Goal: Information Seeking & Learning: Learn about a topic

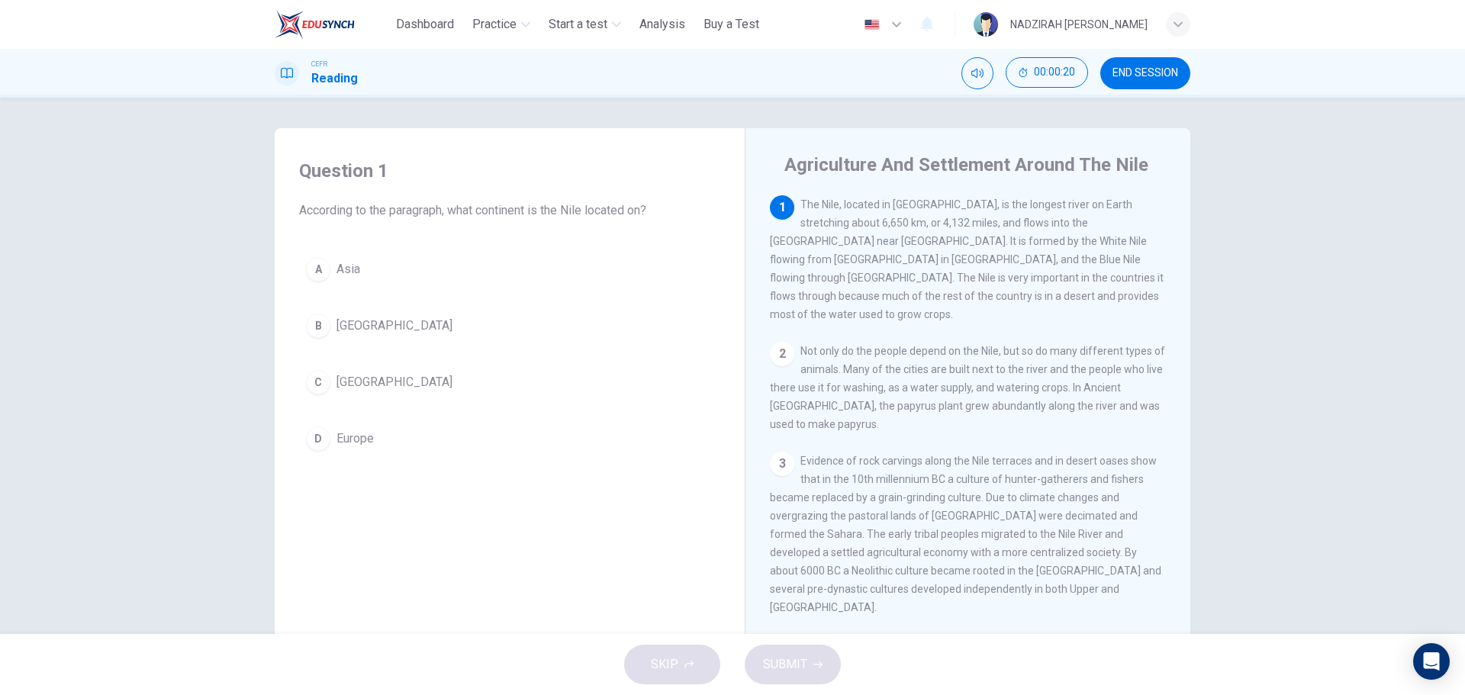
click at [350, 379] on span "[GEOGRAPHIC_DATA]" at bounding box center [394, 382] width 116 height 18
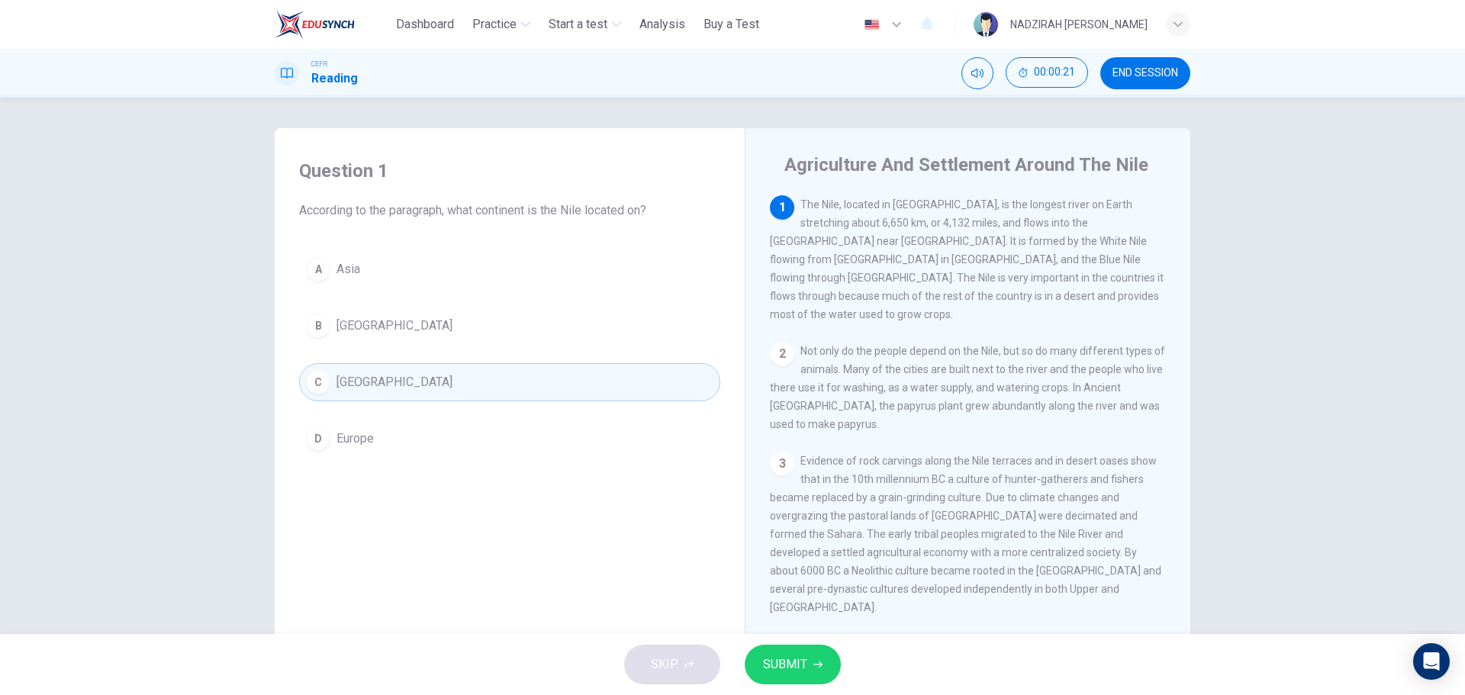
click at [811, 678] on button "SUBMIT" at bounding box center [793, 665] width 96 height 40
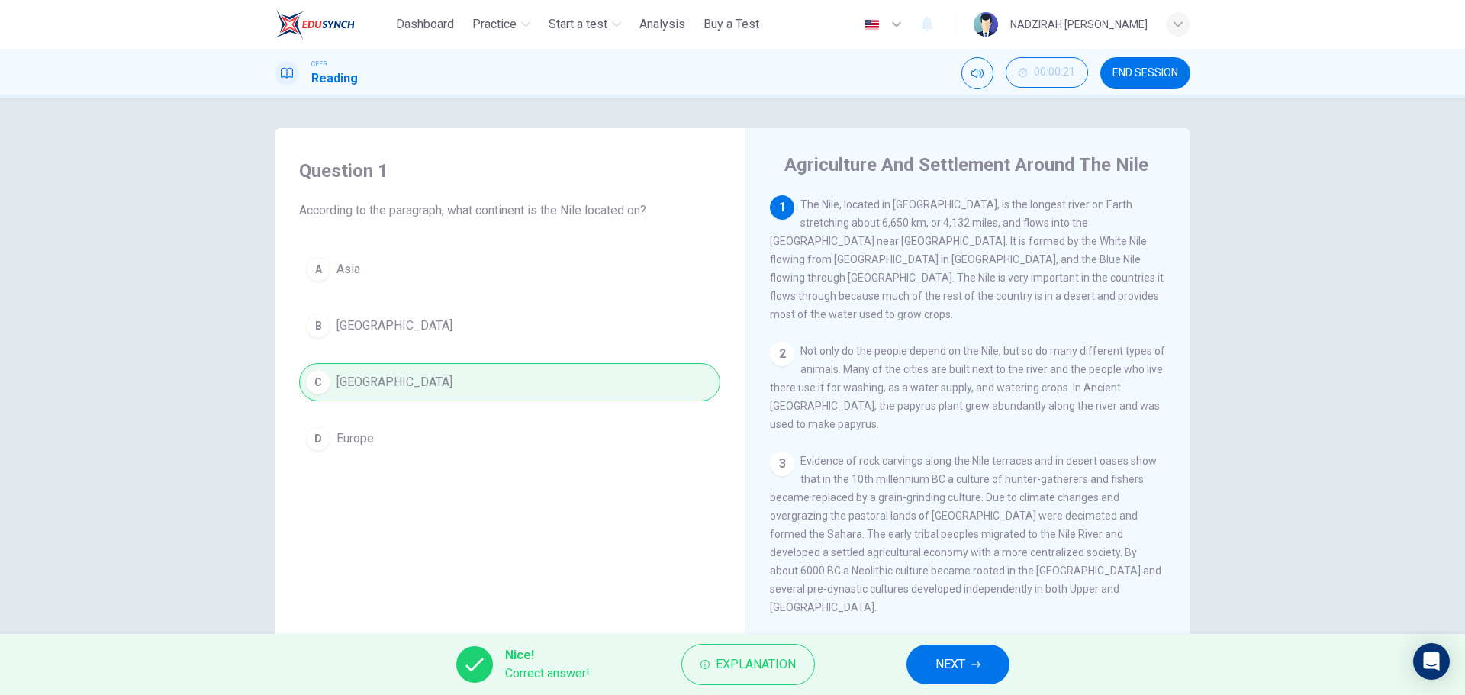
click at [982, 647] on button "NEXT" at bounding box center [957, 665] width 103 height 40
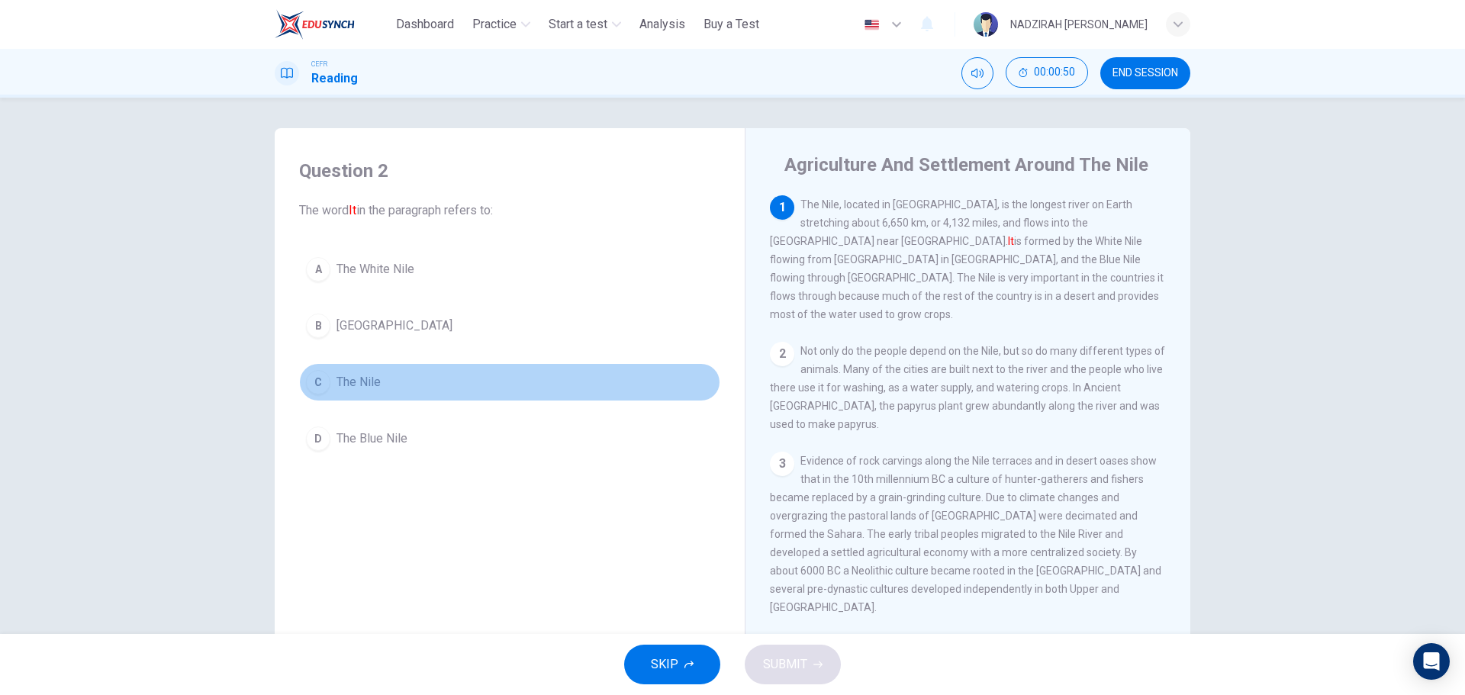
click at [342, 392] on button "C The Nile" at bounding box center [509, 382] width 421 height 38
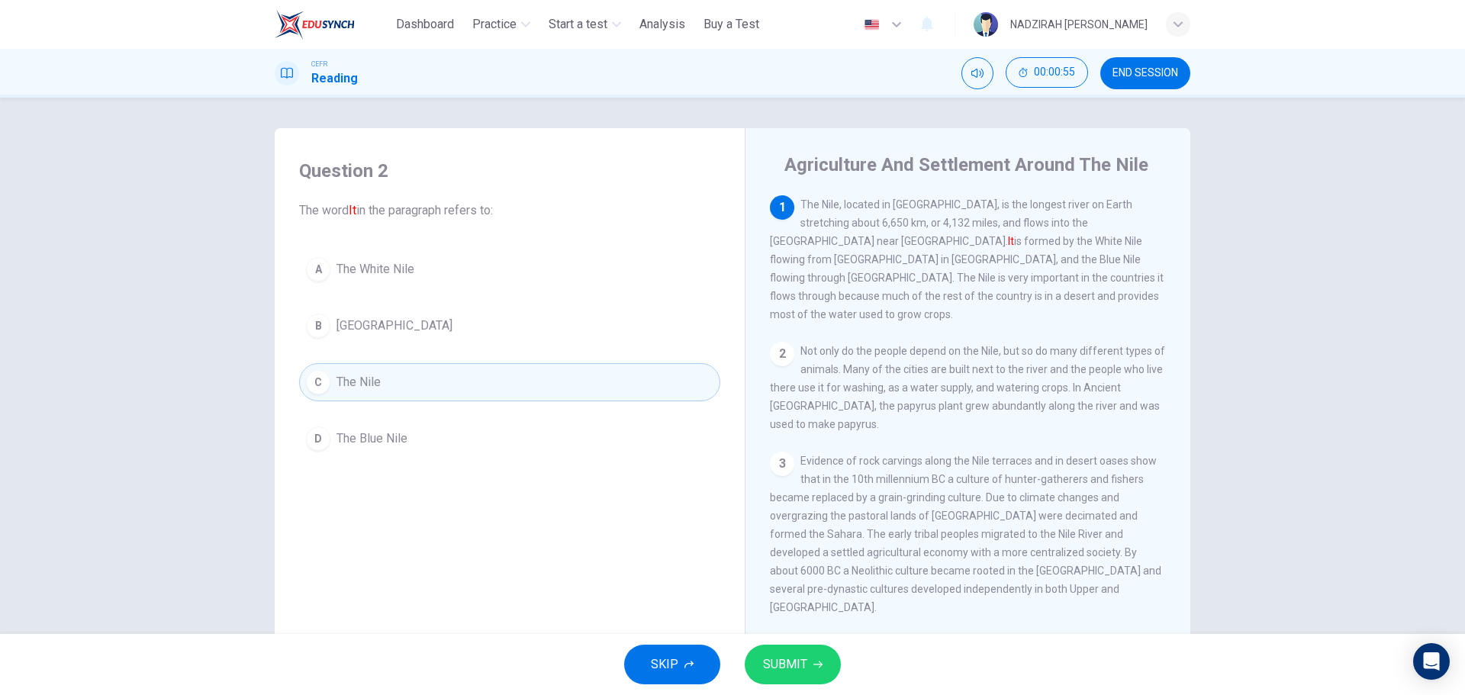
click at [803, 659] on span "SUBMIT" at bounding box center [785, 664] width 44 height 21
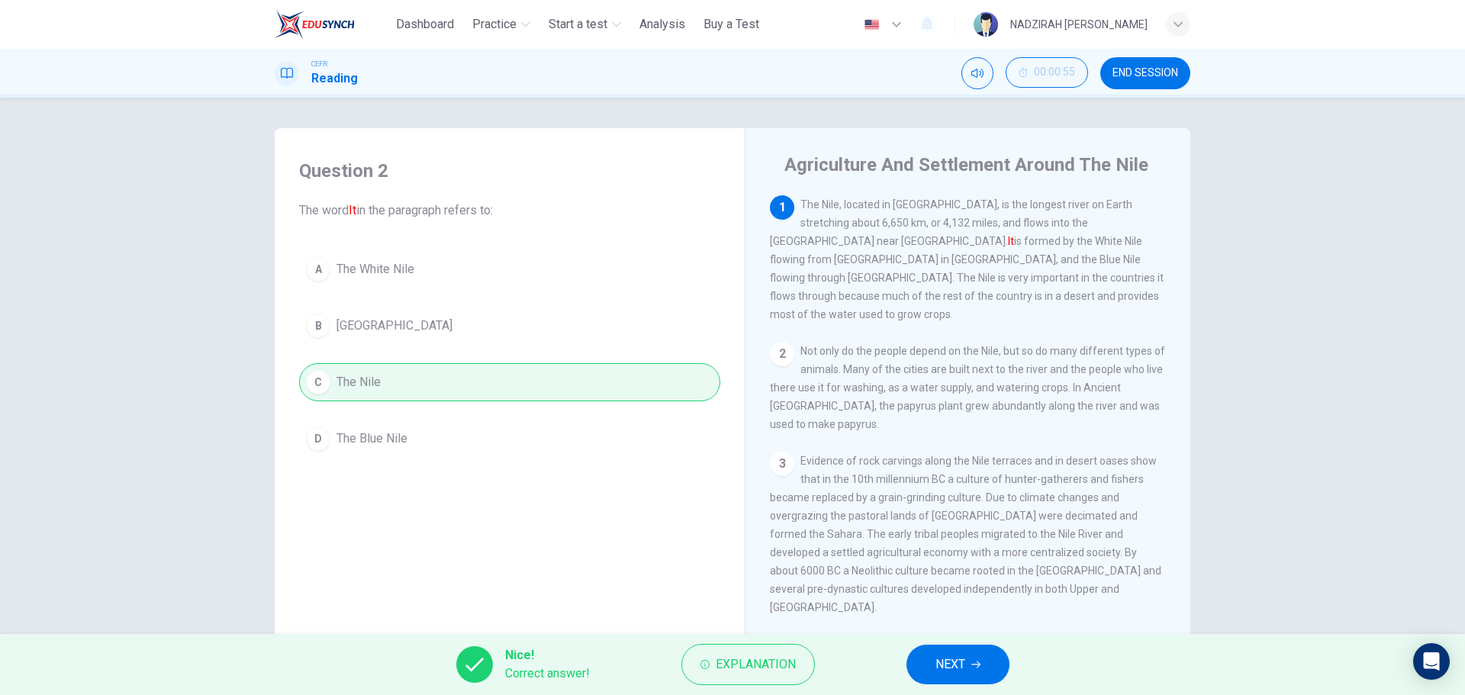
click at [967, 649] on button "NEXT" at bounding box center [957, 665] width 103 height 40
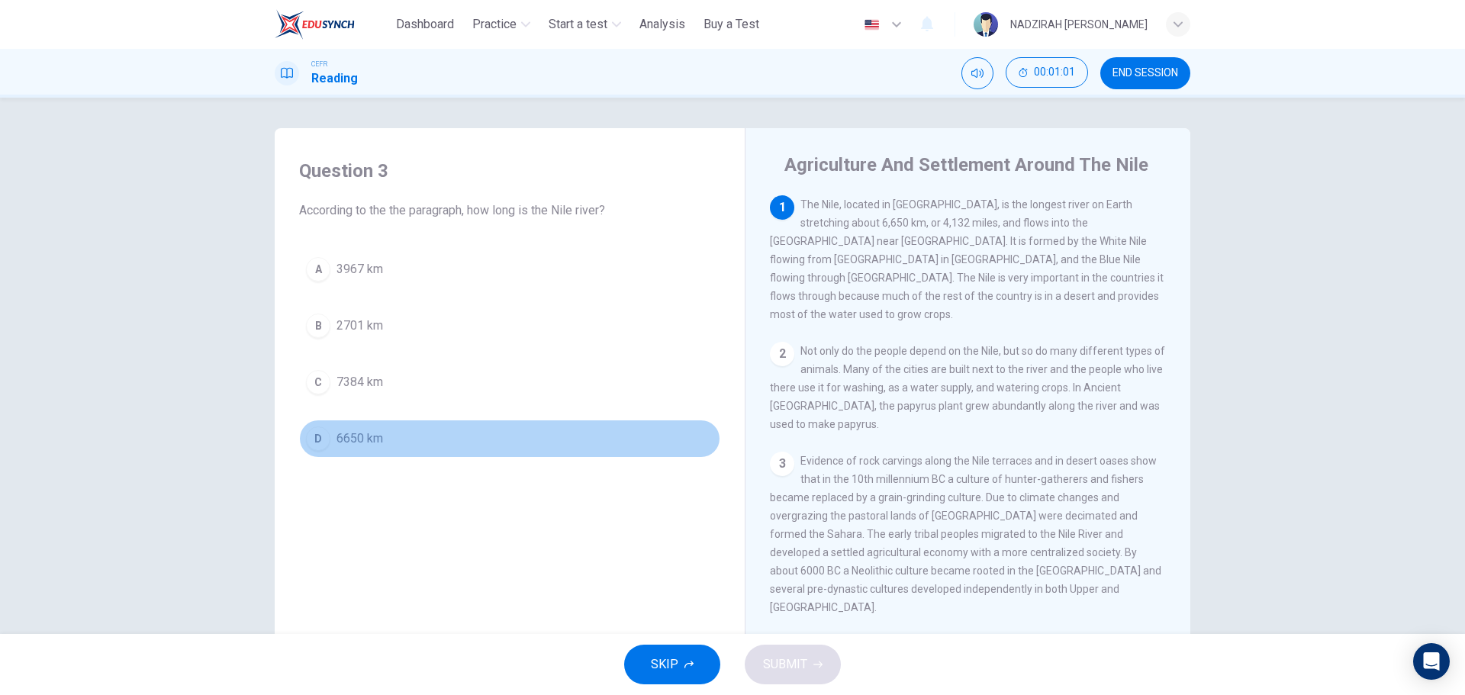
drag, startPoint x: 338, startPoint y: 433, endPoint x: 372, endPoint y: 437, distance: 34.5
click at [337, 433] on span "6650 km" at bounding box center [359, 438] width 47 height 18
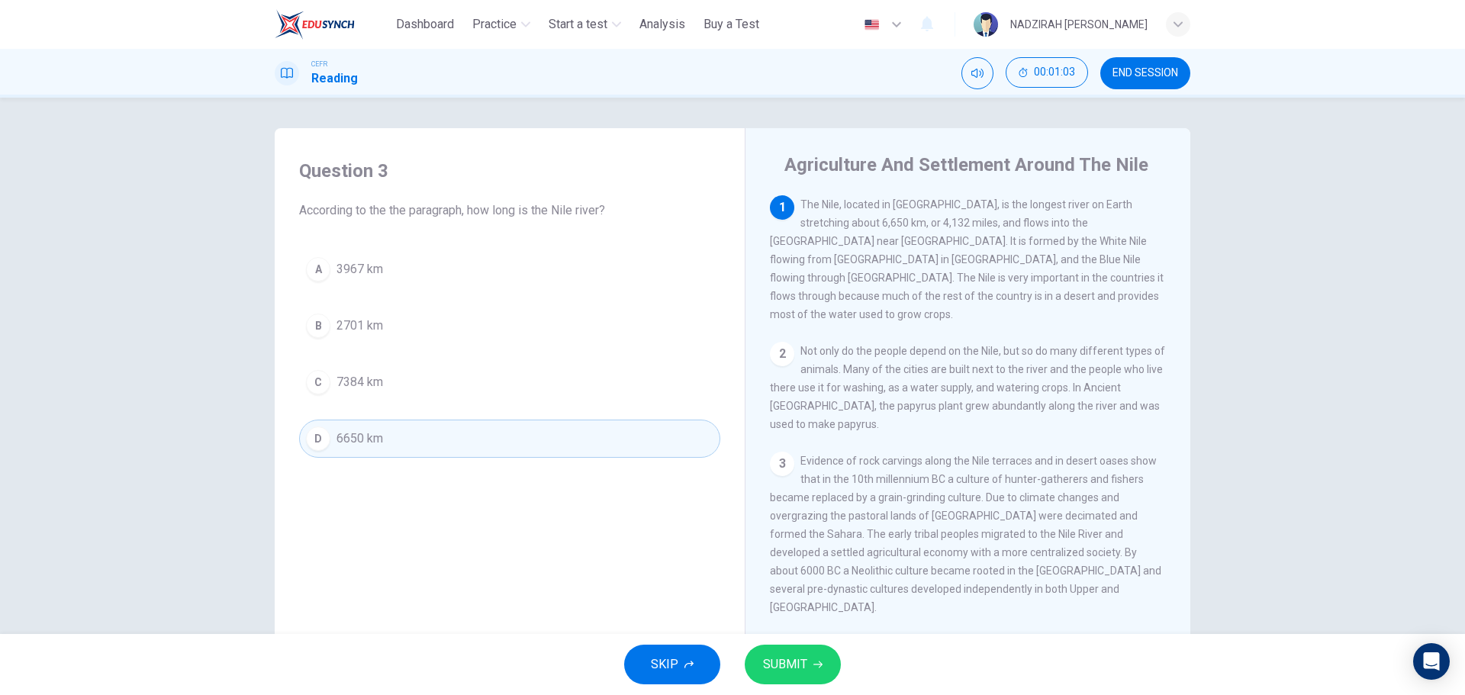
click at [823, 673] on button "SUBMIT" at bounding box center [793, 665] width 96 height 40
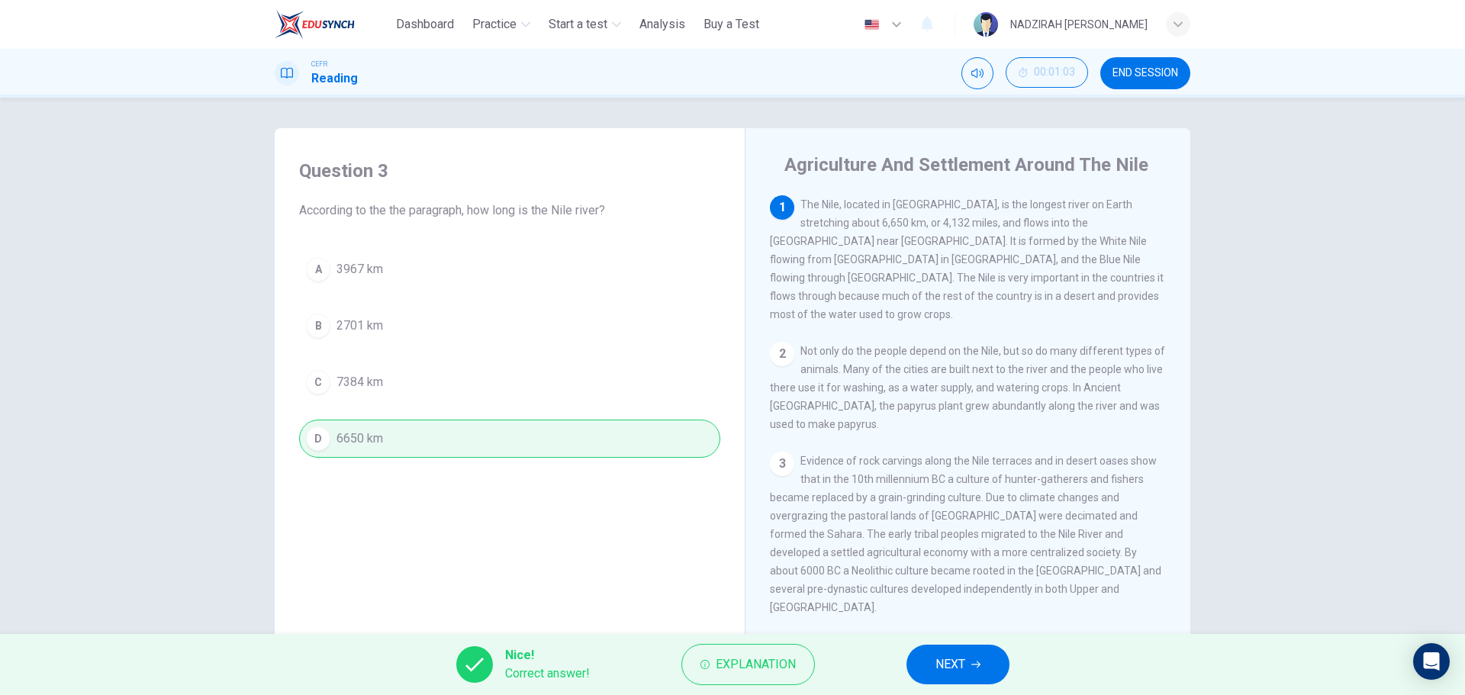
click at [954, 671] on span "NEXT" at bounding box center [950, 664] width 30 height 21
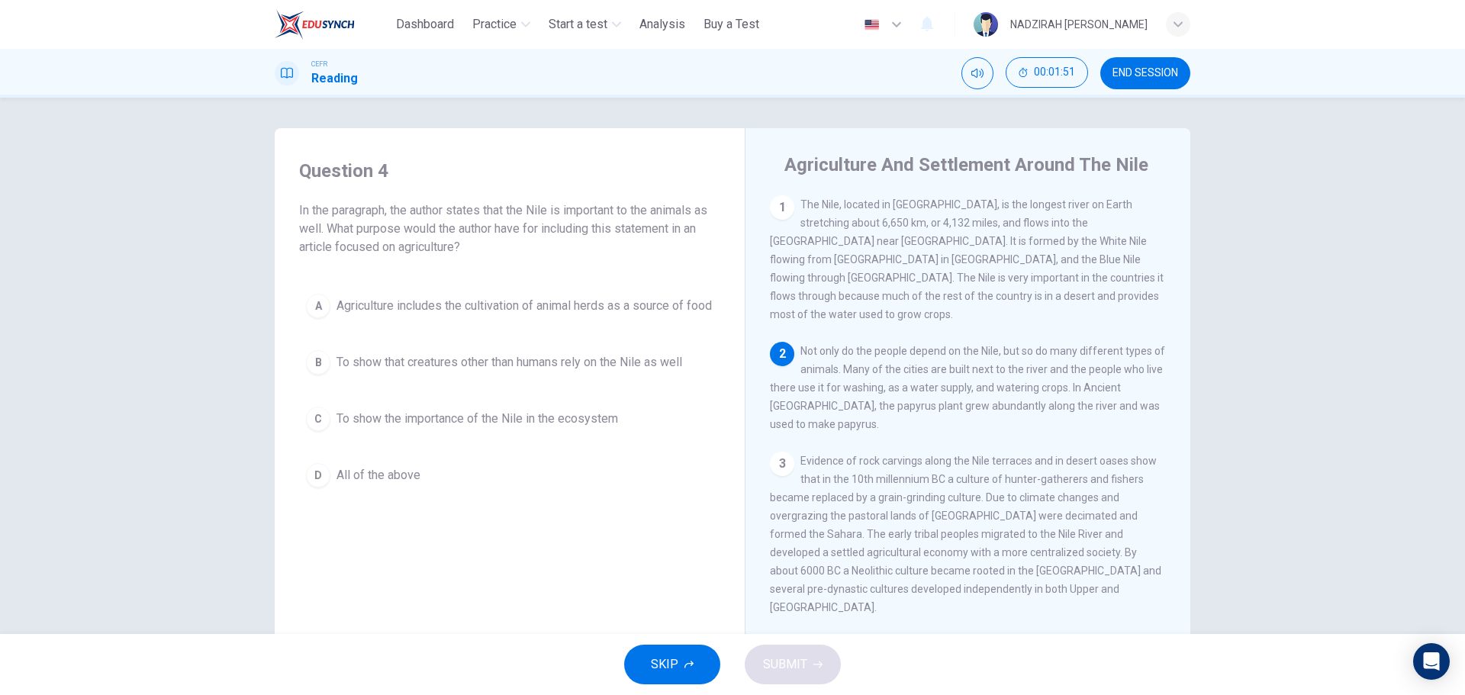
drag, startPoint x: 384, startPoint y: 486, endPoint x: 771, endPoint y: 610, distance: 406.0
click at [384, 484] on span "All of the above" at bounding box center [378, 475] width 84 height 18
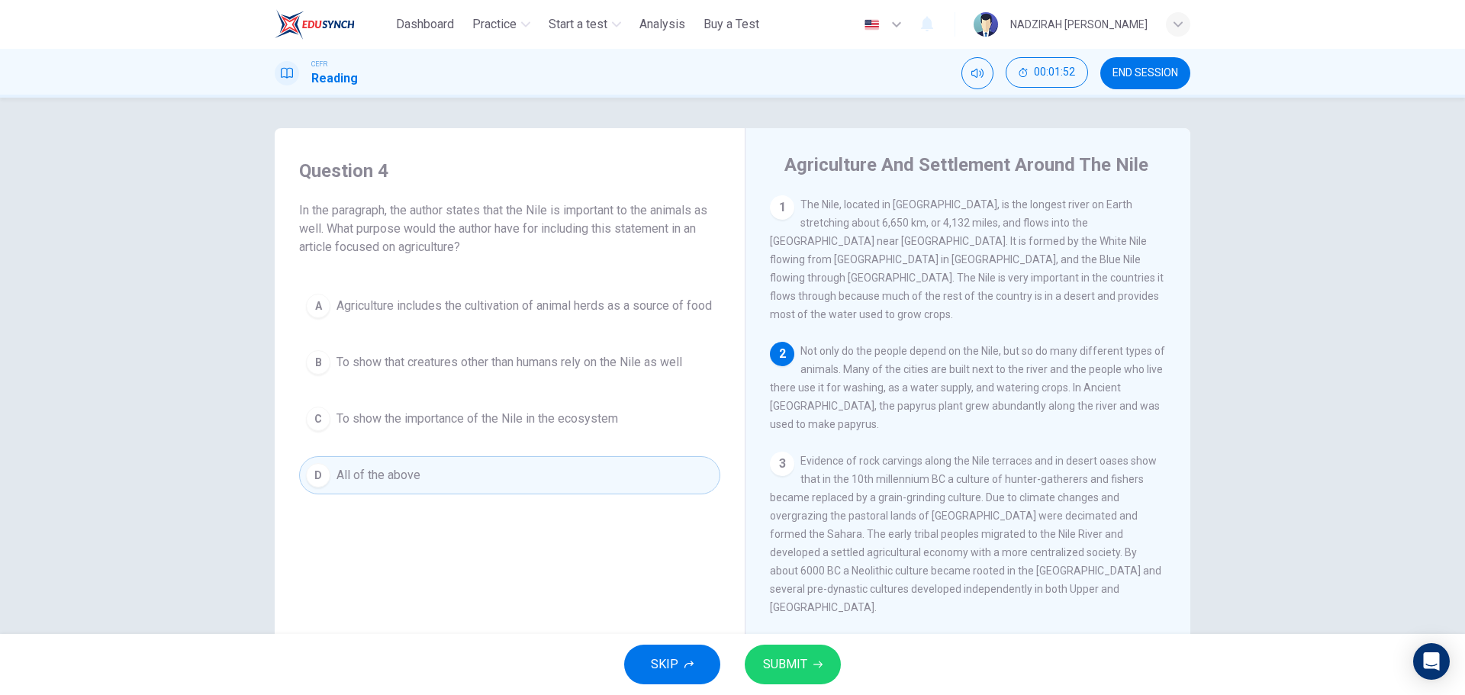
click at [822, 676] on button "SUBMIT" at bounding box center [793, 665] width 96 height 40
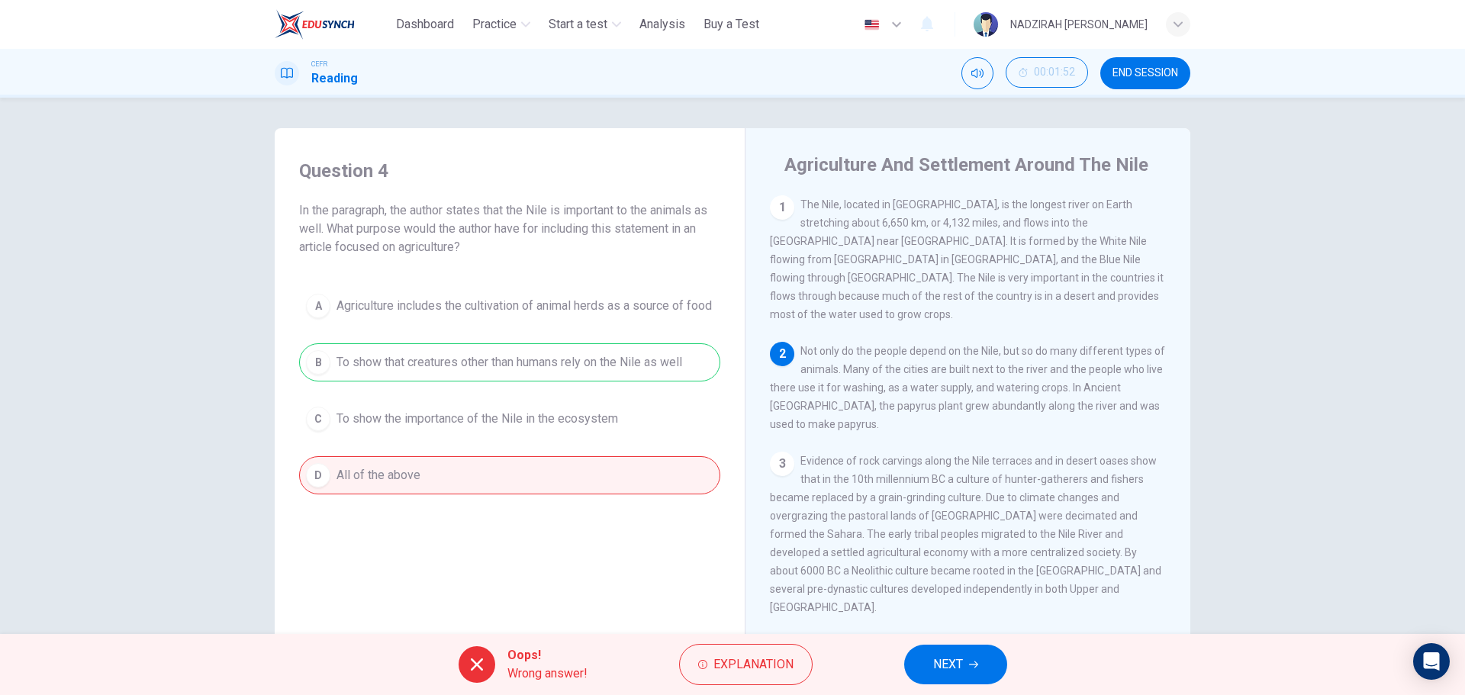
click at [487, 373] on div "A Agriculture includes the cultivation of animal herds as a source of food B To…" at bounding box center [509, 390] width 421 height 207
click at [974, 653] on button "NEXT" at bounding box center [955, 665] width 103 height 40
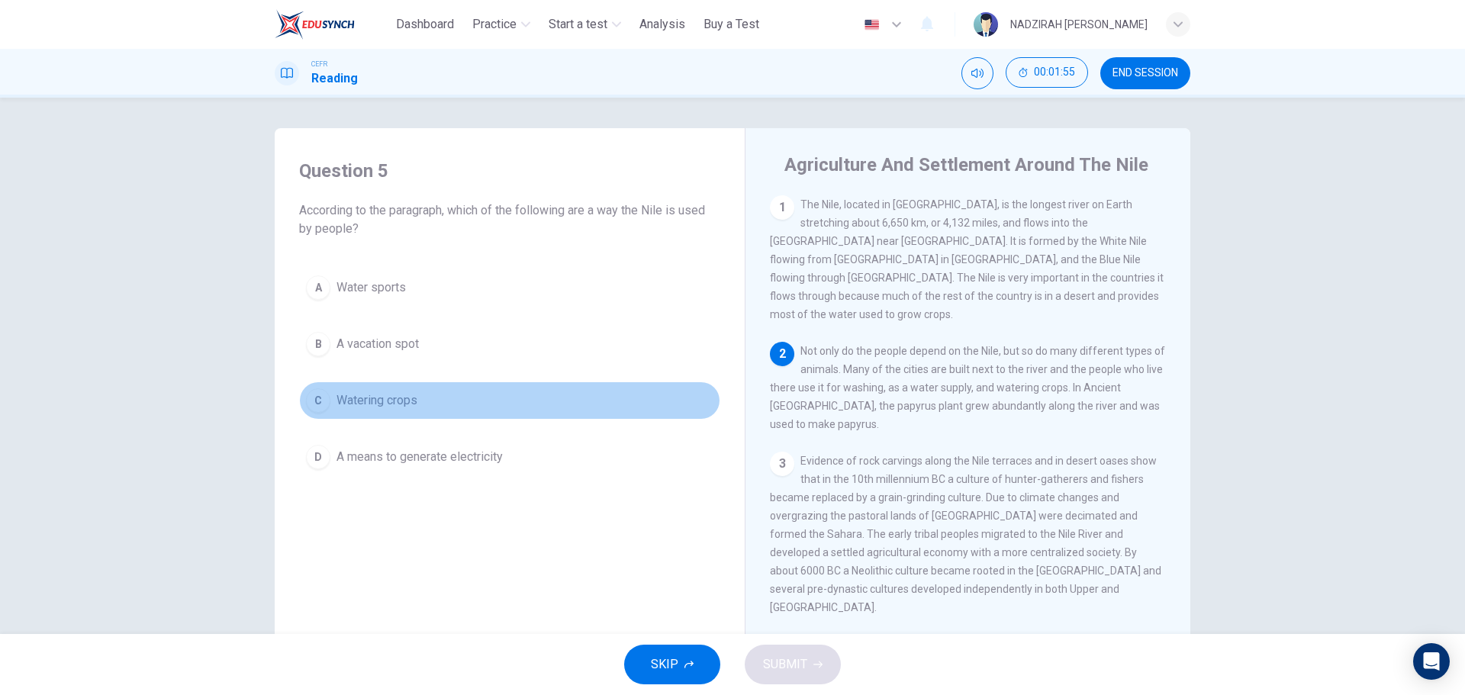
click at [394, 406] on span "Watering crops" at bounding box center [376, 400] width 81 height 18
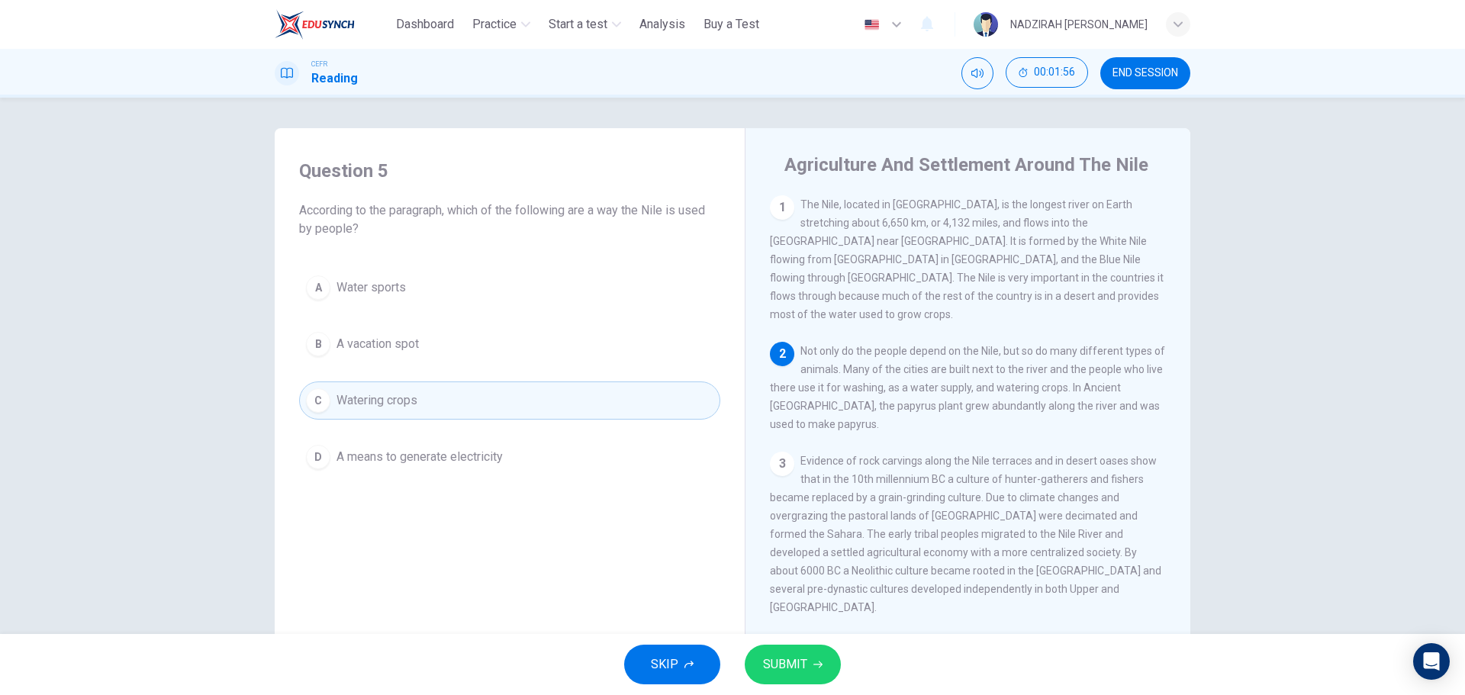
click at [832, 667] on button "SUBMIT" at bounding box center [793, 665] width 96 height 40
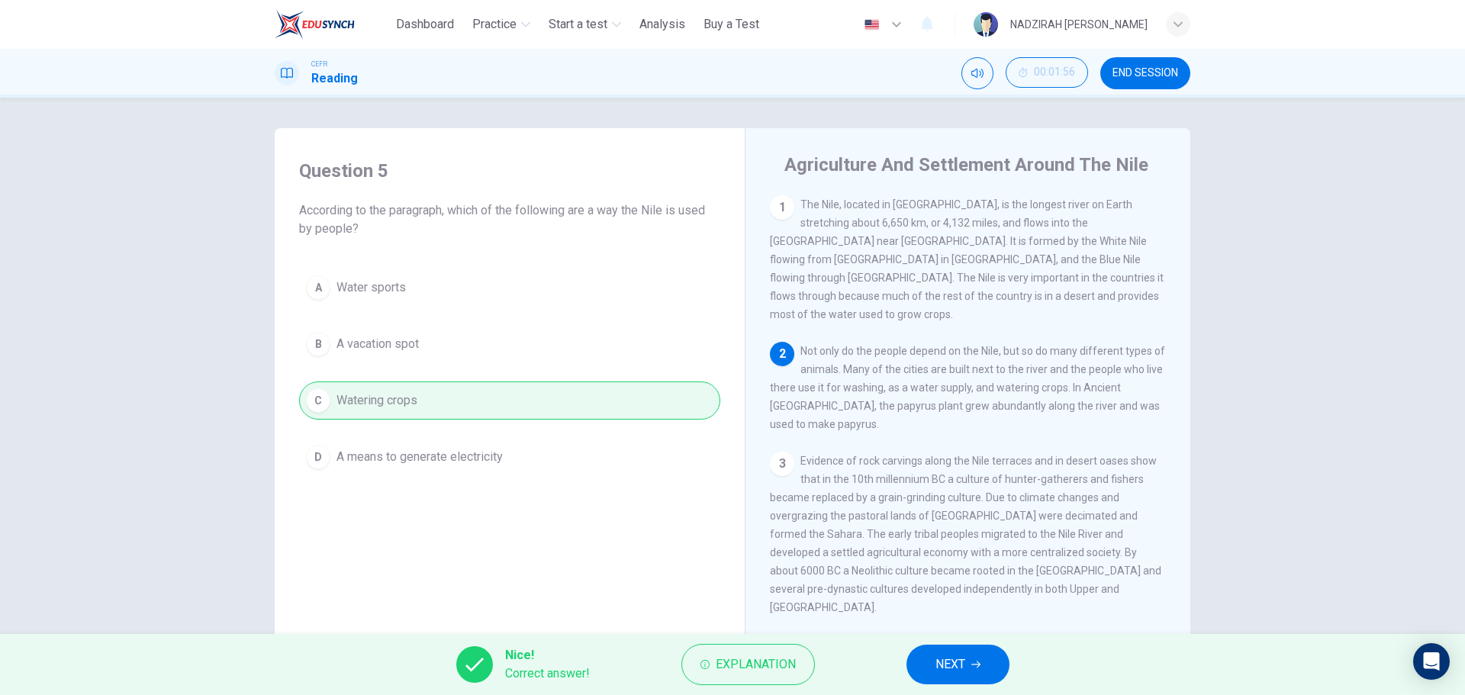
click at [935, 662] on span "NEXT" at bounding box center [950, 664] width 30 height 21
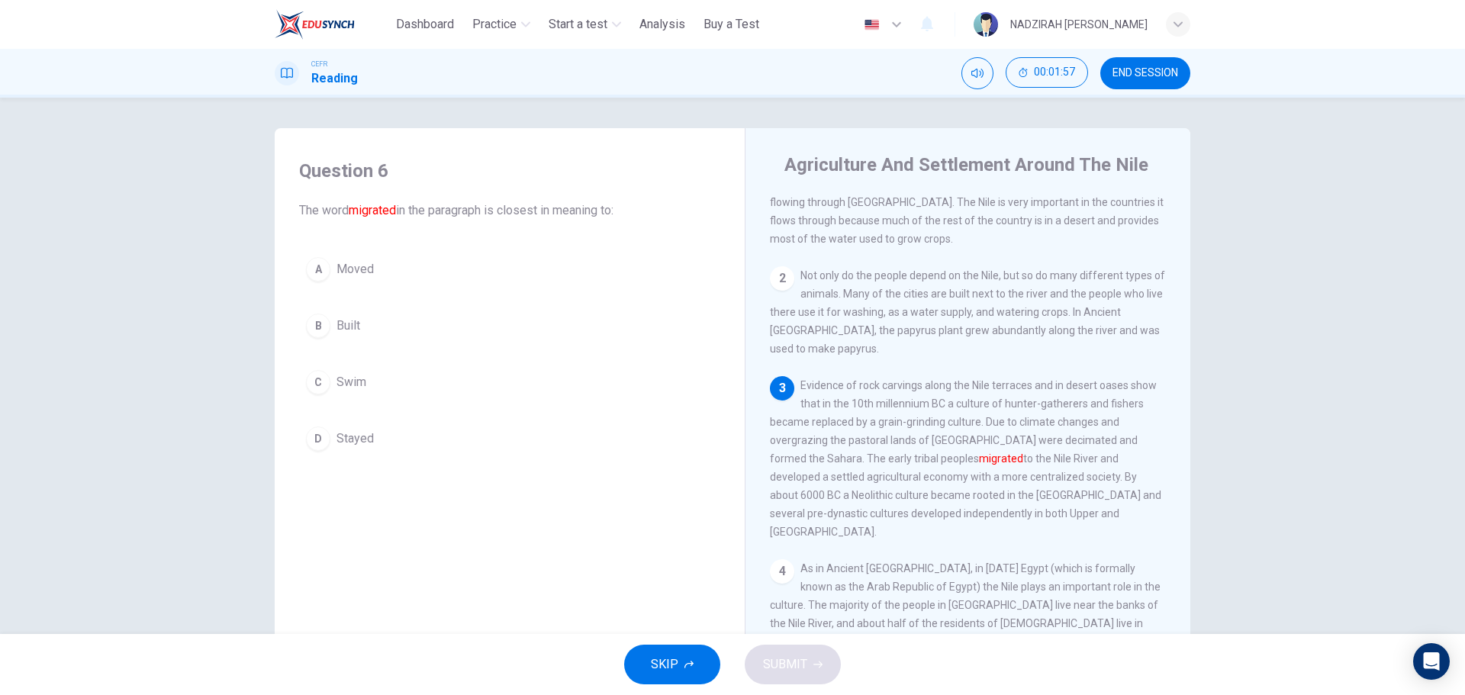
scroll to position [76, 0]
drag, startPoint x: 369, startPoint y: 274, endPoint x: 381, endPoint y: 276, distance: 11.7
click at [368, 274] on span "Moved" at bounding box center [354, 269] width 37 height 18
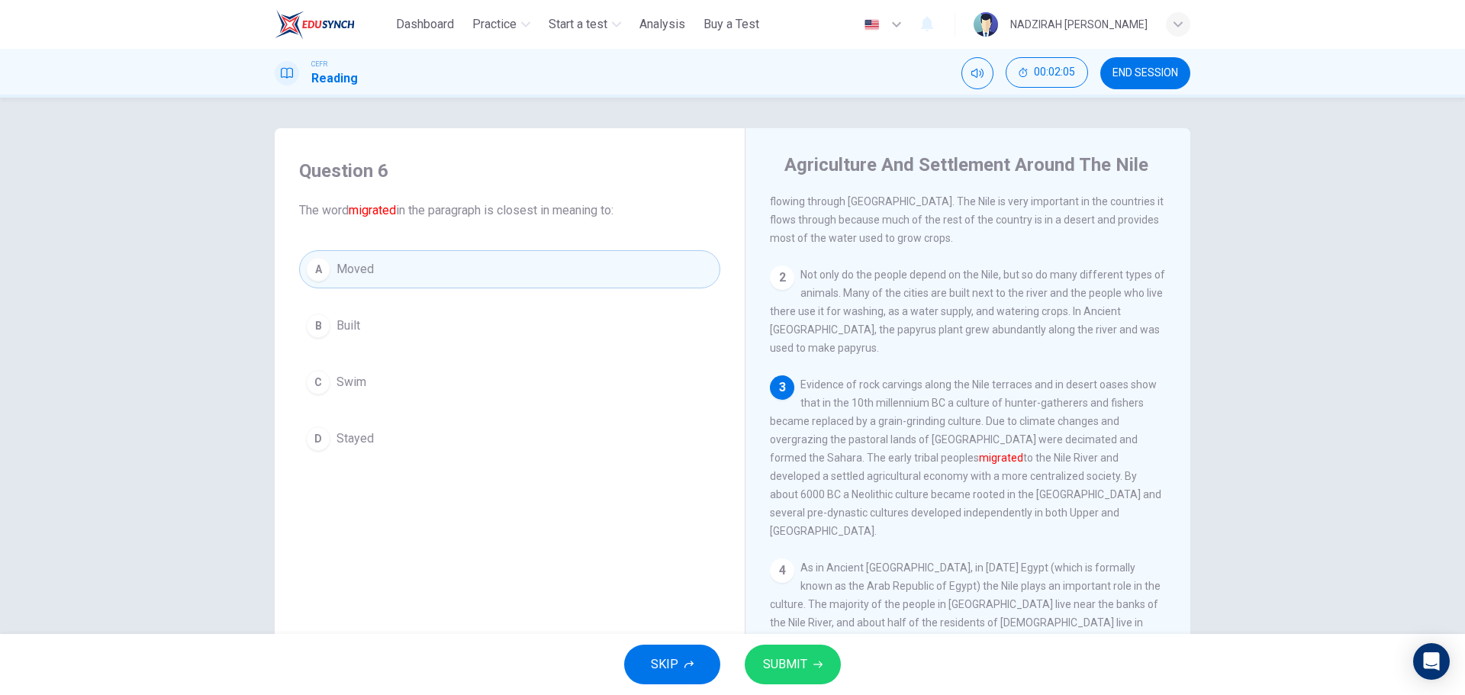
click at [827, 665] on button "SUBMIT" at bounding box center [793, 665] width 96 height 40
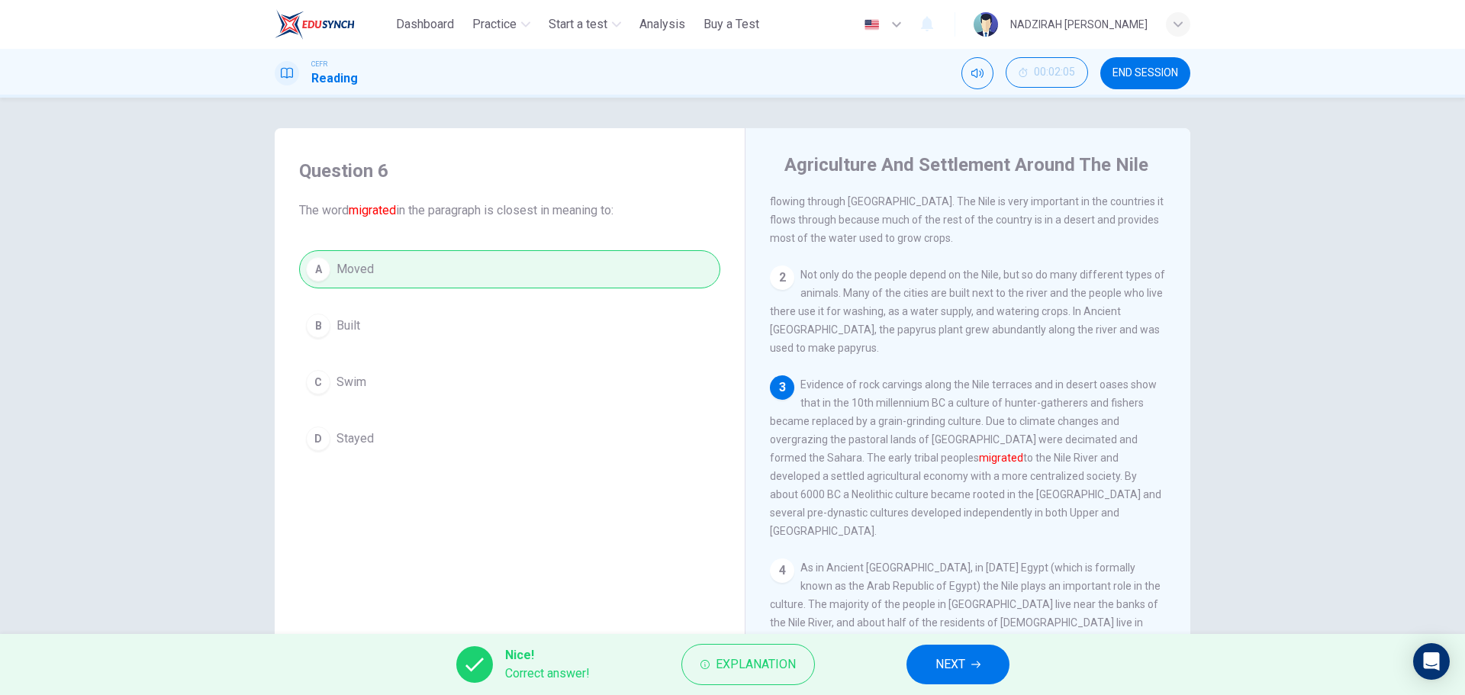
click at [951, 657] on span "NEXT" at bounding box center [950, 664] width 30 height 21
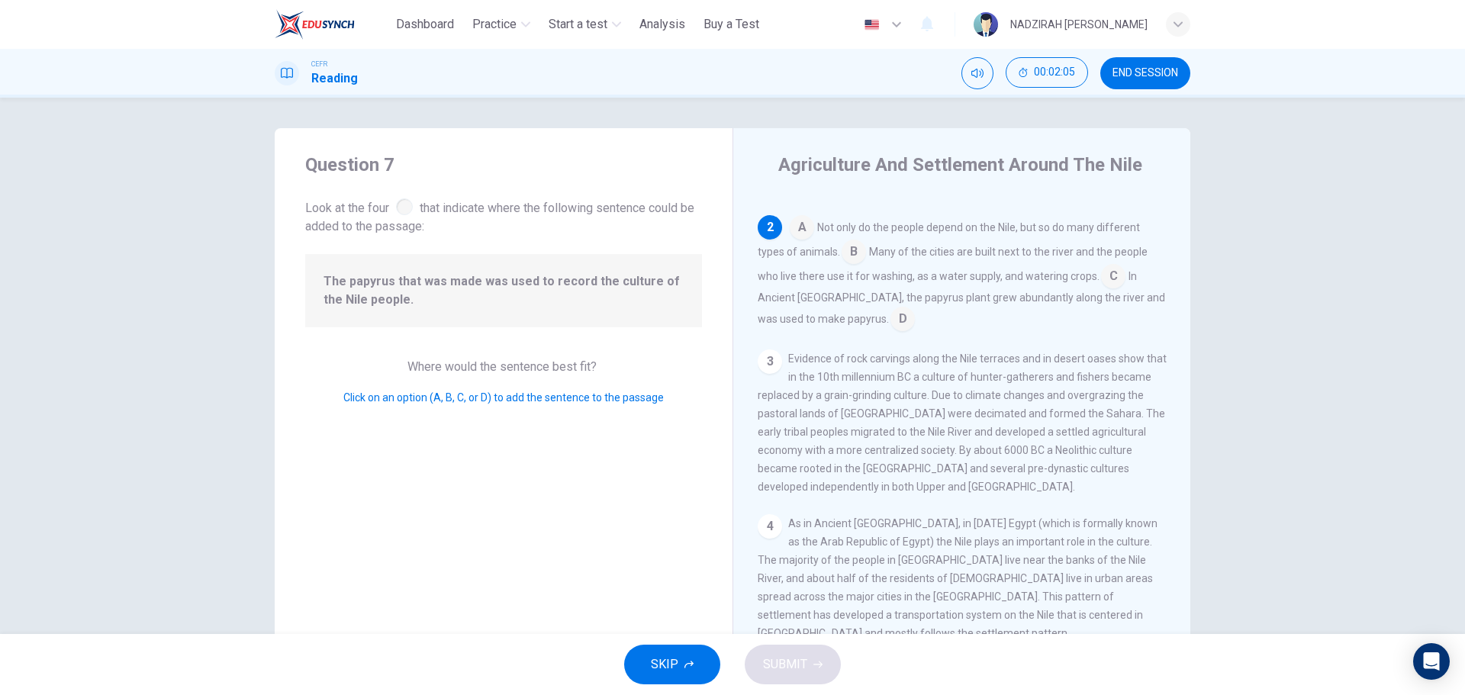
scroll to position [133, 0]
click at [890, 302] on input at bounding box center [902, 314] width 24 height 24
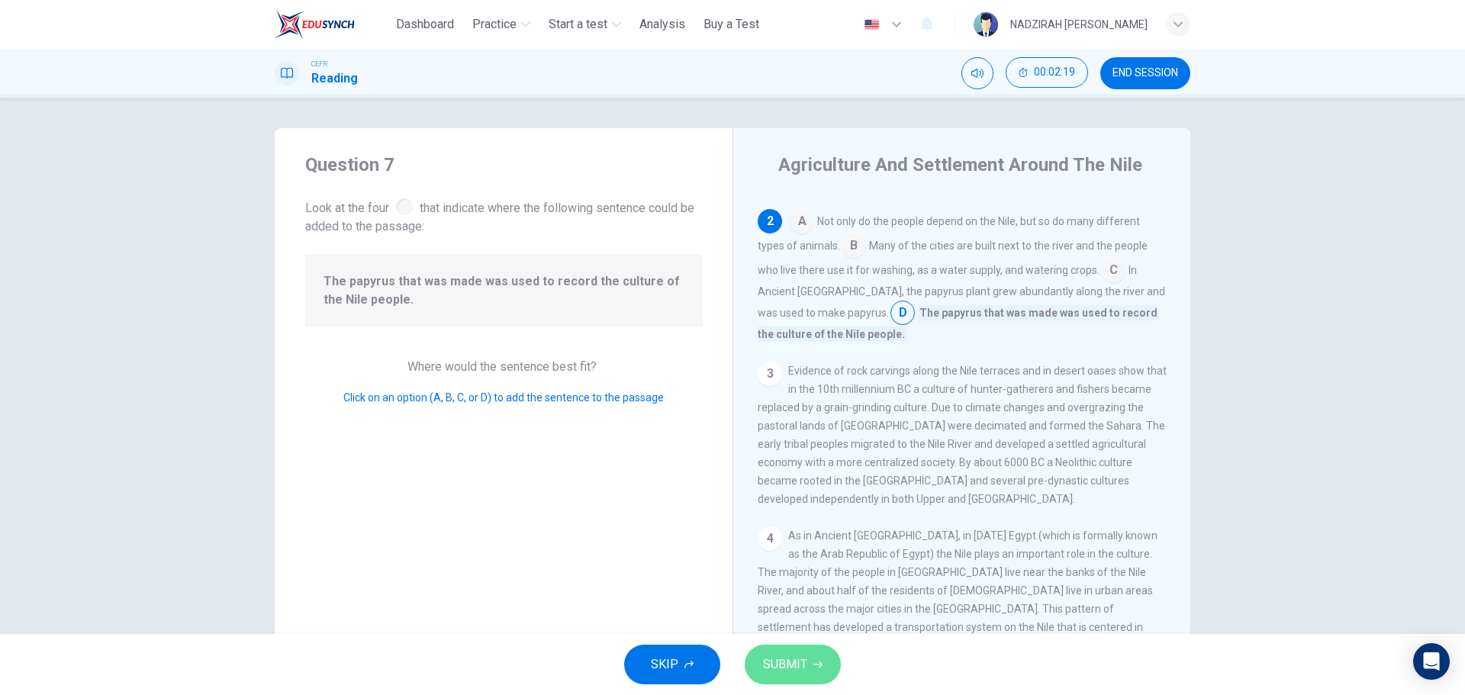
click at [806, 671] on span "SUBMIT" at bounding box center [785, 664] width 44 height 21
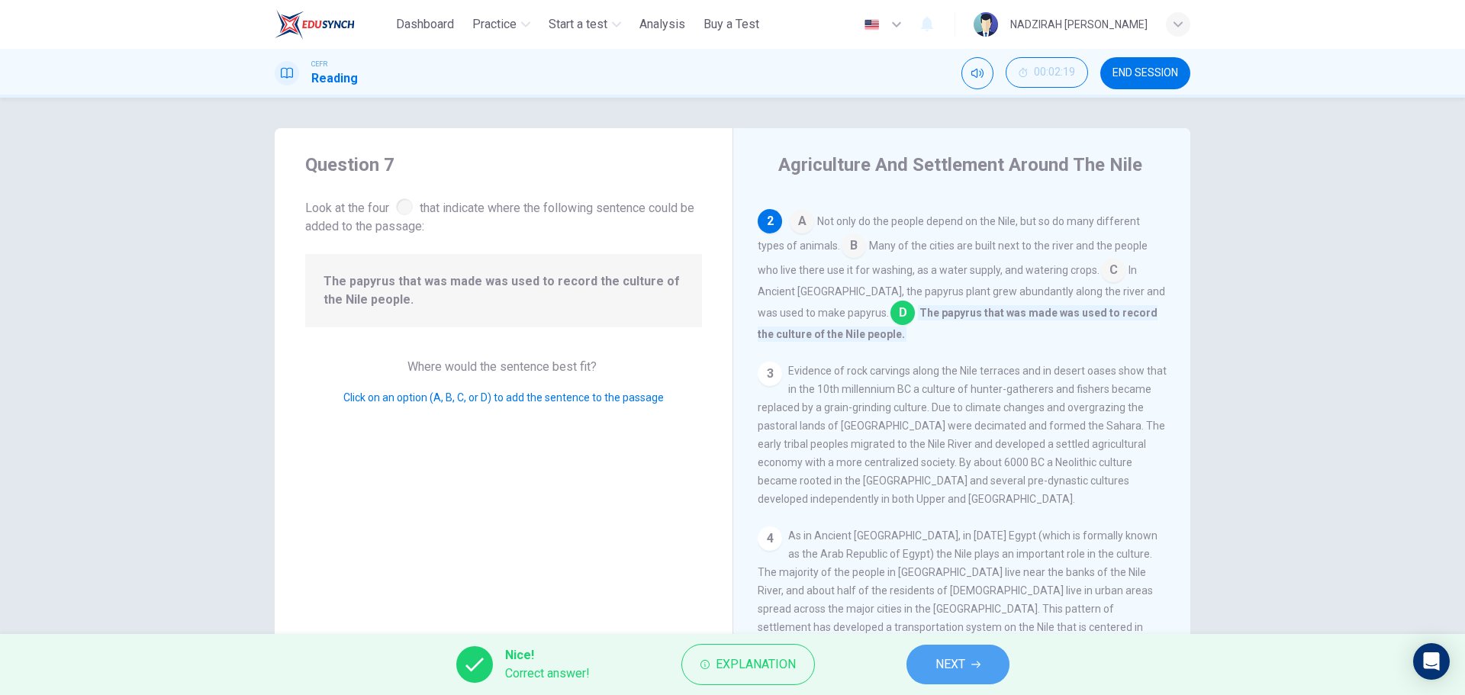
click at [961, 671] on span "NEXT" at bounding box center [950, 664] width 30 height 21
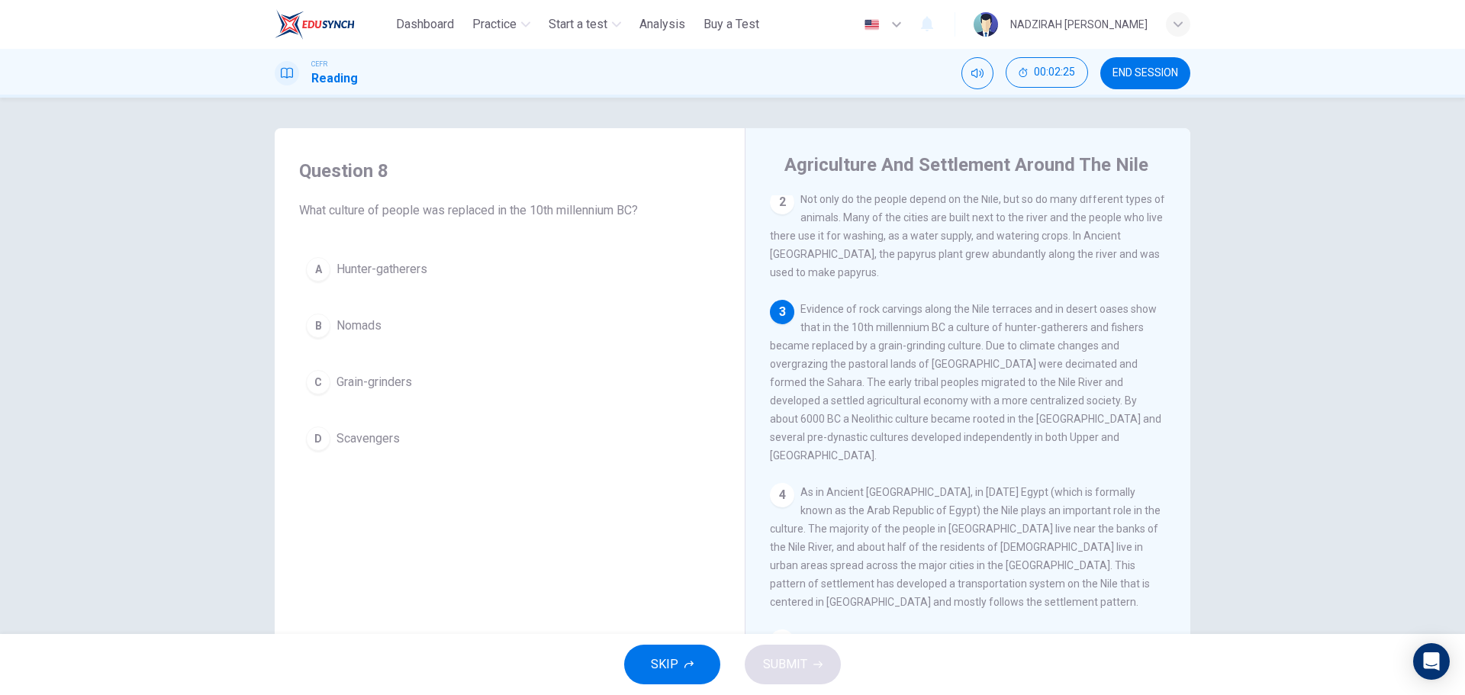
scroll to position [153, 0]
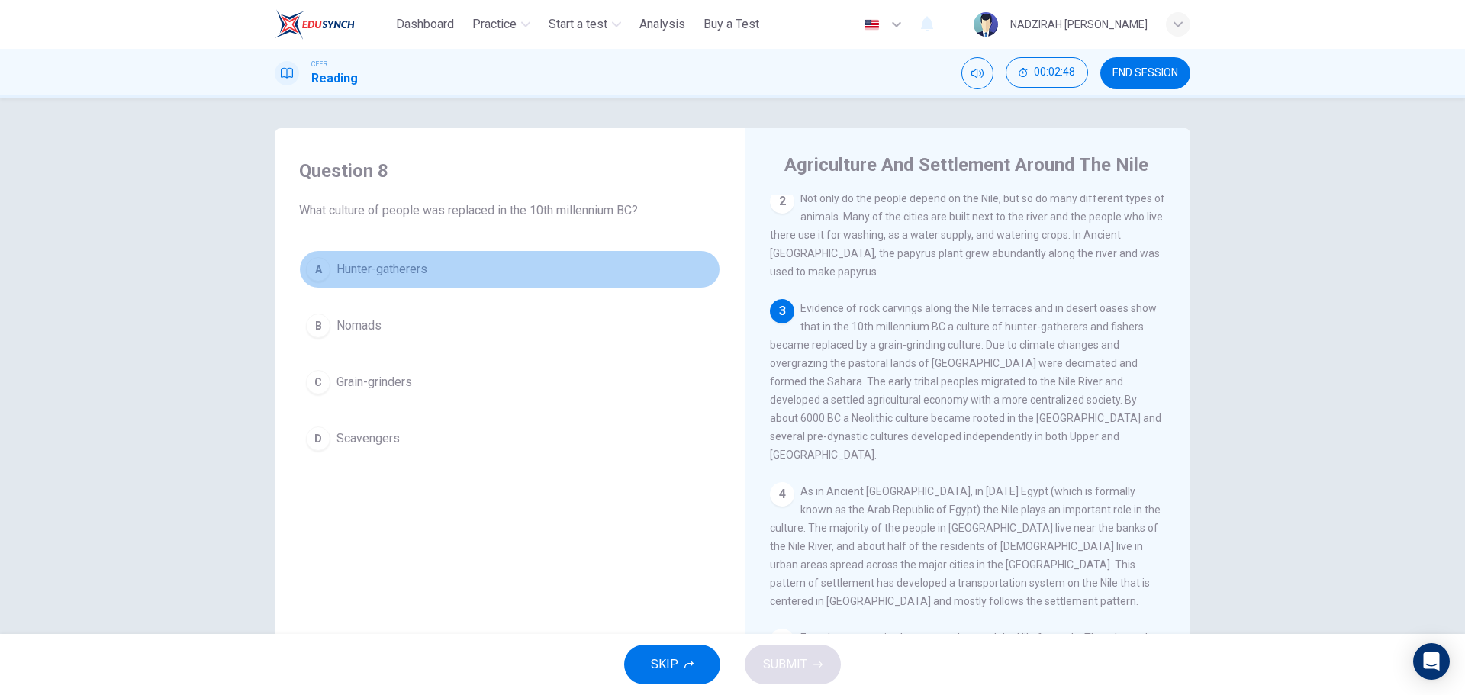
click at [407, 279] on button "A Hunter-gatherers" at bounding box center [509, 269] width 421 height 38
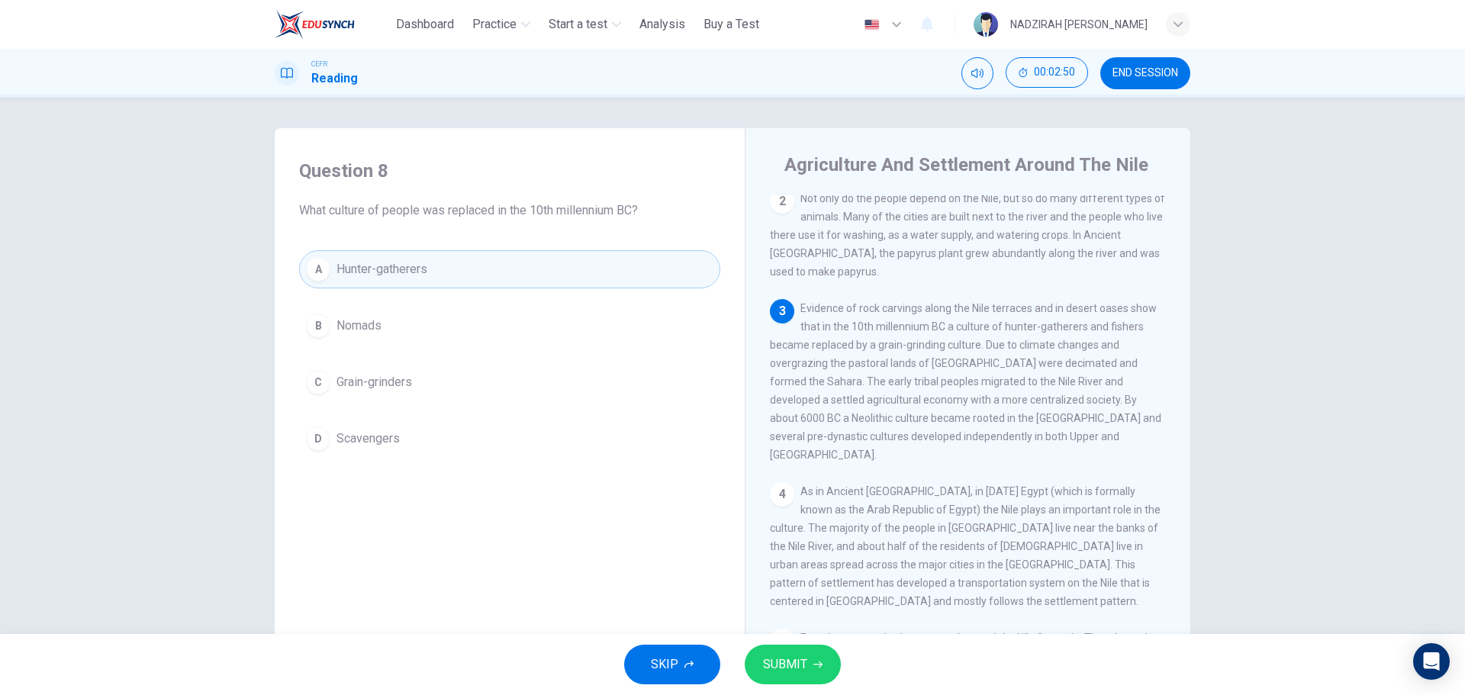
click at [849, 664] on div "SKIP SUBMIT" at bounding box center [732, 664] width 1465 height 61
click at [822, 663] on button "SUBMIT" at bounding box center [793, 665] width 96 height 40
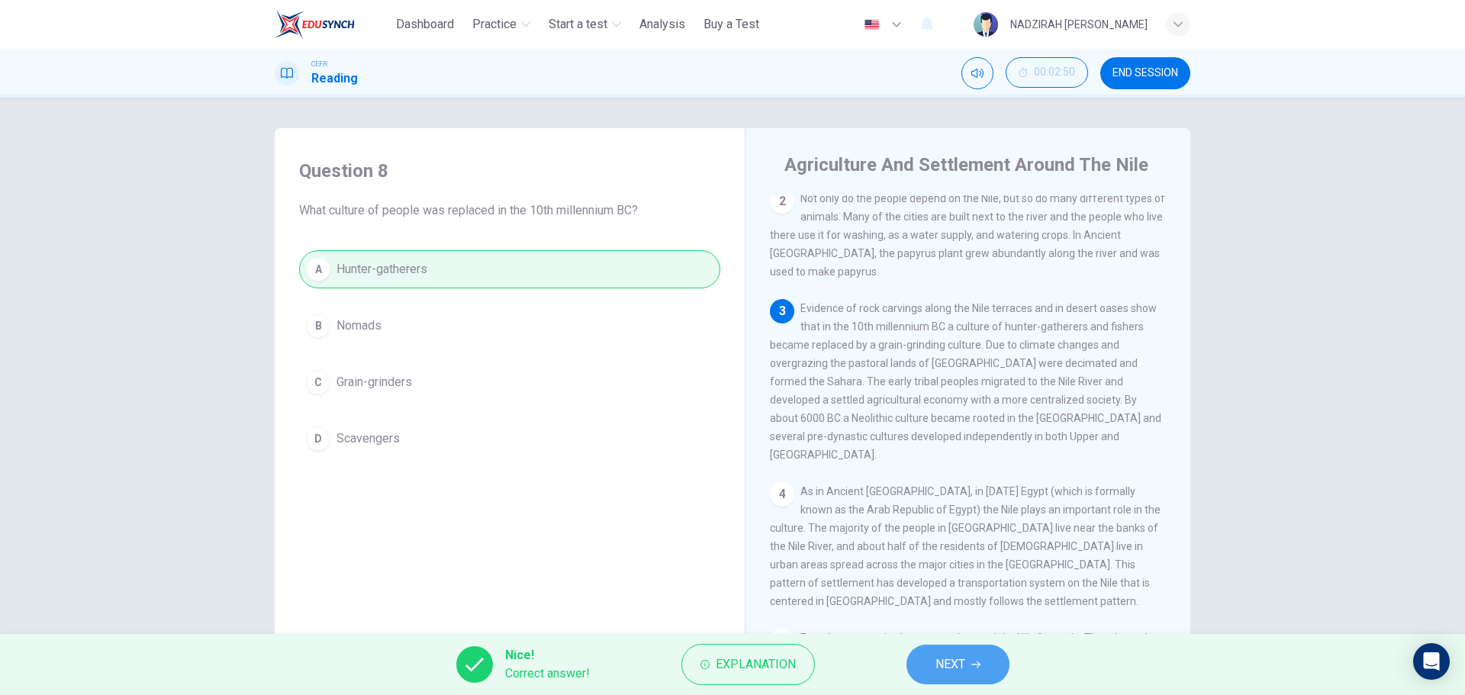
click at [955, 664] on span "NEXT" at bounding box center [950, 664] width 30 height 21
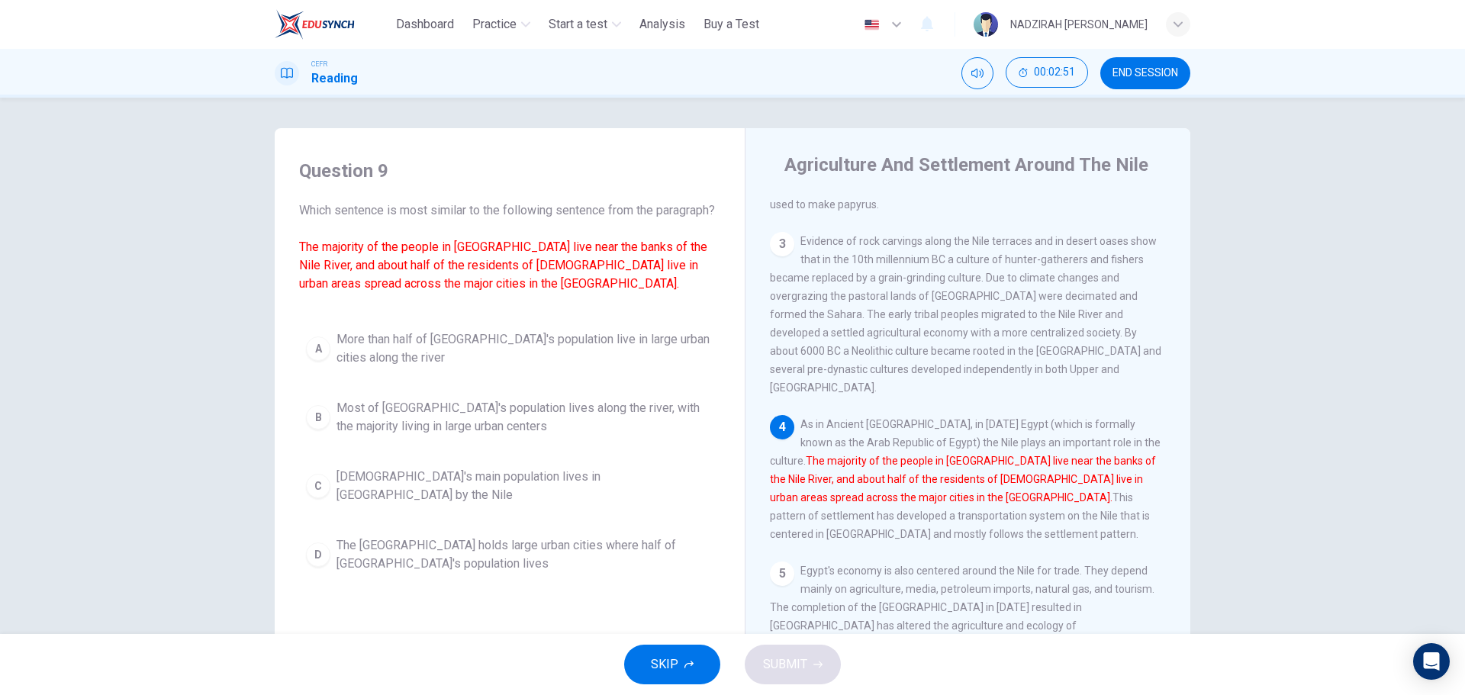
scroll to position [55, 0]
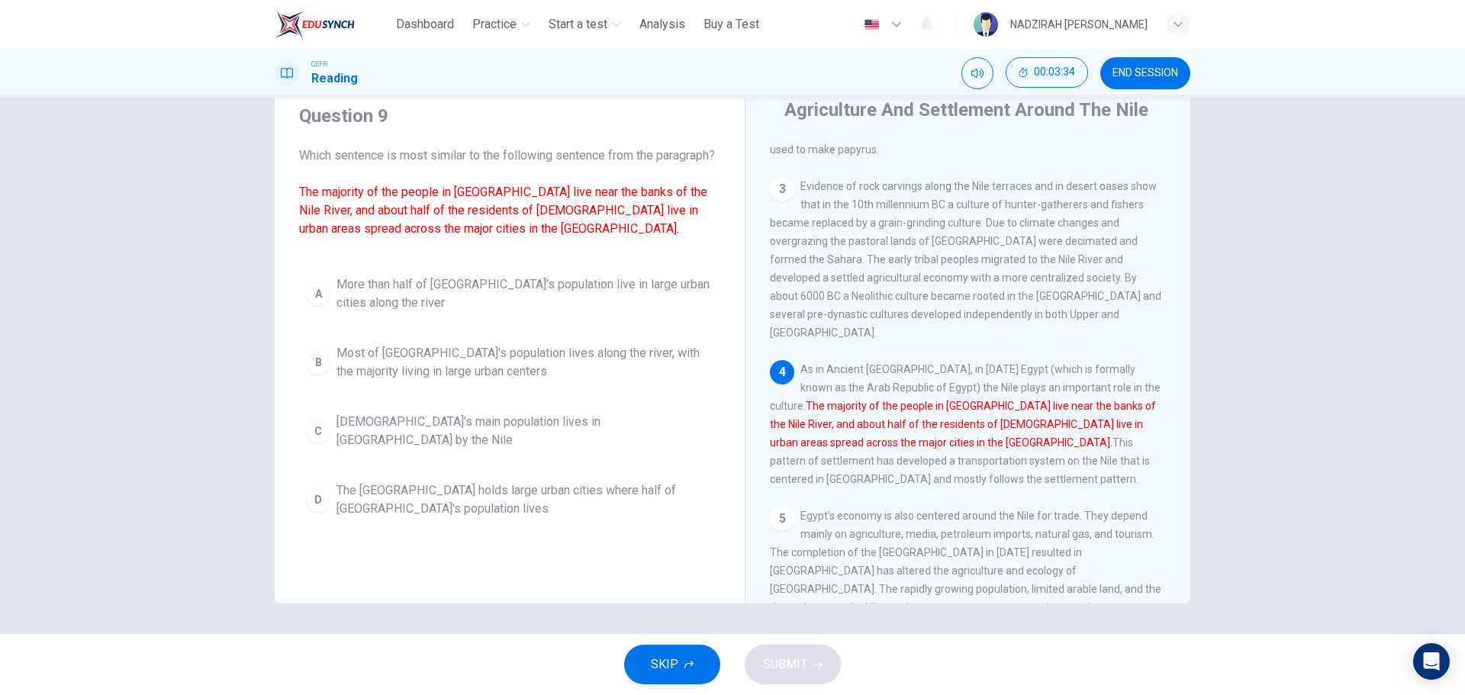
click at [584, 378] on span "Most of [GEOGRAPHIC_DATA]'s population lives along the river, with the majority…" at bounding box center [524, 362] width 377 height 37
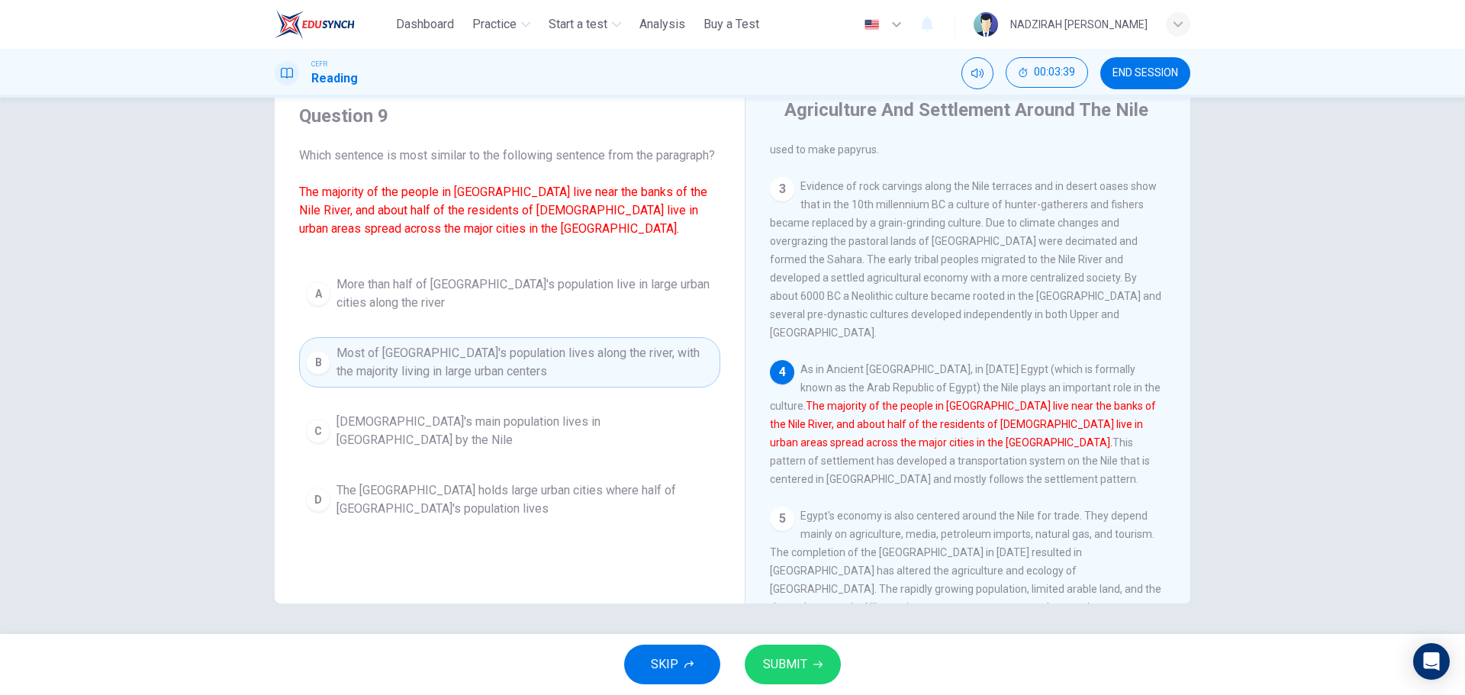
click at [589, 502] on span "The [GEOGRAPHIC_DATA] holds large urban cities where half of [GEOGRAPHIC_DATA]'…" at bounding box center [524, 499] width 377 height 37
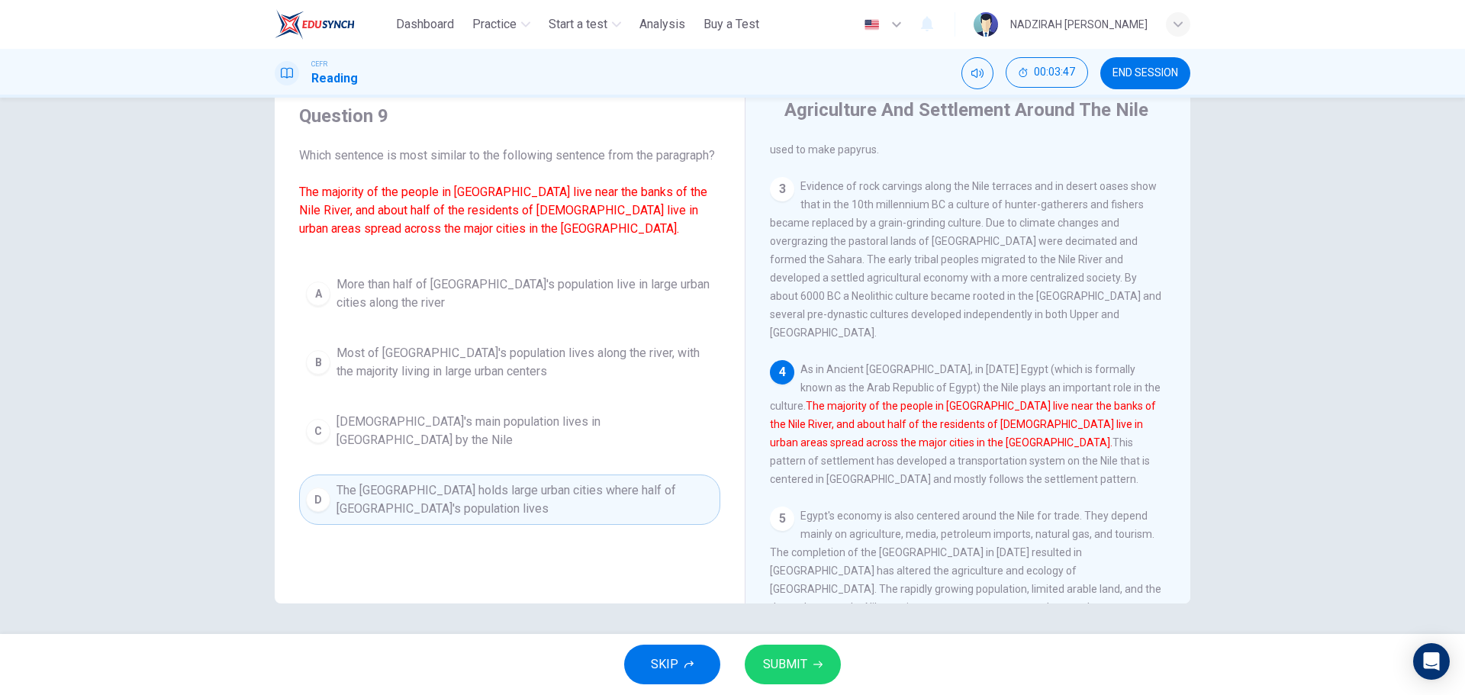
click at [506, 381] on span "Most of [GEOGRAPHIC_DATA]'s population lives along the river, with the majority…" at bounding box center [524, 362] width 377 height 37
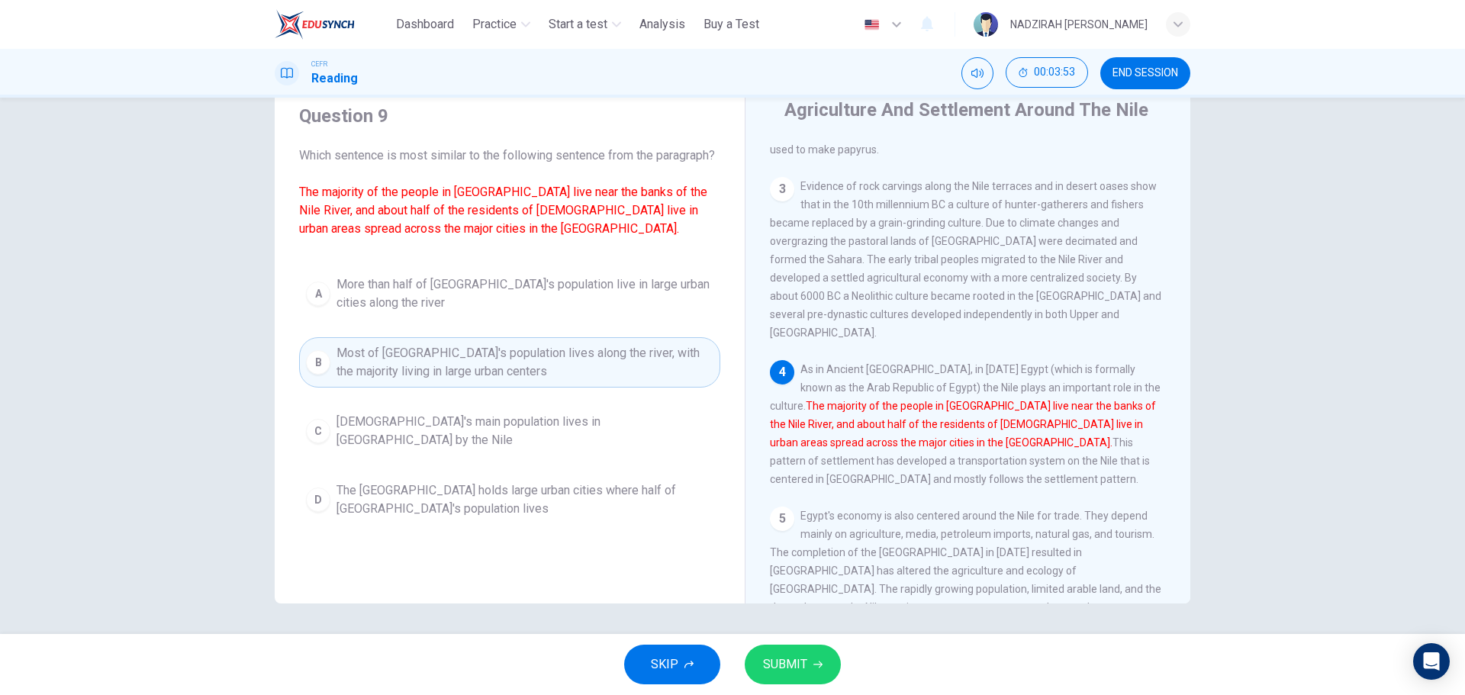
click at [601, 297] on span "More than half of [GEOGRAPHIC_DATA]'s population live in large urban cities alo…" at bounding box center [524, 293] width 377 height 37
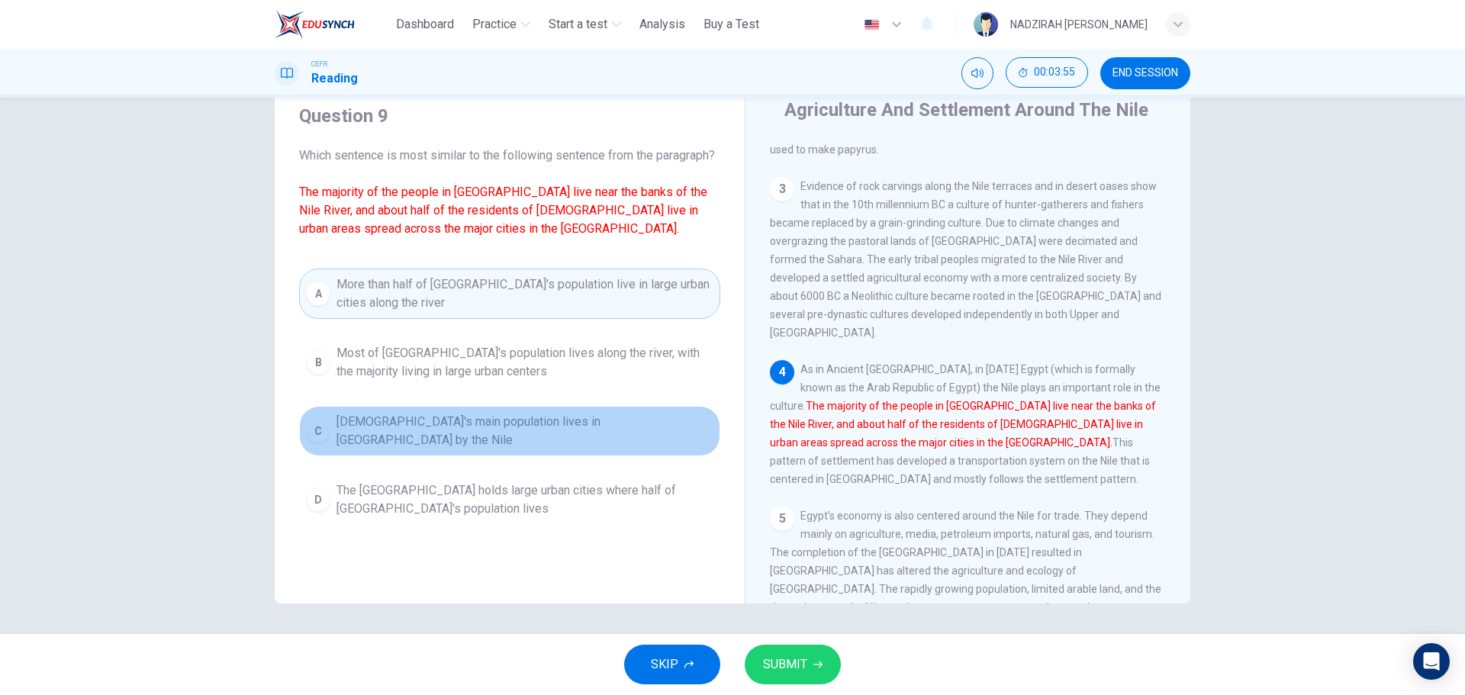
click at [567, 447] on span "[DEMOGRAPHIC_DATA]'s main population lives in [GEOGRAPHIC_DATA] by the Nile" at bounding box center [524, 431] width 377 height 37
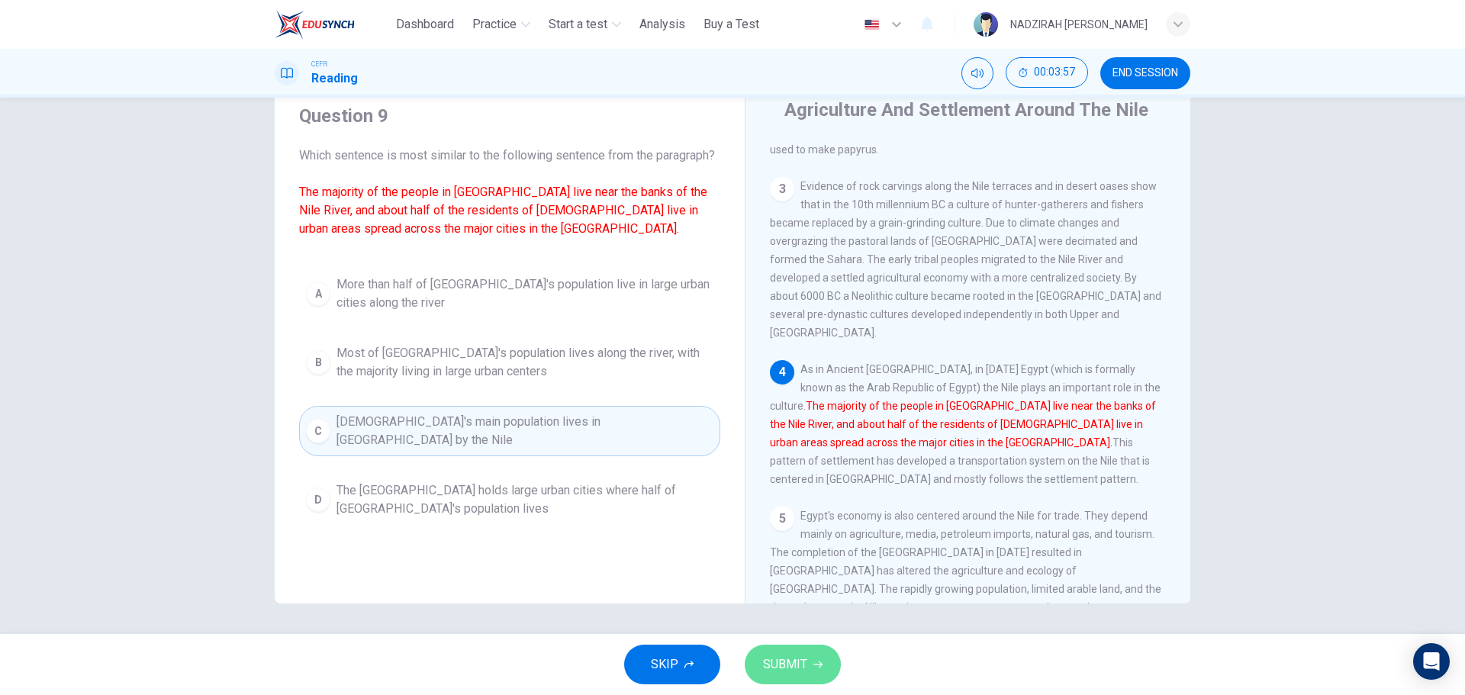
click at [819, 669] on button "SUBMIT" at bounding box center [793, 665] width 96 height 40
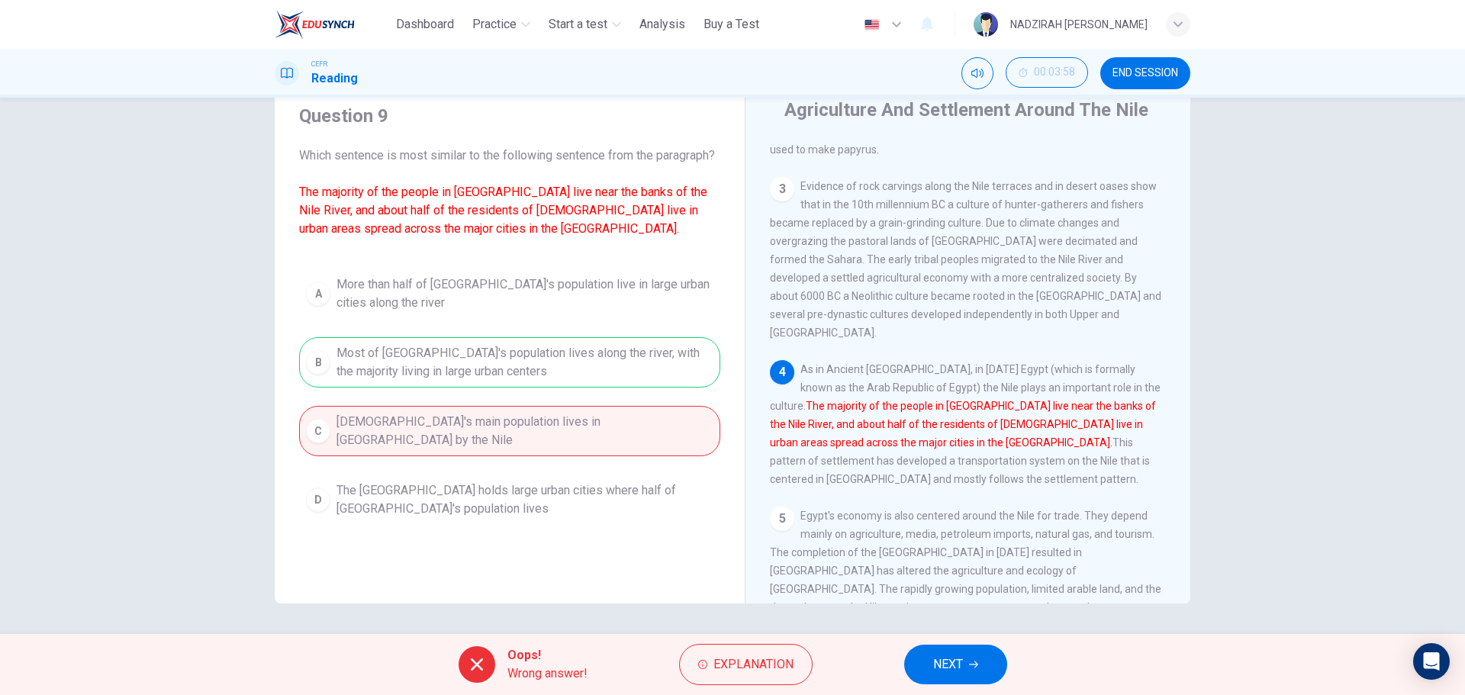
click at [965, 656] on button "NEXT" at bounding box center [955, 665] width 103 height 40
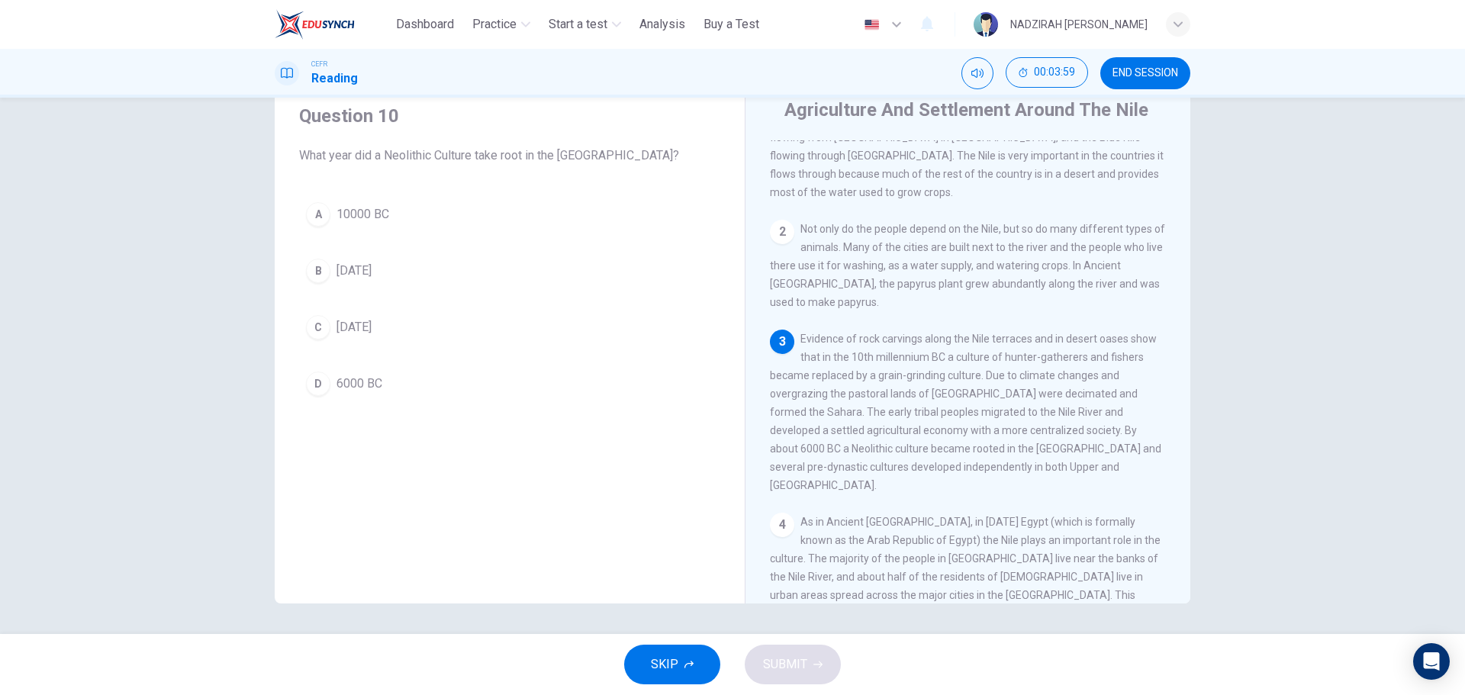
scroll to position [143, 0]
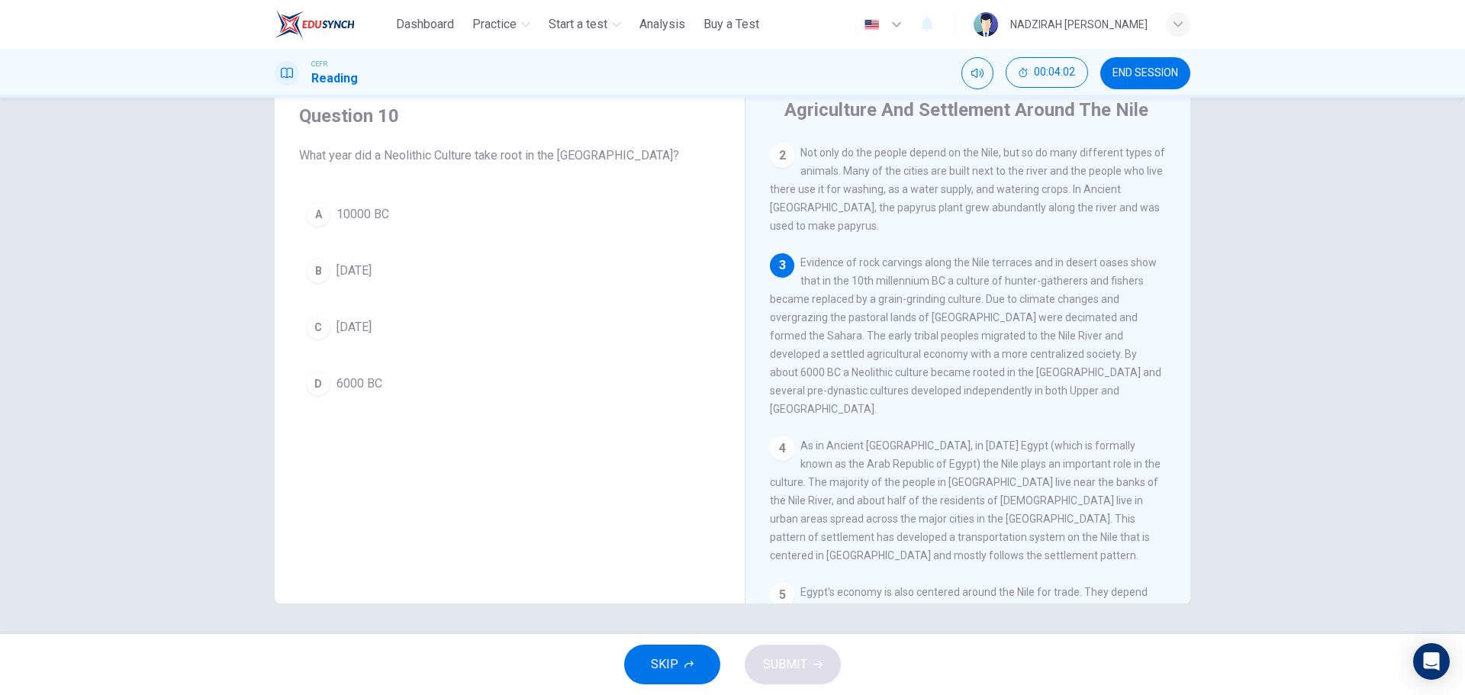
click at [368, 395] on button "D 6000 BC" at bounding box center [509, 384] width 421 height 38
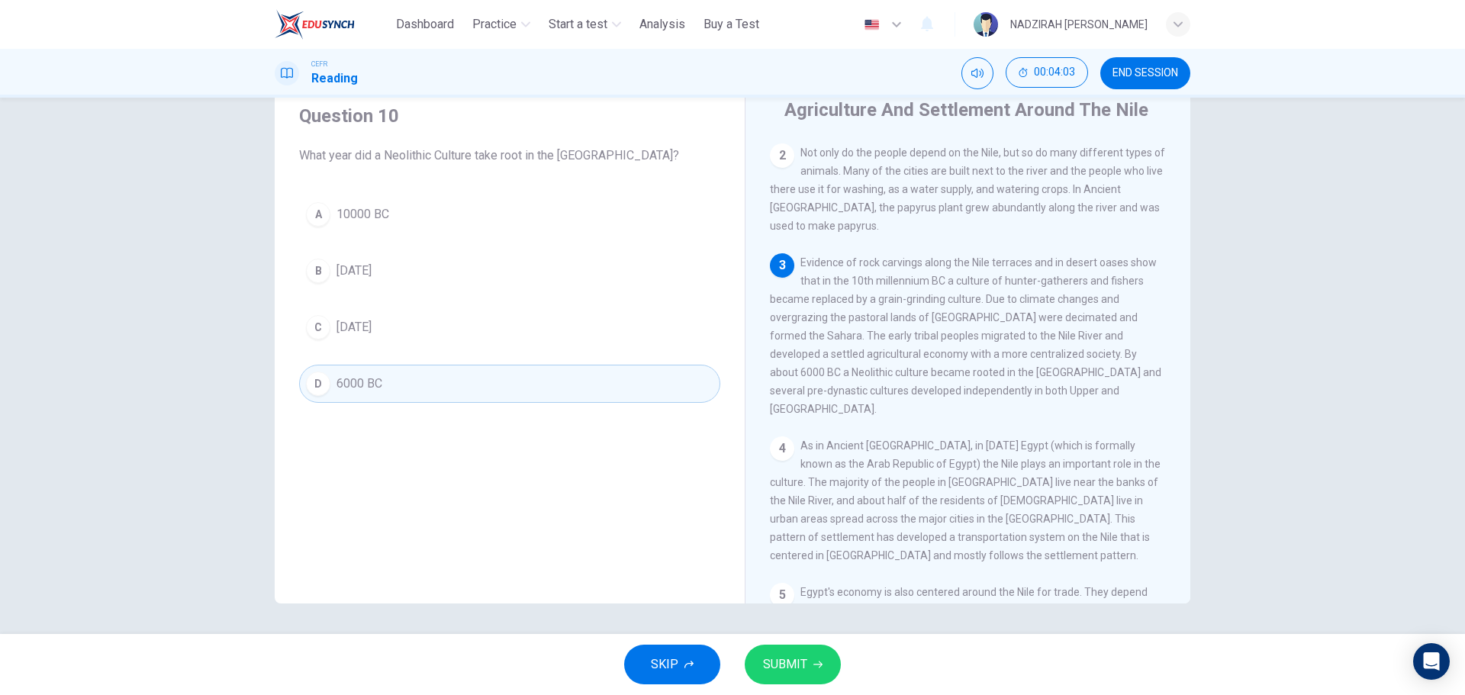
click at [798, 669] on span "SUBMIT" at bounding box center [785, 664] width 44 height 21
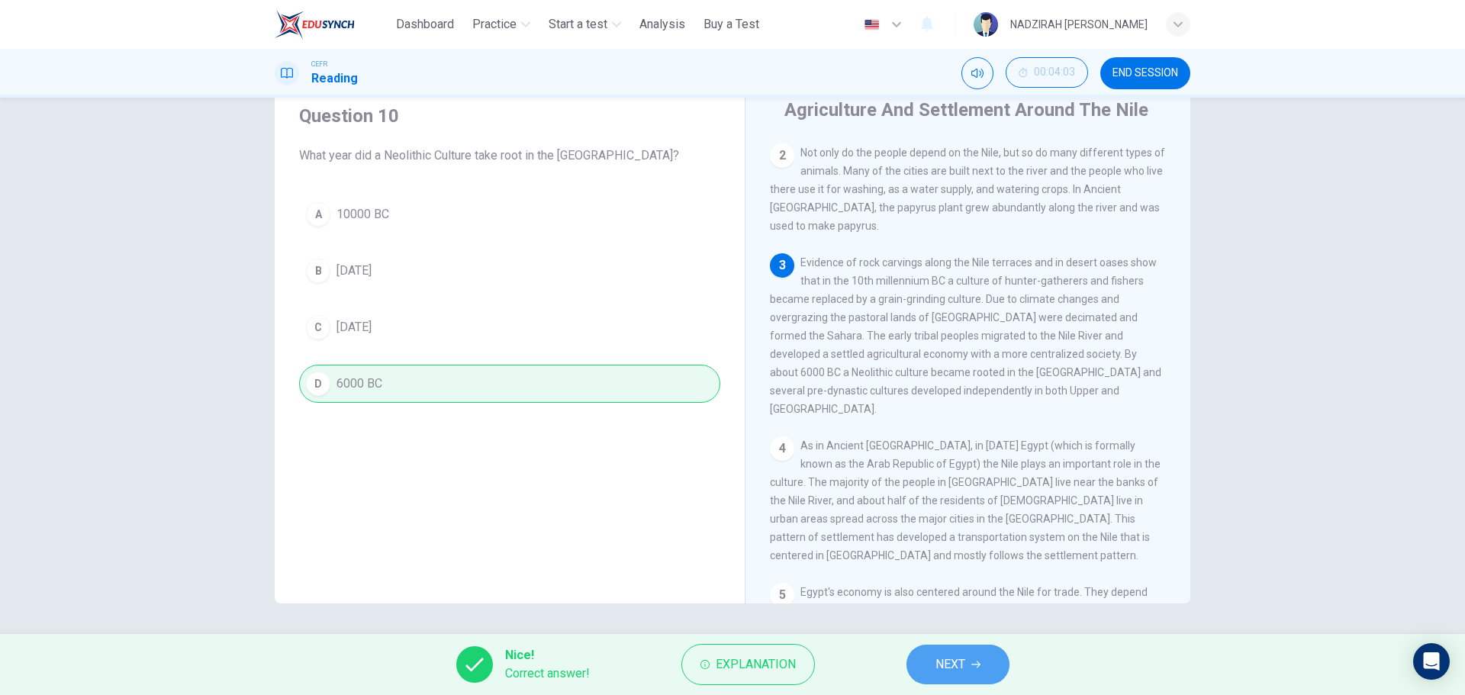
click at [970, 665] on button "NEXT" at bounding box center [957, 665] width 103 height 40
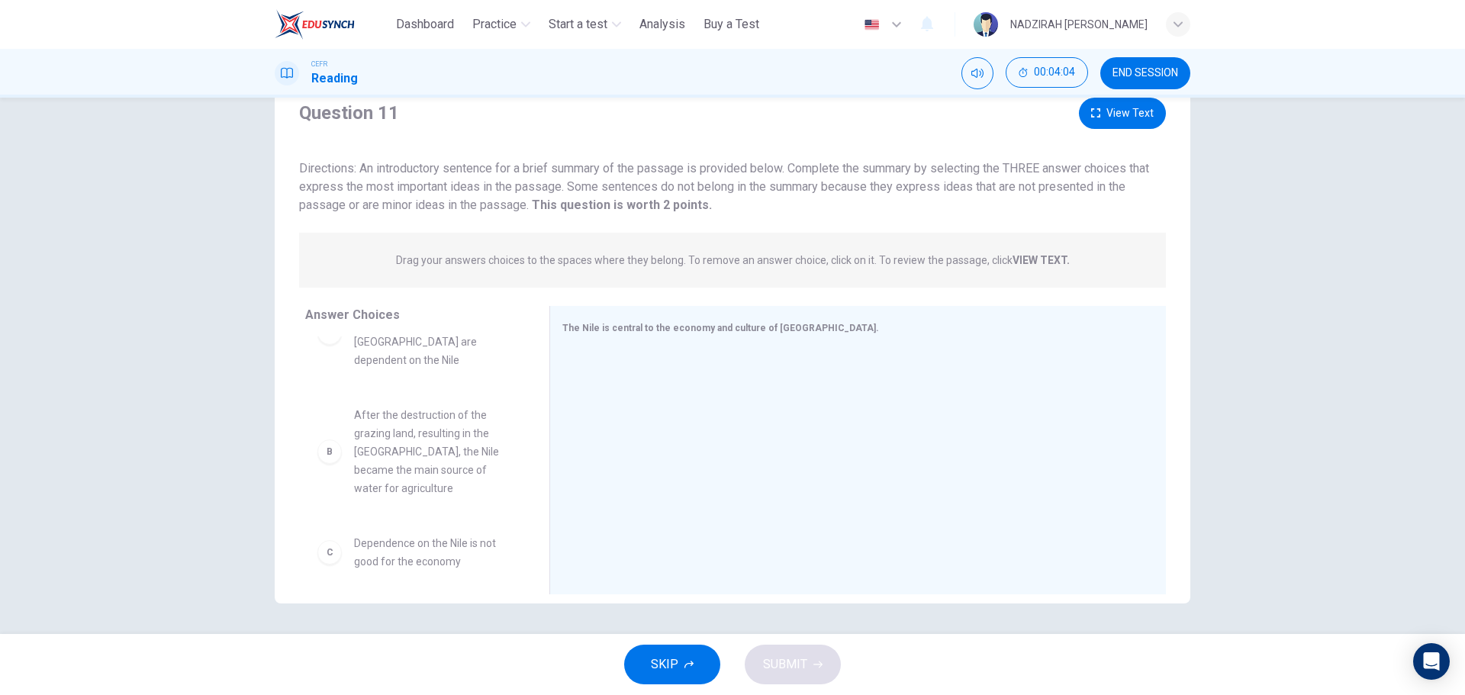
scroll to position [76, 0]
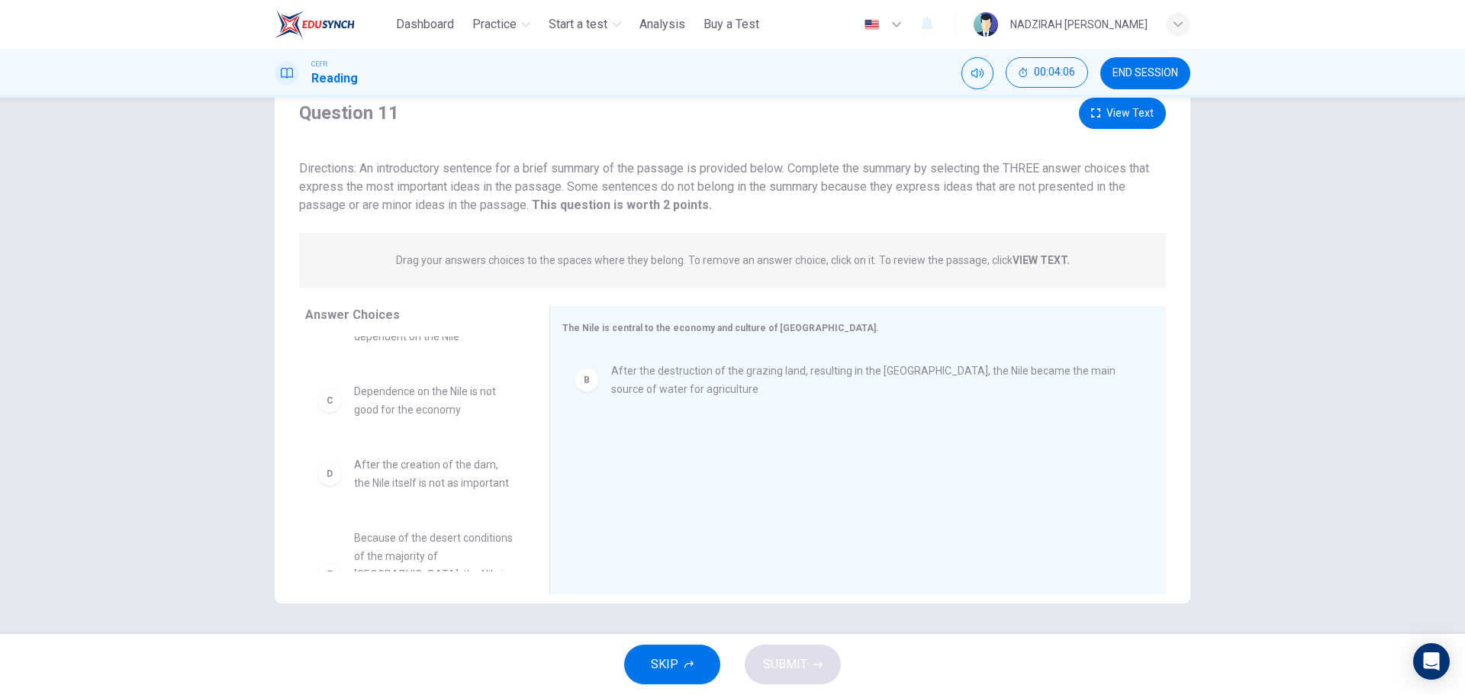
drag, startPoint x: 521, startPoint y: 439, endPoint x: 448, endPoint y: 439, distance: 73.2
click at [448, 439] on div "Answer Choices A Transportation, agriculture and even tourism in [GEOGRAPHIC_DA…" at bounding box center [732, 454] width 915 height 296
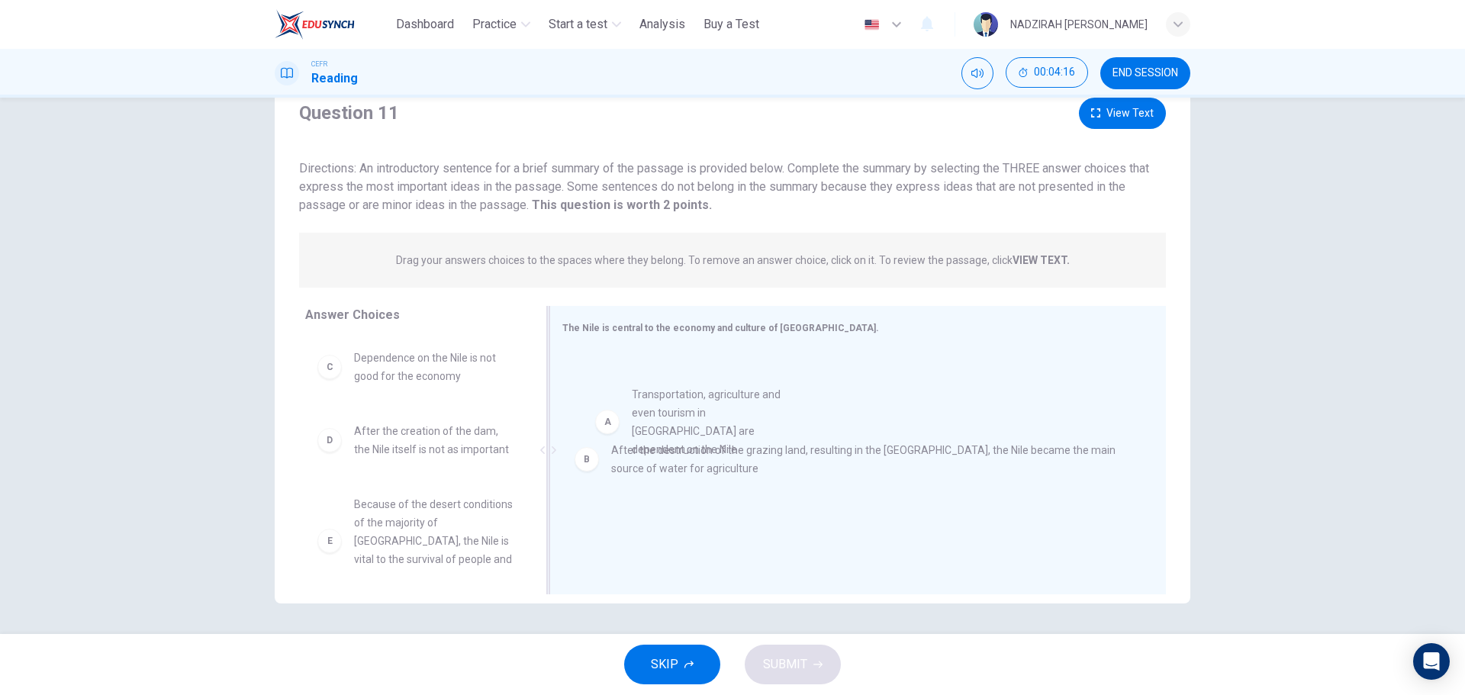
drag, startPoint x: 412, startPoint y: 383, endPoint x: 699, endPoint y: 420, distance: 289.3
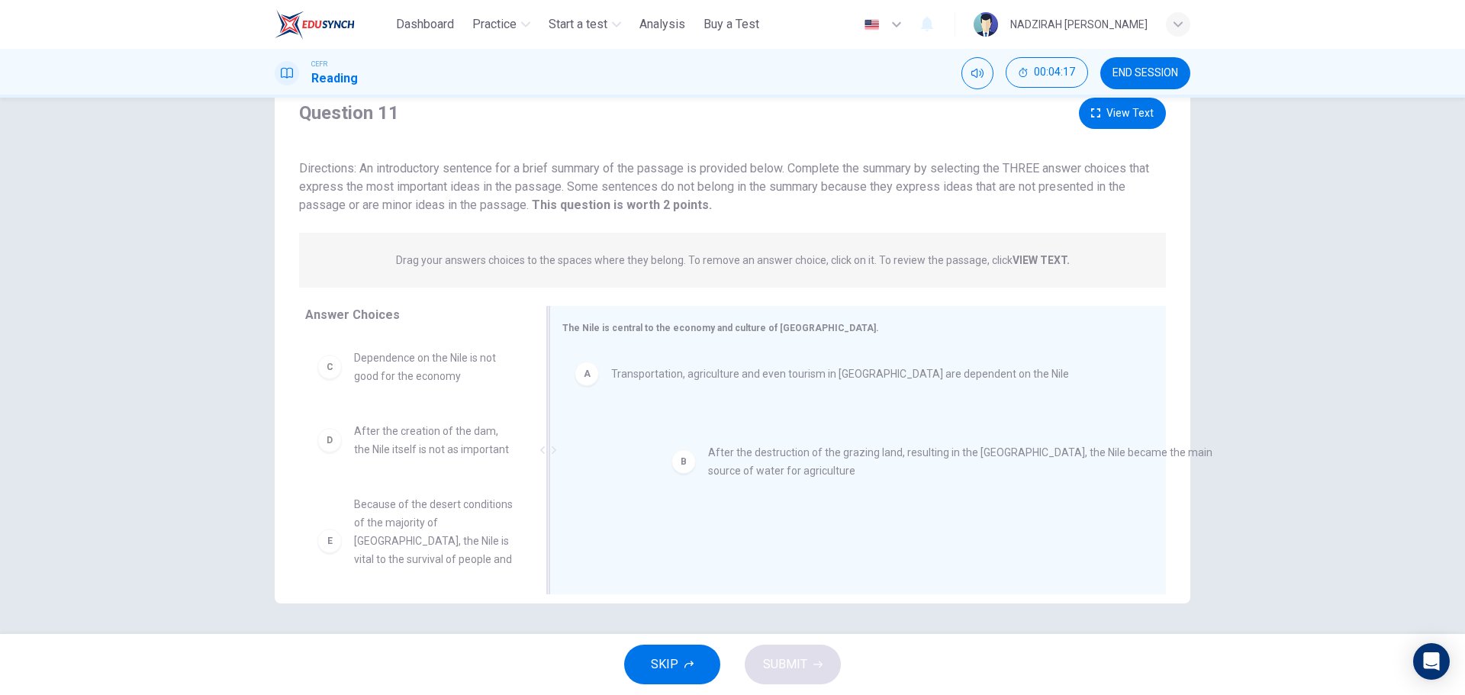
drag, startPoint x: 691, startPoint y: 445, endPoint x: 459, endPoint y: 442, distance: 231.9
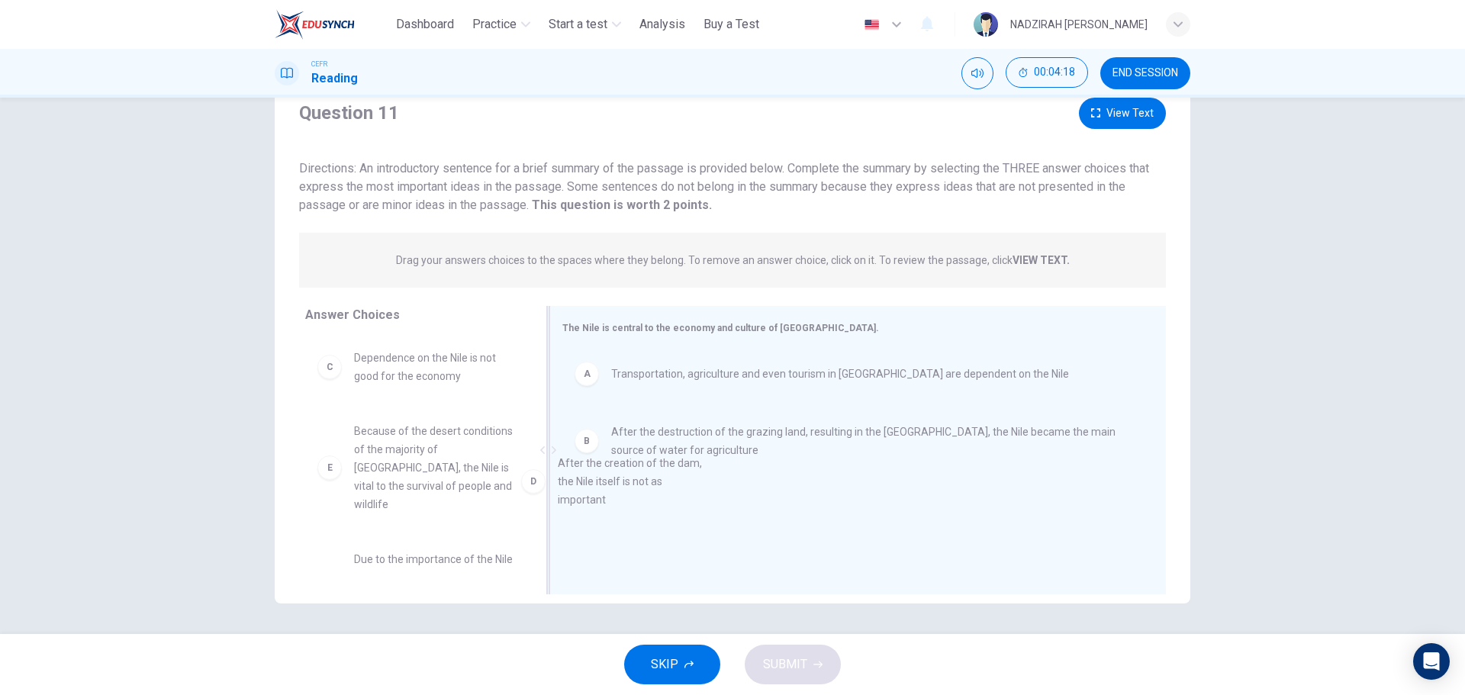
drag, startPoint x: 393, startPoint y: 446, endPoint x: 708, endPoint y: 495, distance: 318.8
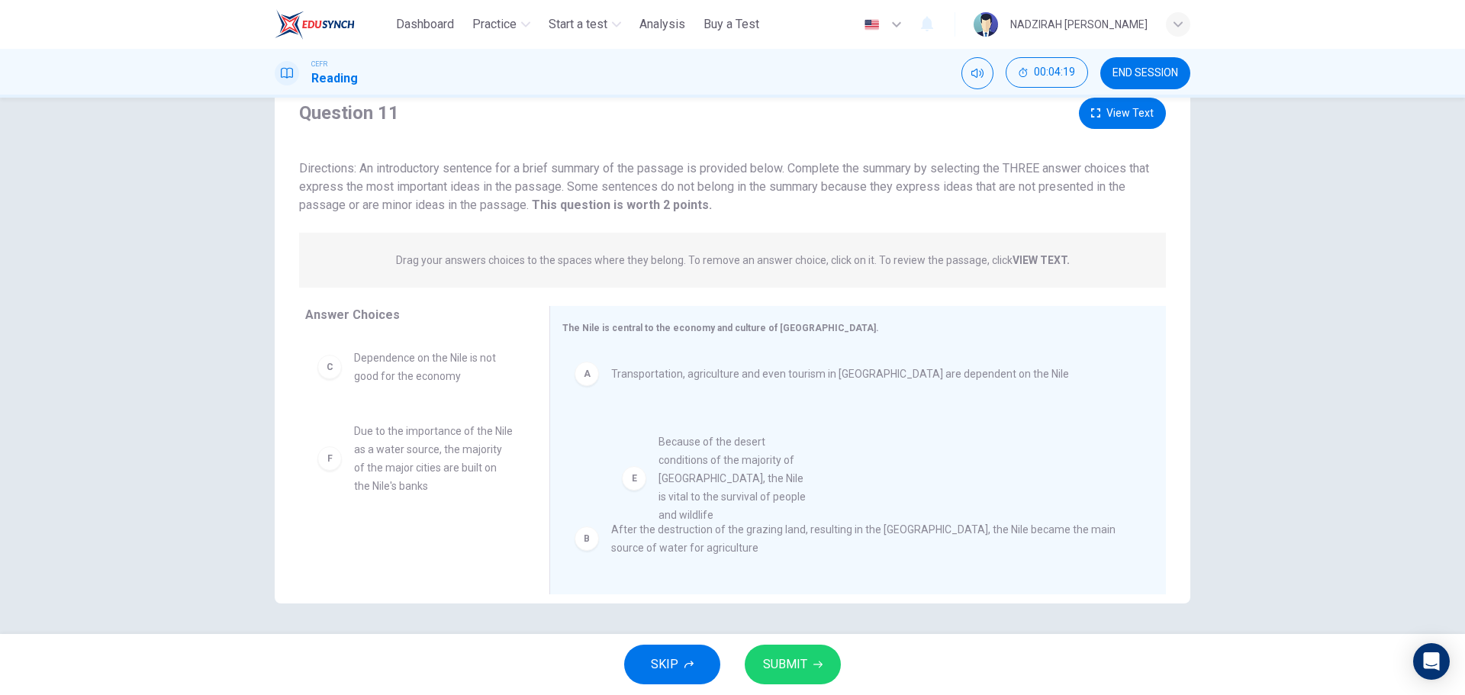
drag, startPoint x: 412, startPoint y: 494, endPoint x: 462, endPoint y: 497, distance: 49.6
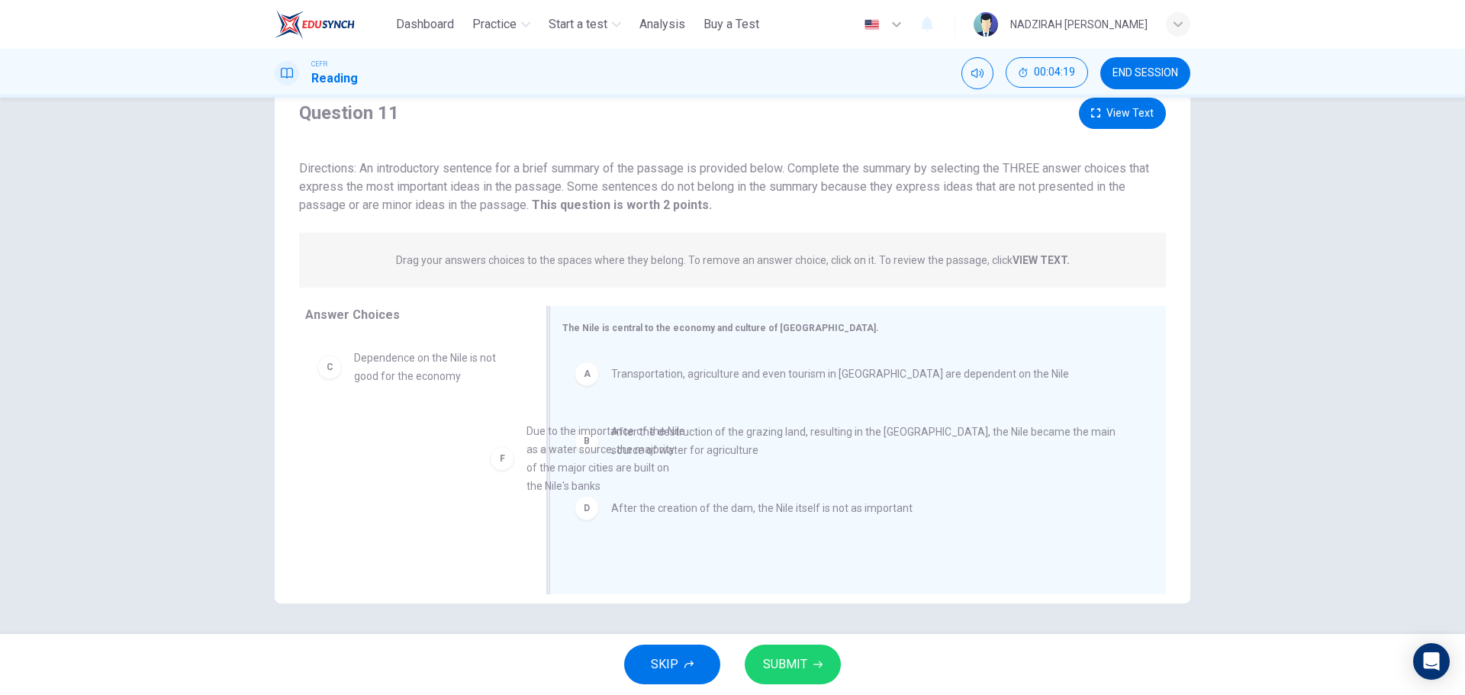
drag, startPoint x: 696, startPoint y: 485, endPoint x: 765, endPoint y: 474, distance: 70.2
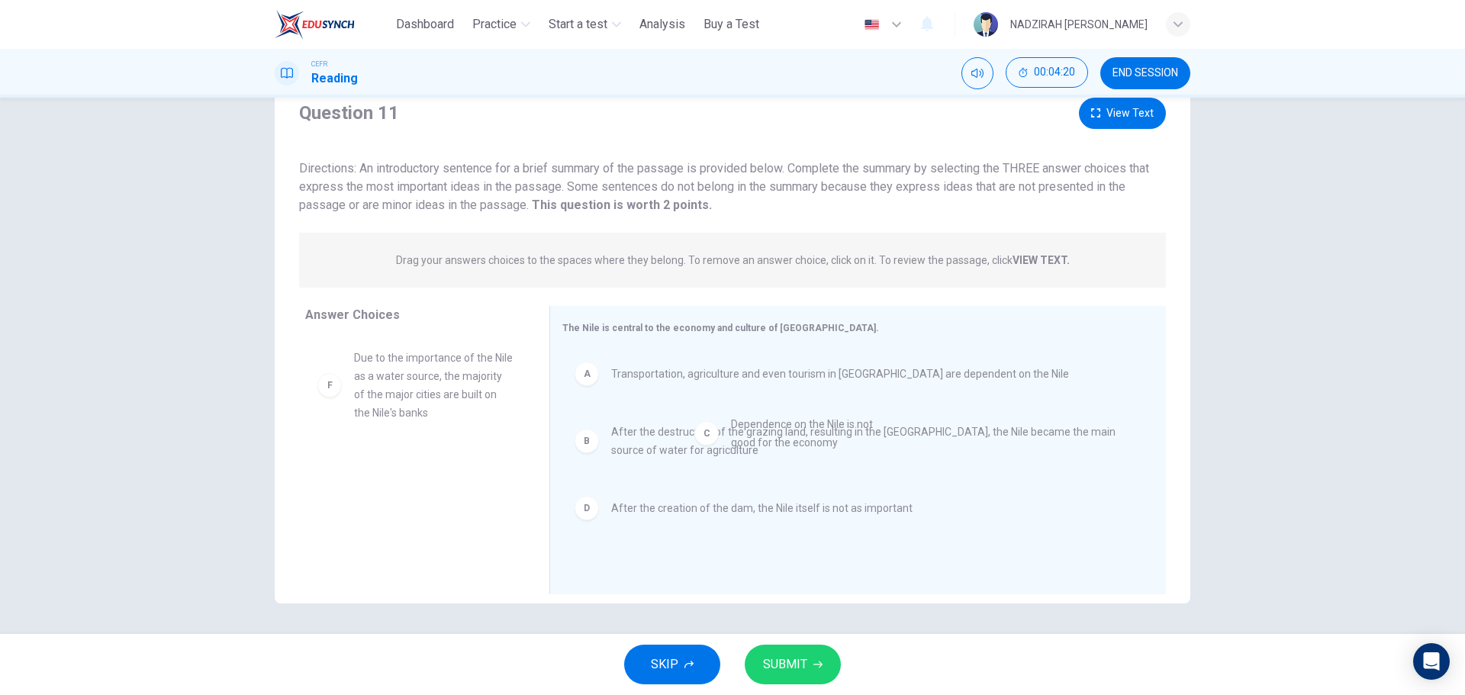
drag, startPoint x: 423, startPoint y: 369, endPoint x: 813, endPoint y: 439, distance: 396.8
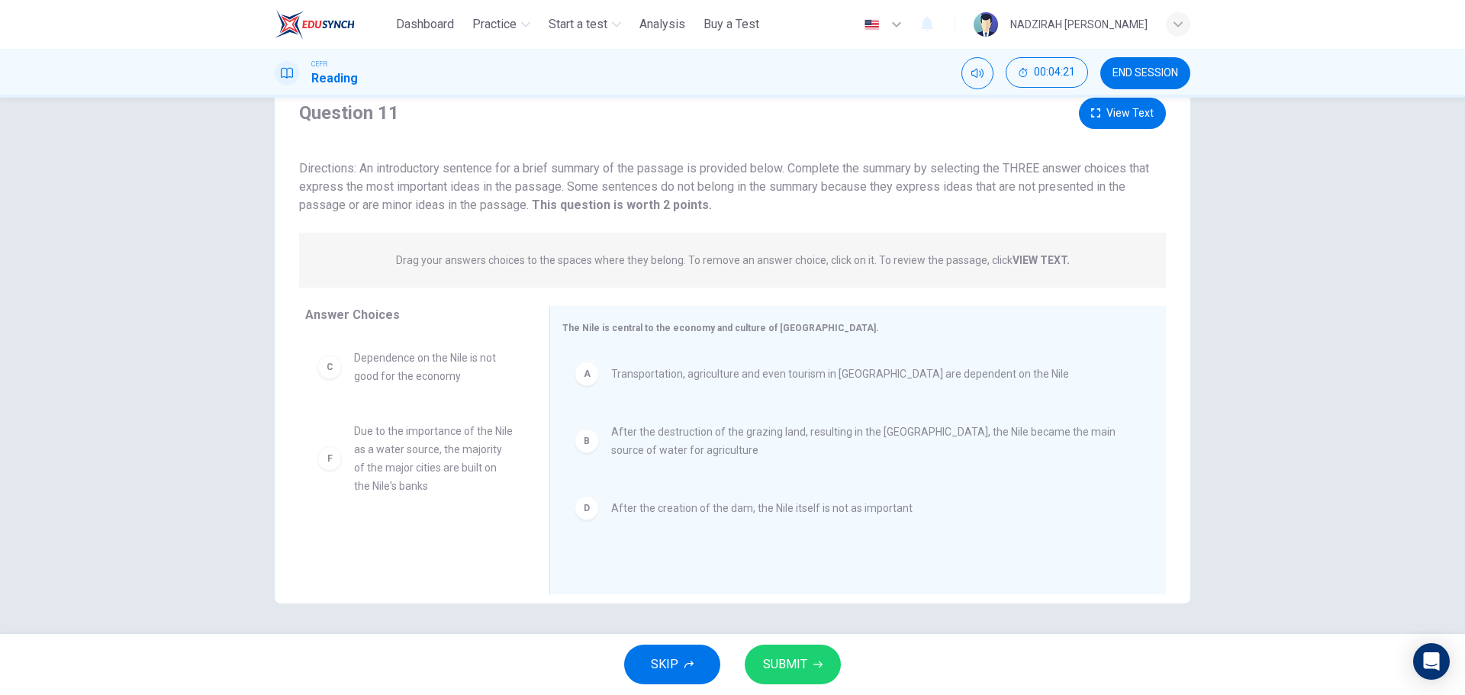
drag, startPoint x: 449, startPoint y: 407, endPoint x: 809, endPoint y: 459, distance: 363.1
click at [809, 459] on div "Answer Choices C Dependence on the Nile is not good for the economy F Due to th…" at bounding box center [732, 450] width 915 height 288
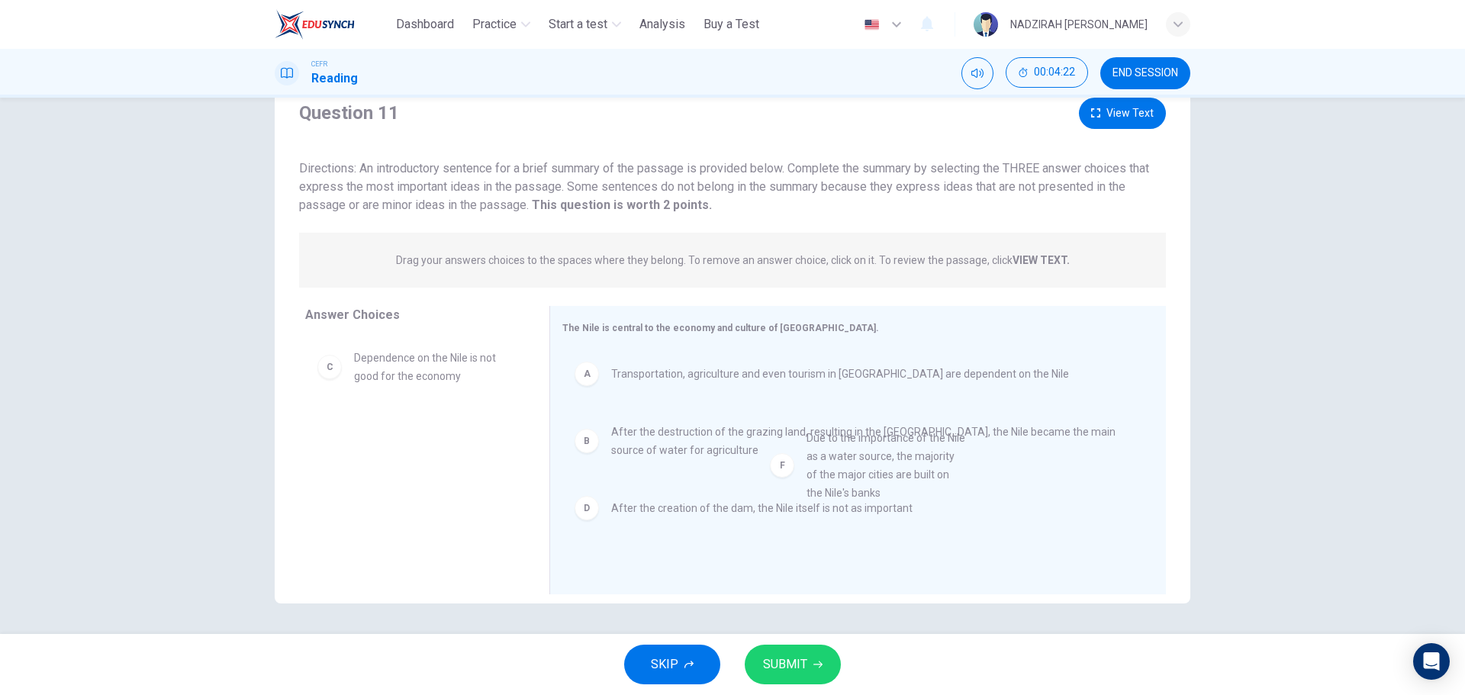
drag, startPoint x: 378, startPoint y: 471, endPoint x: 861, endPoint y: 472, distance: 483.6
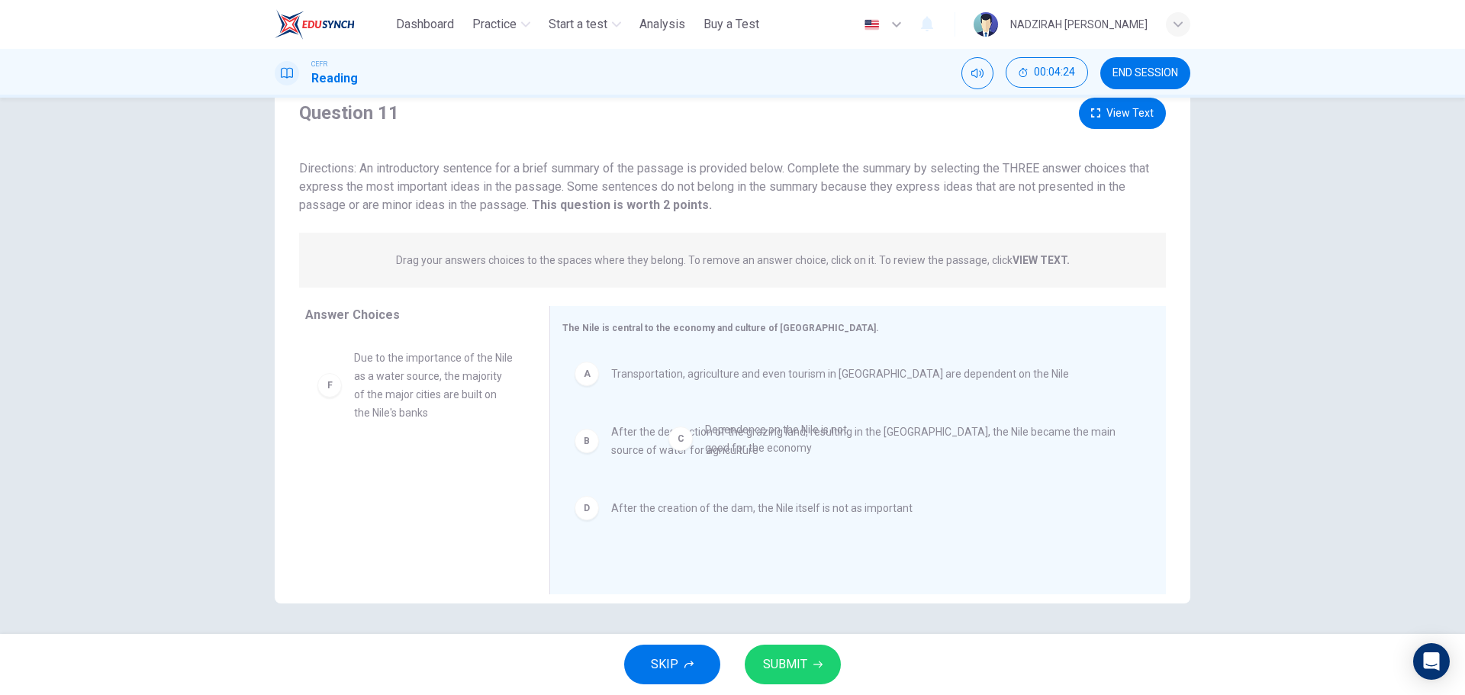
drag, startPoint x: 436, startPoint y: 375, endPoint x: 799, endPoint y: 450, distance: 370.0
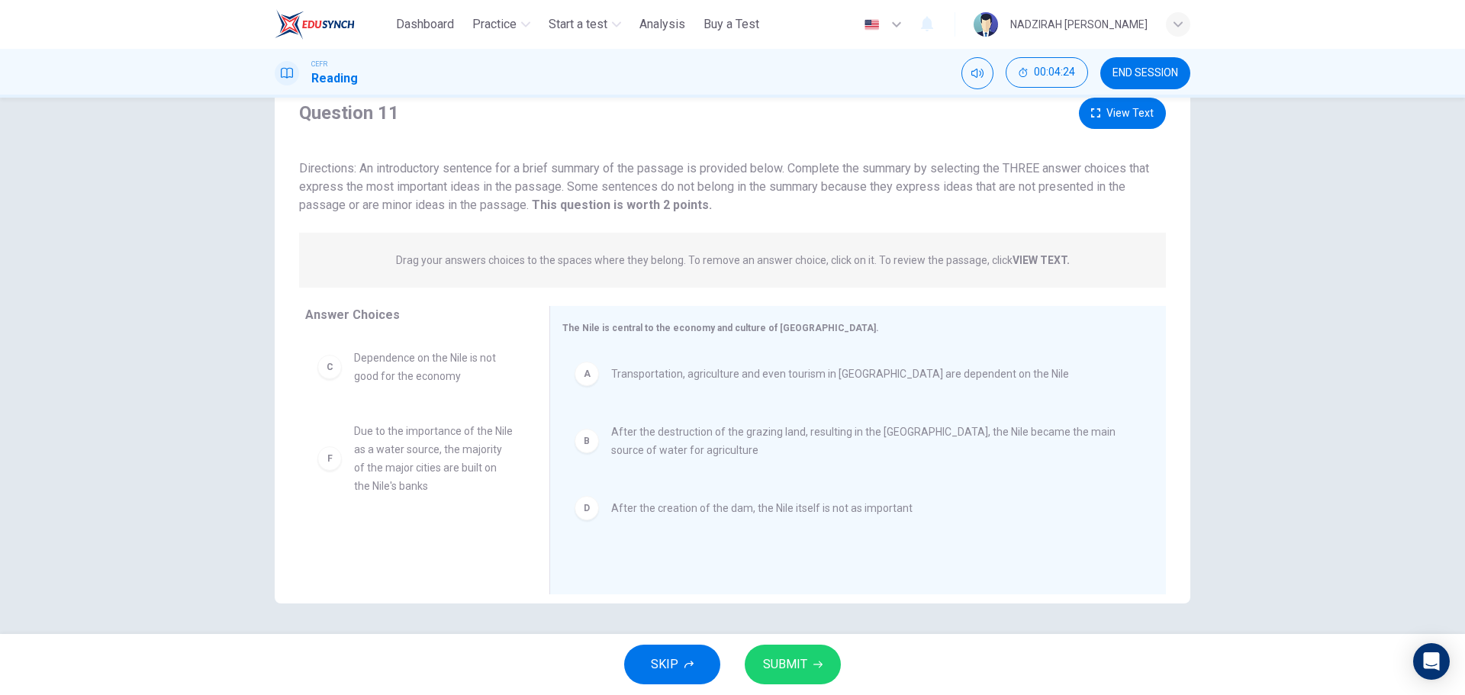
drag, startPoint x: 815, startPoint y: 391, endPoint x: 512, endPoint y: 397, distance: 303.7
click at [512, 397] on div "Answer Choices C Dependence on the Nile is not good for the economy F Due to th…" at bounding box center [732, 450] width 915 height 288
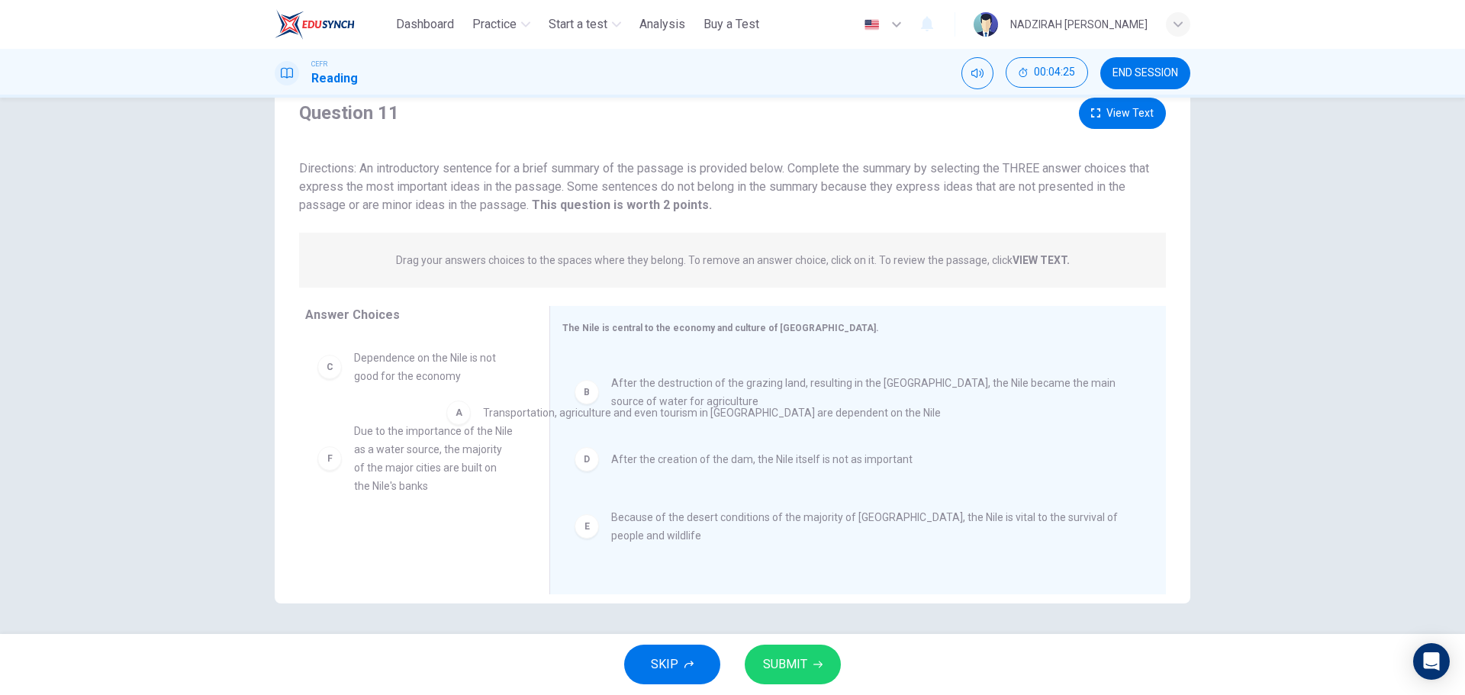
drag, startPoint x: 591, startPoint y: 377, endPoint x: 417, endPoint y: 424, distance: 180.2
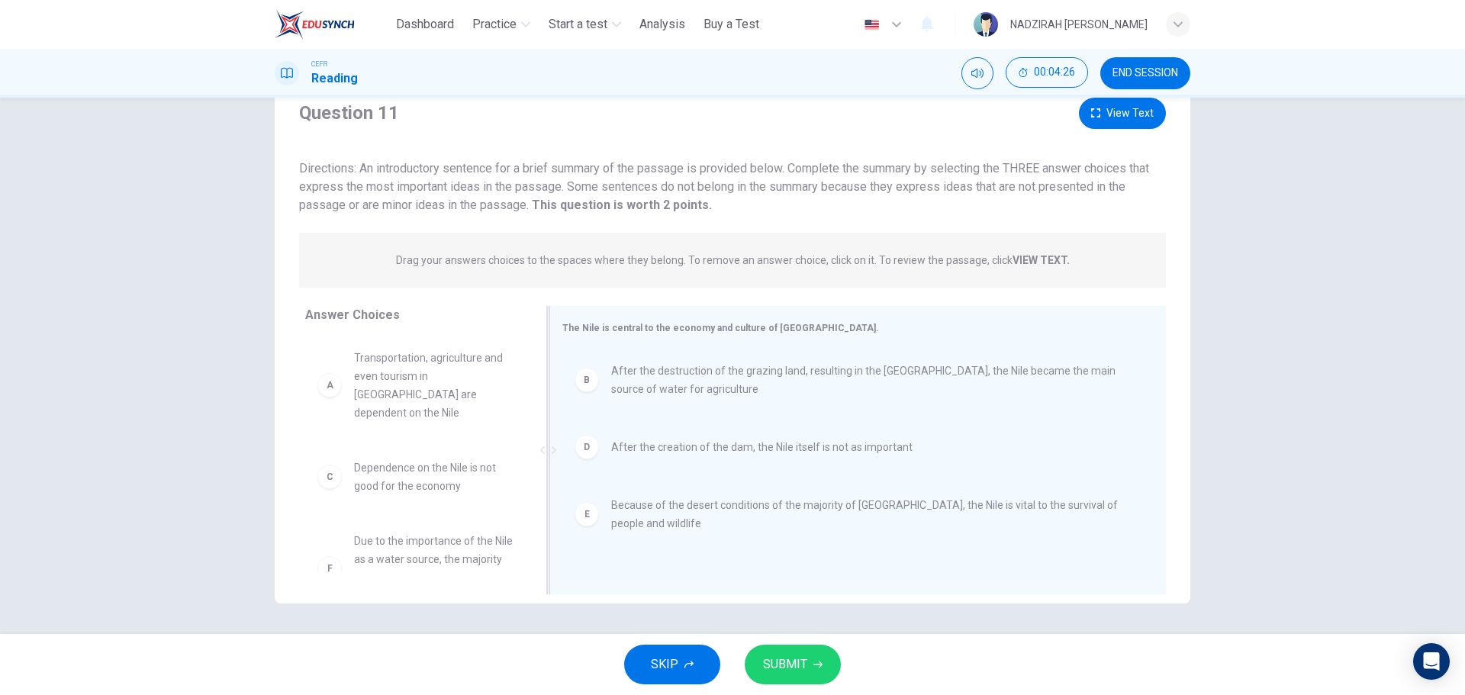
click at [693, 472] on div "B After the destruction of the grazing land, resulting in the Sahara, the Nile …" at bounding box center [851, 451] width 579 height 204
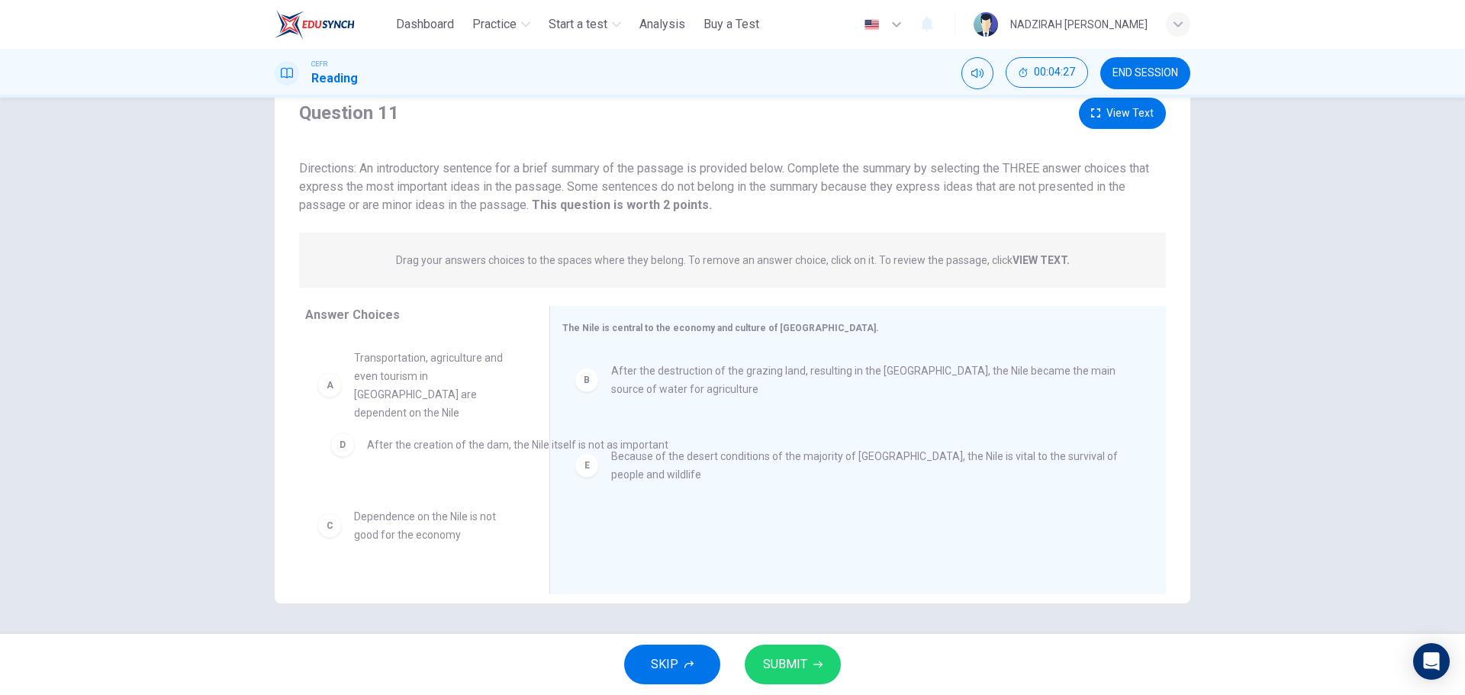
drag, startPoint x: 677, startPoint y: 447, endPoint x: 377, endPoint y: 445, distance: 299.8
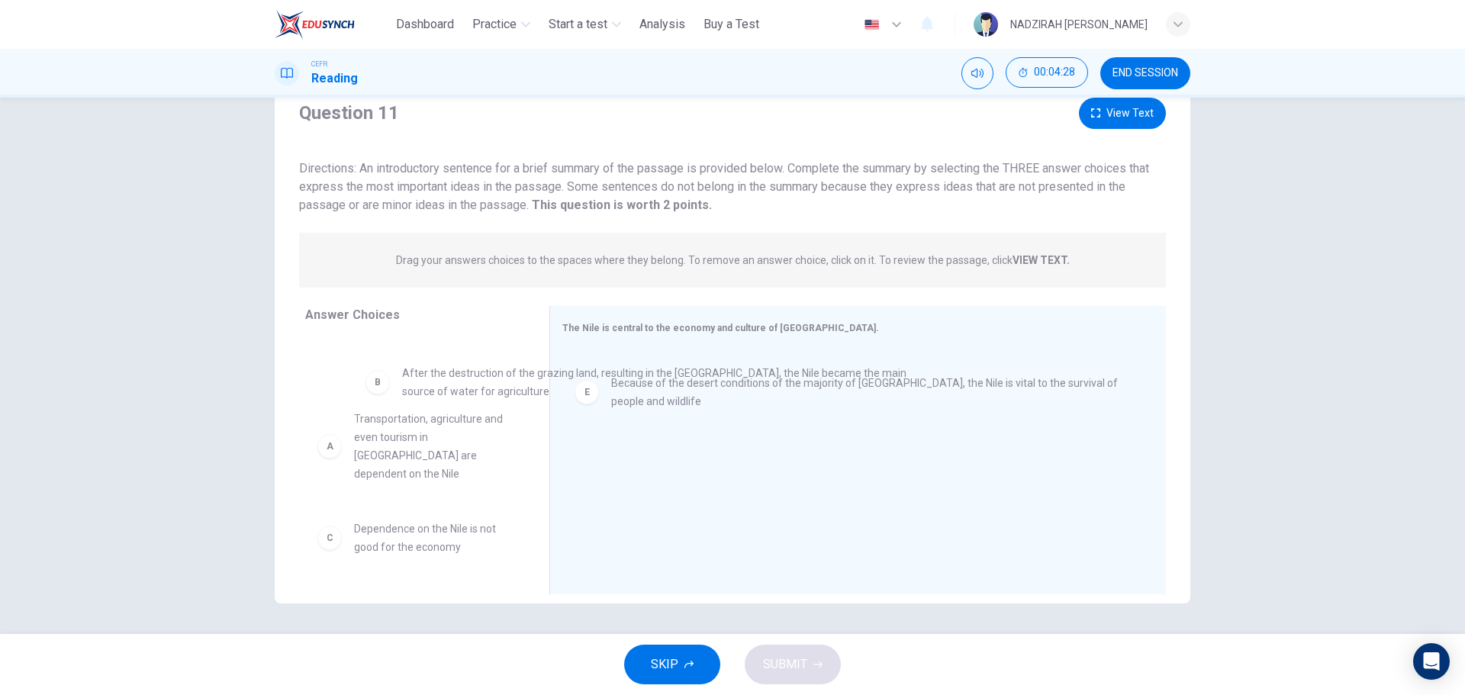
drag, startPoint x: 651, startPoint y: 382, endPoint x: 351, endPoint y: 391, distance: 300.7
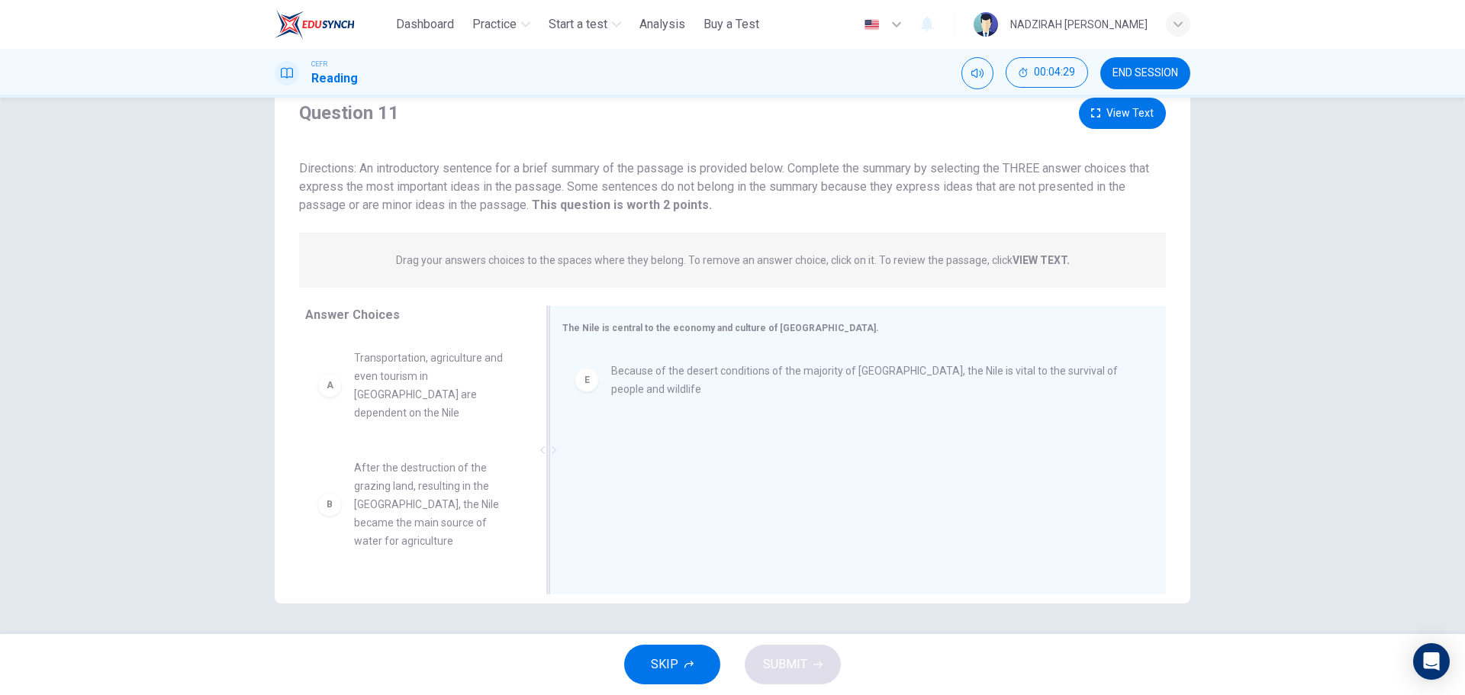
drag, startPoint x: 693, startPoint y: 390, endPoint x: 680, endPoint y: 389, distance: 13.0
click at [681, 390] on div "E Because of the desert conditions of the majority of [GEOGRAPHIC_DATA], the Ni…" at bounding box center [851, 379] width 579 height 61
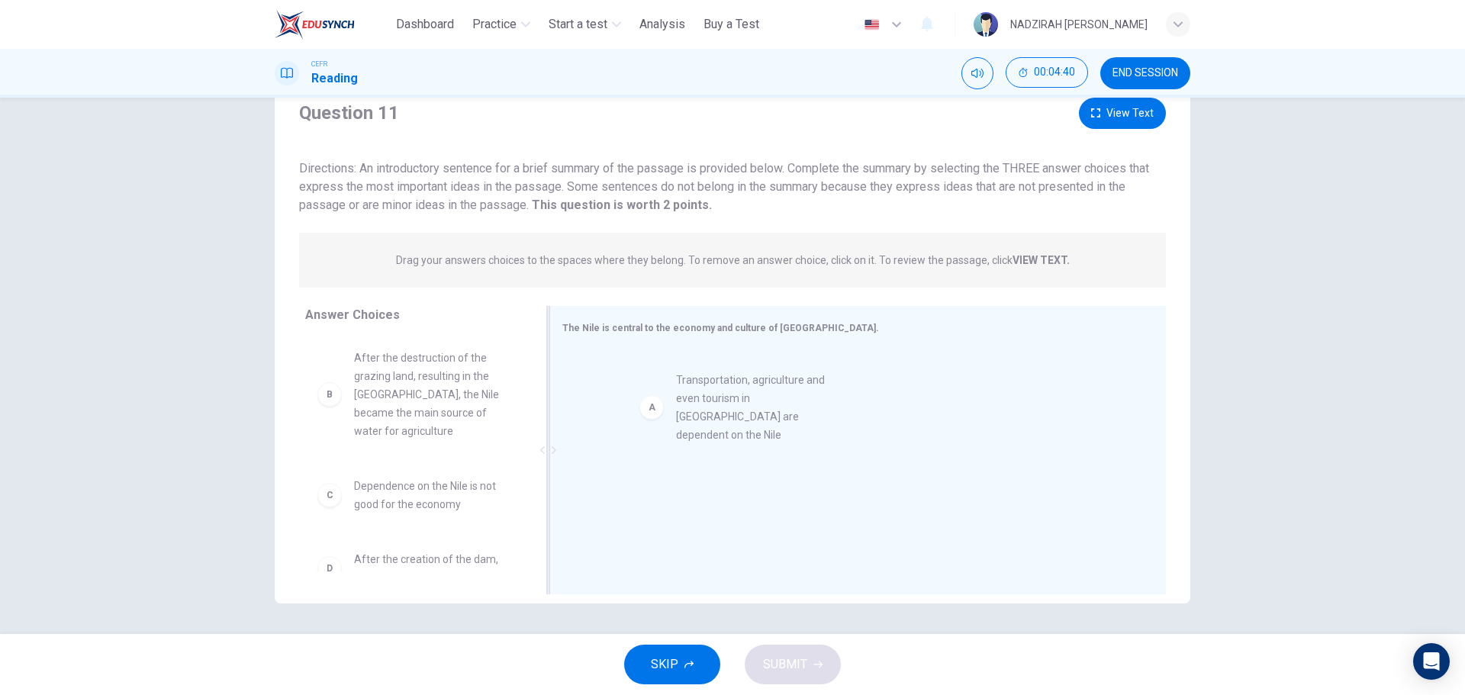
drag, startPoint x: 445, startPoint y: 389, endPoint x: 786, endPoint y: 408, distance: 342.3
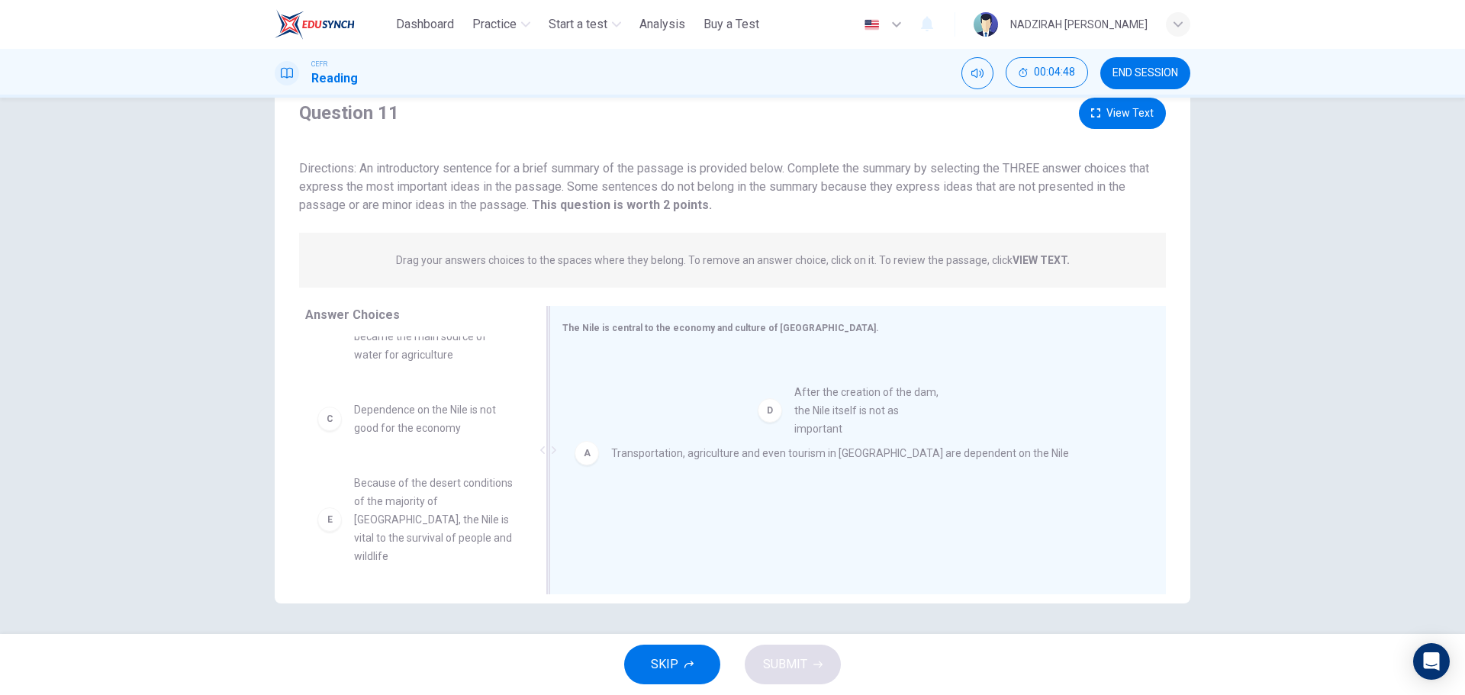
drag, startPoint x: 439, startPoint y: 501, endPoint x: 898, endPoint y: 410, distance: 468.1
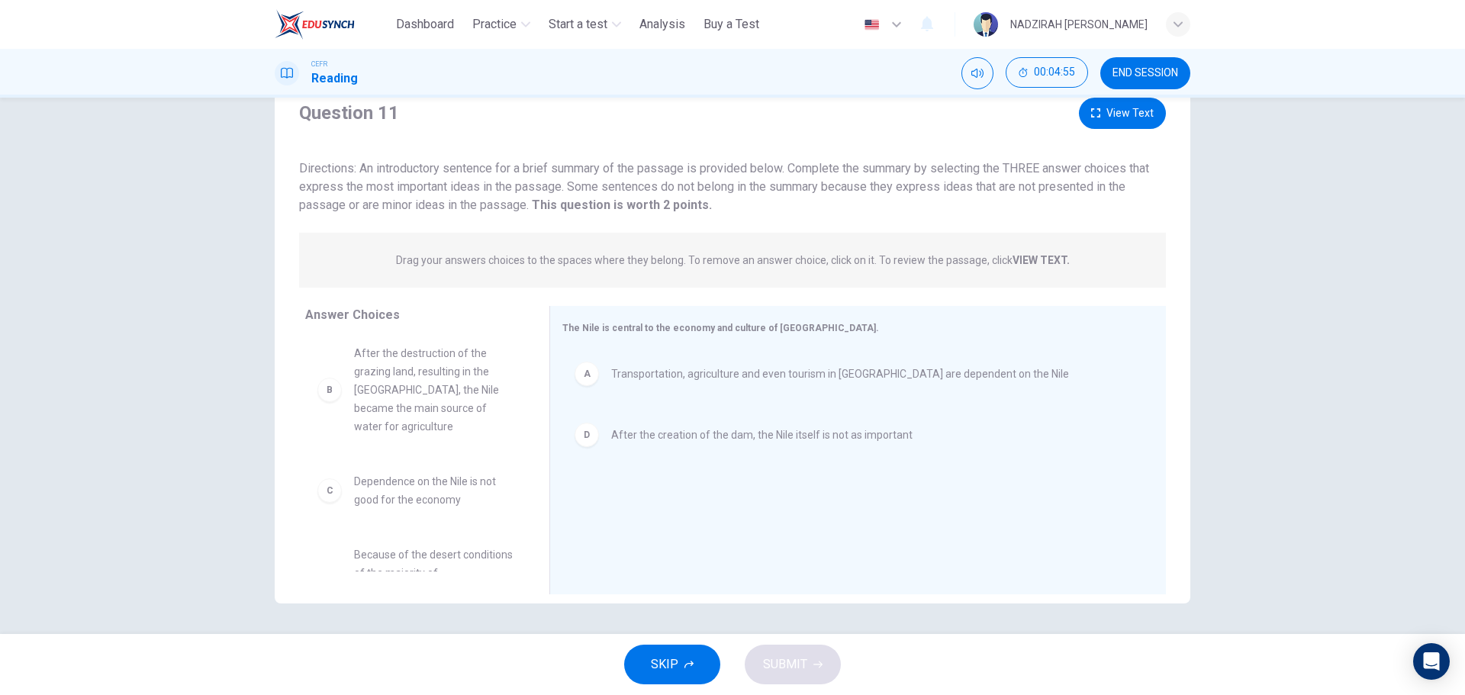
scroll to position [0, 0]
click at [1163, 112] on div "Question 11 View Text Directions: An introductory sentence for a brief summary …" at bounding box center [732, 156] width 915 height 117
click at [1145, 111] on button "View Text" at bounding box center [1122, 113] width 87 height 31
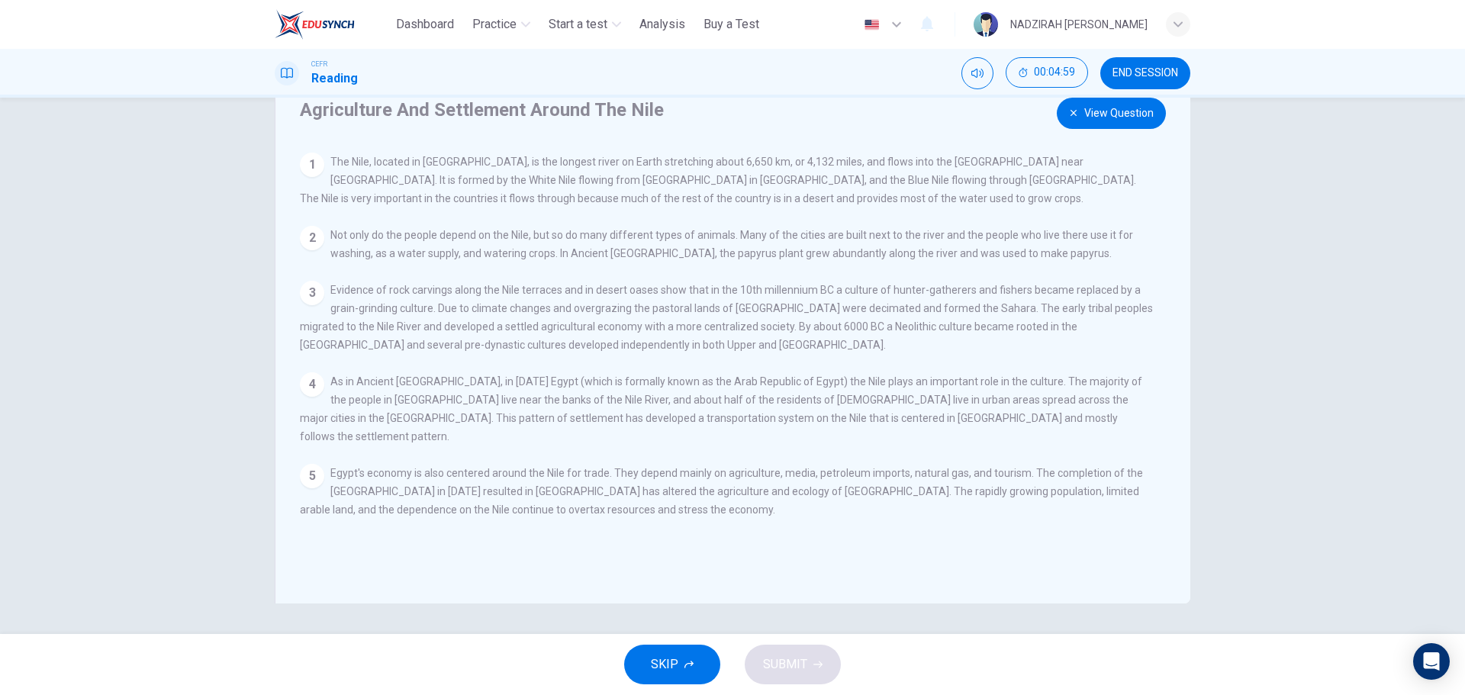
click at [1145, 111] on button "View Question" at bounding box center [1111, 113] width 109 height 31
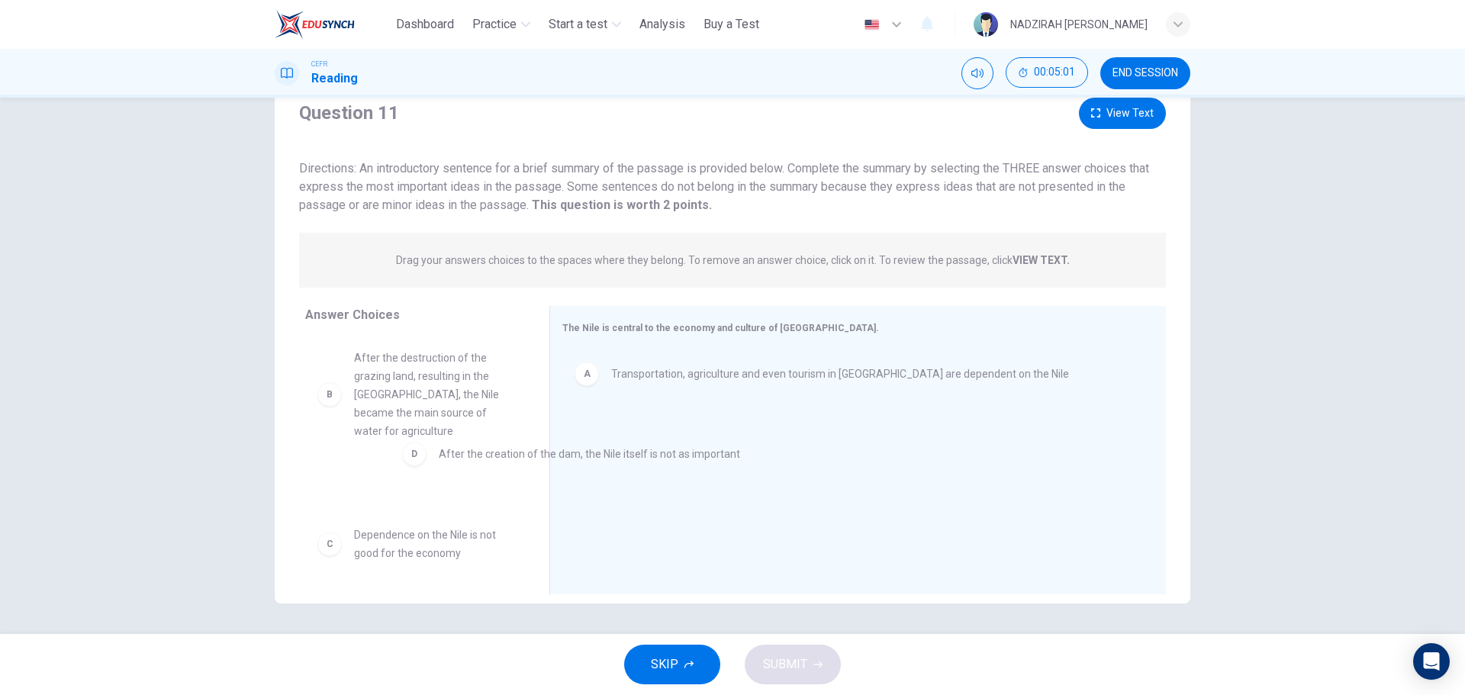
drag, startPoint x: 687, startPoint y: 442, endPoint x: 450, endPoint y: 480, distance: 239.5
drag, startPoint x: 647, startPoint y: 378, endPoint x: 348, endPoint y: 474, distance: 314.1
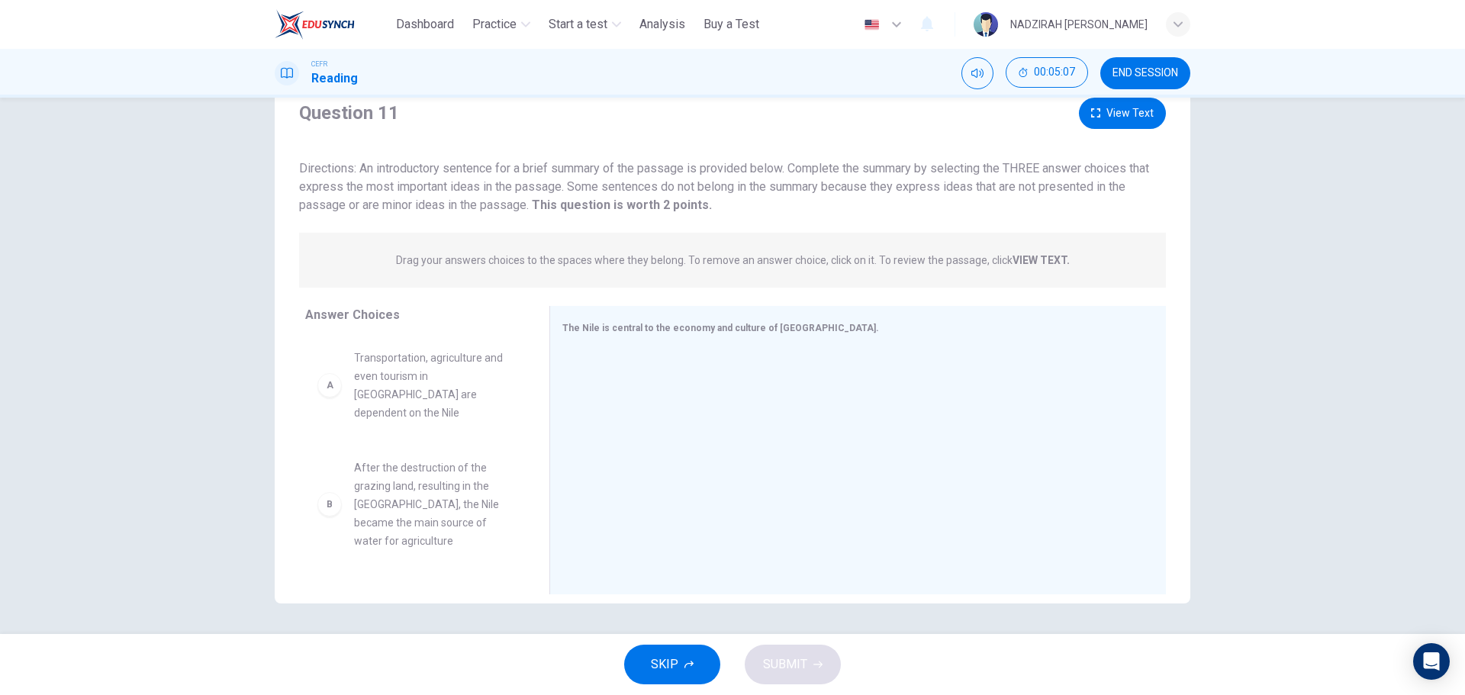
click at [1126, 117] on button "View Text" at bounding box center [1122, 113] width 87 height 31
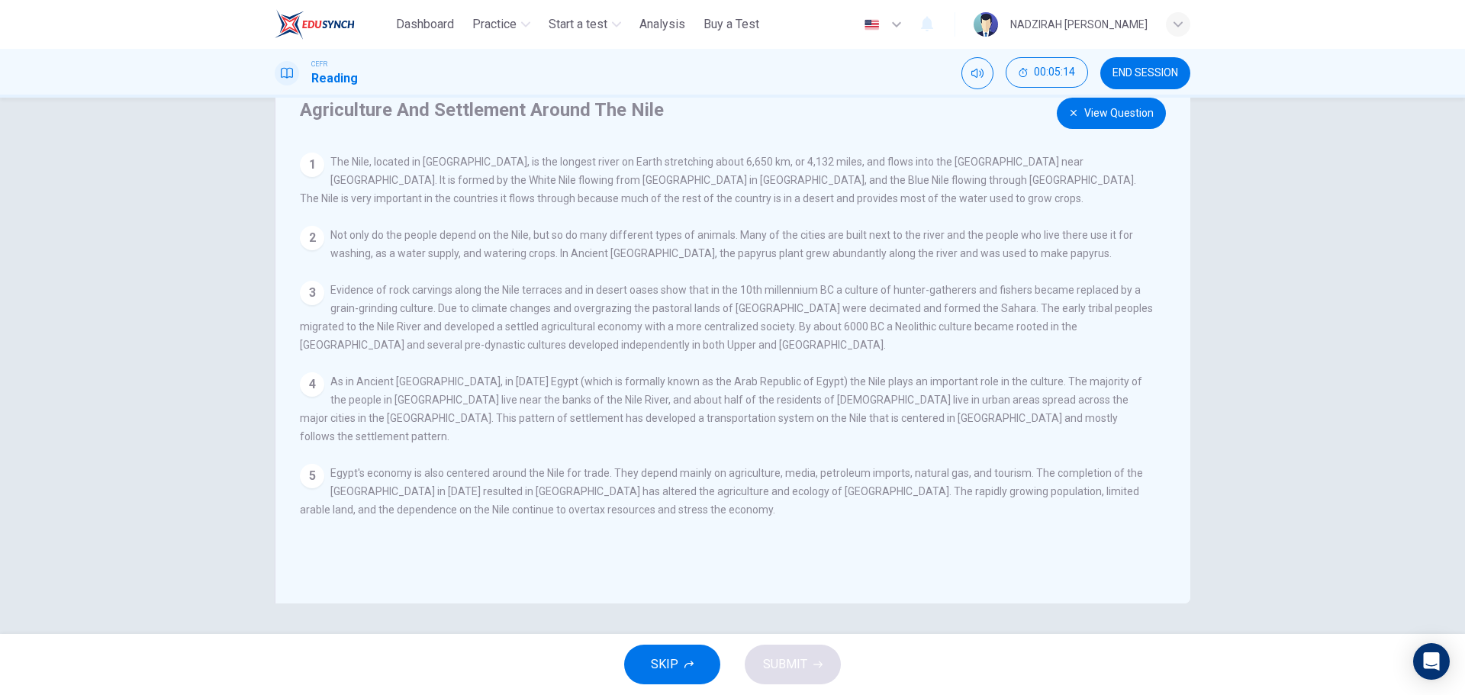
click at [1126, 117] on button "View Question" at bounding box center [1111, 113] width 109 height 31
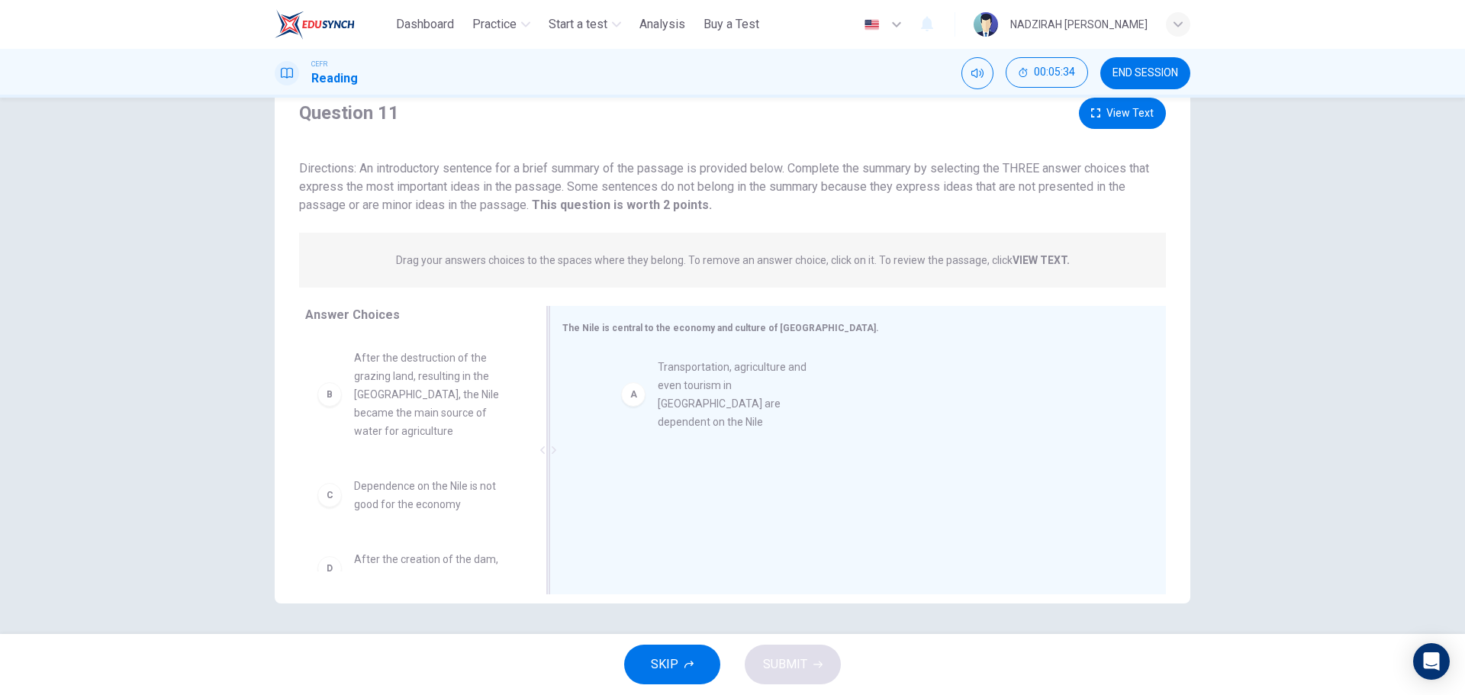
drag, startPoint x: 425, startPoint y: 387, endPoint x: 737, endPoint y: 396, distance: 312.1
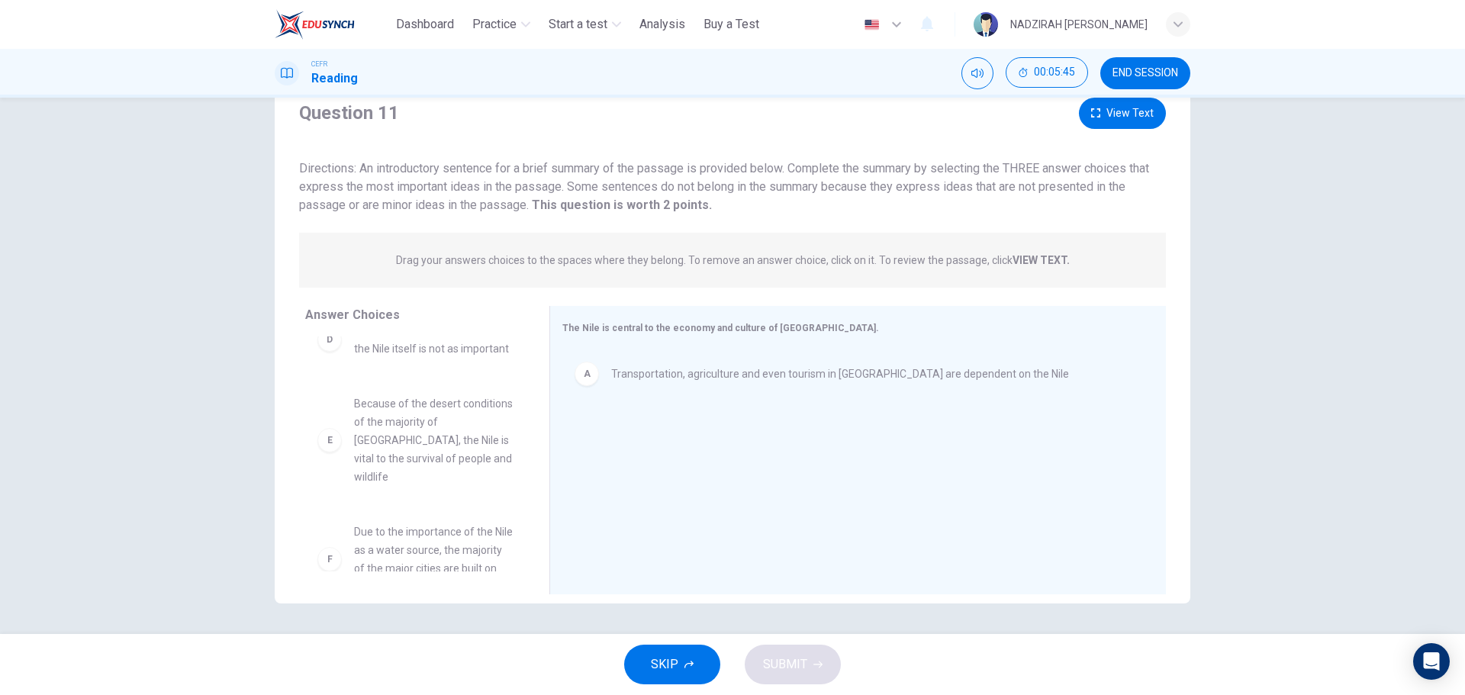
scroll to position [265, 0]
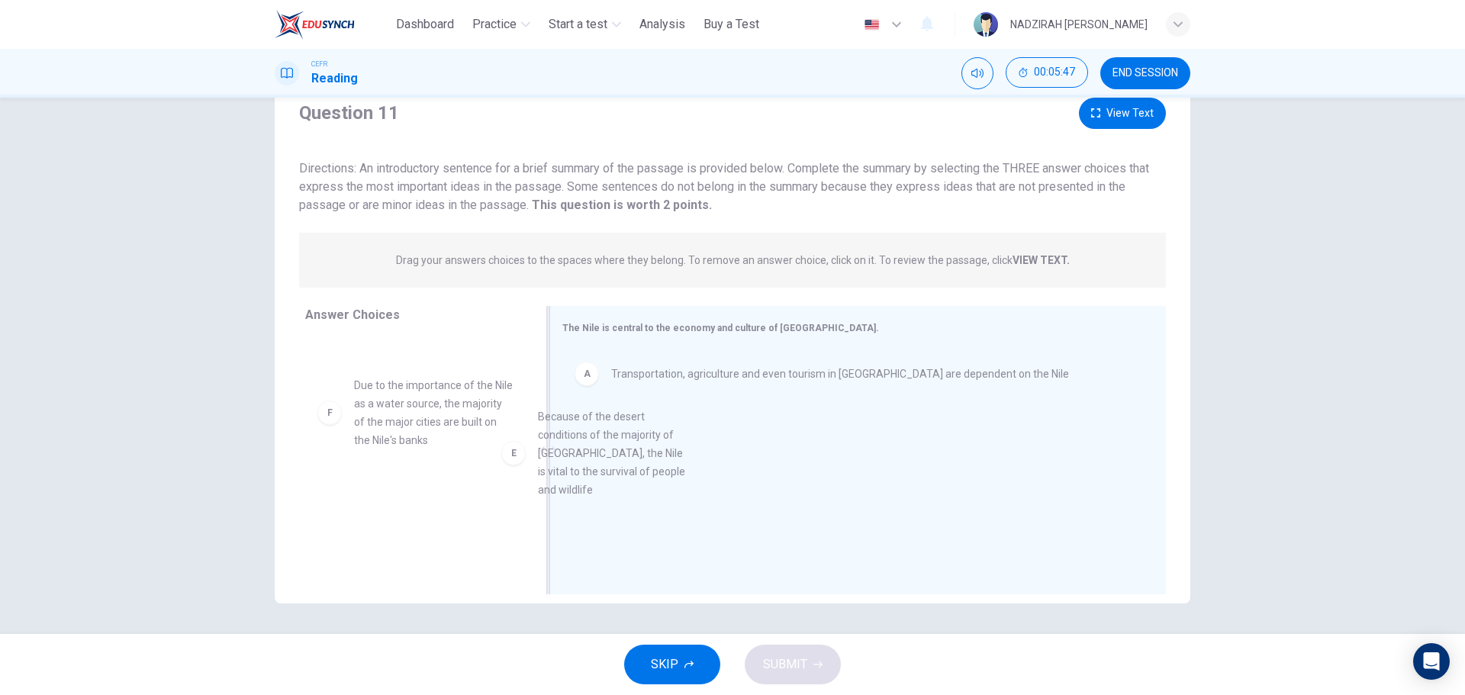
drag, startPoint x: 436, startPoint y: 410, endPoint x: 740, endPoint y: 454, distance: 306.7
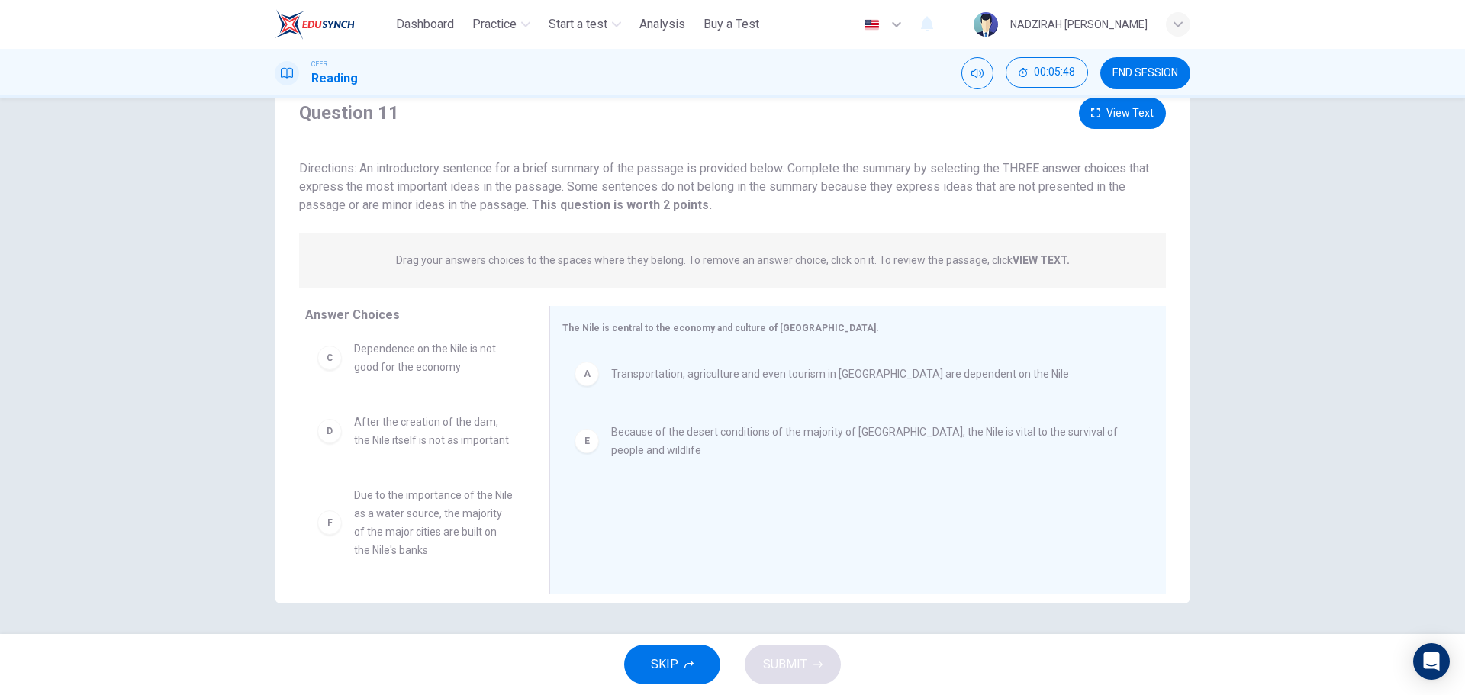
scroll to position [156, 0]
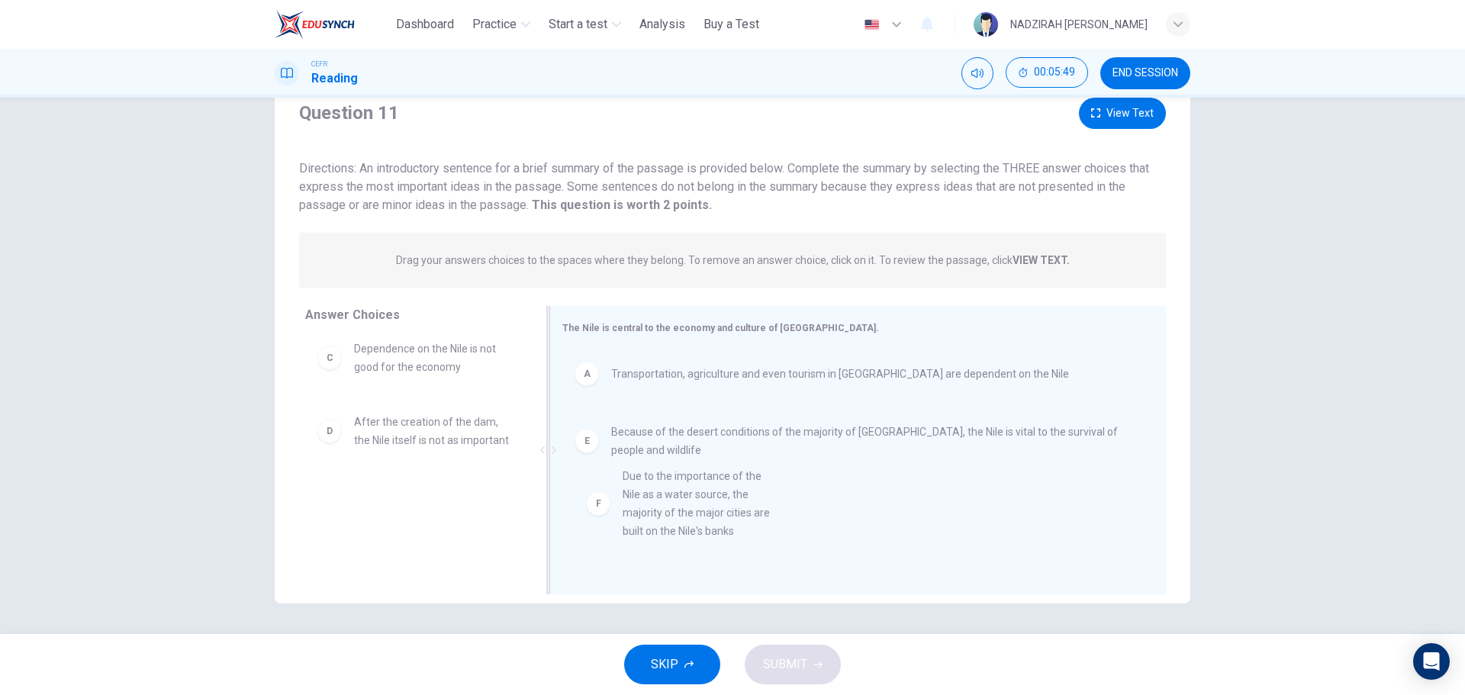
drag, startPoint x: 430, startPoint y: 524, endPoint x: 732, endPoint y: 494, distance: 303.6
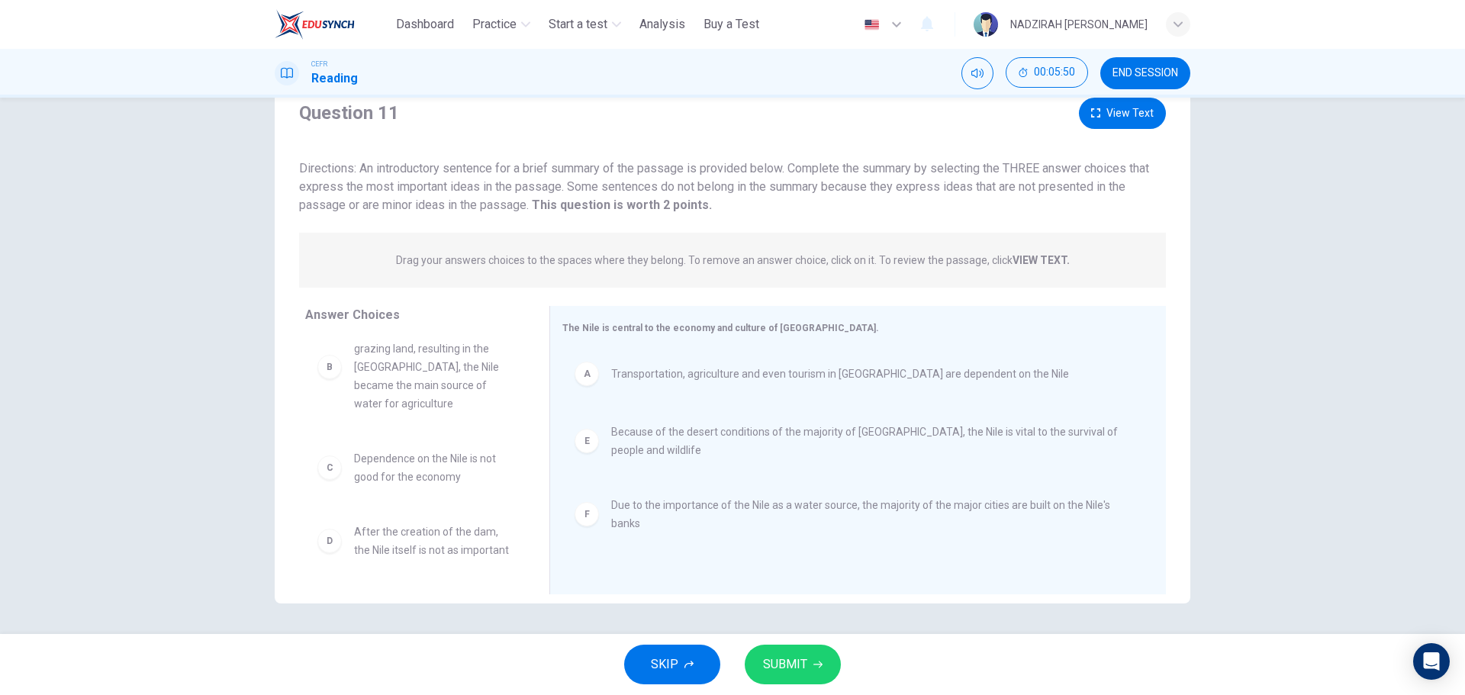
scroll to position [46, 0]
click at [806, 680] on button "SUBMIT" at bounding box center [793, 665] width 96 height 40
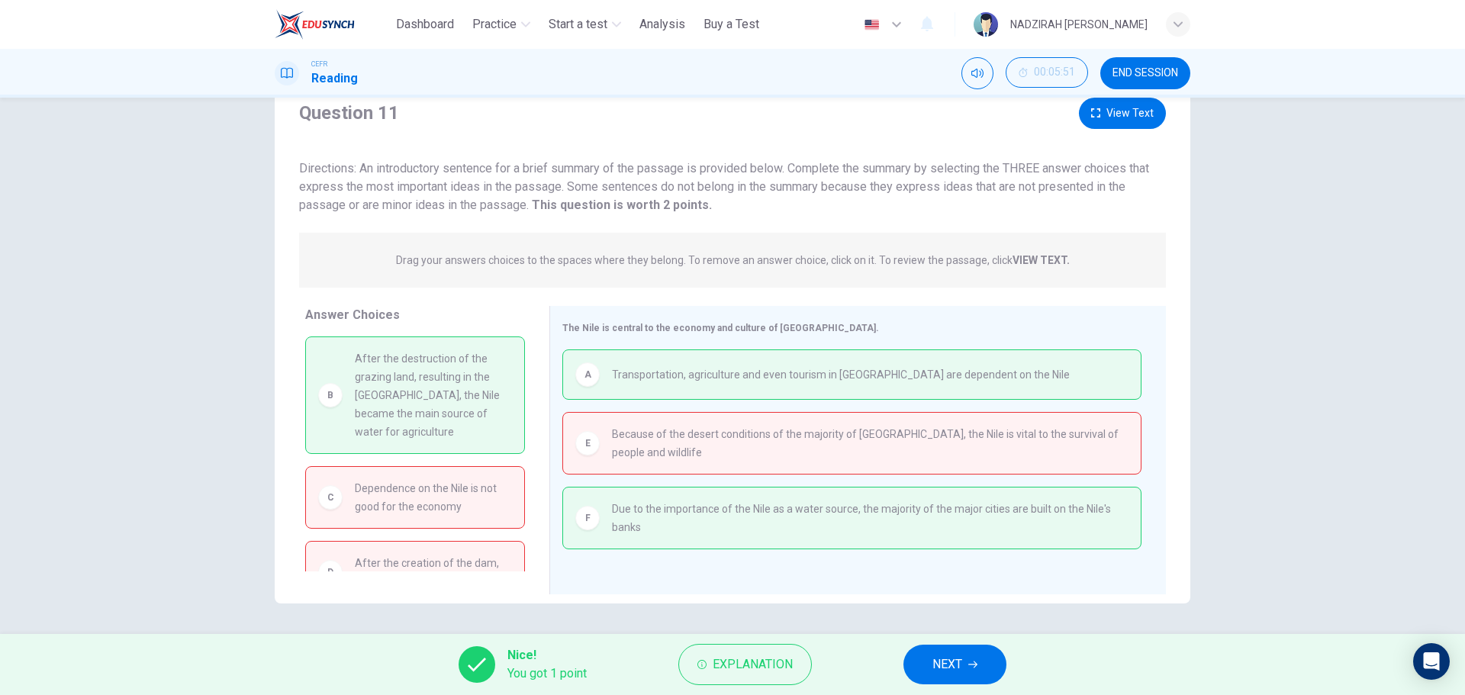
scroll to position [0, 0]
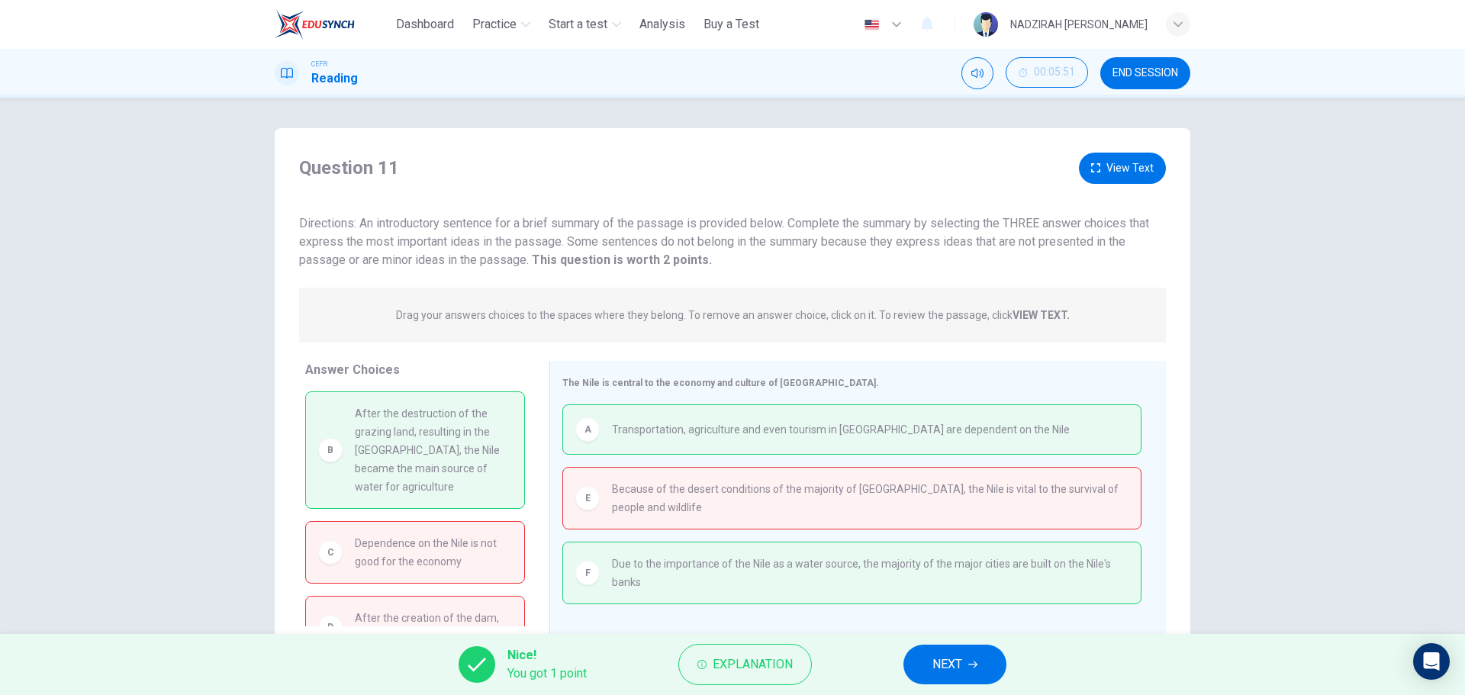
click at [950, 666] on span "NEXT" at bounding box center [947, 664] width 30 height 21
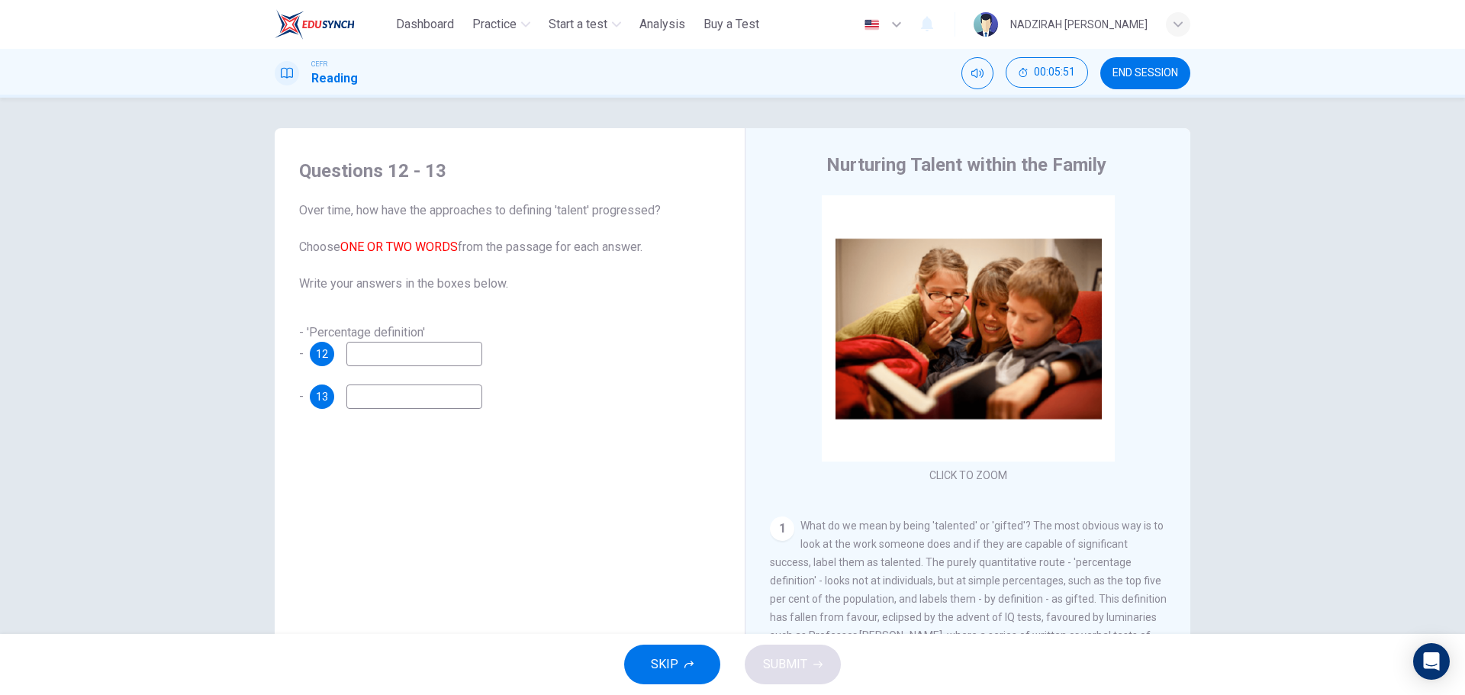
click at [478, 354] on input at bounding box center [414, 354] width 136 height 24
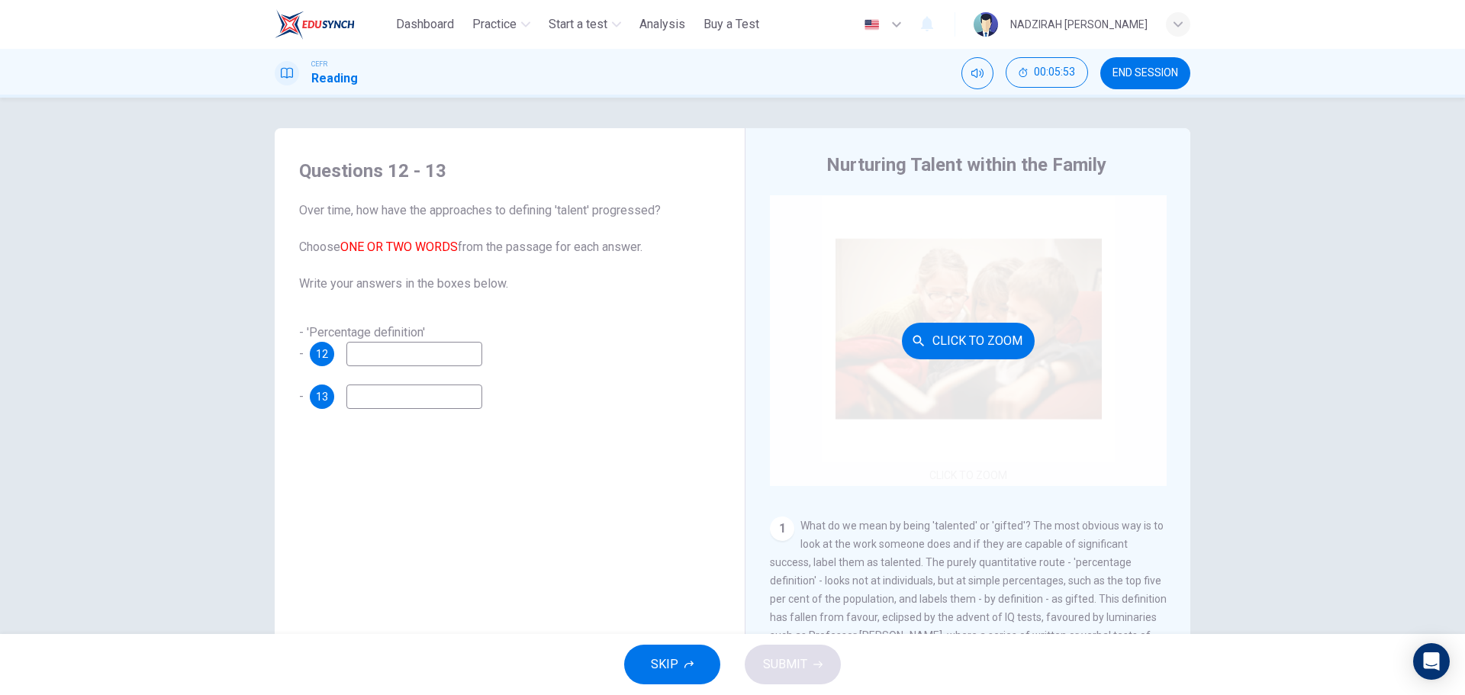
click at [999, 360] on div "Click to Zoom" at bounding box center [968, 340] width 397 height 291
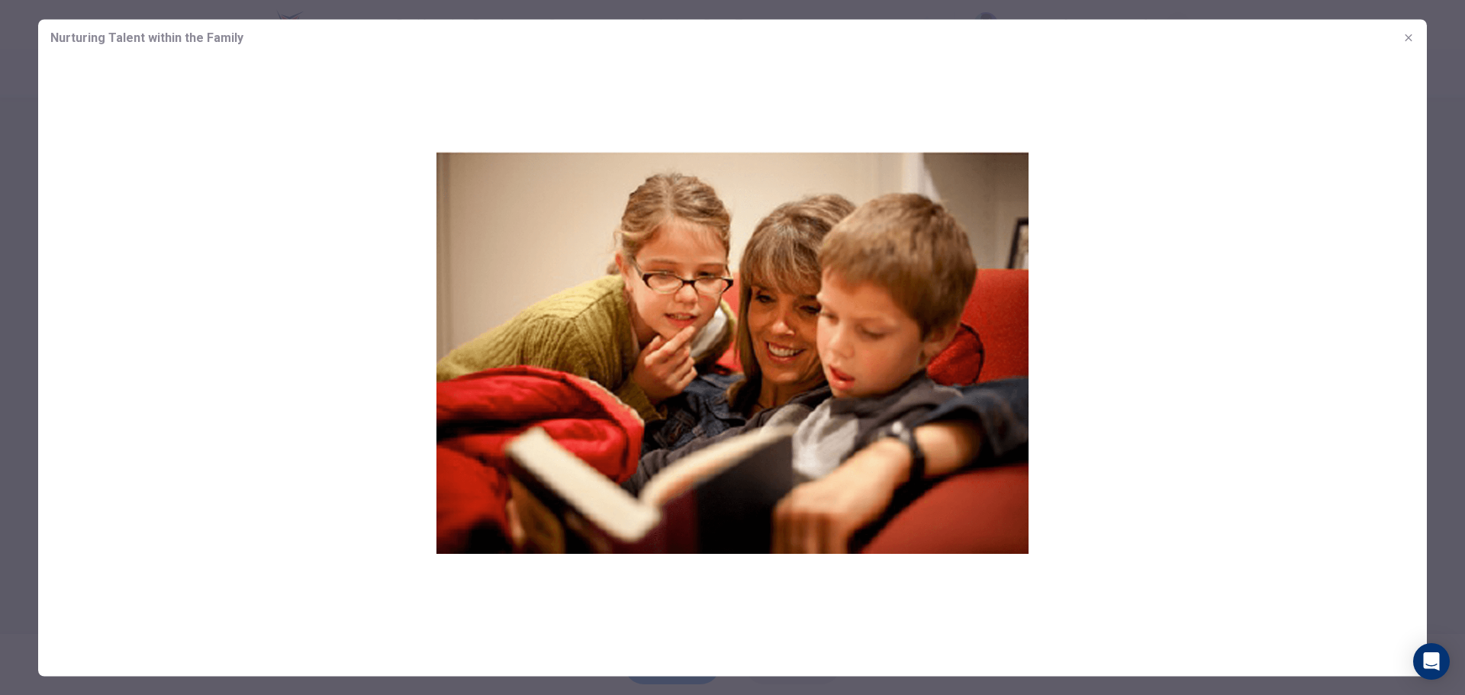
click at [1146, 457] on img at bounding box center [732, 352] width 1388 height 592
click at [1404, 37] on icon "button" at bounding box center [1408, 37] width 12 height 12
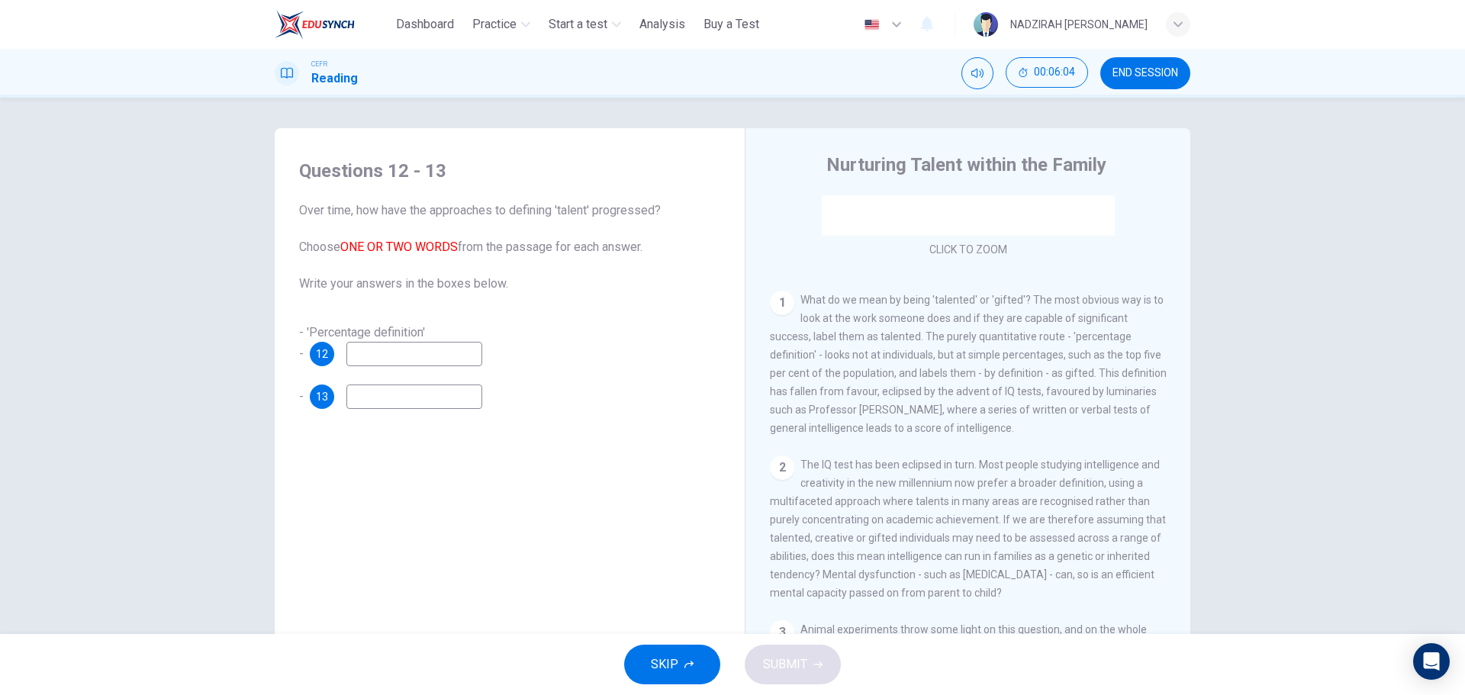
scroll to position [229, 0]
click at [478, 351] on input at bounding box center [414, 354] width 136 height 24
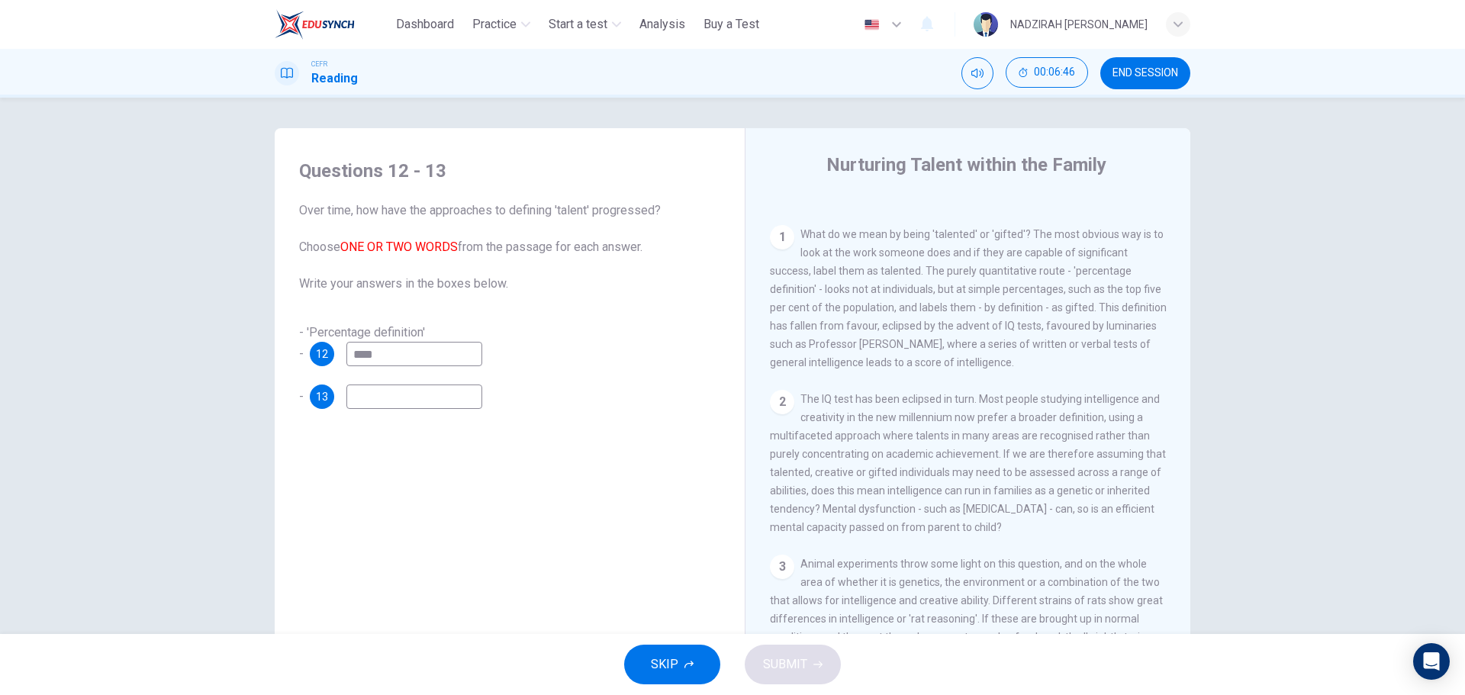
scroll to position [381, 0]
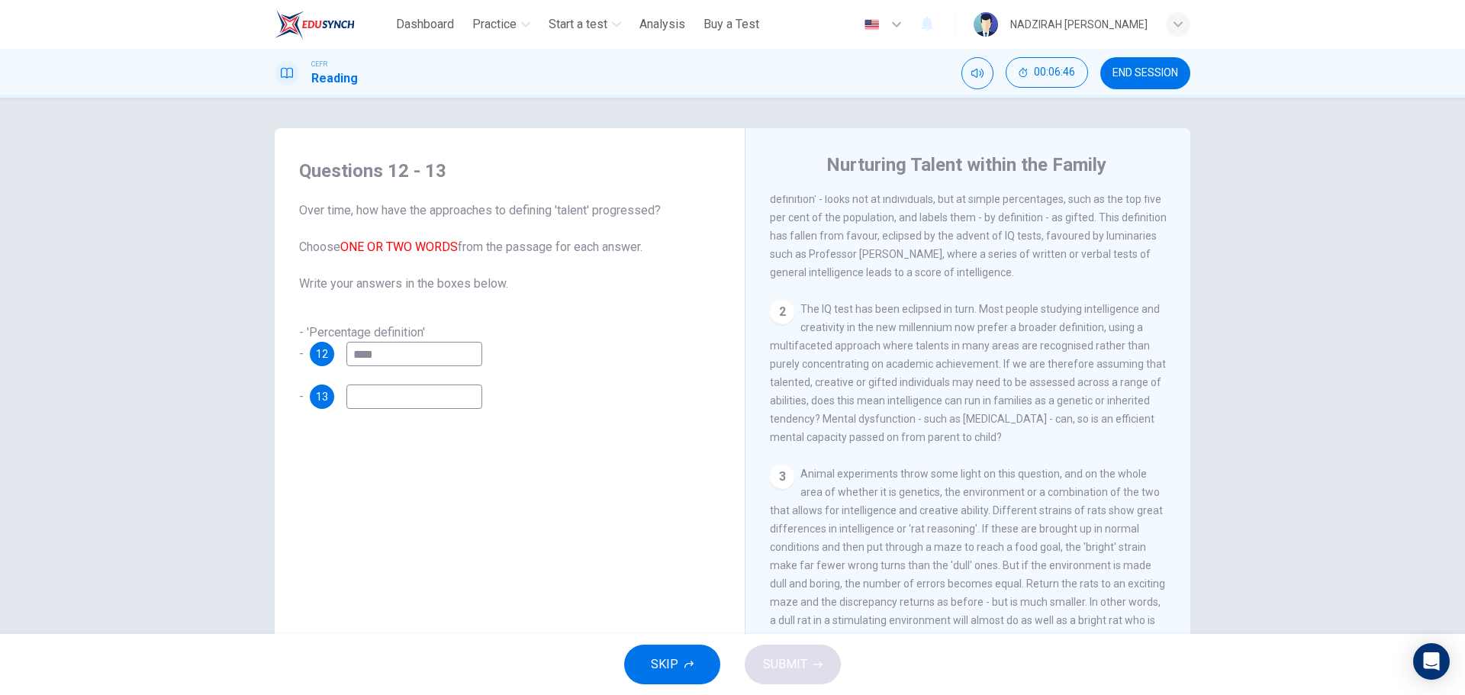
type input "****"
click at [645, 684] on button "SKIP" at bounding box center [672, 665] width 96 height 40
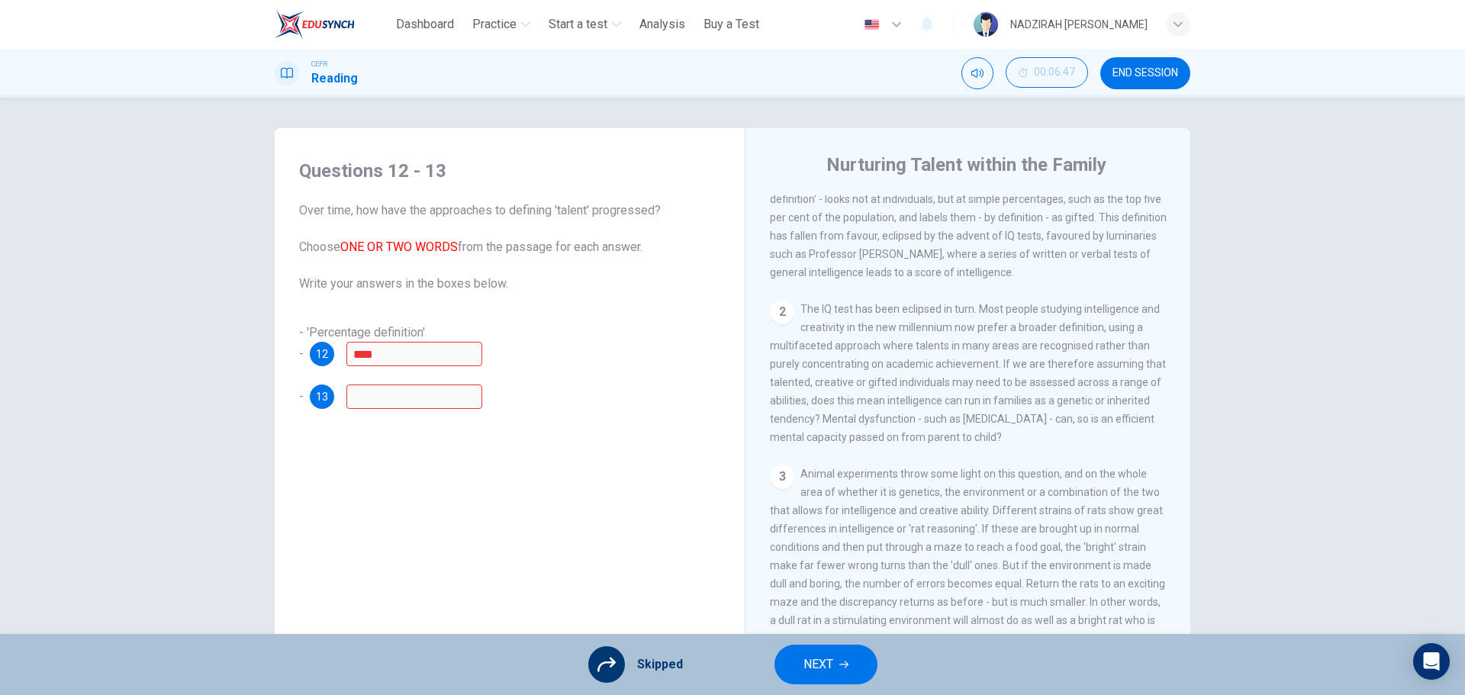
click at [842, 651] on button "NEXT" at bounding box center [825, 665] width 103 height 40
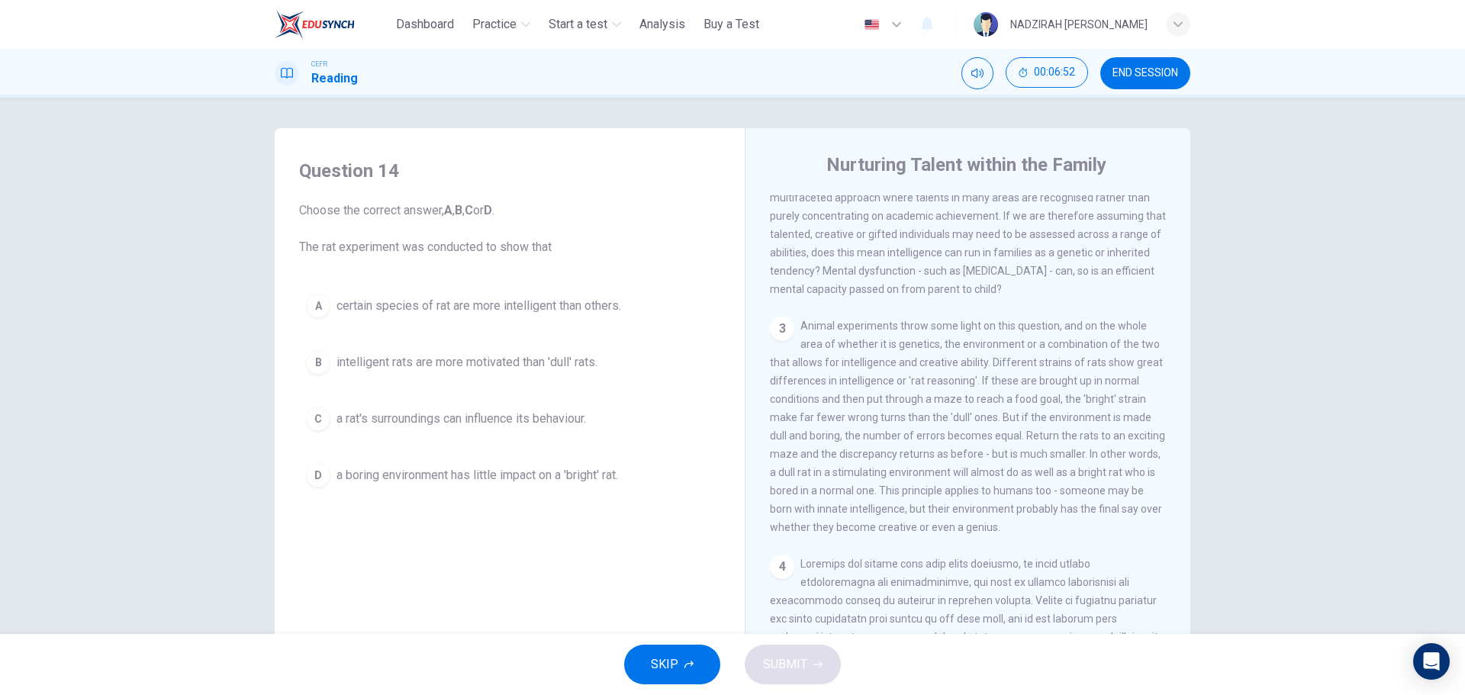
scroll to position [534, 0]
click at [515, 418] on span "a rat's surroundings can influence its behaviour." at bounding box center [460, 419] width 249 height 18
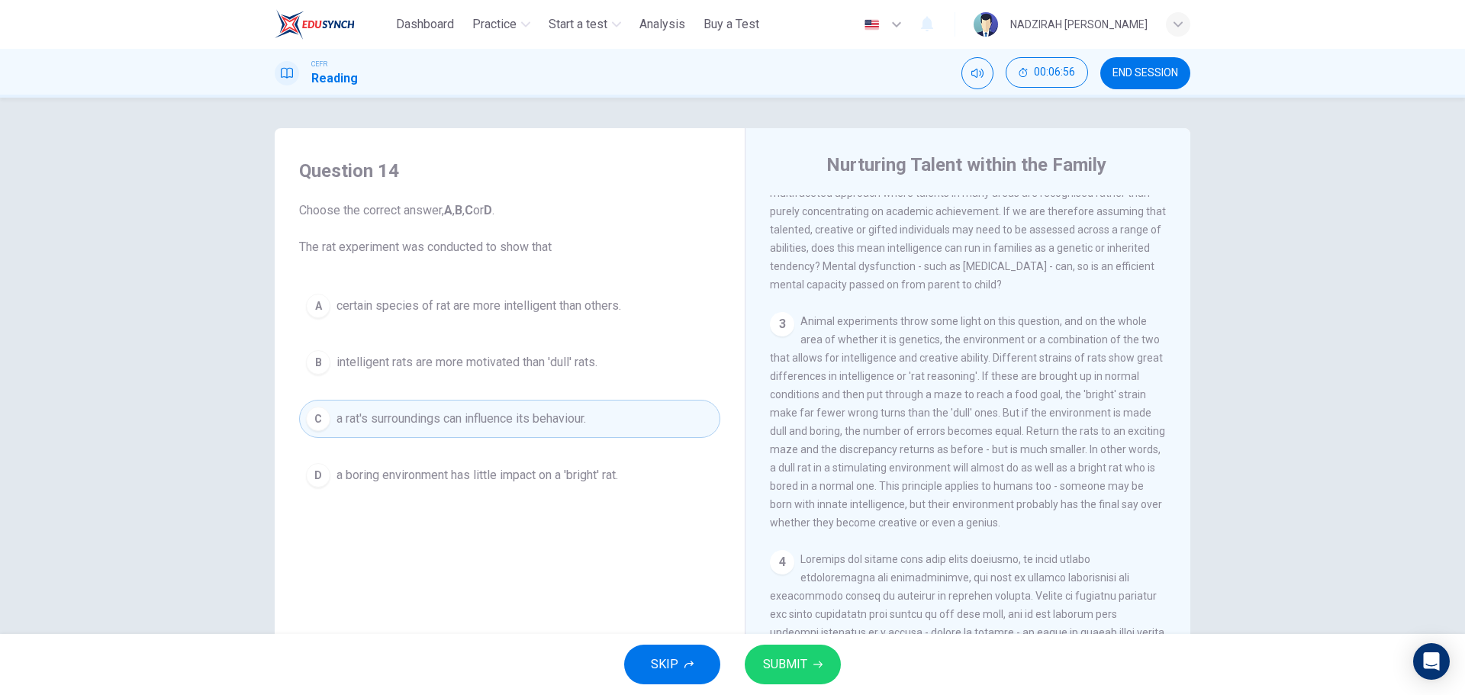
click at [813, 664] on icon "button" at bounding box center [817, 664] width 9 height 9
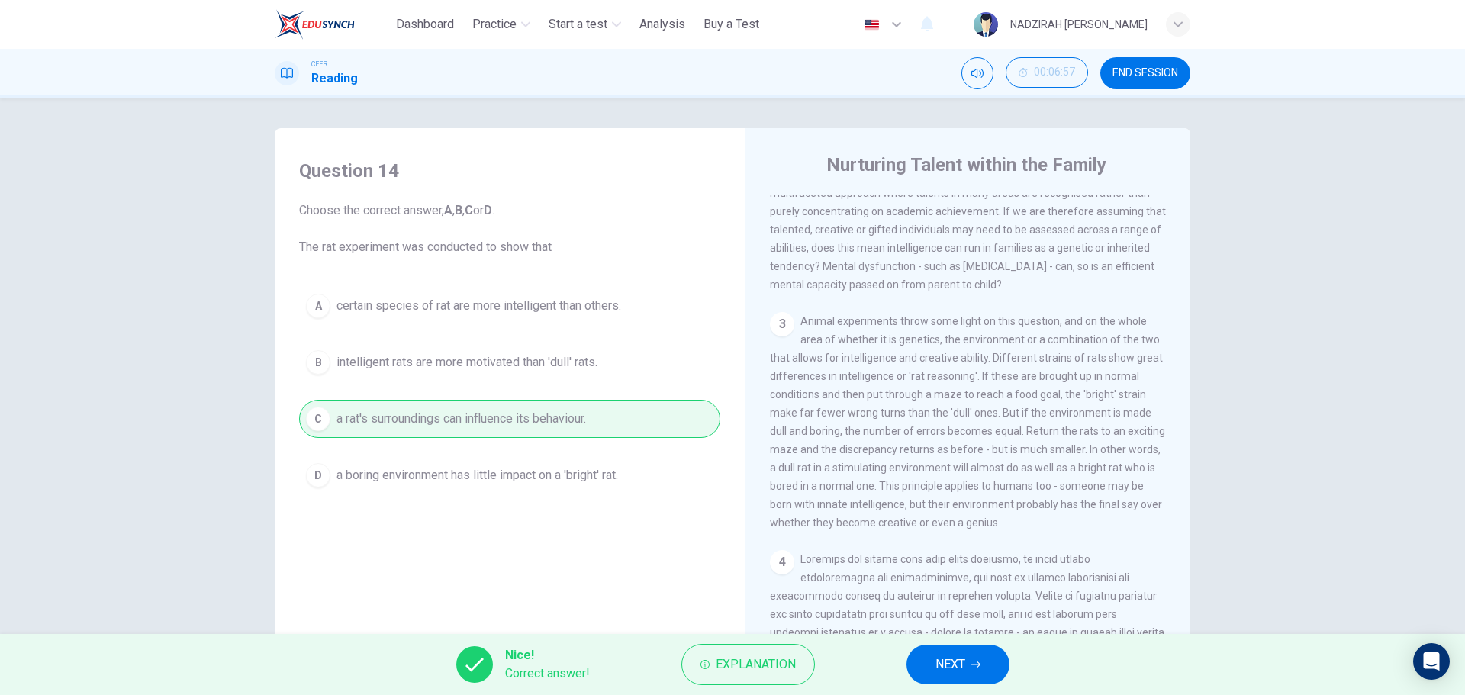
click at [960, 655] on span "NEXT" at bounding box center [950, 664] width 30 height 21
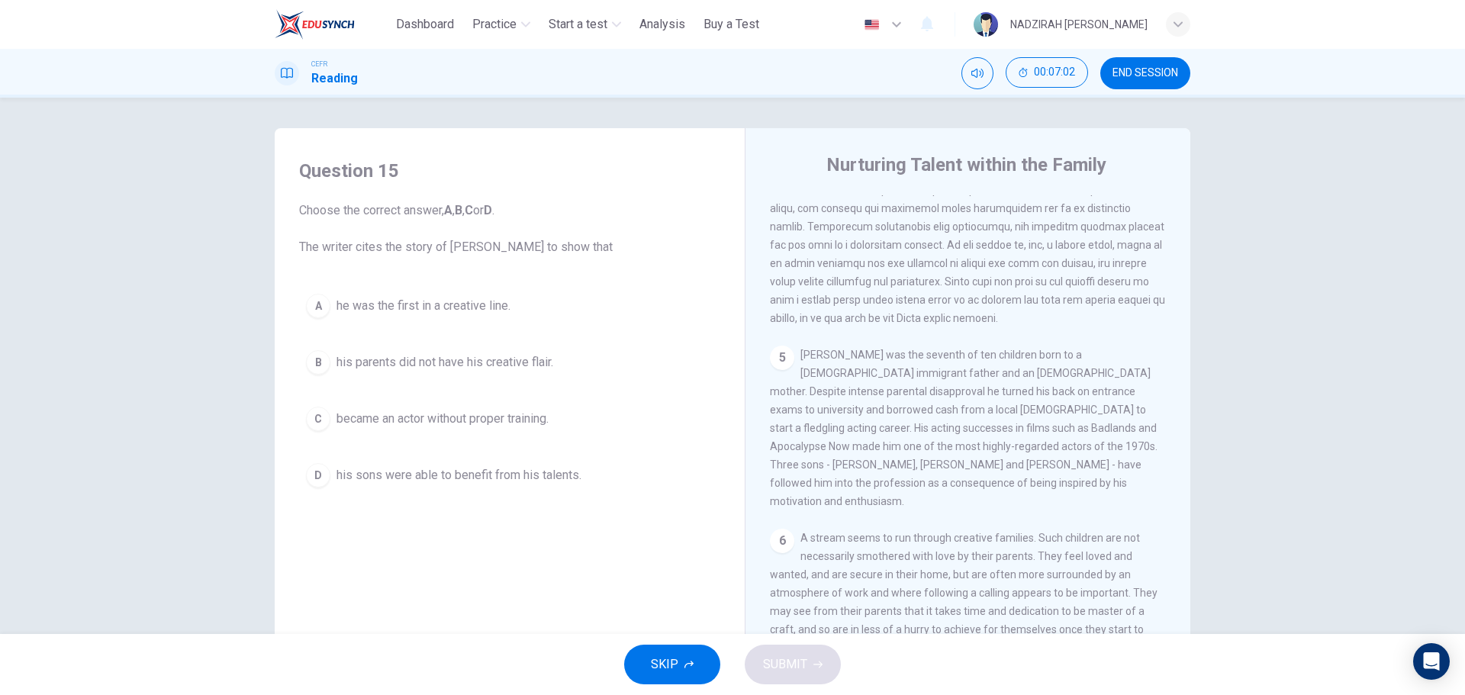
scroll to position [1144, 0]
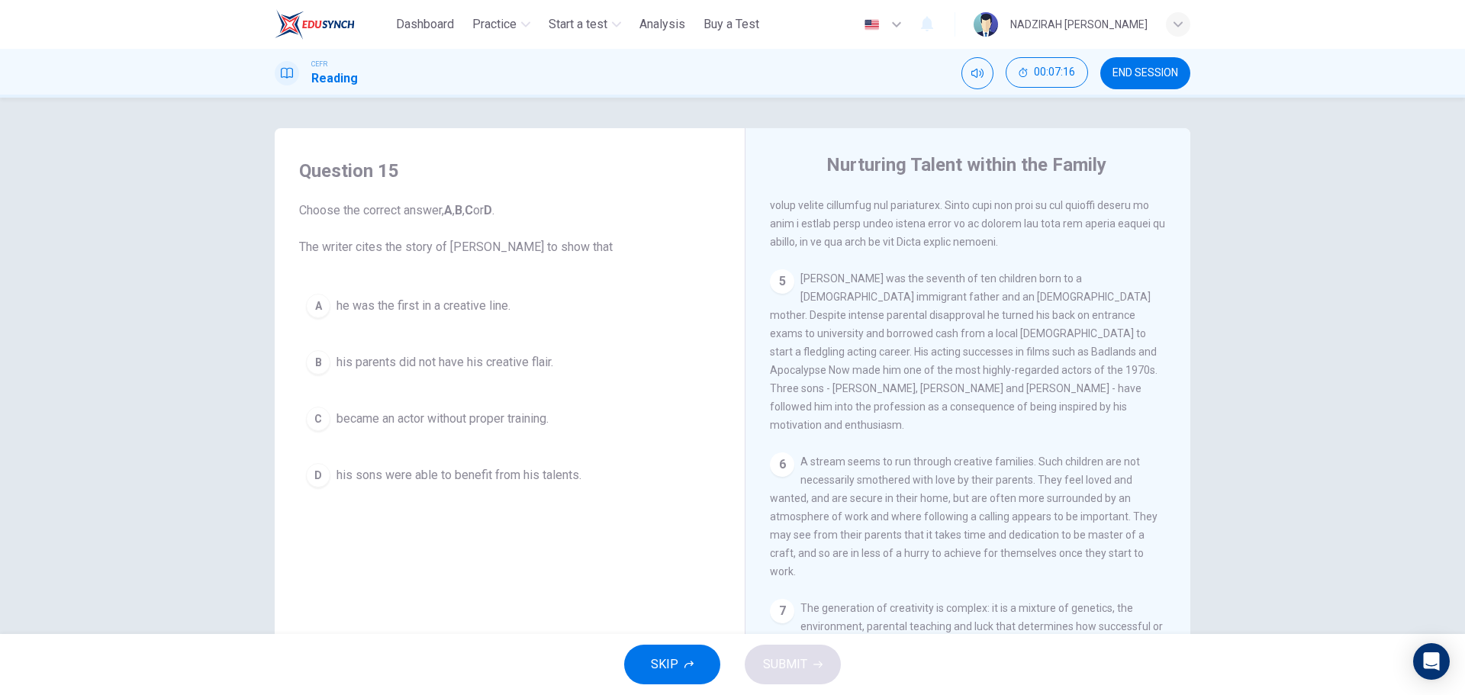
click at [517, 484] on span "his sons were able to benefit from his talents." at bounding box center [458, 475] width 245 height 18
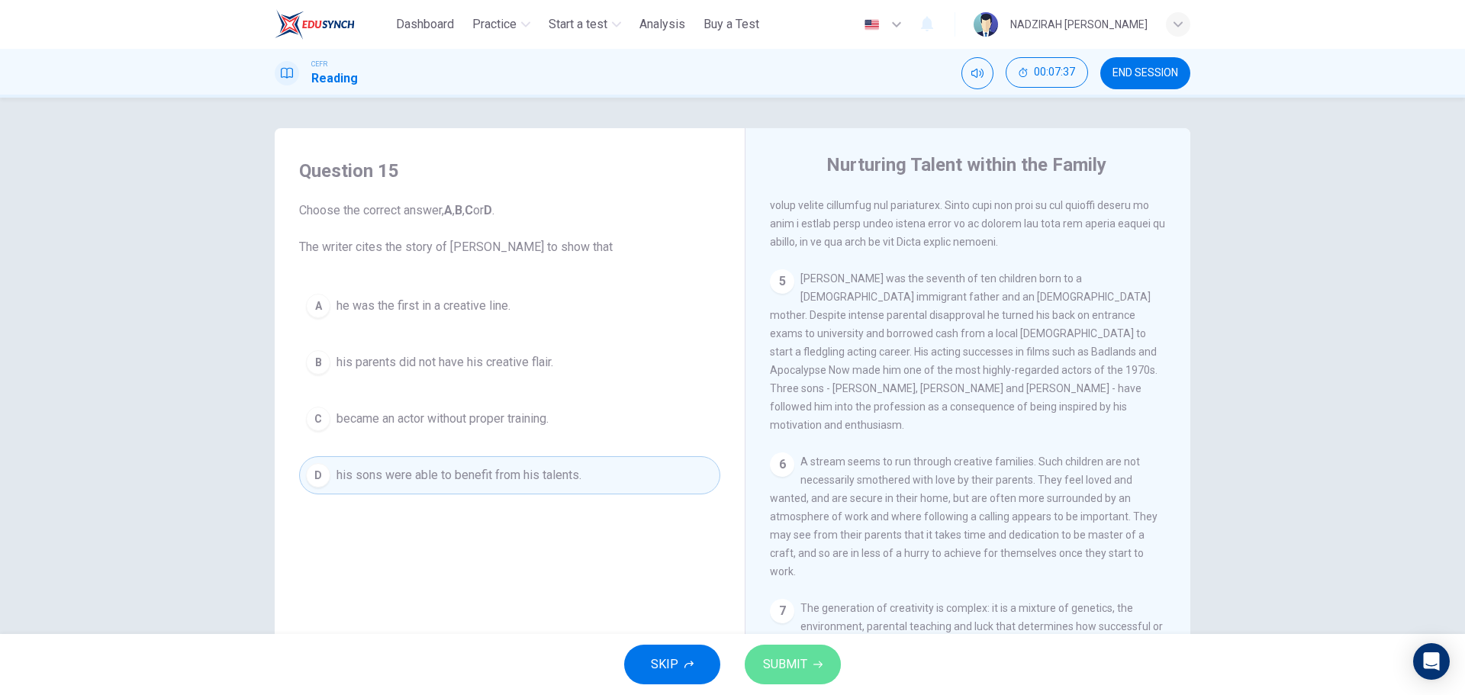
click at [797, 650] on button "SUBMIT" at bounding box center [793, 665] width 96 height 40
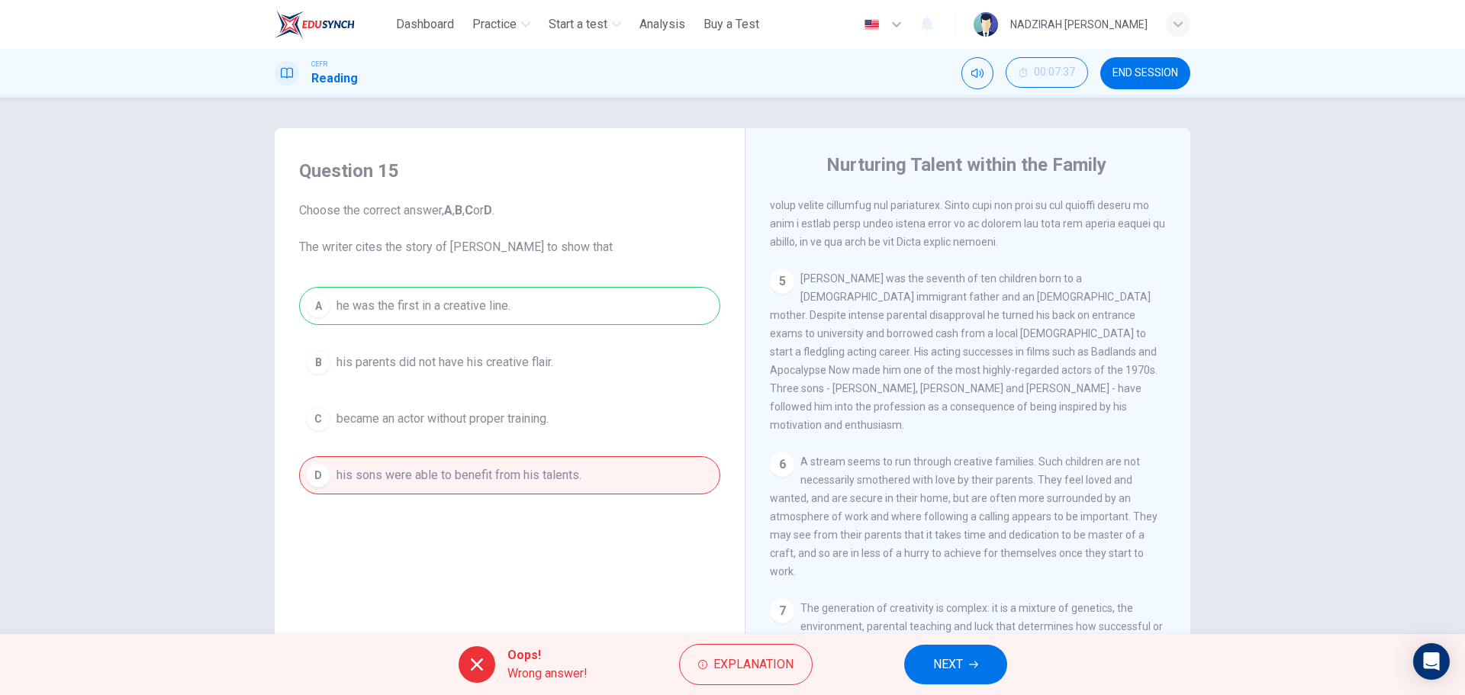
drag, startPoint x: 478, startPoint y: 290, endPoint x: 925, endPoint y: 555, distance: 519.3
click at [480, 290] on div "A he was the first in a creative line. B his parents did not have his creative …" at bounding box center [509, 390] width 421 height 207
click at [951, 648] on button "NEXT" at bounding box center [955, 665] width 103 height 40
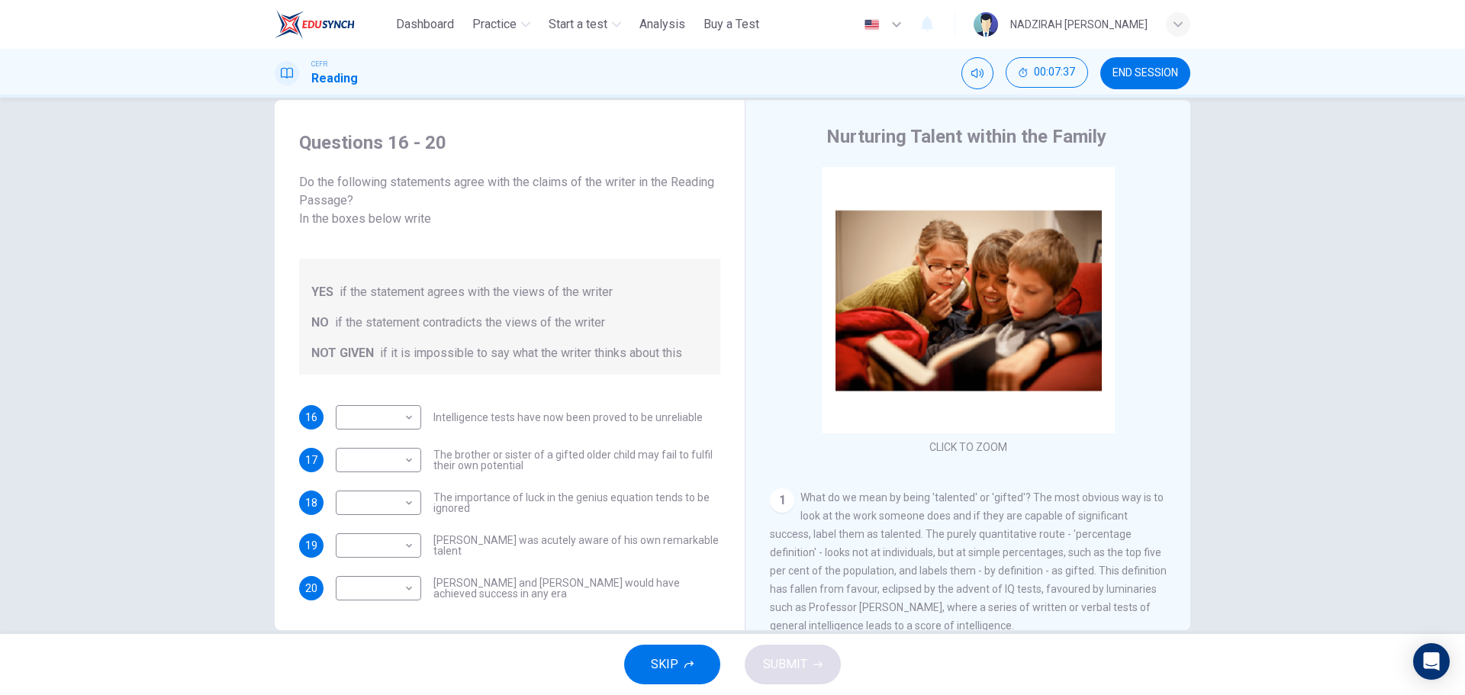
scroll to position [55, 0]
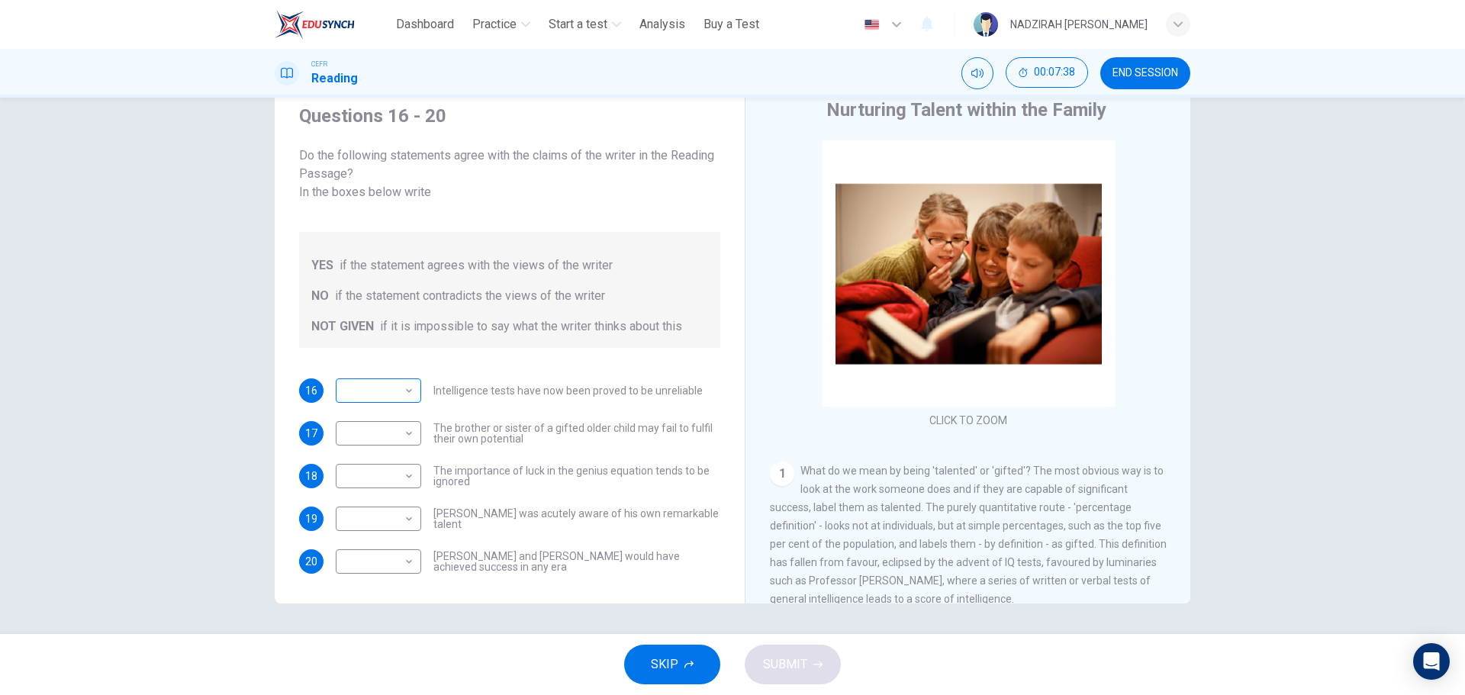
click at [361, 365] on body "This site uses cookies, as explained in our Privacy Policy . If you agree to th…" at bounding box center [732, 347] width 1465 height 695
click at [361, 365] on div at bounding box center [732, 347] width 1465 height 695
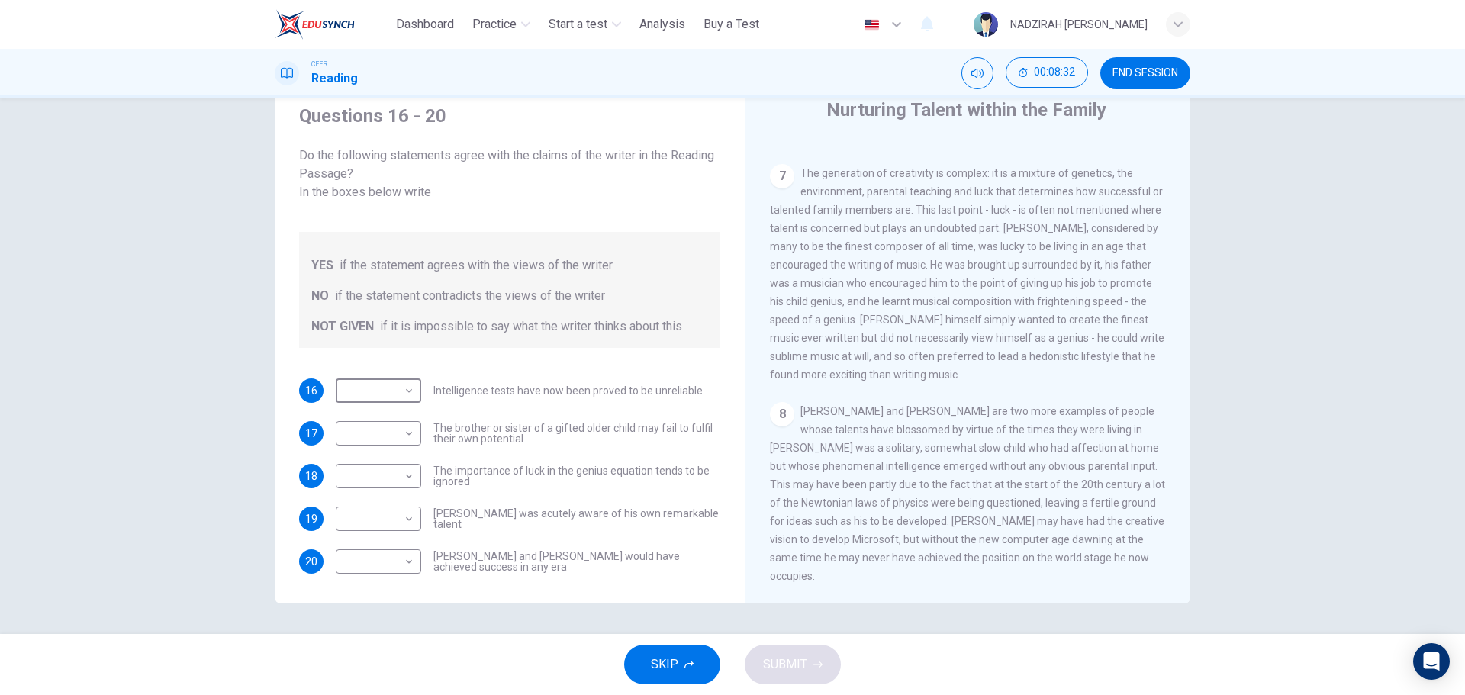
scroll to position [1549, 0]
click at [383, 549] on body "This site uses cookies, as explained in our Privacy Policy . If you agree to th…" at bounding box center [732, 347] width 1465 height 695
click at [379, 573] on li "YES" at bounding box center [374, 567] width 85 height 24
click at [407, 548] on body "This site uses cookies, as explained in our Privacy Policy . If you agree to th…" at bounding box center [732, 347] width 1465 height 695
click at [407, 548] on div at bounding box center [732, 347] width 1465 height 695
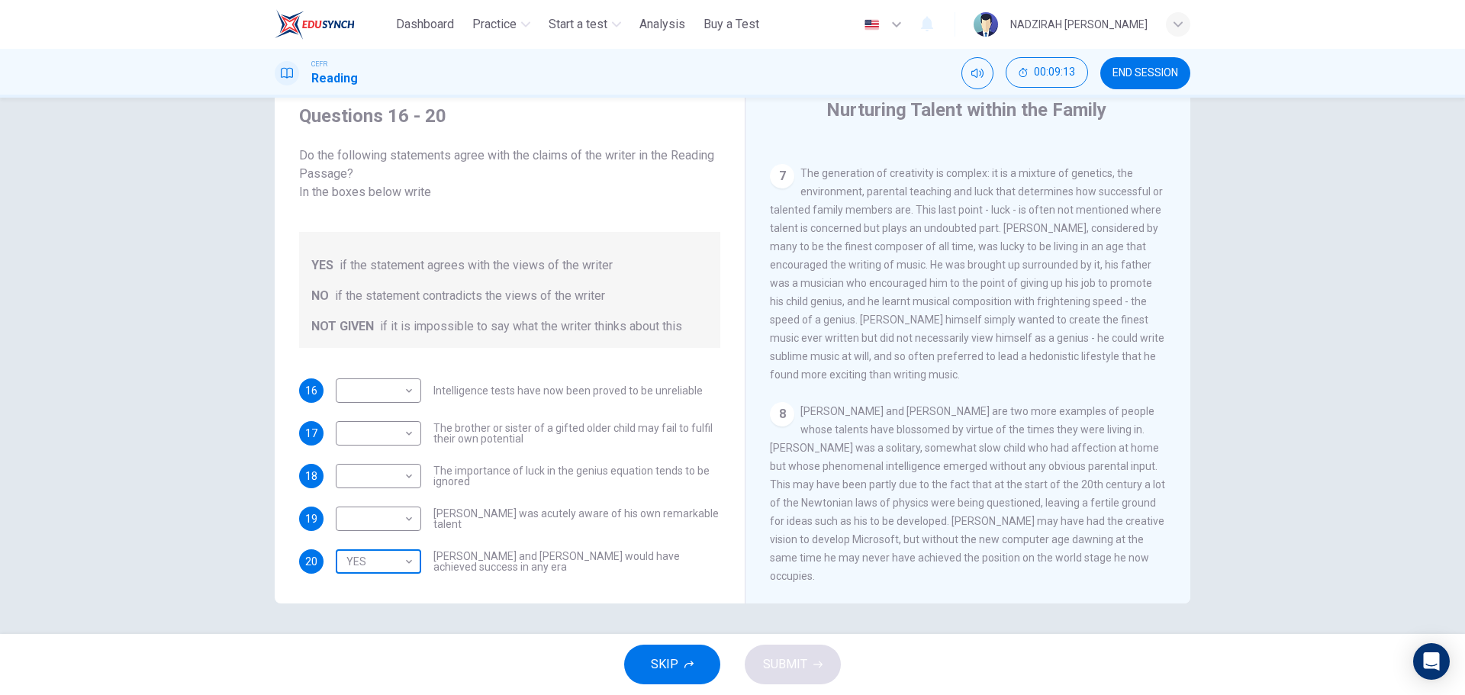
click at [407, 548] on body "This site uses cookies, as explained in our Privacy Policy . If you agree to th…" at bounding box center [732, 347] width 1465 height 695
click at [389, 593] on li "NO" at bounding box center [374, 592] width 85 height 24
type input "**"
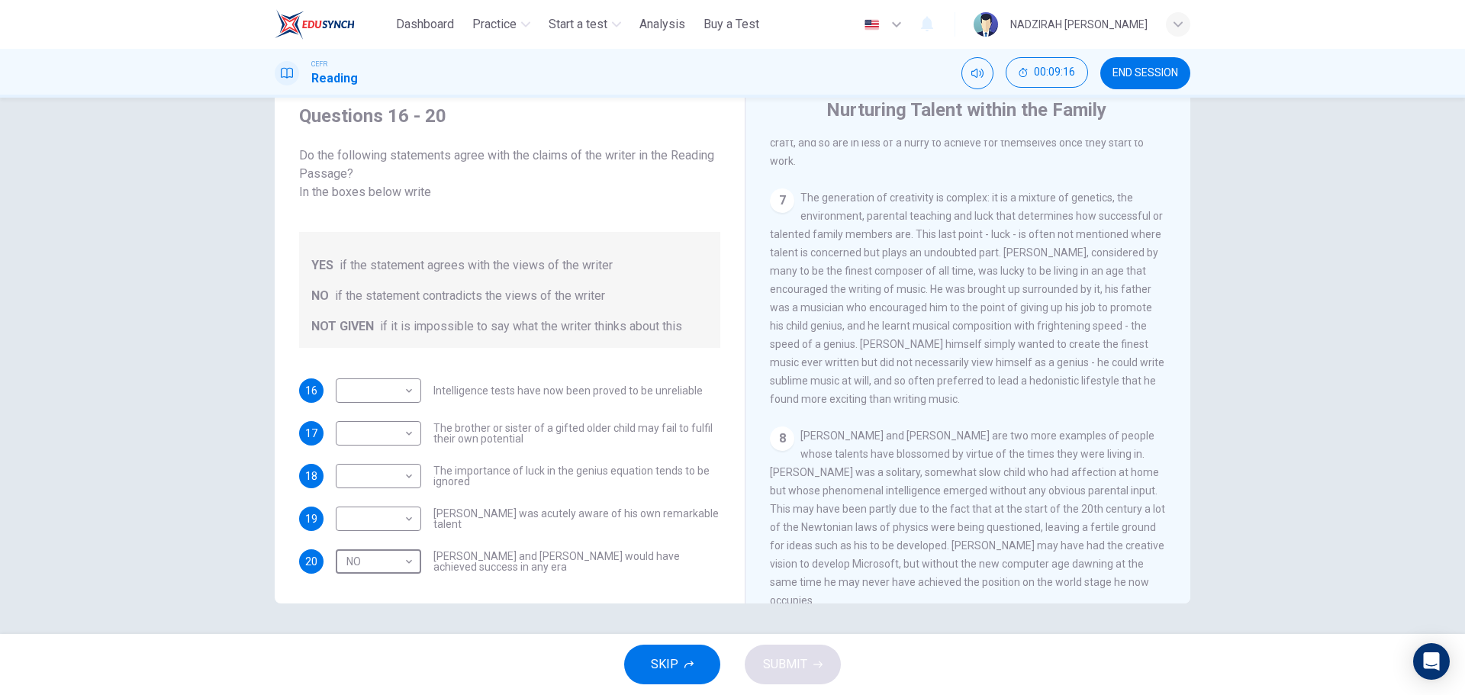
scroll to position [1473, 0]
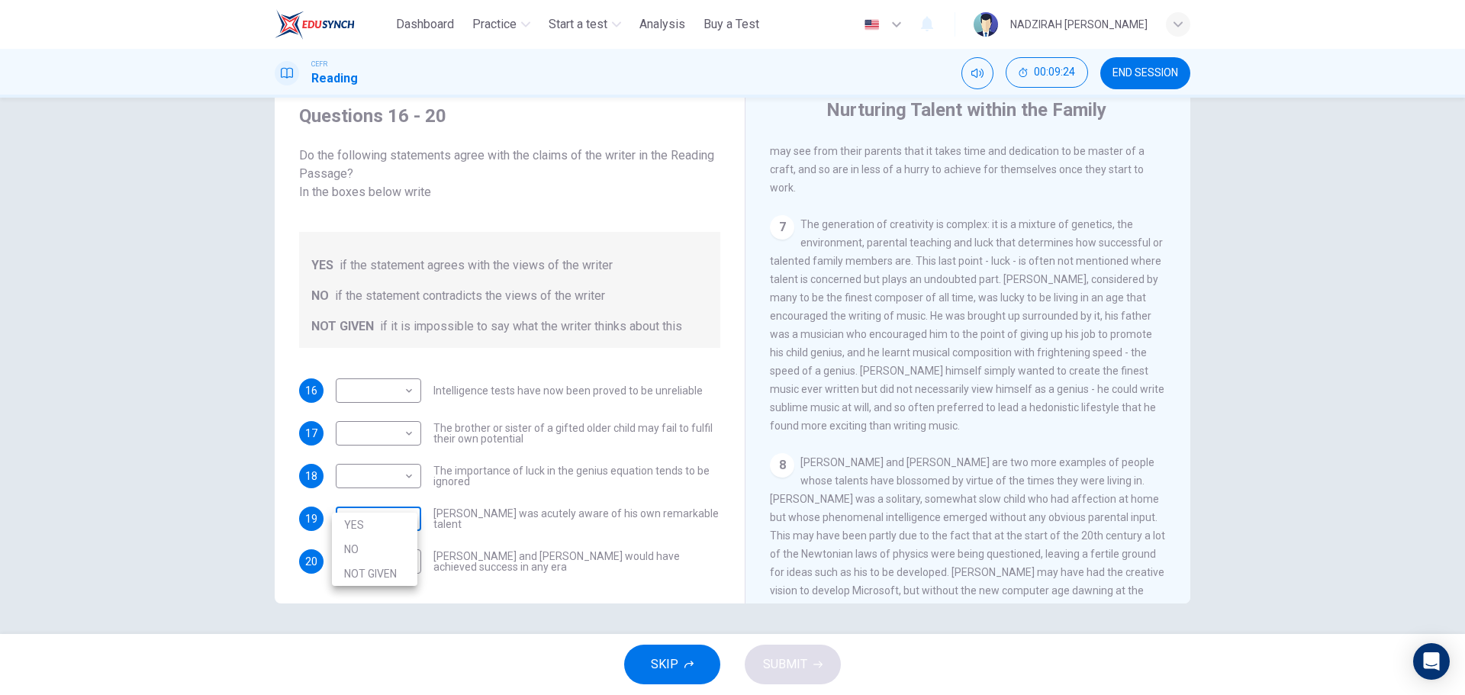
click at [389, 513] on body "This site uses cookies, as explained in our Privacy Policy . If you agree to th…" at bounding box center [732, 347] width 1465 height 695
click at [387, 528] on li "YES" at bounding box center [374, 525] width 85 height 24
type input "***"
drag, startPoint x: 917, startPoint y: 406, endPoint x: 1012, endPoint y: 422, distance: 95.9
click at [1012, 422] on span "The generation of creativity is complex: it is a mixture of genetics, the envir…" at bounding box center [967, 325] width 394 height 214
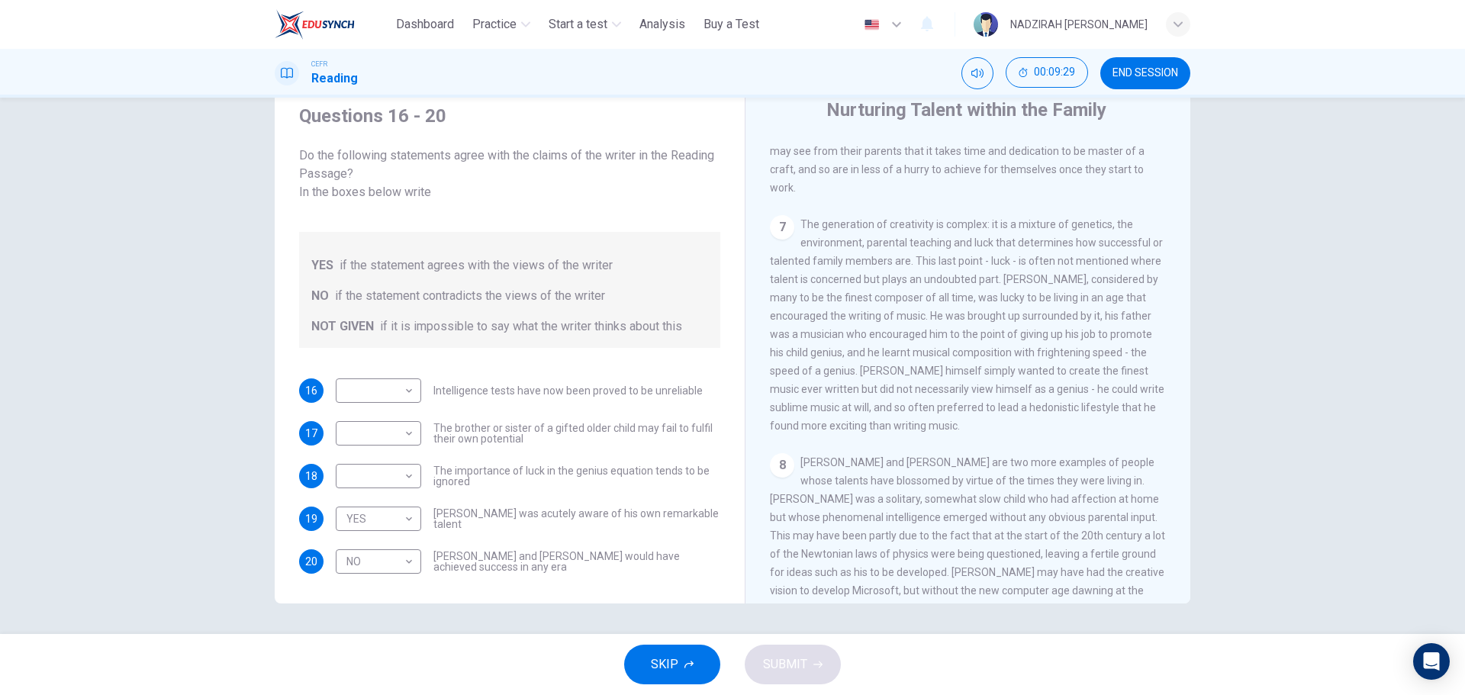
click at [1009, 423] on span "The generation of creativity is complex: it is a mixture of genetics, the envir…" at bounding box center [967, 325] width 394 height 214
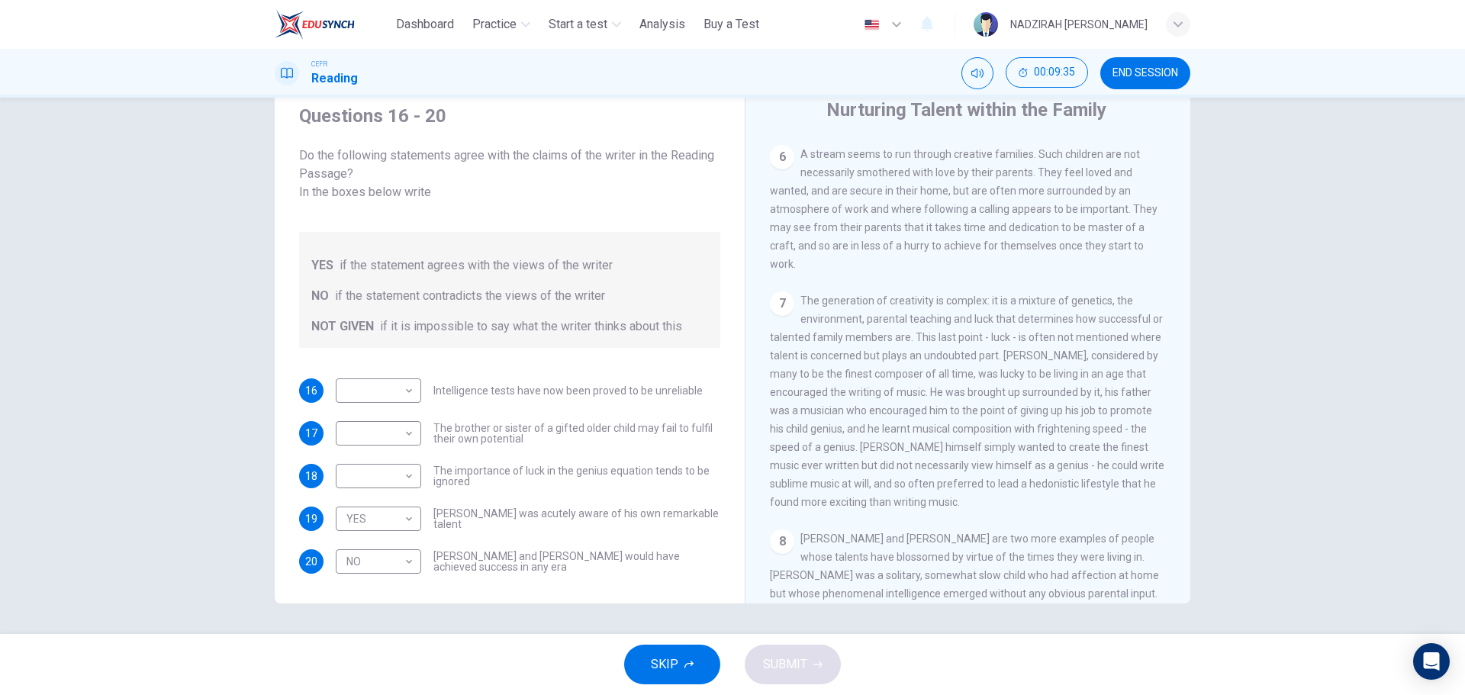
scroll to position [1320, 0]
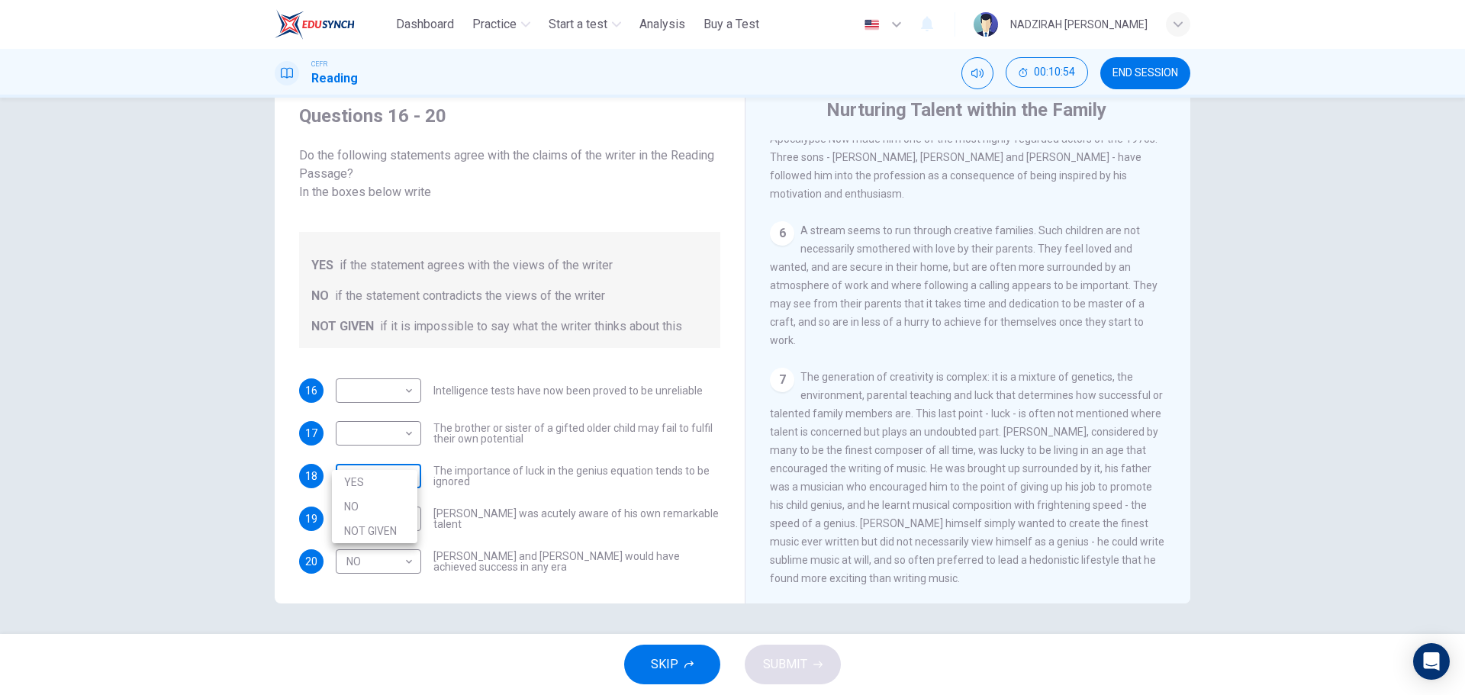
click at [387, 446] on body "This site uses cookies, as explained in our Privacy Policy . If you agree to th…" at bounding box center [732, 347] width 1465 height 695
click at [968, 384] on div at bounding box center [732, 347] width 1465 height 695
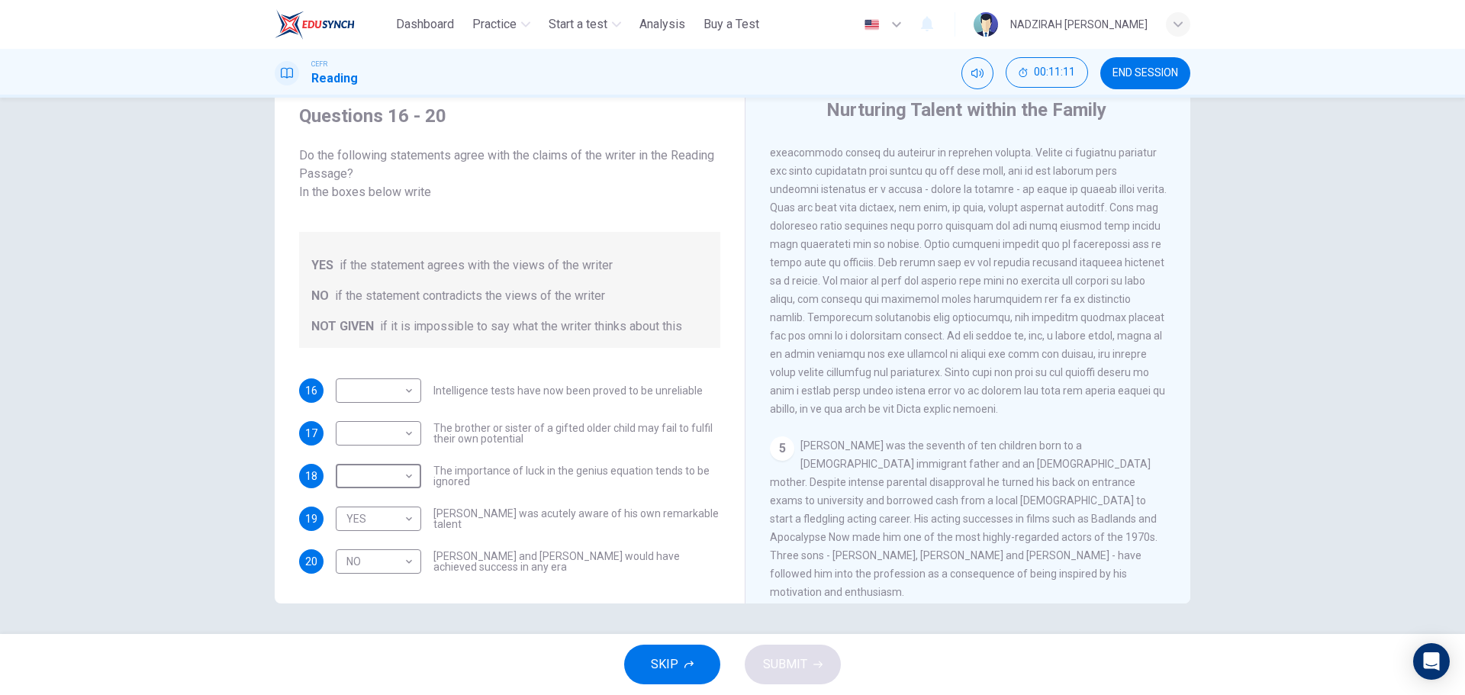
scroll to position [863, 0]
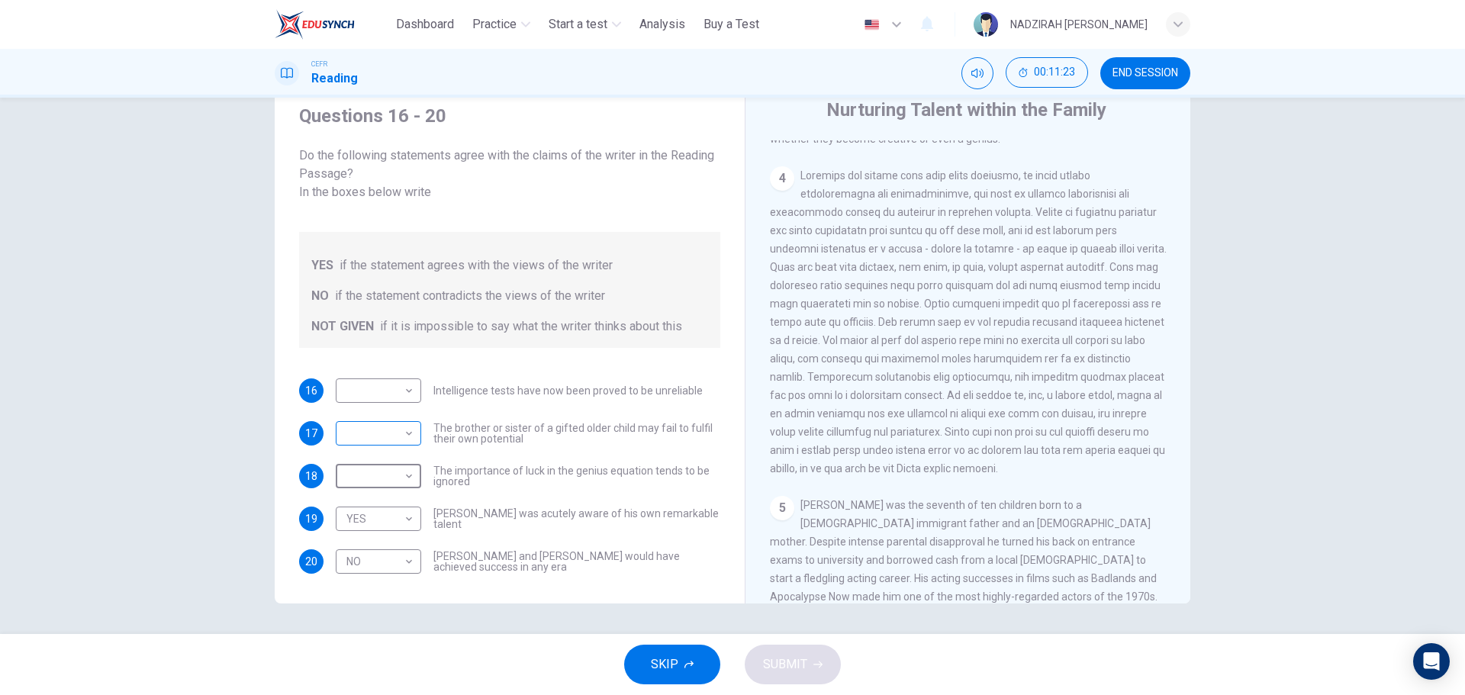
click at [389, 410] on body "This site uses cookies, as explained in our Privacy Policy . If you agree to th…" at bounding box center [732, 347] width 1465 height 695
click at [400, 446] on li "YES" at bounding box center [374, 439] width 85 height 24
type input "***"
click at [397, 370] on body "This site uses cookies, as explained in our Privacy Policy . If you agree to th…" at bounding box center [732, 347] width 1465 height 695
click at [1002, 448] on div at bounding box center [732, 347] width 1465 height 695
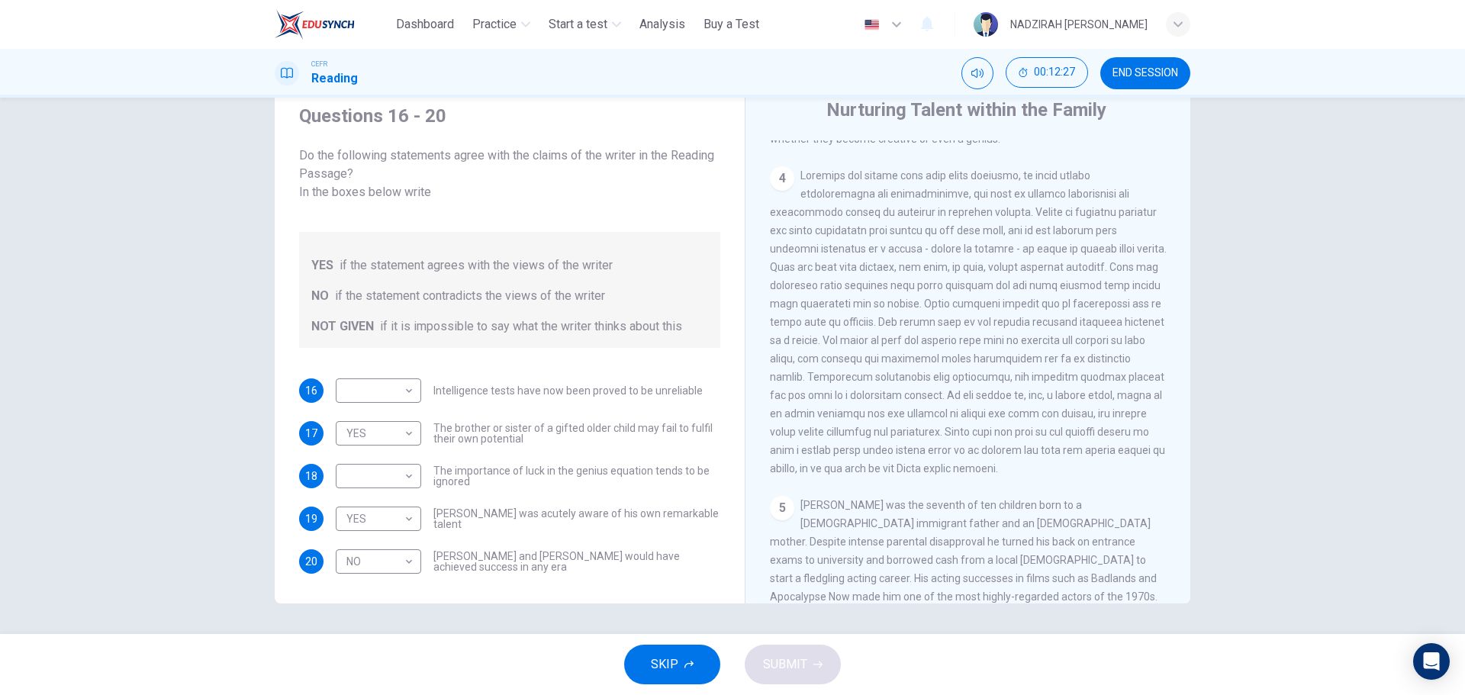
click at [1005, 445] on span at bounding box center [968, 321] width 397 height 305
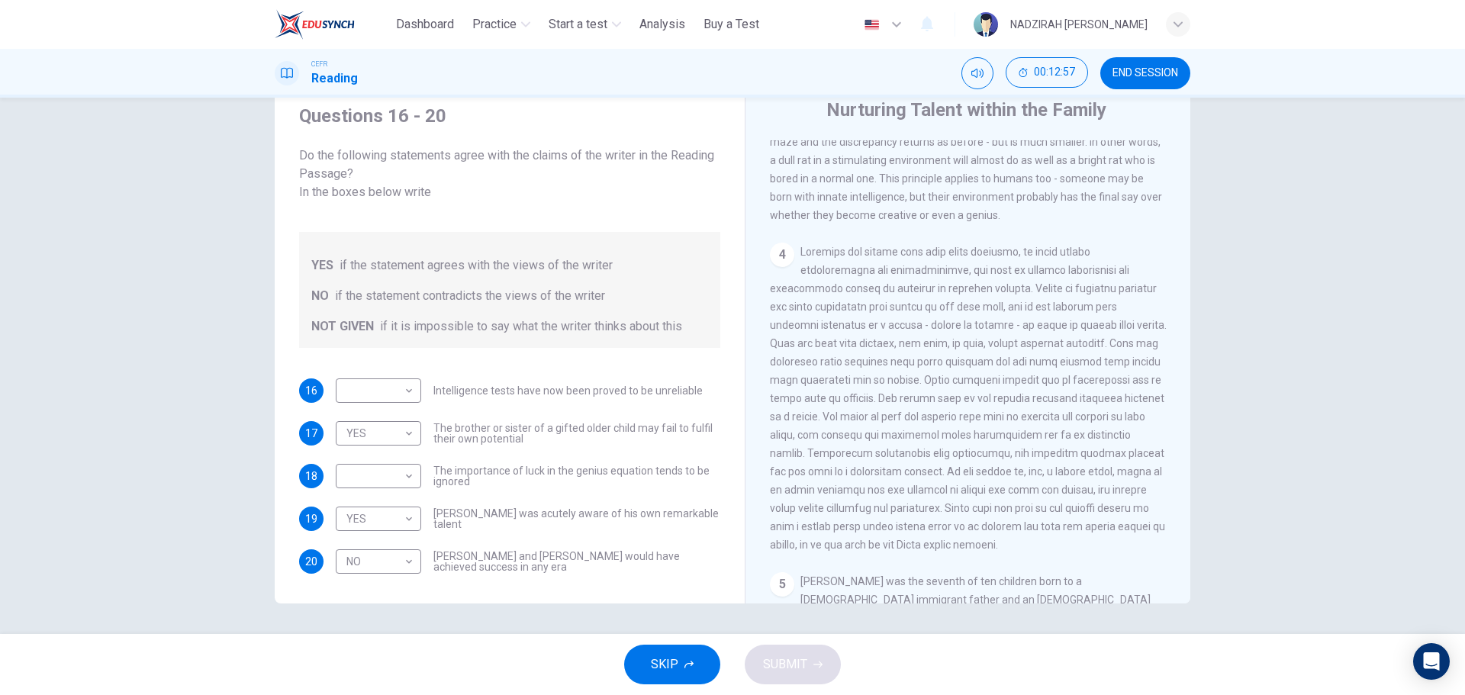
scroll to position [939, 0]
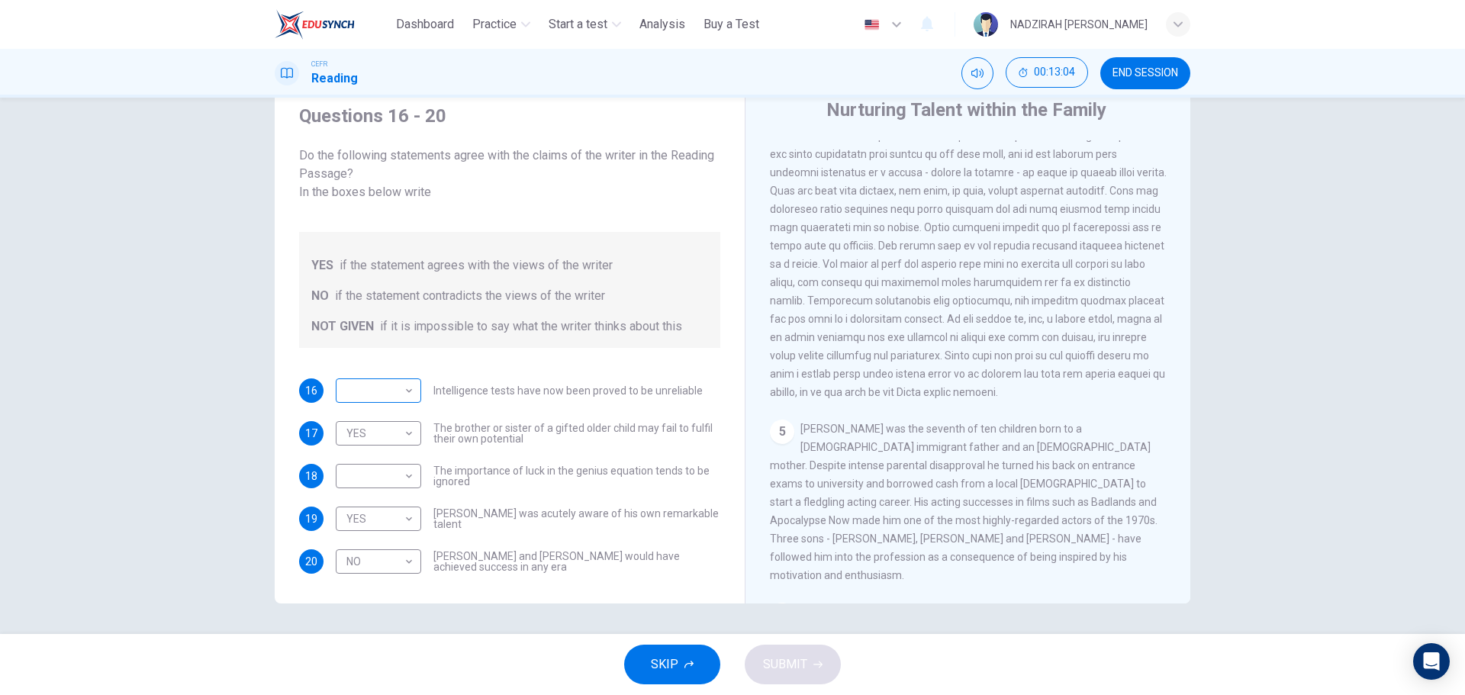
click at [381, 363] on body "This site uses cookies, as explained in our Privacy Policy . If you agree to th…" at bounding box center [732, 347] width 1465 height 695
click at [1014, 387] on div at bounding box center [732, 347] width 1465 height 695
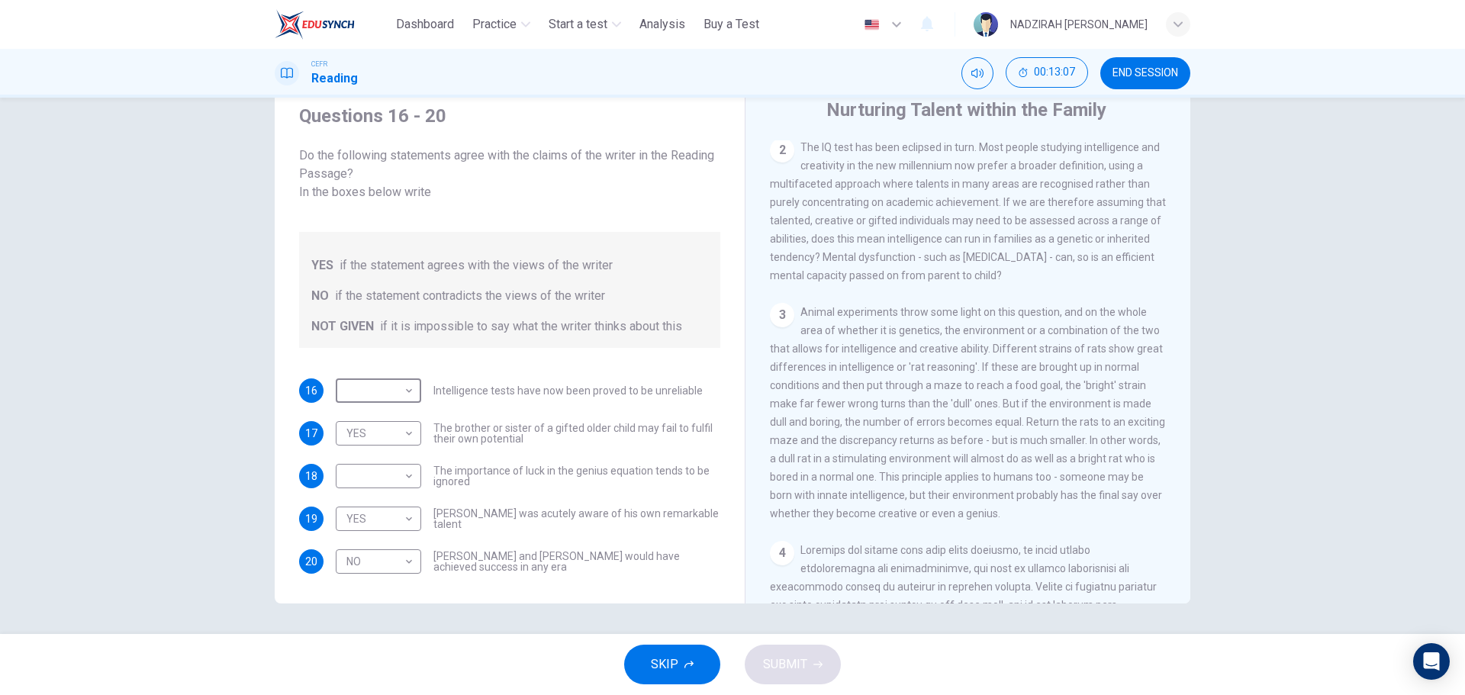
scroll to position [405, 0]
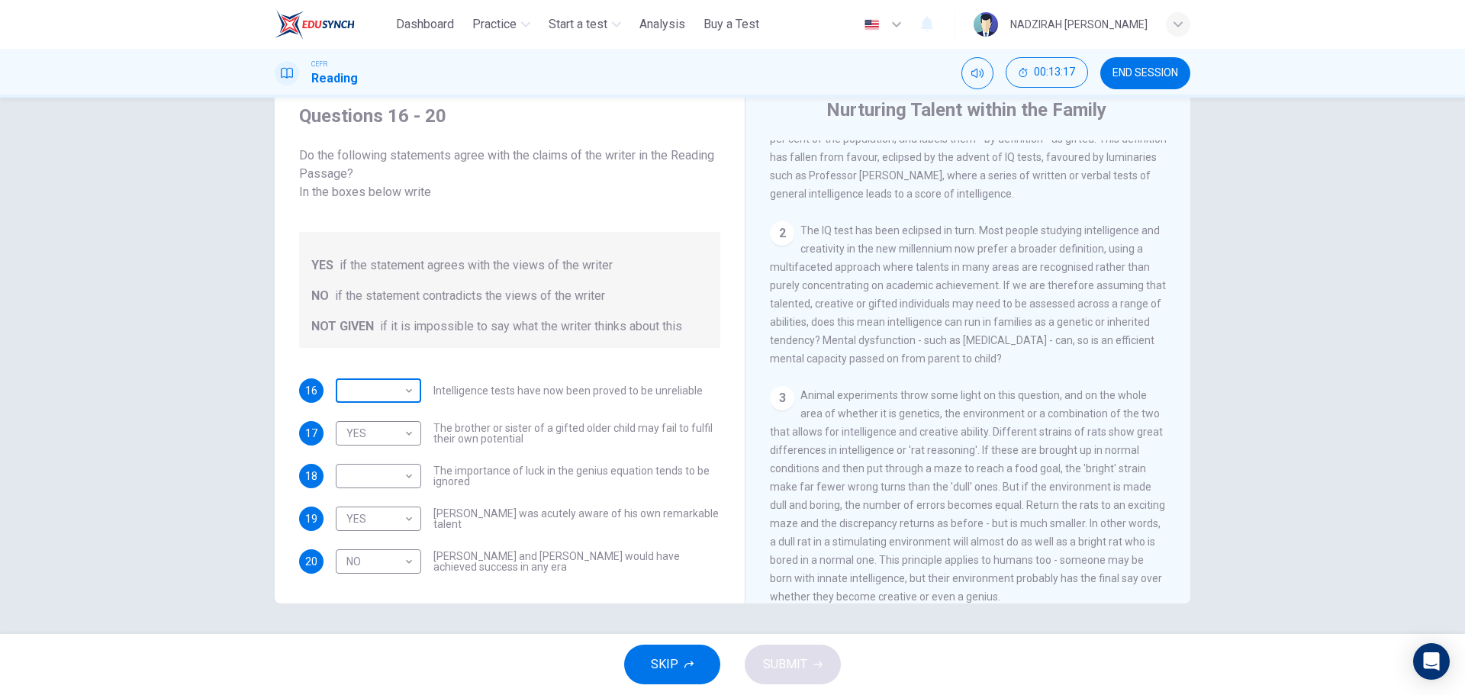
click at [402, 378] on body "This site uses cookies, as explained in our Privacy Policy . If you agree to th…" at bounding box center [732, 347] width 1465 height 695
click at [387, 389] on li "YES" at bounding box center [374, 396] width 85 height 24
type input "***"
click at [398, 454] on body "This site uses cookies, as explained in our Privacy Policy . If you agree to th…" at bounding box center [732, 347] width 1465 height 695
click at [400, 460] on div at bounding box center [732, 347] width 1465 height 695
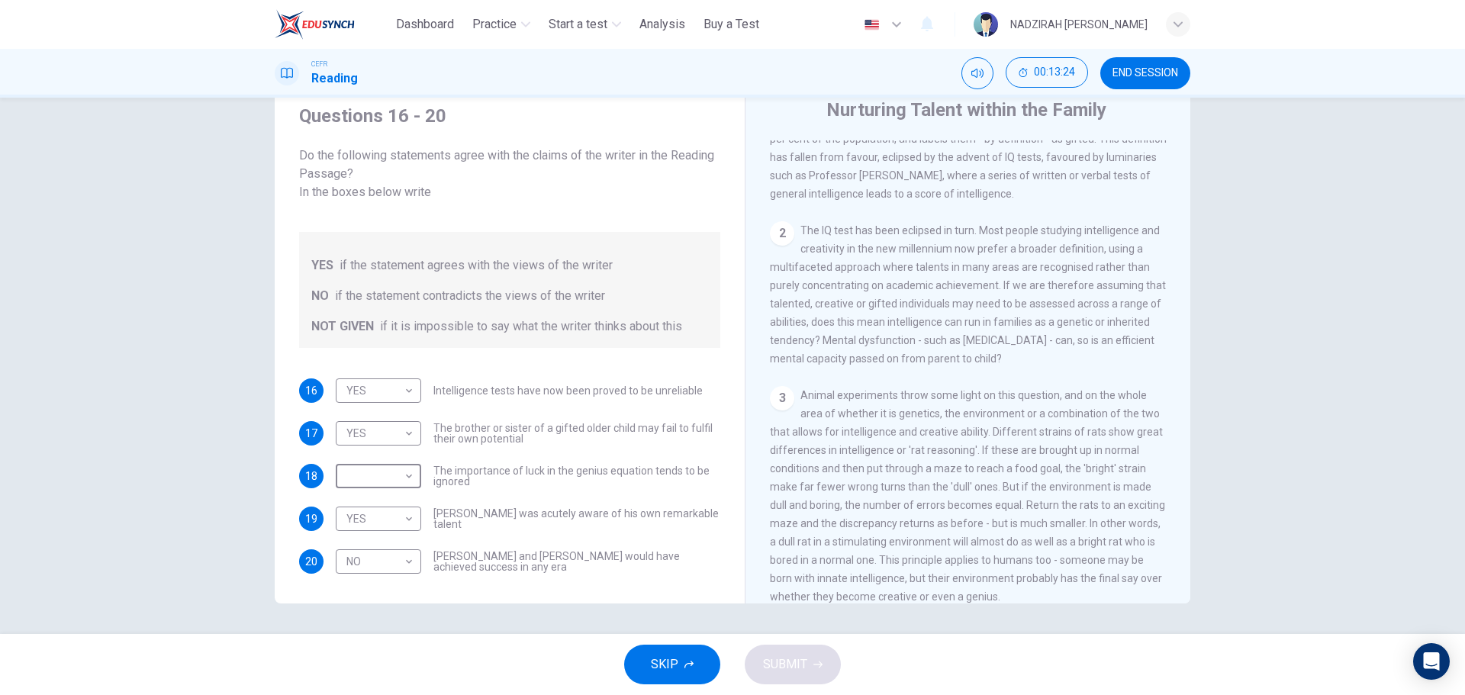
click at [400, 460] on body "This site uses cookies, as explained in our Privacy Policy . If you agree to th…" at bounding box center [732, 347] width 1465 height 695
click at [410, 536] on li "NOT GIVEN" at bounding box center [374, 531] width 85 height 24
type input "*********"
click at [790, 651] on button "SUBMIT" at bounding box center [793, 665] width 96 height 40
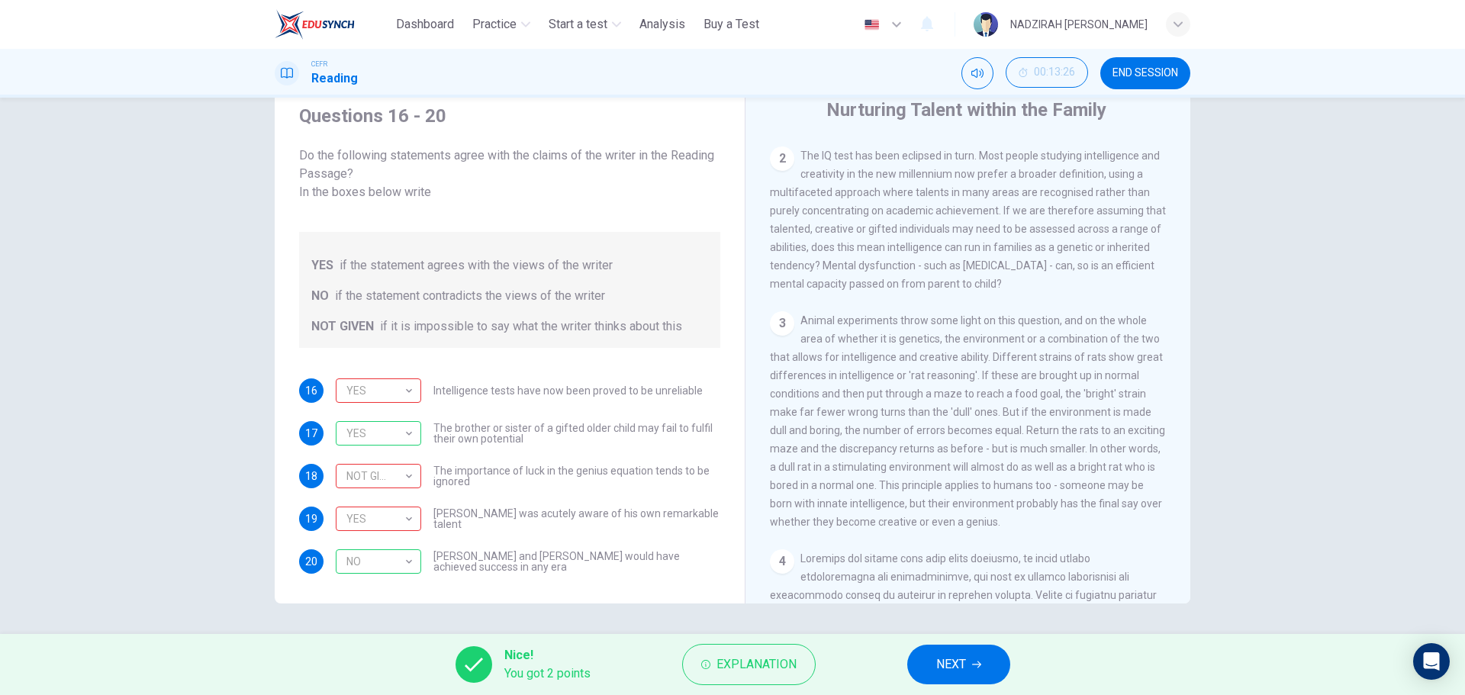
scroll to position [481, 0]
click at [762, 658] on span "Explanation" at bounding box center [756, 664] width 80 height 21
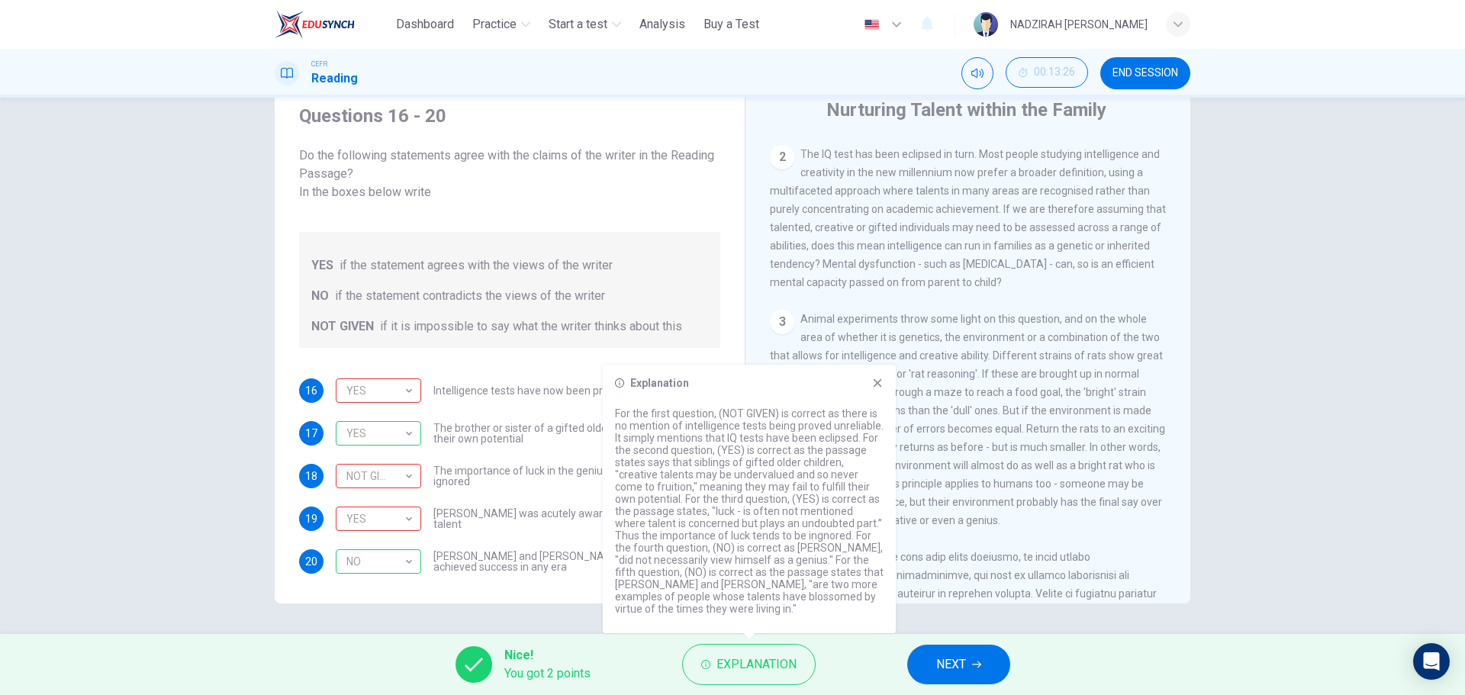
click at [955, 666] on span "NEXT" at bounding box center [951, 664] width 30 height 21
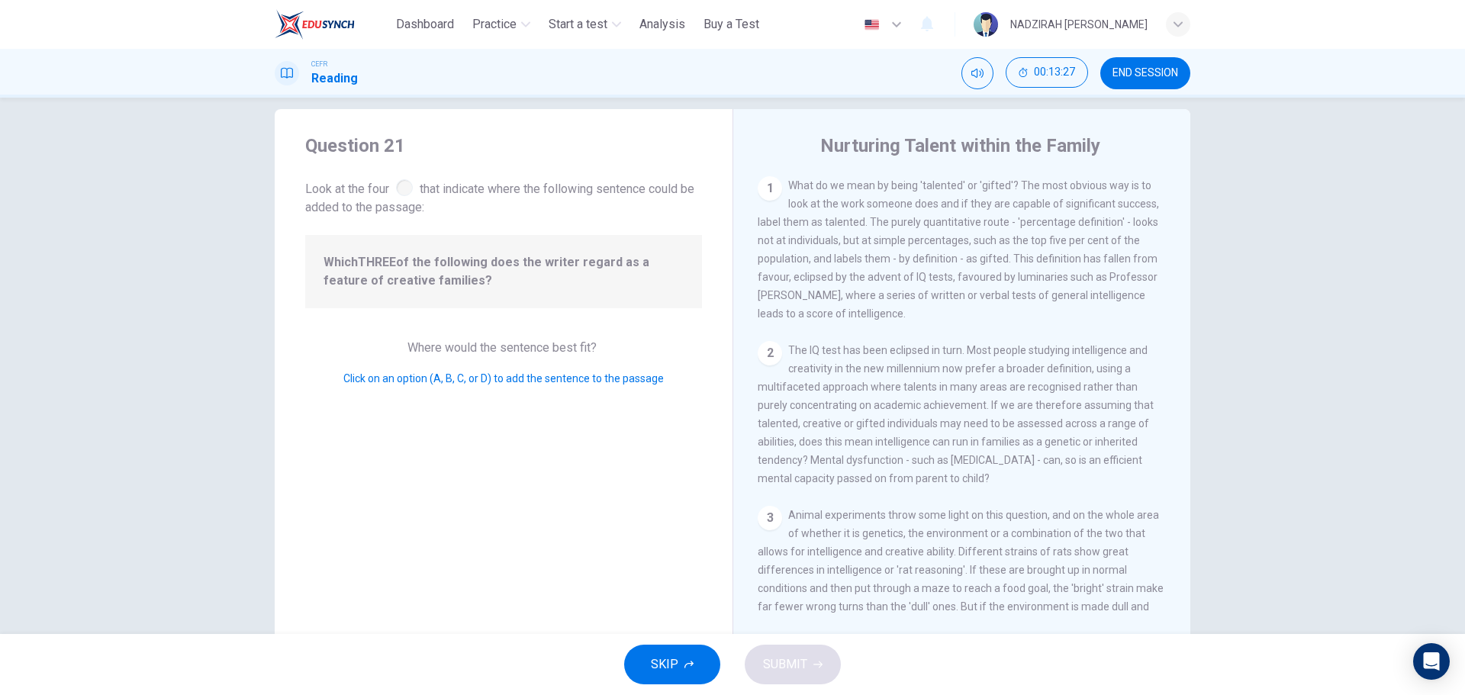
scroll to position [0, 0]
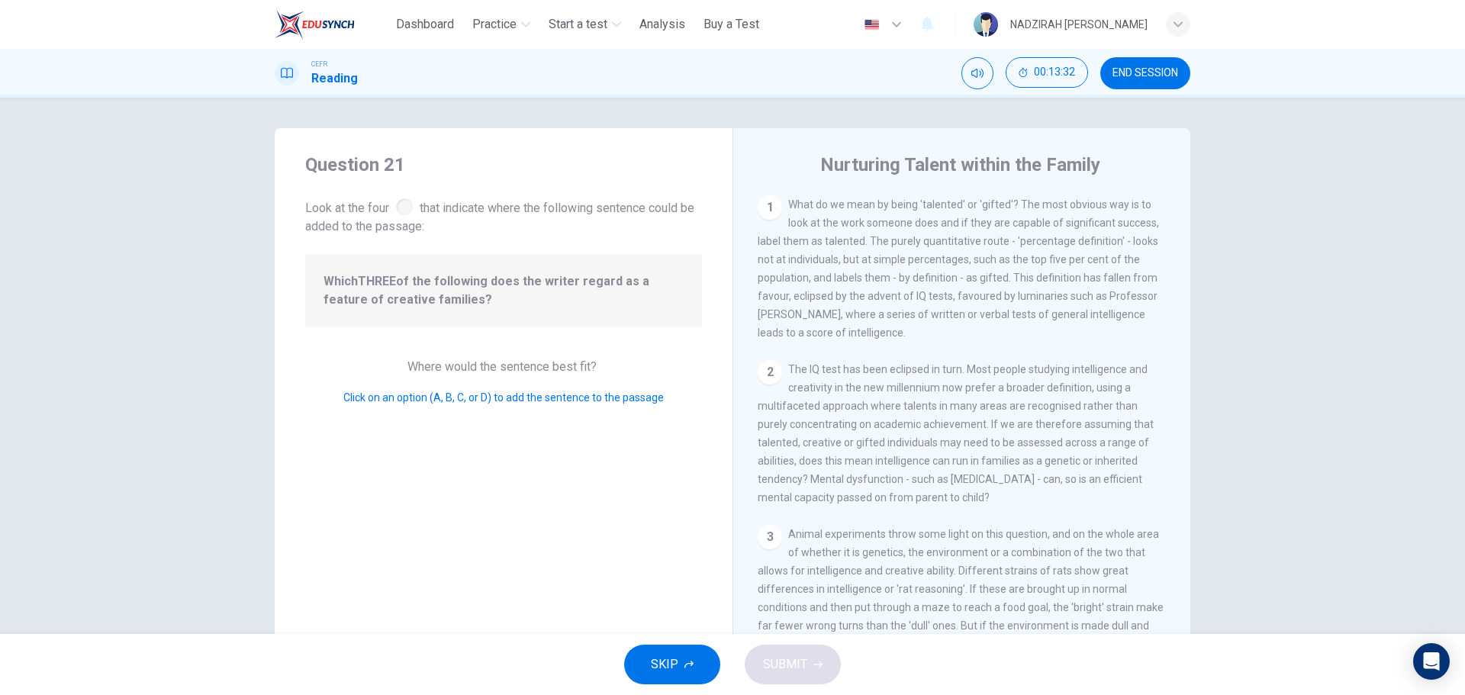
click at [758, 397] on div "2 The IQ test has been eclipsed in turn. Most people studying intelligence and …" at bounding box center [962, 433] width 409 height 146
click at [764, 384] on div "2" at bounding box center [770, 372] width 24 height 24
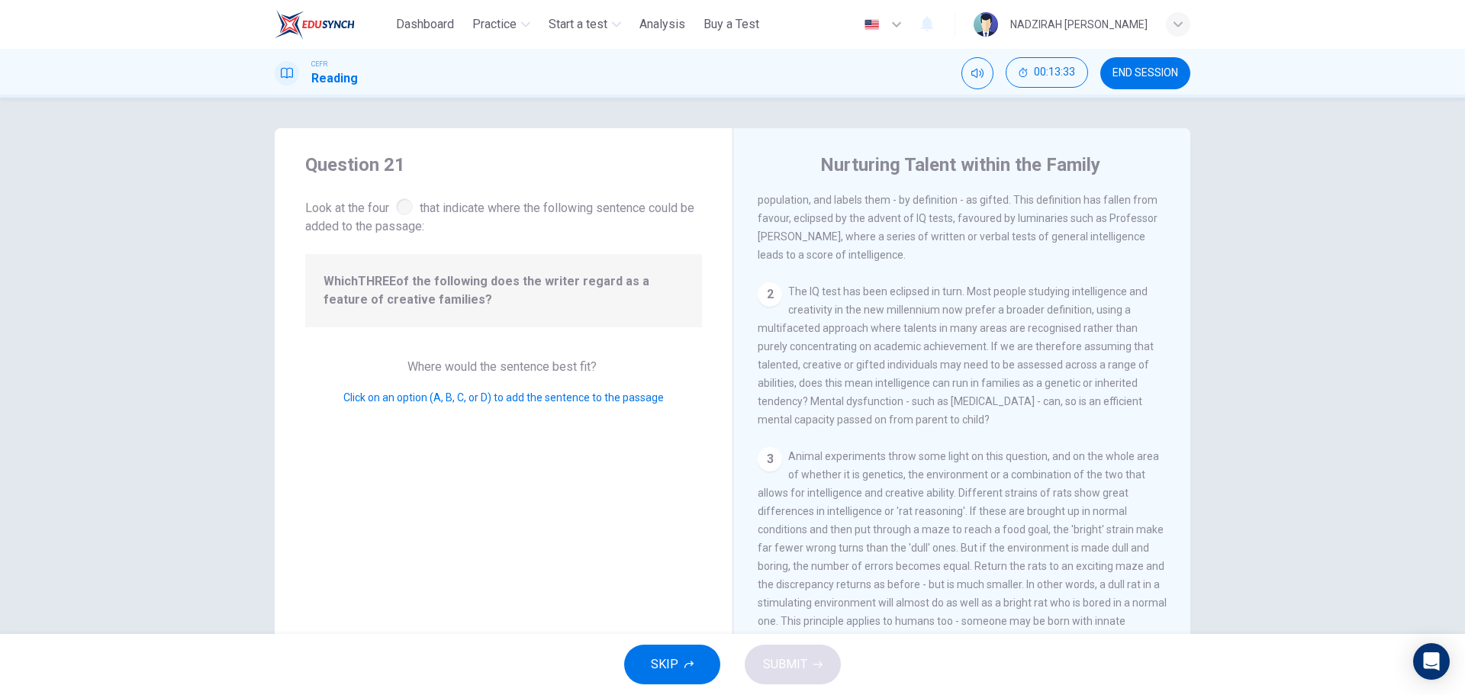
scroll to position [153, 0]
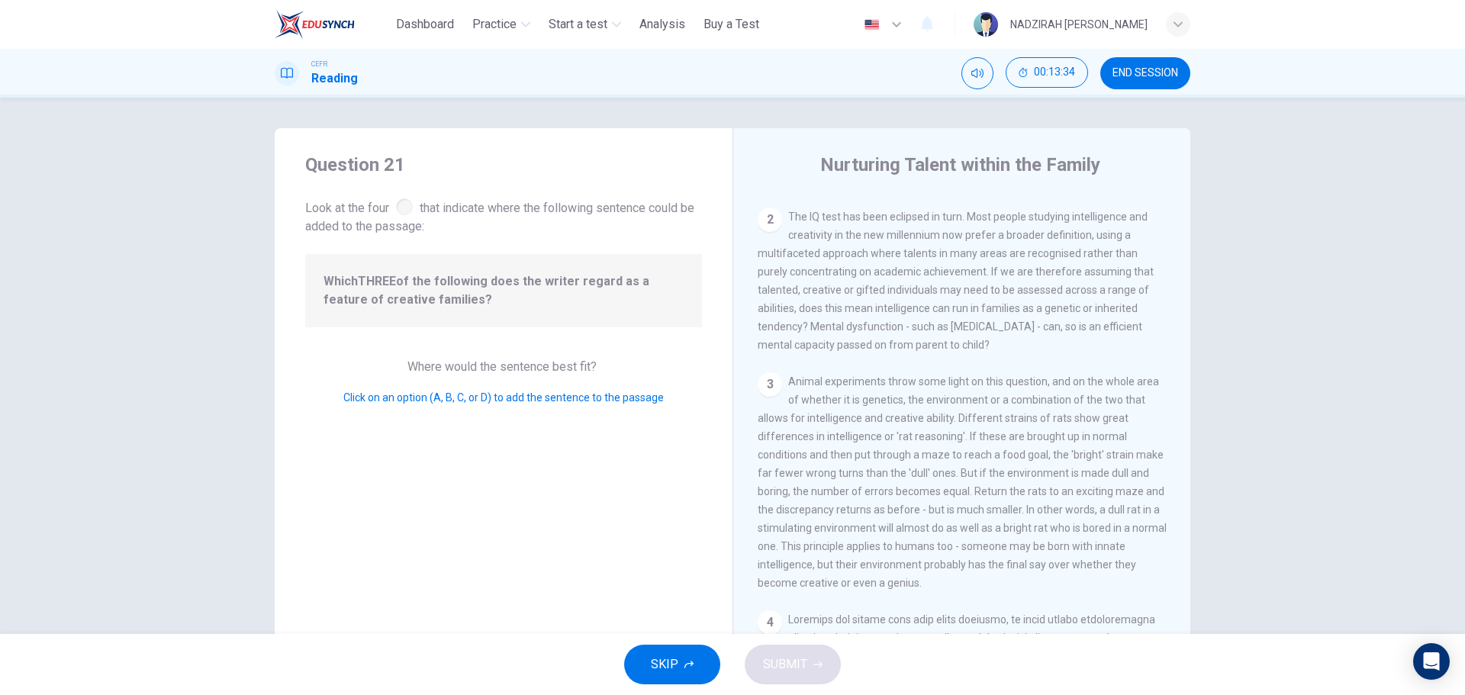
click at [509, 398] on span "Click on an option (A, B, C, or D) to add the sentence to the passage" at bounding box center [503, 397] width 320 height 12
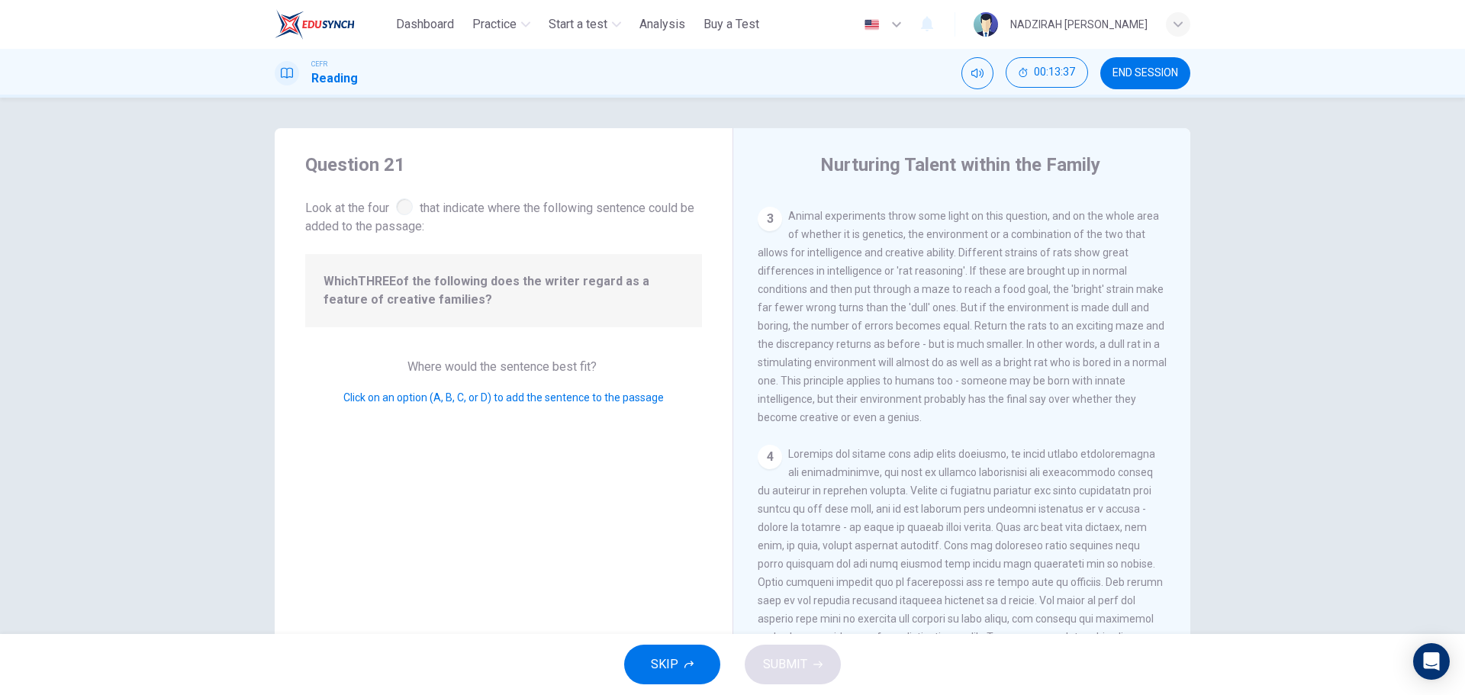
scroll to position [0, 0]
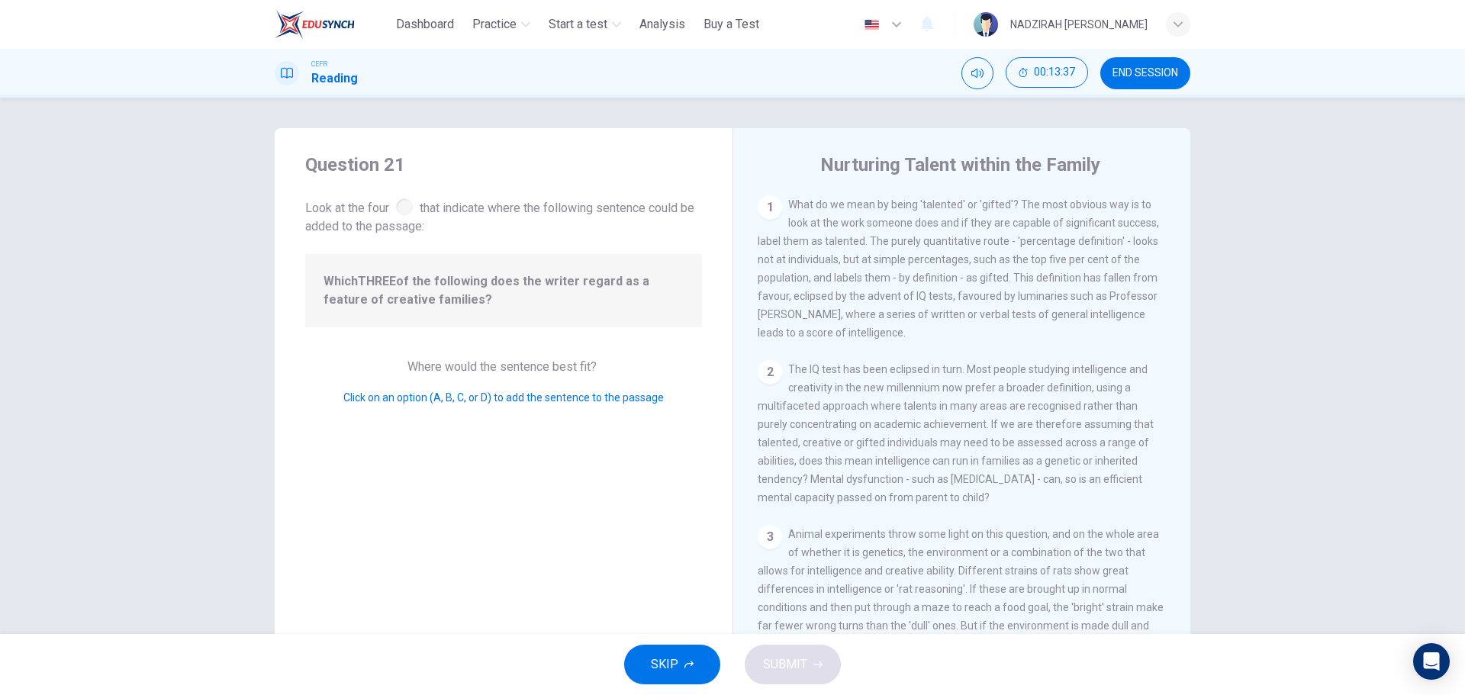
click at [932, 372] on span "The IQ test has been eclipsed in turn. Most people studying intelligence and cr…" at bounding box center [956, 433] width 396 height 140
drag, startPoint x: 525, startPoint y: 465, endPoint x: 392, endPoint y: 481, distance: 133.7
click at [523, 466] on div "Question 21 Look at the four that indicate where the following sentence could b…" at bounding box center [504, 393] width 458 height 530
click at [391, 481] on div "Question 21 Look at the four that indicate where the following sentence could b…" at bounding box center [504, 393] width 458 height 530
click at [402, 207] on div at bounding box center [404, 206] width 17 height 17
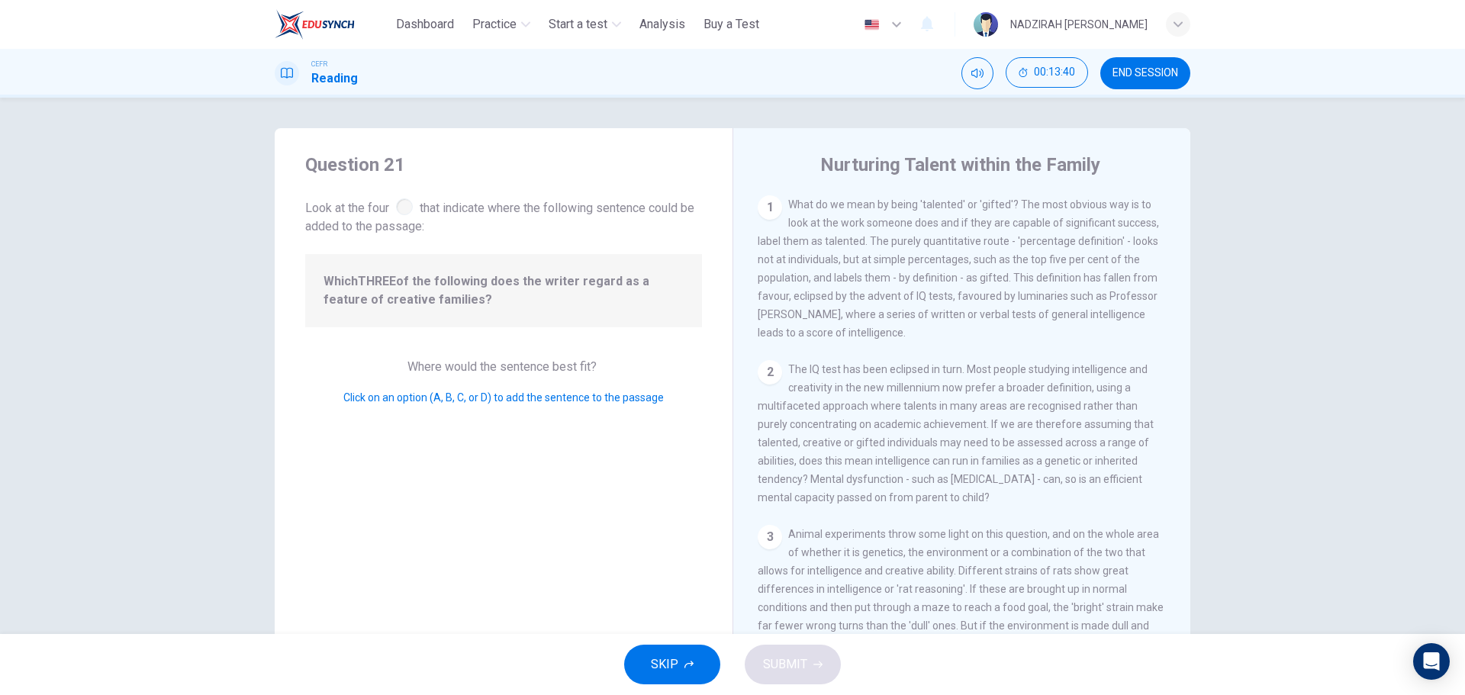
click at [775, 207] on div "1" at bounding box center [770, 207] width 24 height 24
click at [835, 384] on div "2 The IQ test has been eclipsed in turn. Most people studying intelligence and …" at bounding box center [962, 433] width 409 height 146
click at [885, 449] on span "The IQ test has been eclipsed in turn. Most people studying intelligence and cr…" at bounding box center [956, 433] width 396 height 140
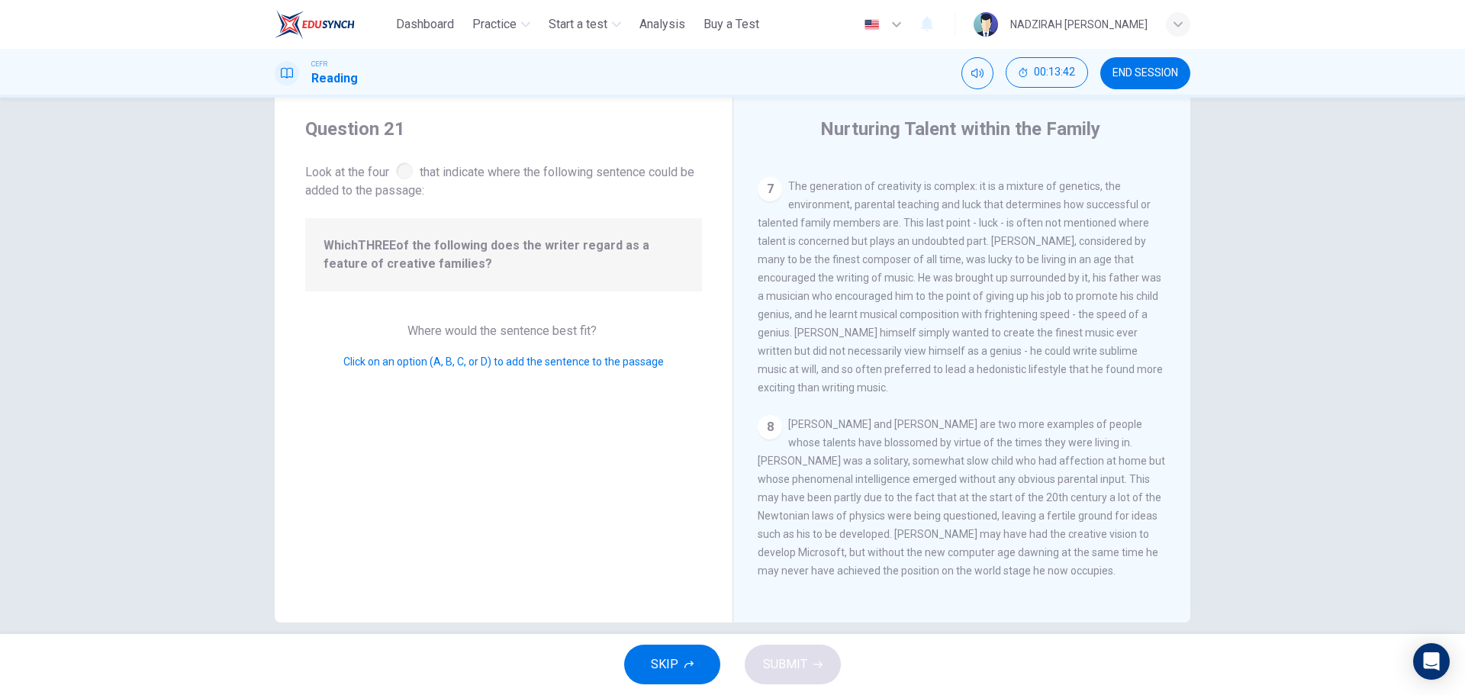
scroll to position [55, 0]
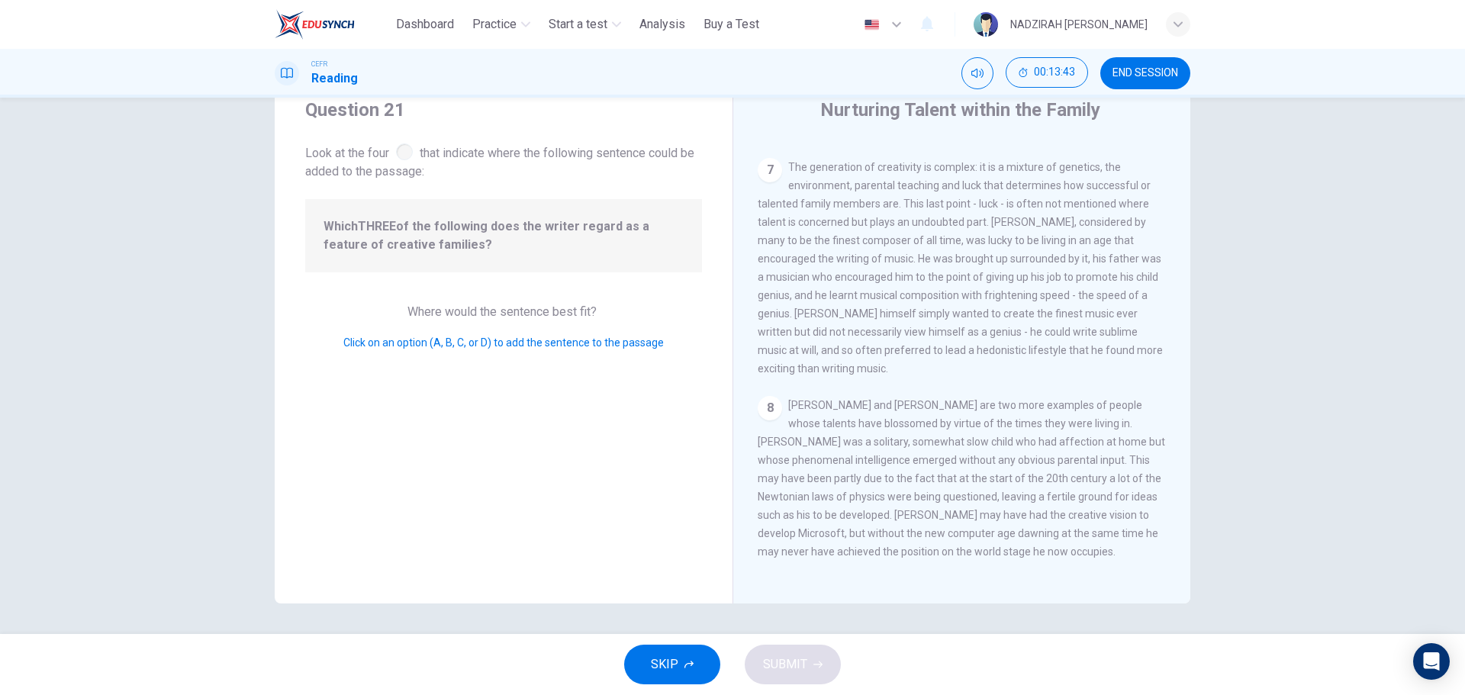
drag, startPoint x: 773, startPoint y: 376, endPoint x: 770, endPoint y: 400, distance: 23.8
click at [773, 384] on div "1 What do we mean by being 'talented' or 'gifted'? The most obvious way is to l…" at bounding box center [972, 359] width 429 height 439
click at [770, 401] on div "8" at bounding box center [770, 408] width 24 height 24
click at [1073, 544] on div "8 [PERSON_NAME] and [PERSON_NAME] are two more examples of people whose talents…" at bounding box center [962, 478] width 409 height 165
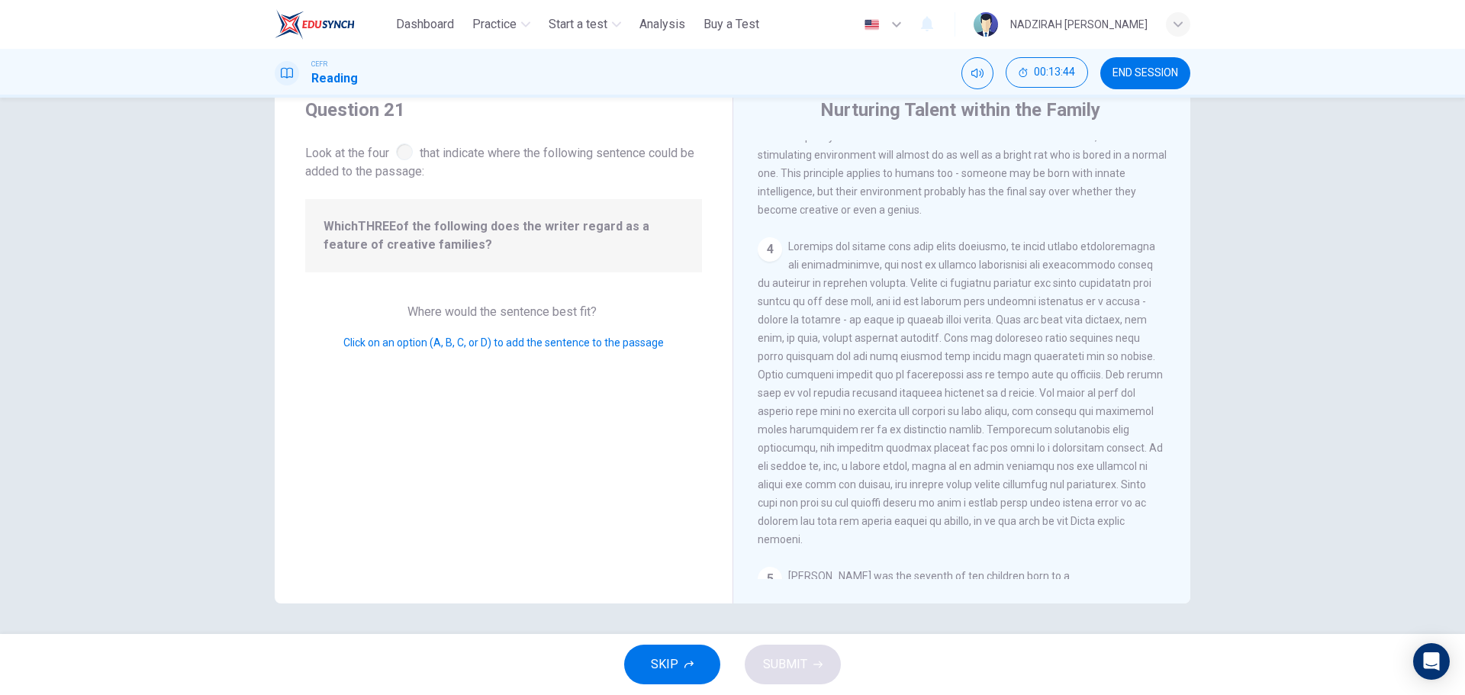
click at [994, 482] on span at bounding box center [960, 392] width 405 height 305
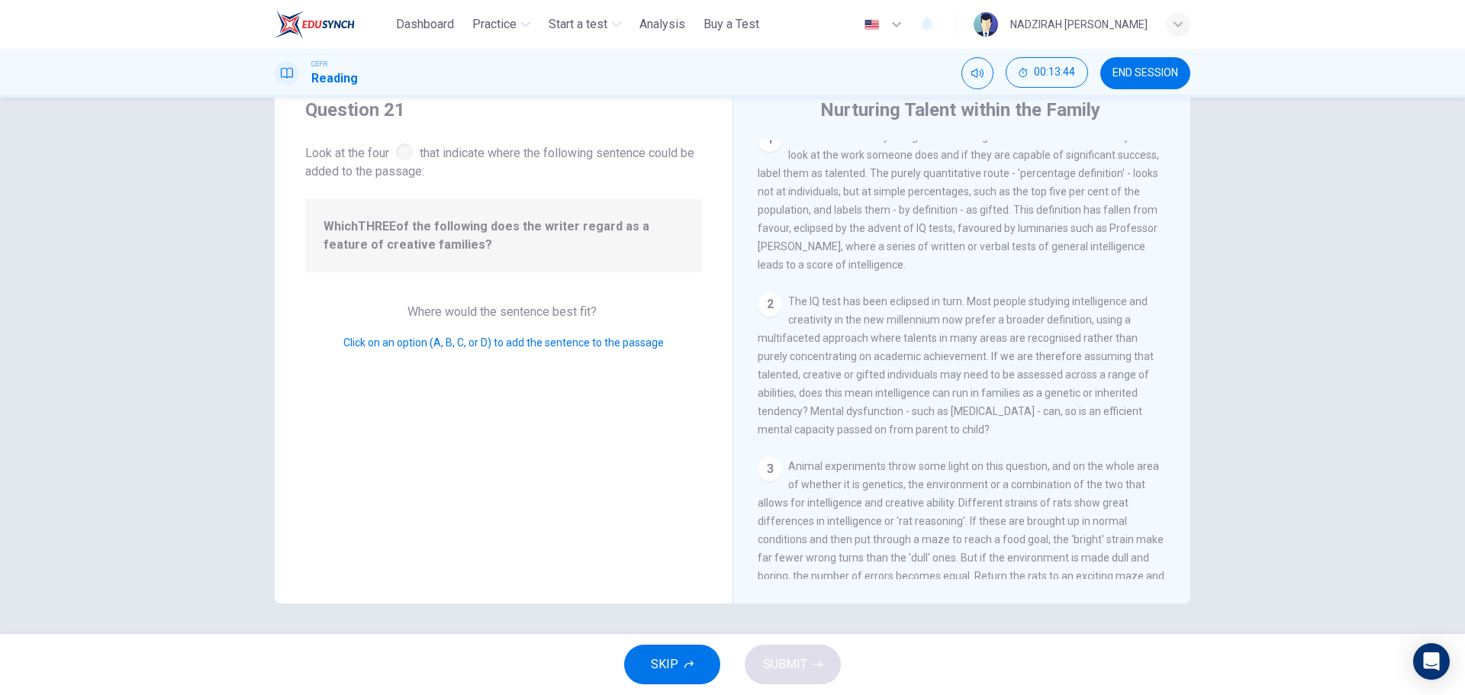
scroll to position [0, 0]
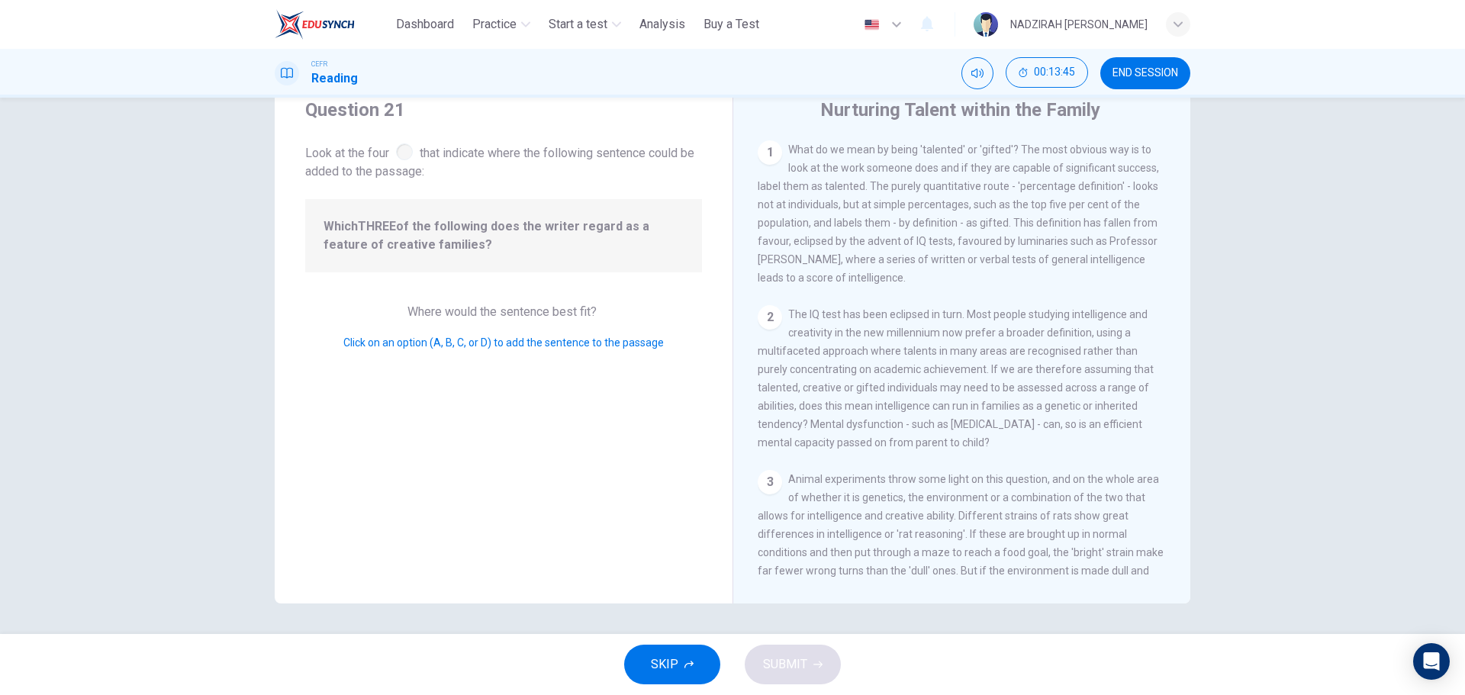
click at [887, 285] on div "1 What do we mean by being 'talented' or 'gifted'? The most obvious way is to l…" at bounding box center [962, 213] width 409 height 146
click at [417, 342] on span "Click on an option (A, B, C, or D) to add the sentence to the passage" at bounding box center [503, 342] width 320 height 12
drag, startPoint x: 396, startPoint y: 417, endPoint x: 336, endPoint y: 434, distance: 62.0
click at [387, 425] on div "Question 21 Look at the four that indicate where the following sentence could b…" at bounding box center [504, 338] width 458 height 530
click at [336, 434] on div "Question 21 Look at the four that indicate where the following sentence could b…" at bounding box center [504, 338] width 458 height 530
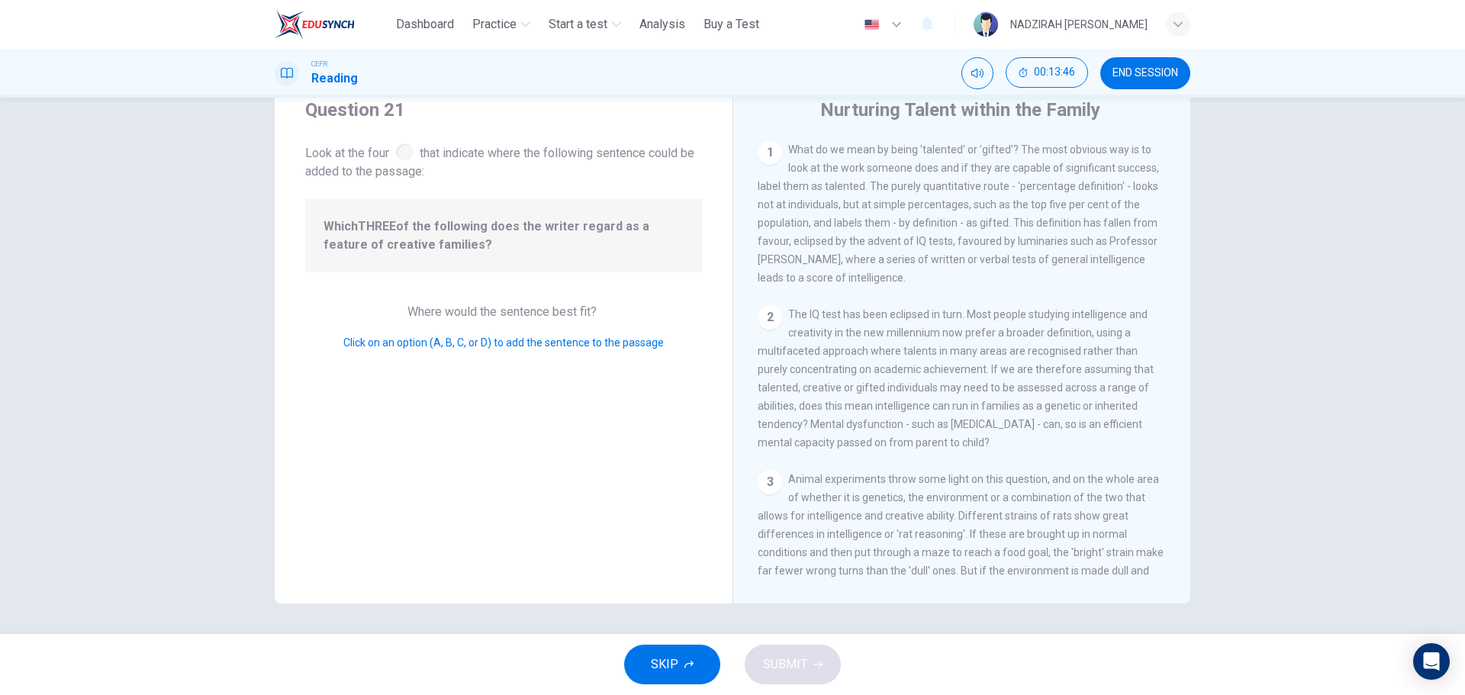
drag, startPoint x: 335, startPoint y: 413, endPoint x: 368, endPoint y: 422, distance: 34.6
click at [336, 411] on div "Question 21 Look at the four that indicate where the following sentence could b…" at bounding box center [504, 338] width 458 height 530
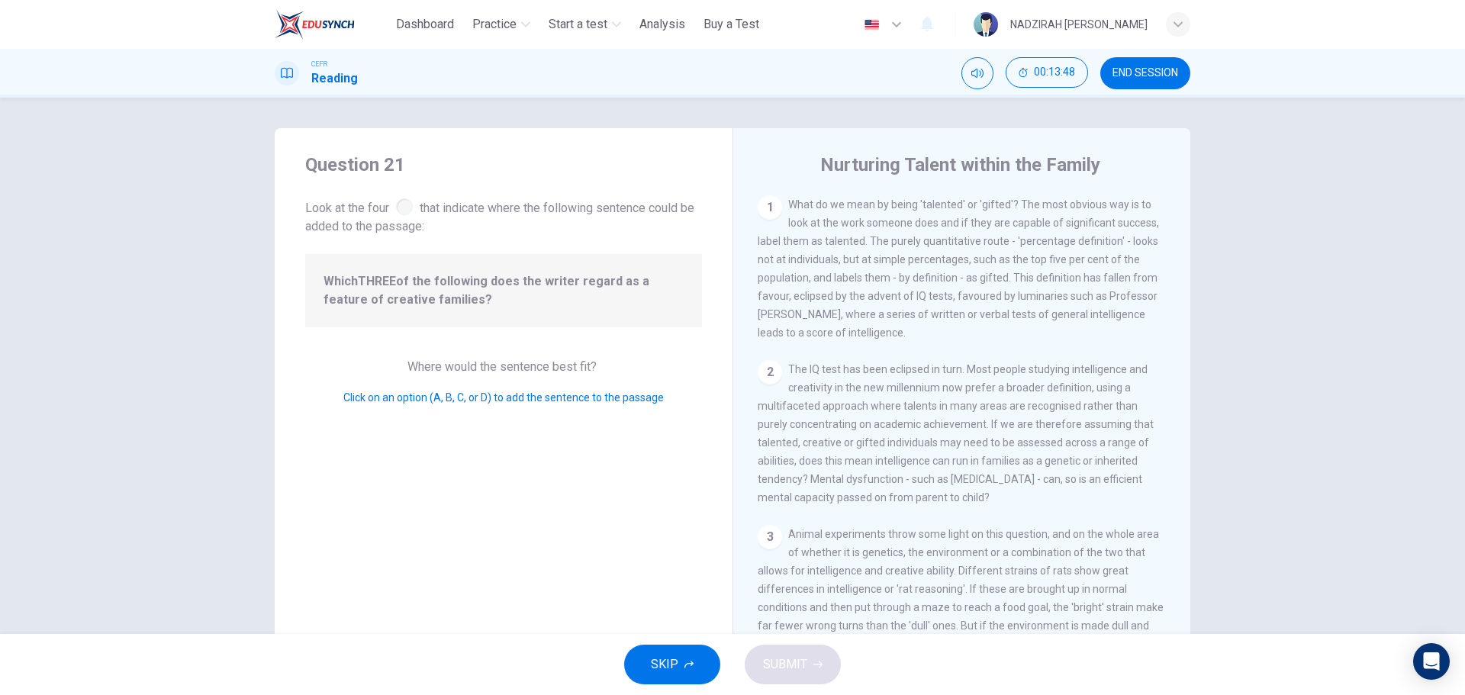
click at [671, 665] on span "SKIP" at bounding box center [664, 664] width 27 height 21
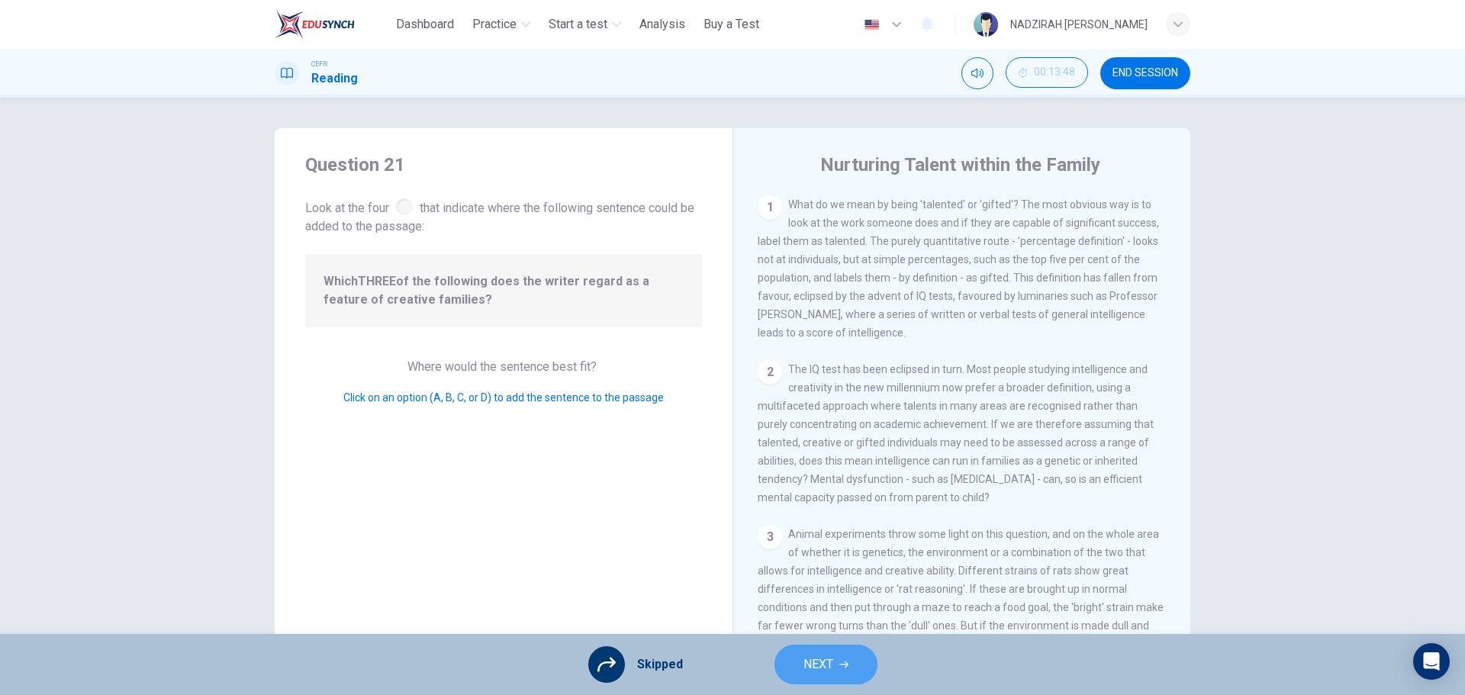
click at [833, 677] on button "NEXT" at bounding box center [825, 665] width 103 height 40
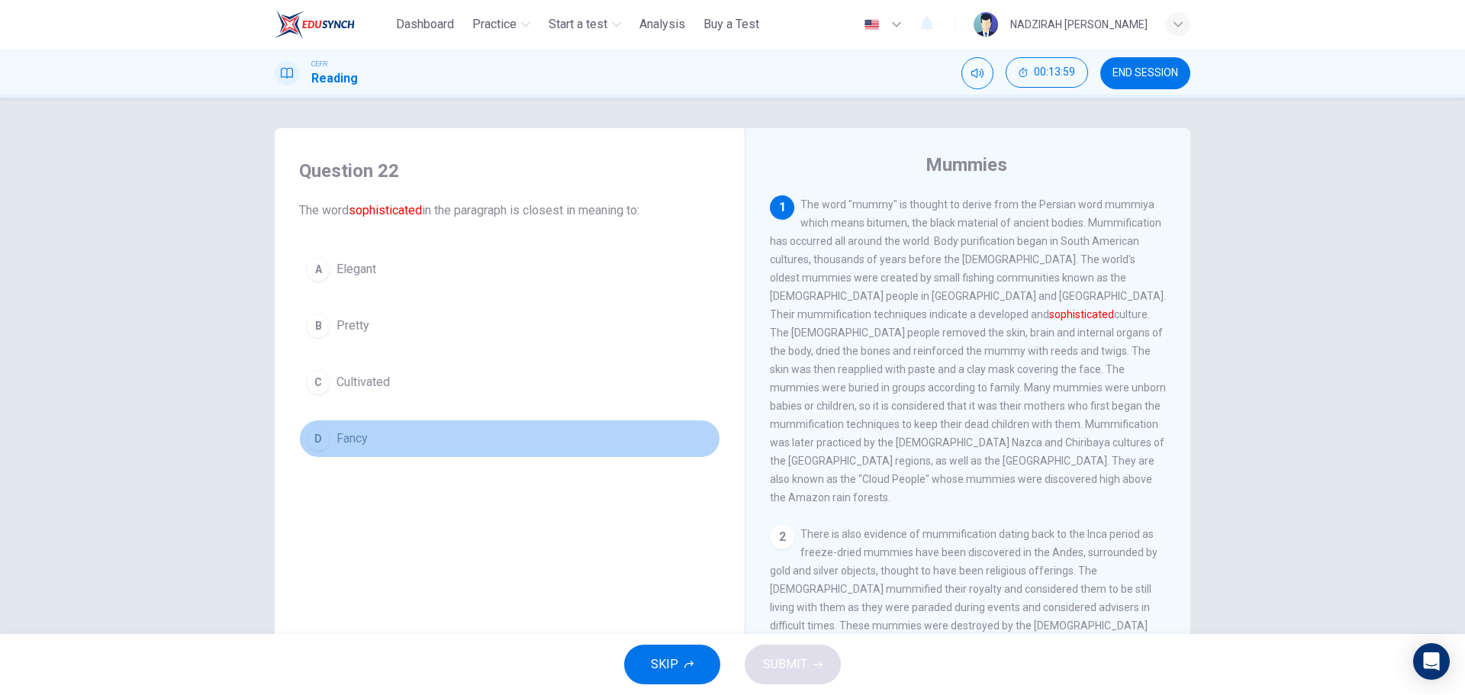
click at [314, 444] on div "D" at bounding box center [318, 438] width 24 height 24
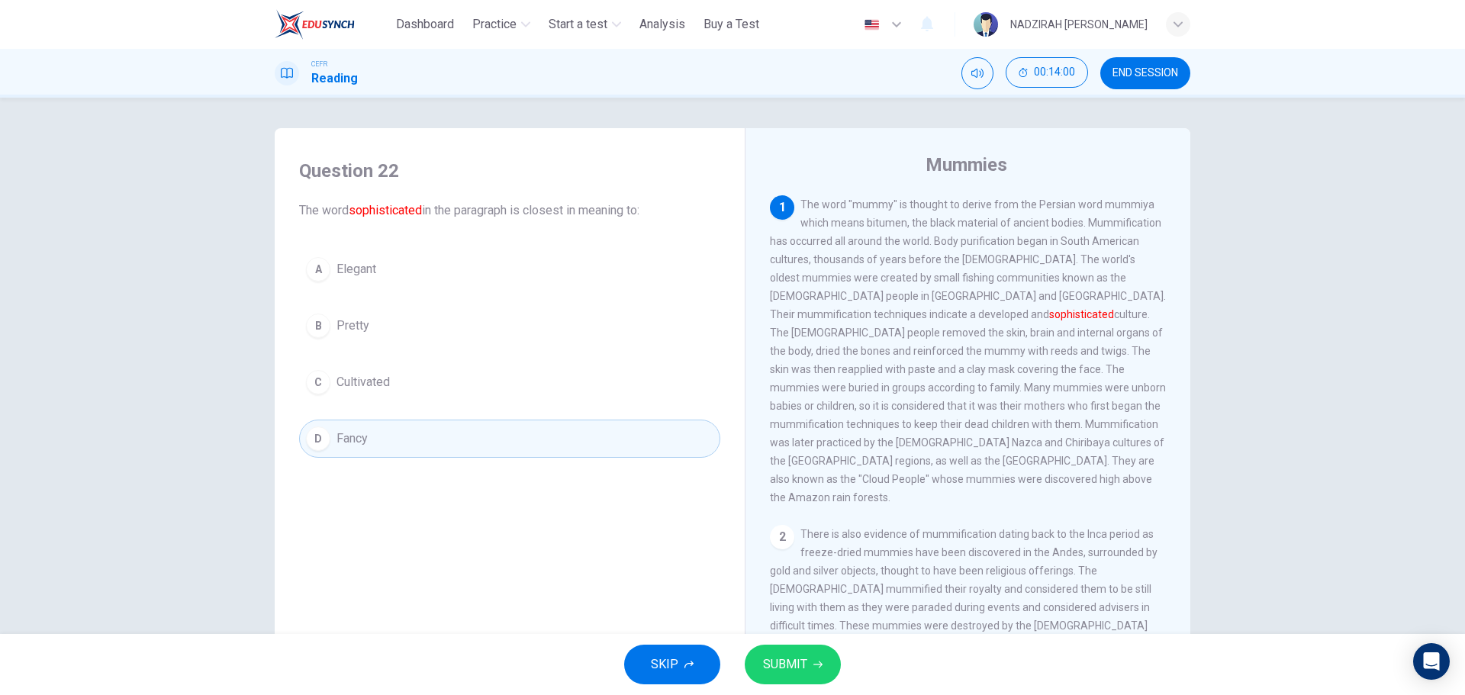
click at [828, 674] on button "SUBMIT" at bounding box center [793, 665] width 96 height 40
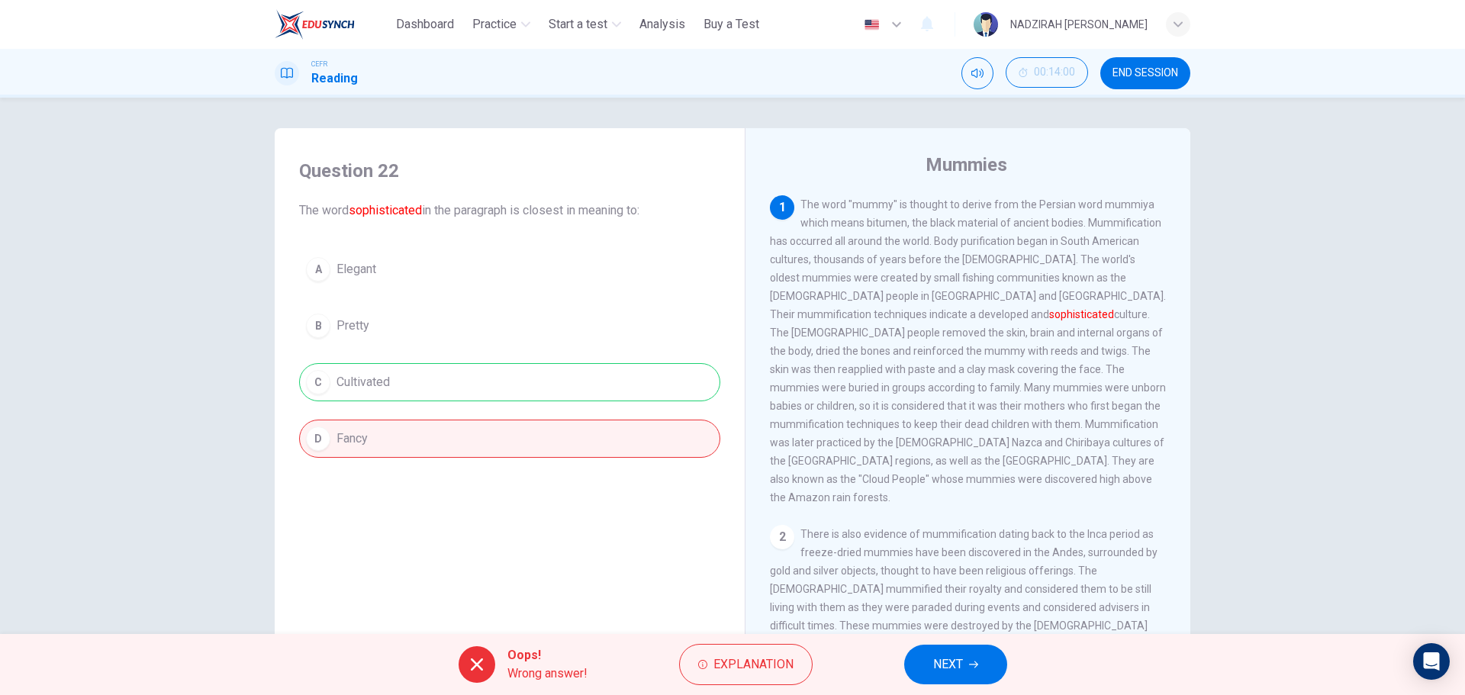
click at [396, 375] on div "A Elegant B Pretty C Cultivated D Fancy" at bounding box center [509, 353] width 421 height 207
click at [968, 668] on button "NEXT" at bounding box center [955, 665] width 103 height 40
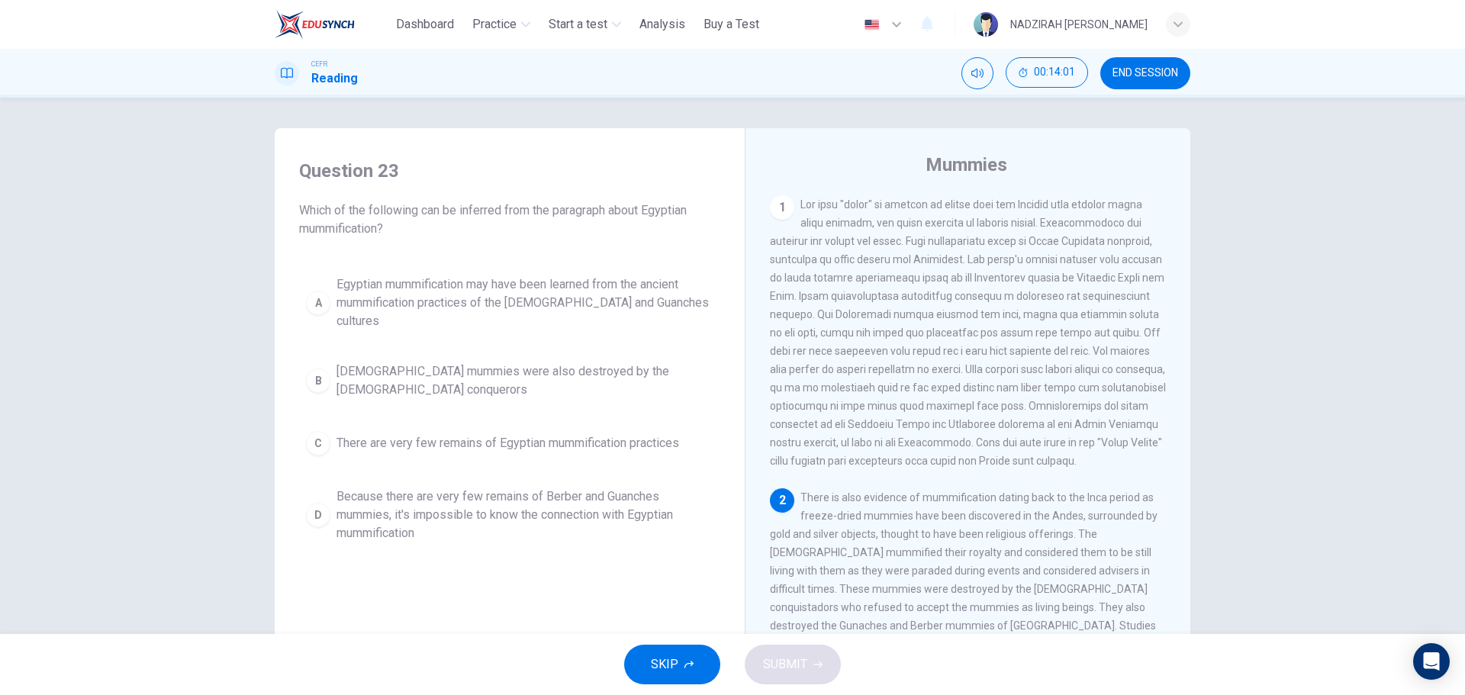
click at [779, 195] on div "1" at bounding box center [782, 207] width 24 height 24
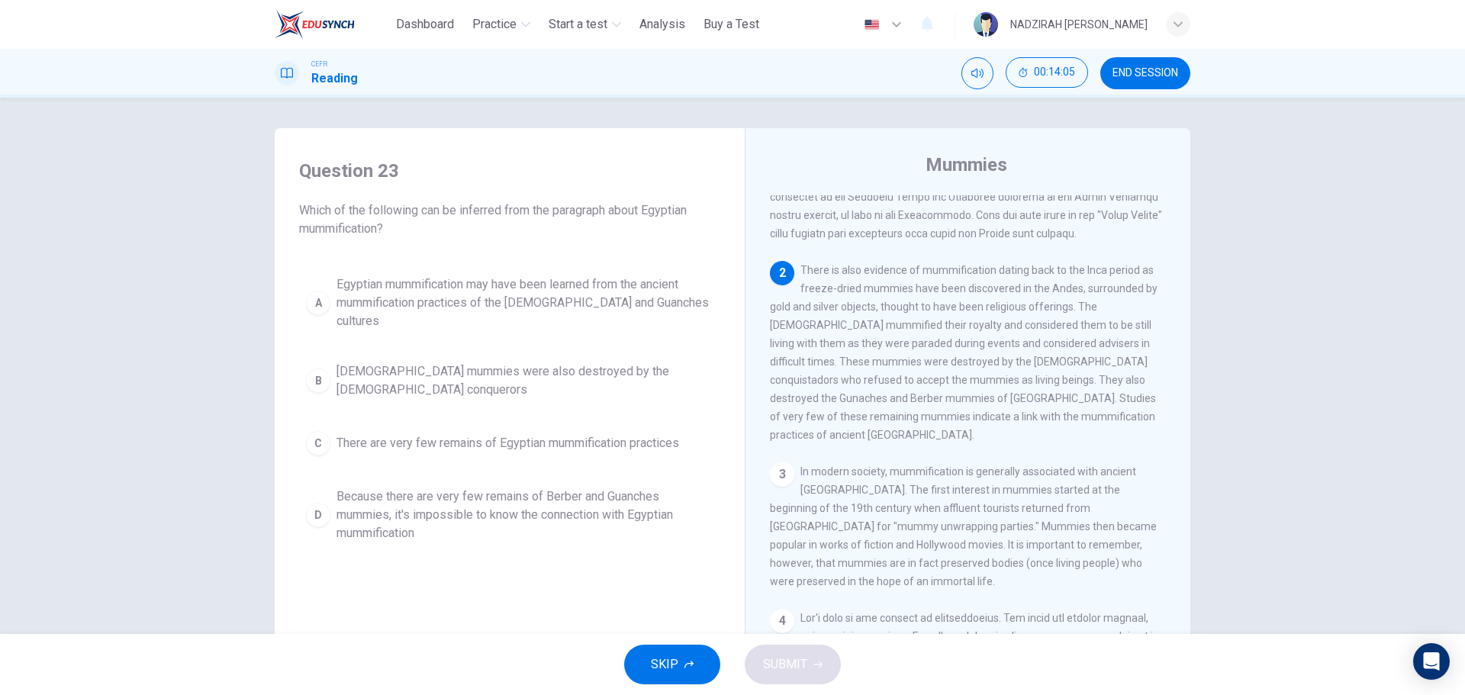
scroll to position [229, 0]
click at [554, 434] on span "There are very few remains of Egyptian mummification practices" at bounding box center [507, 443] width 343 height 18
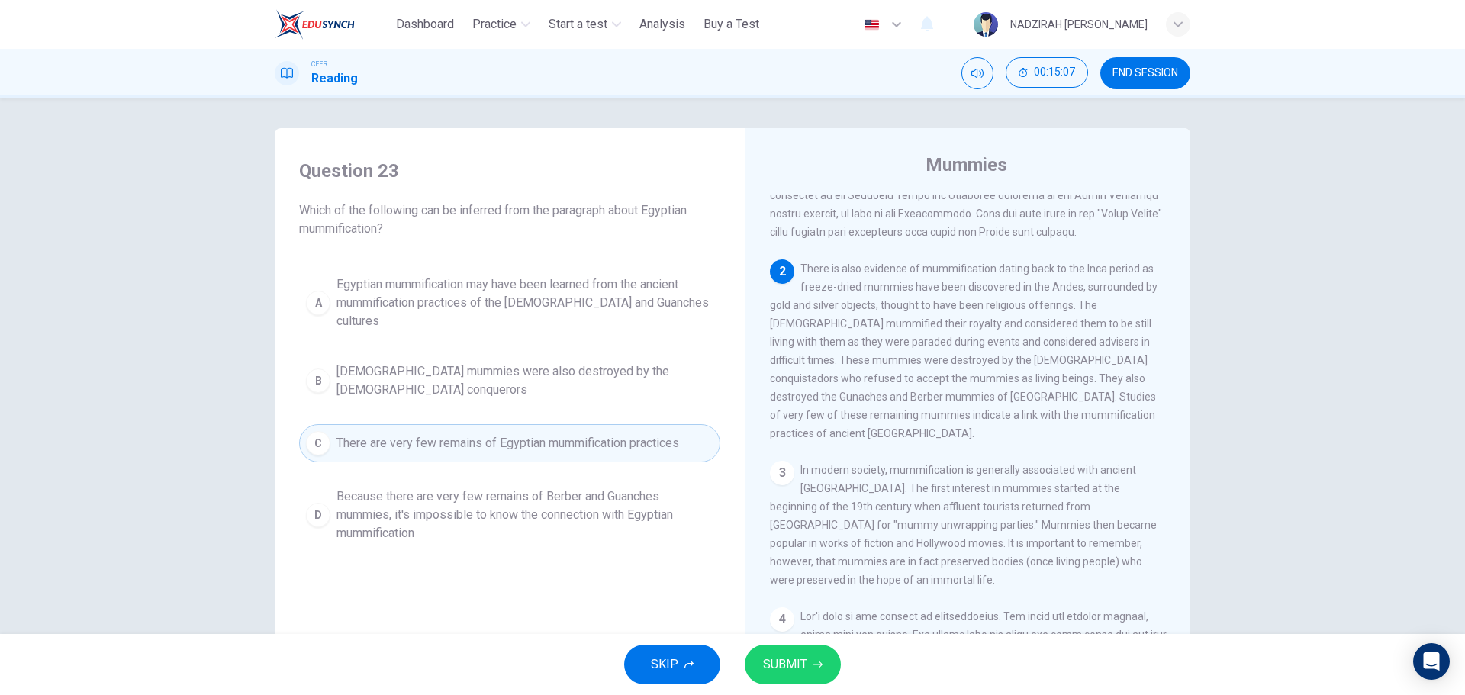
click at [558, 487] on span "Because there are very few remains of Berber and Guanches mummies, it's impossi…" at bounding box center [524, 514] width 377 height 55
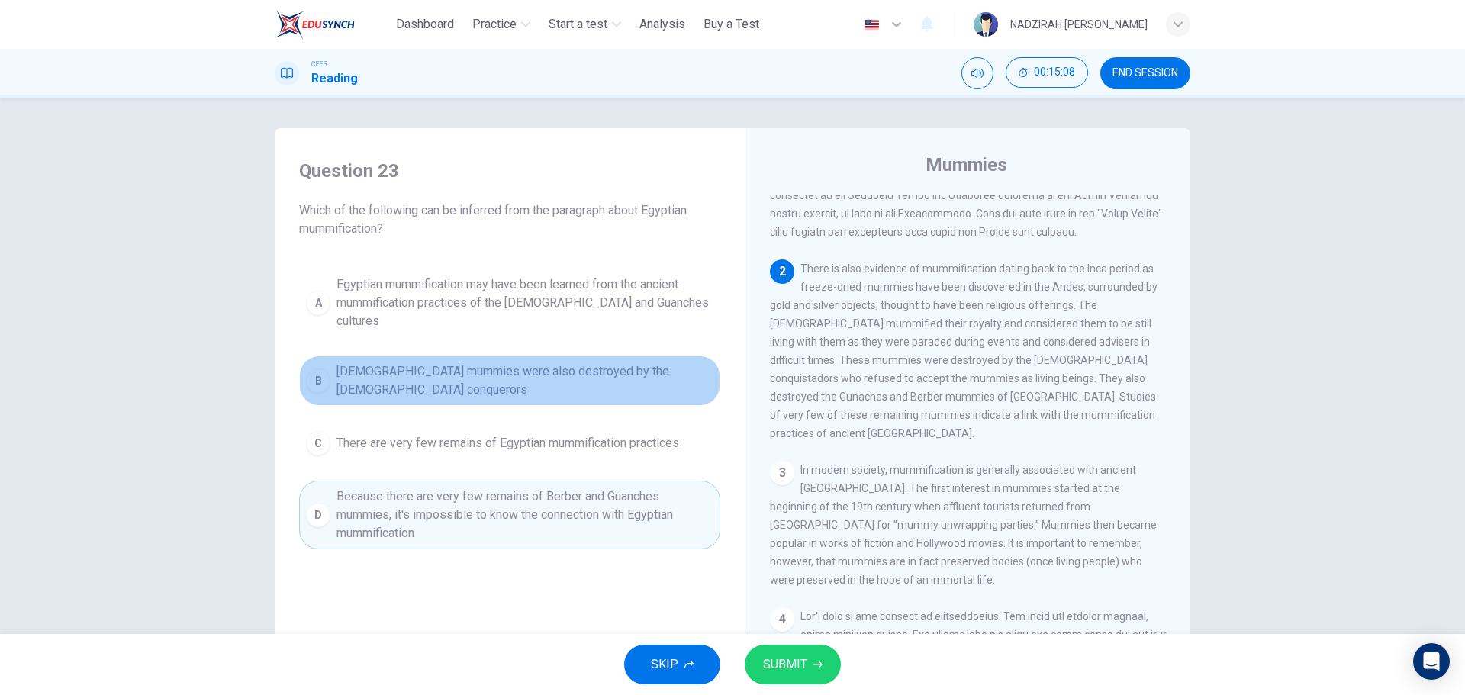
click at [554, 373] on button "B [DEMOGRAPHIC_DATA] mummies were also destroyed by the [DEMOGRAPHIC_DATA] conq…" at bounding box center [509, 380] width 421 height 50
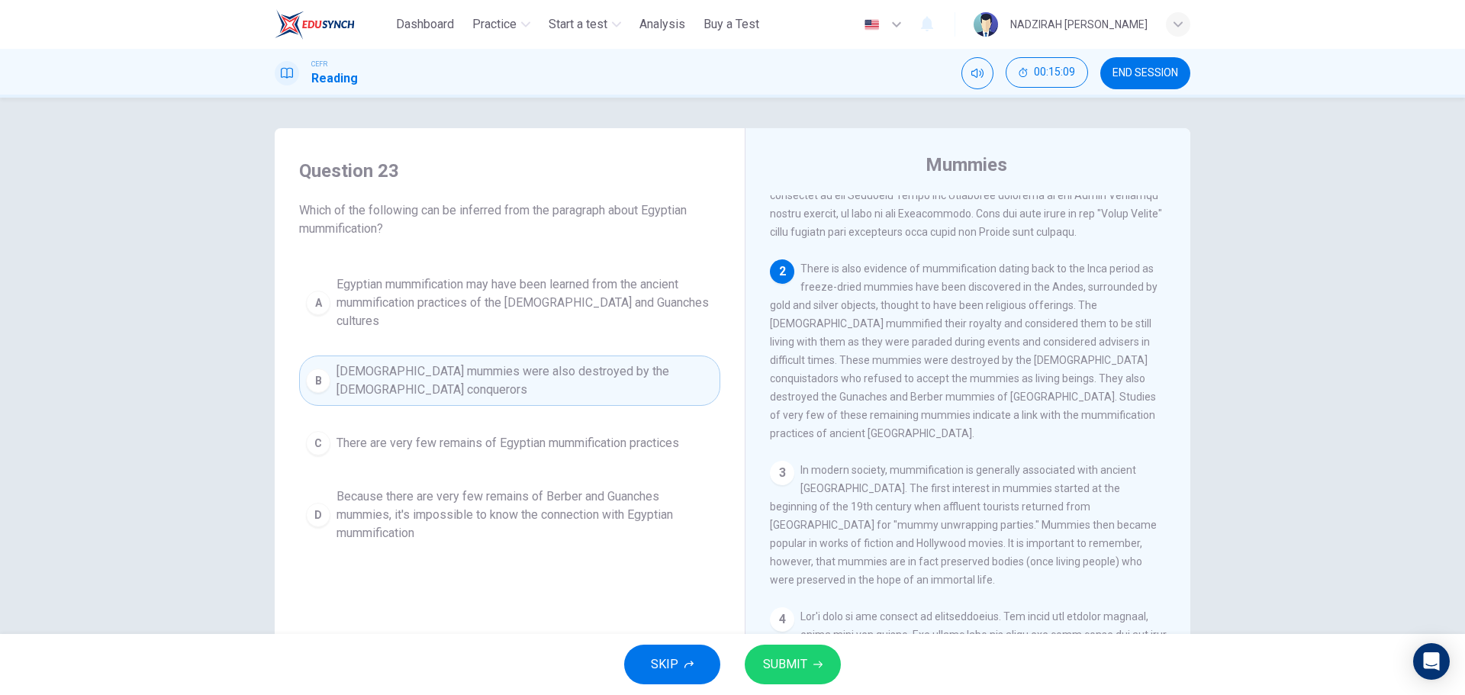
click at [570, 280] on span "Egyptian mummification may have been learned from the ancient mummification pra…" at bounding box center [524, 302] width 377 height 55
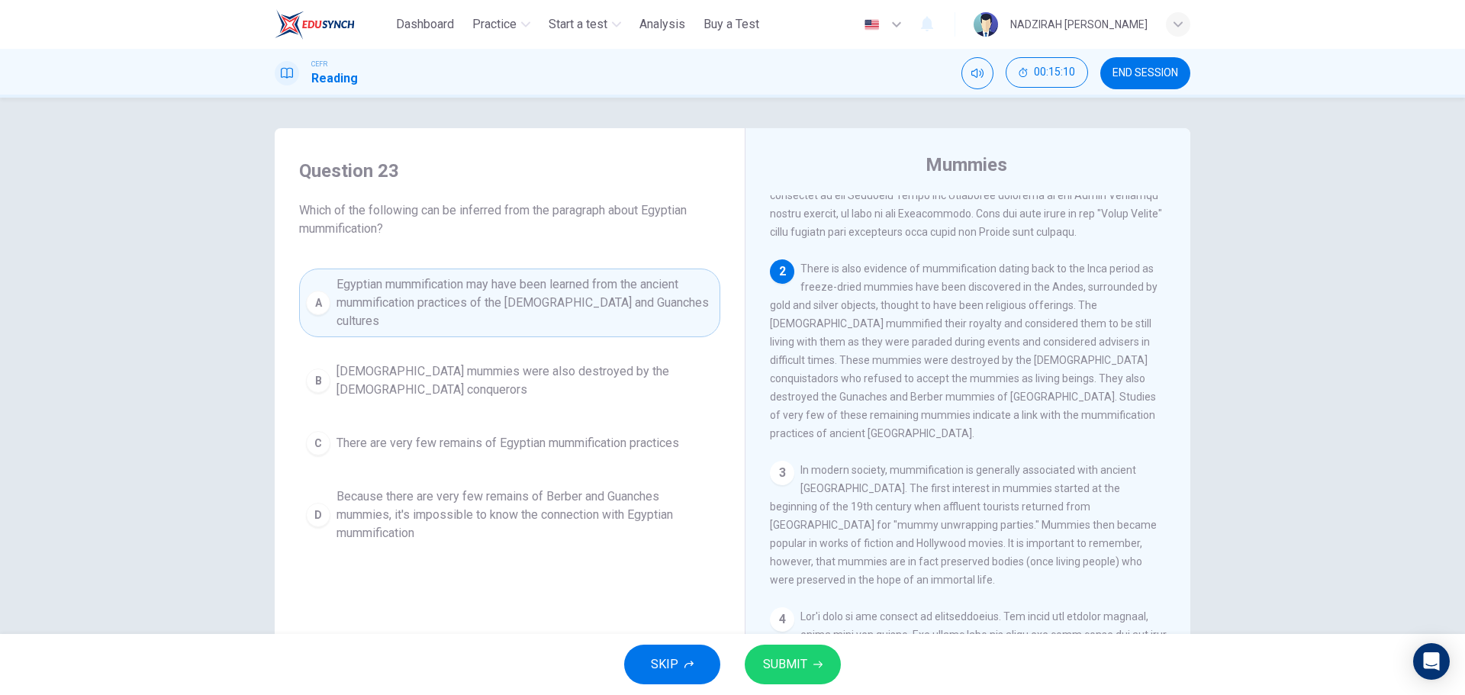
click at [788, 655] on span "SUBMIT" at bounding box center [785, 664] width 44 height 21
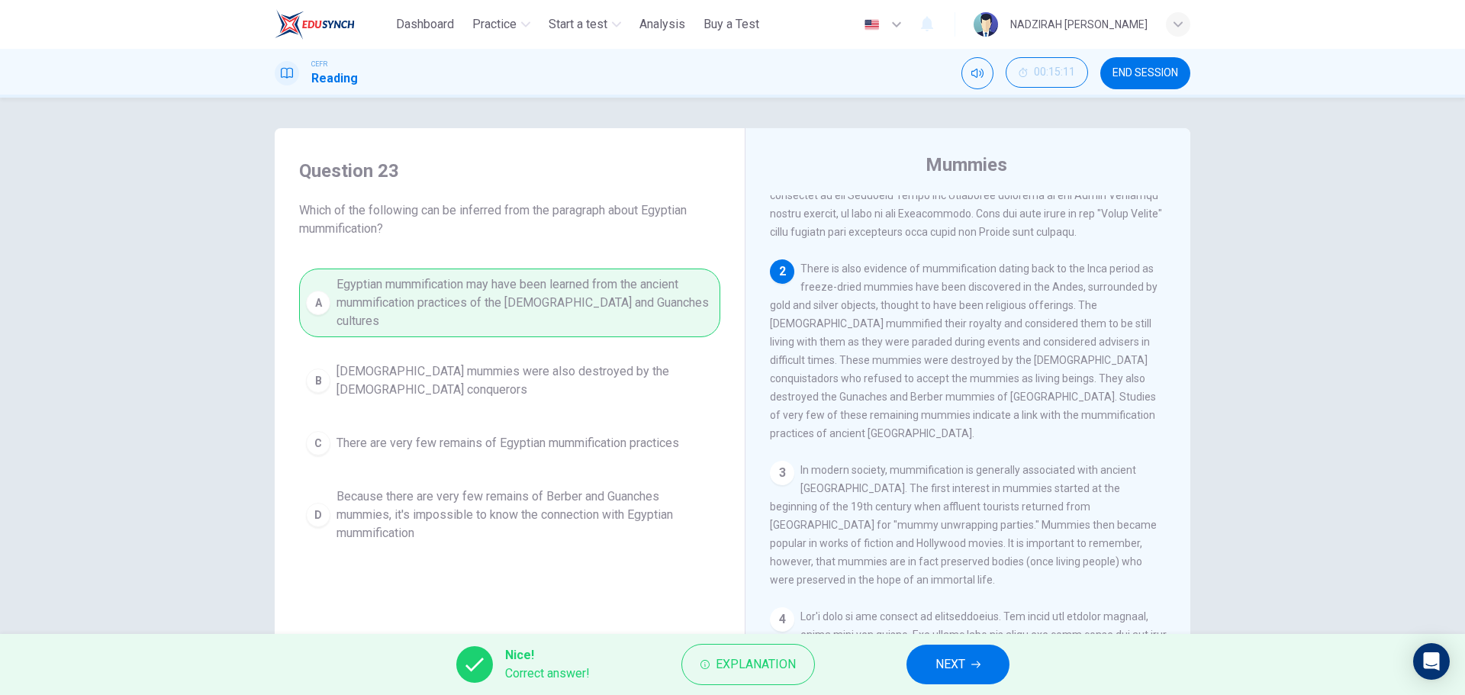
click at [944, 653] on button "NEXT" at bounding box center [957, 665] width 103 height 40
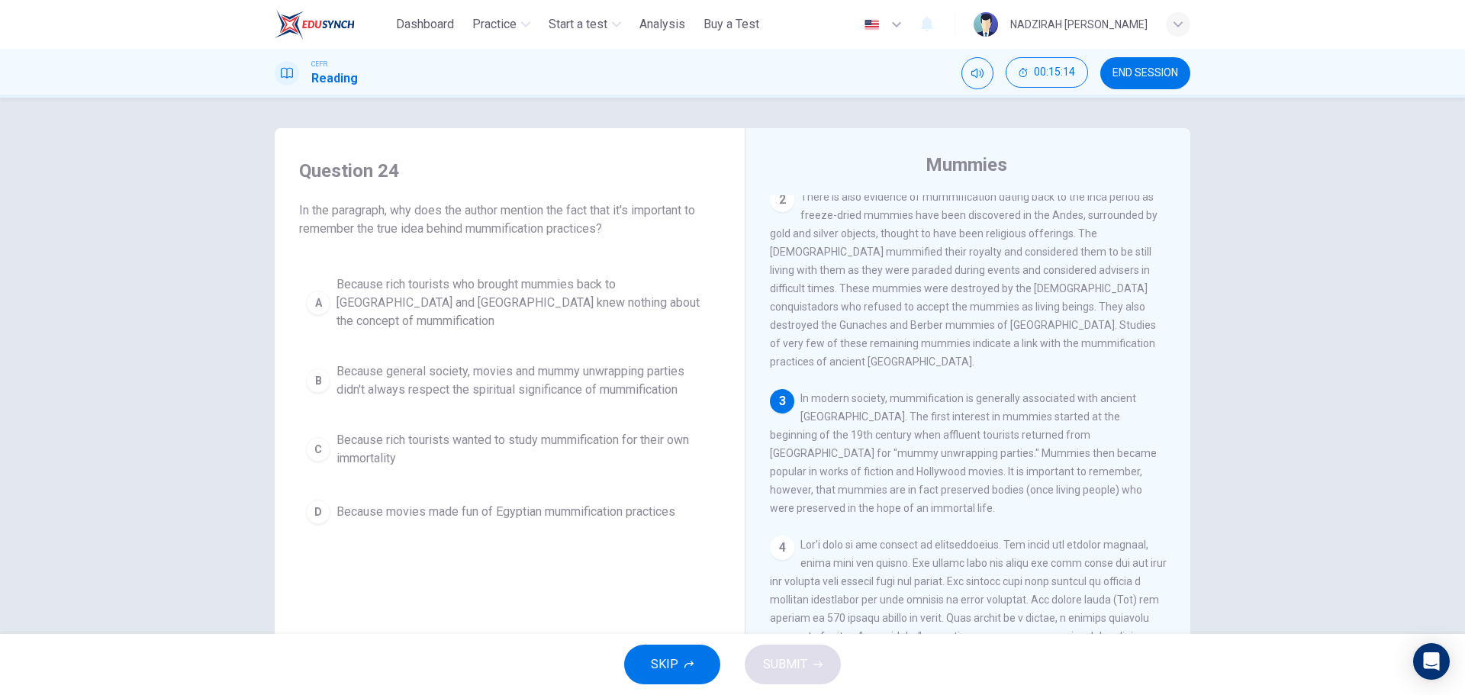
scroll to position [381, 0]
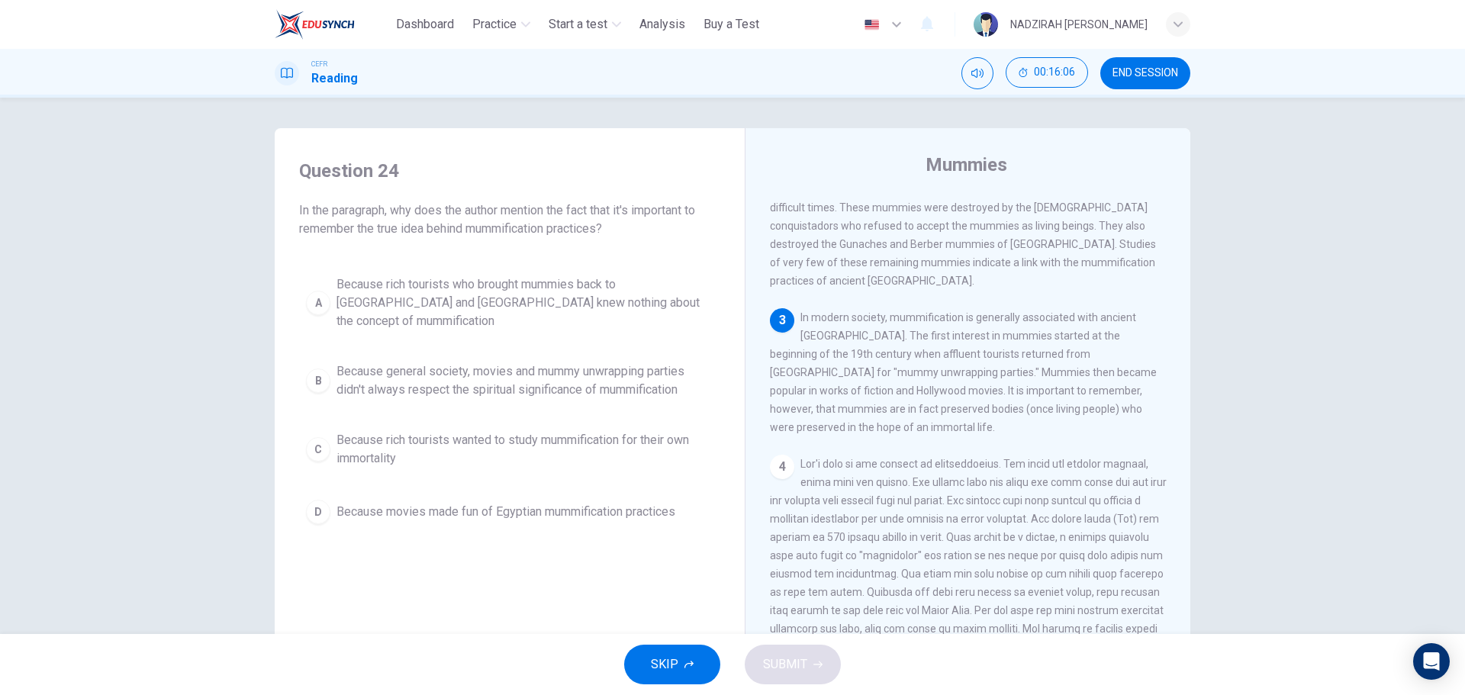
click at [436, 431] on span "Because rich tourists wanted to study mummification for their own immortality" at bounding box center [524, 449] width 377 height 37
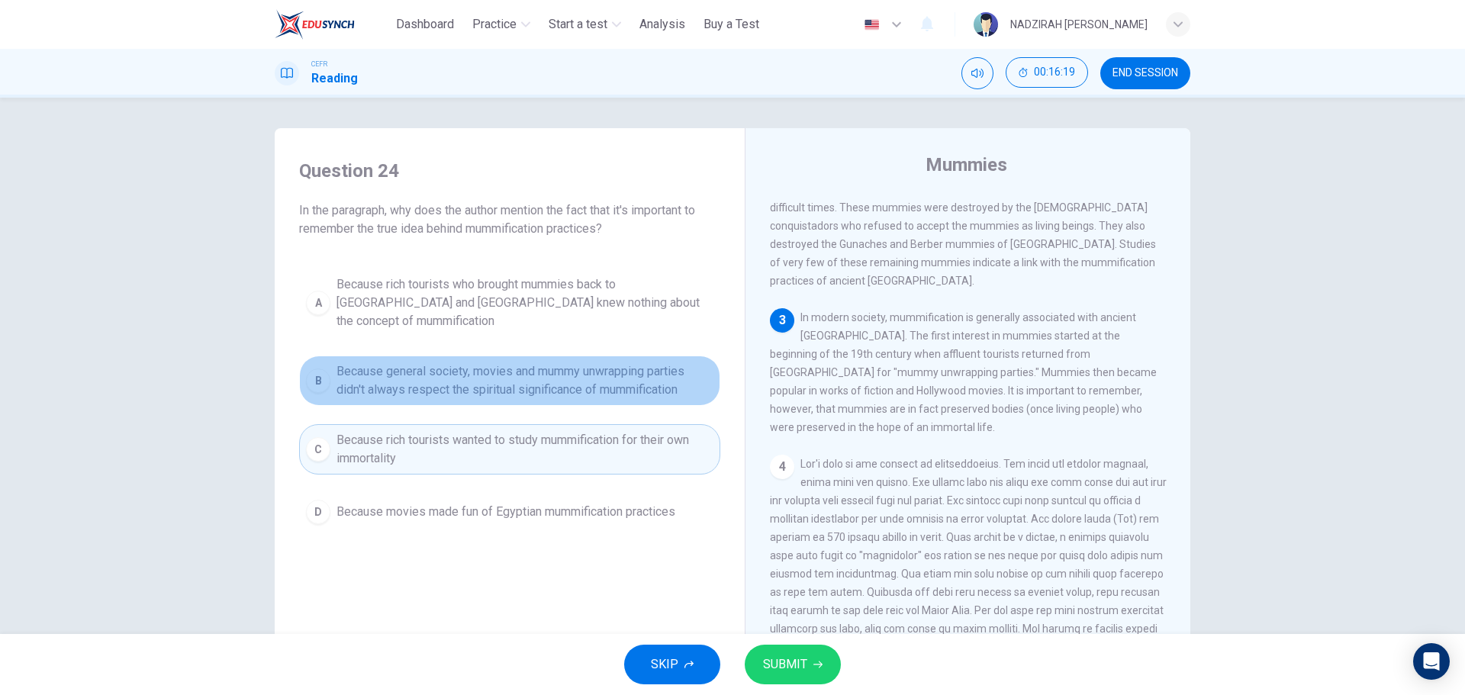
click at [491, 362] on span "Because general society, movies and mummy unwrapping parties didn't always resp…" at bounding box center [524, 380] width 377 height 37
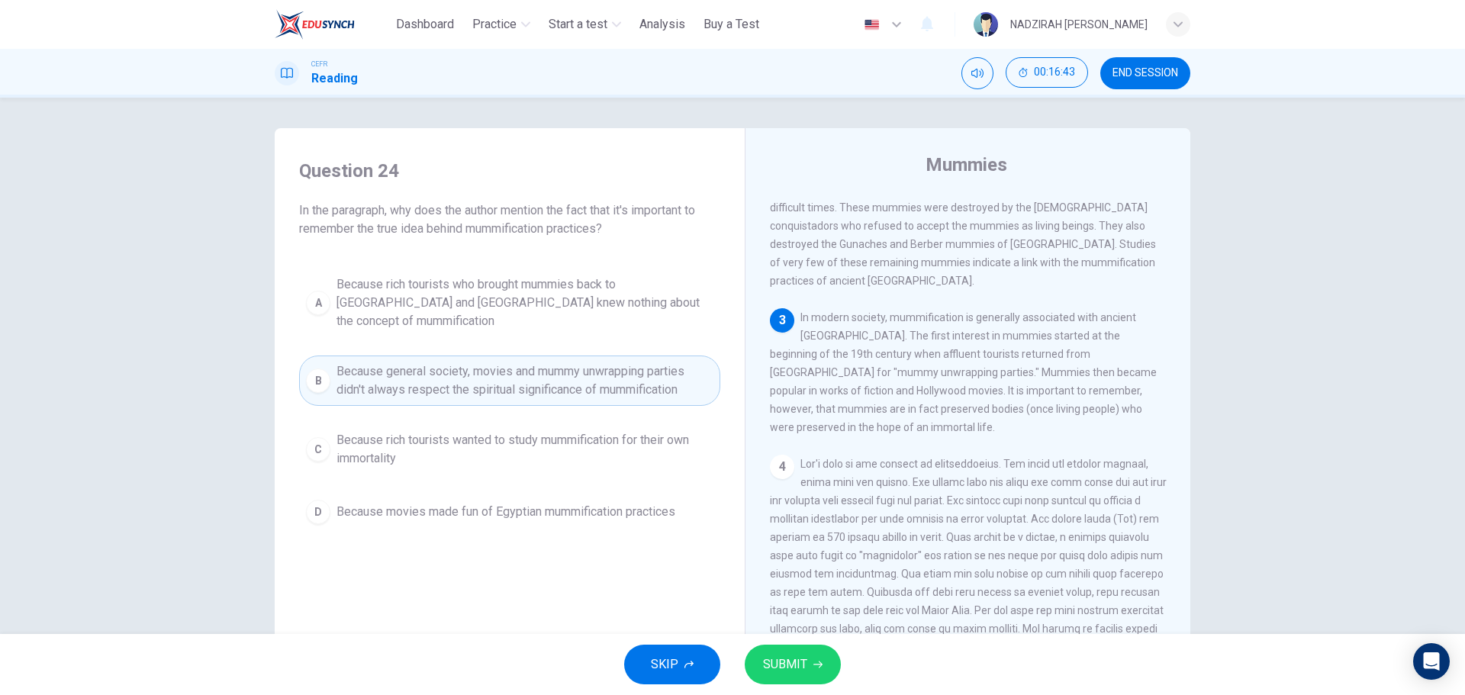
click at [519, 438] on span "Because rich tourists wanted to study mummification for their own immortality" at bounding box center [524, 449] width 377 height 37
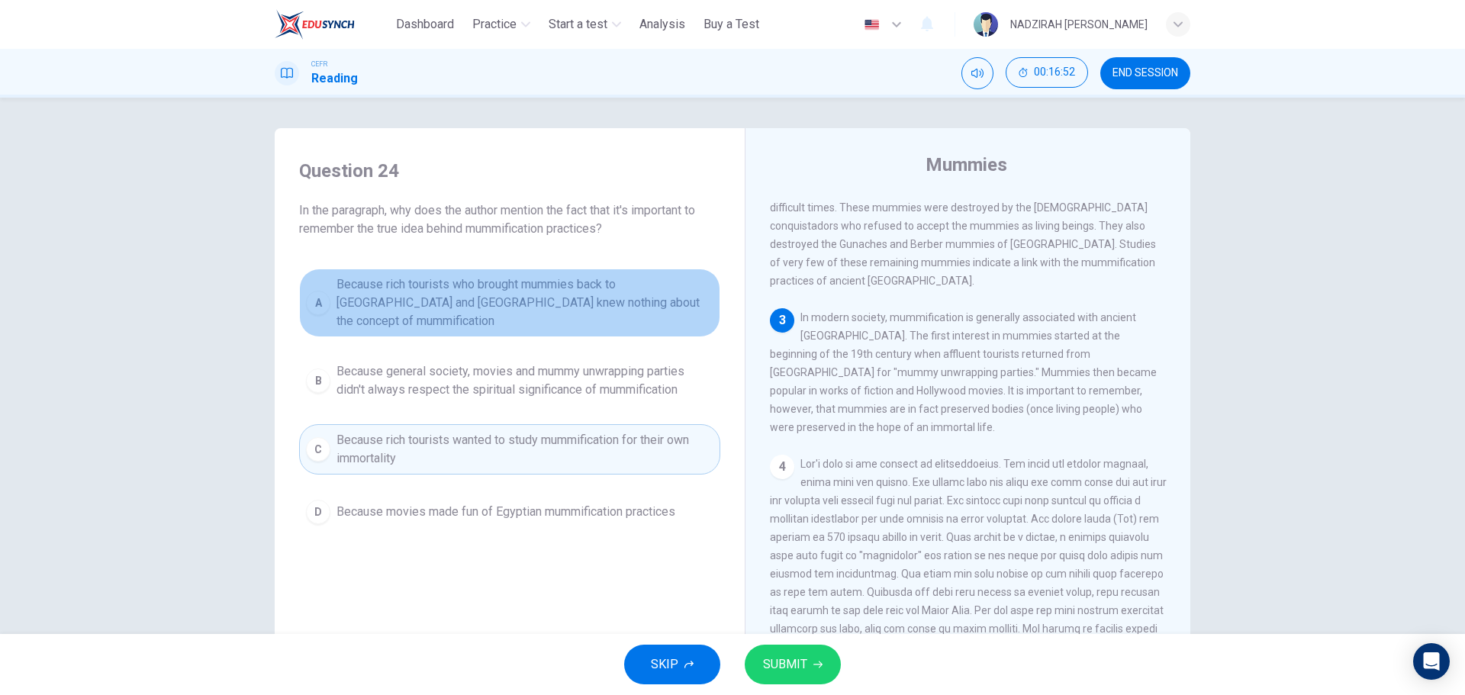
click at [491, 281] on span "Because rich tourists who brought mummies back to [GEOGRAPHIC_DATA] and [GEOGRA…" at bounding box center [524, 302] width 377 height 55
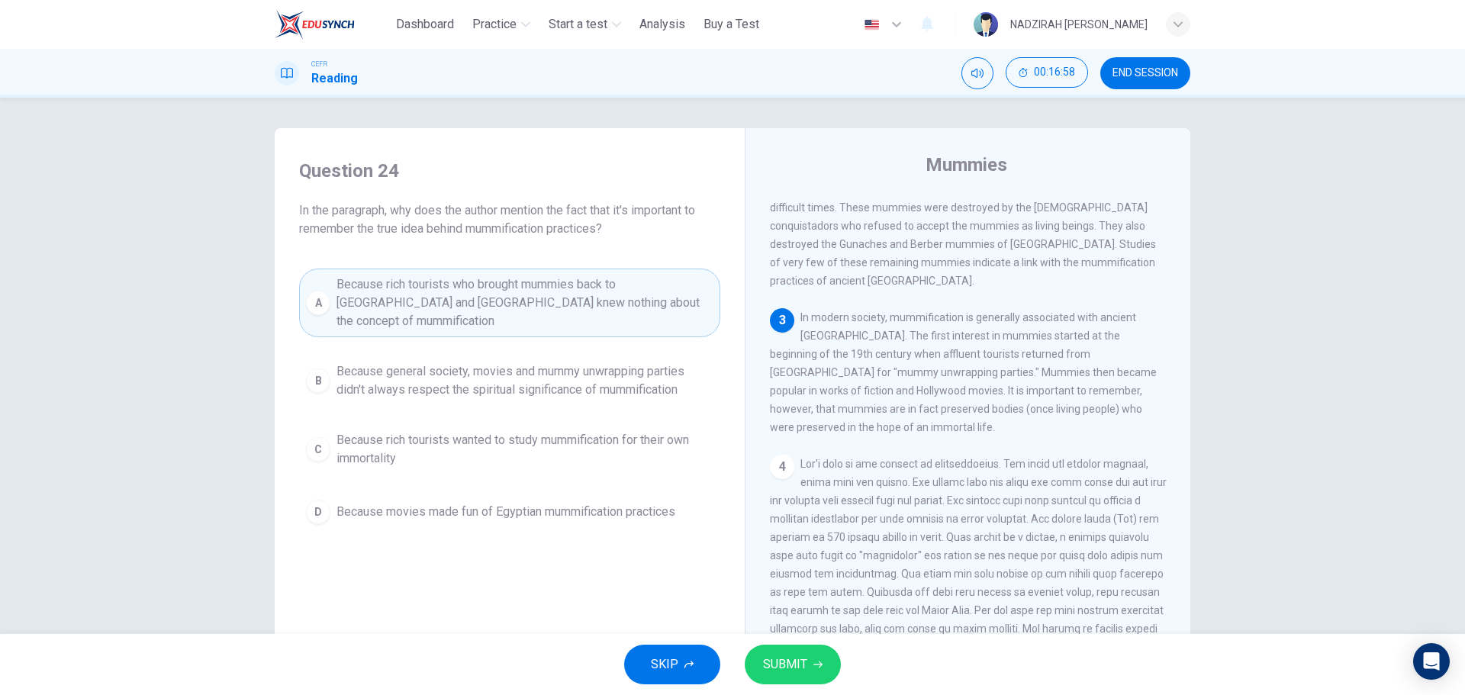
click at [496, 364] on span "Because general society, movies and mummy unwrapping parties didn't always resp…" at bounding box center [524, 380] width 377 height 37
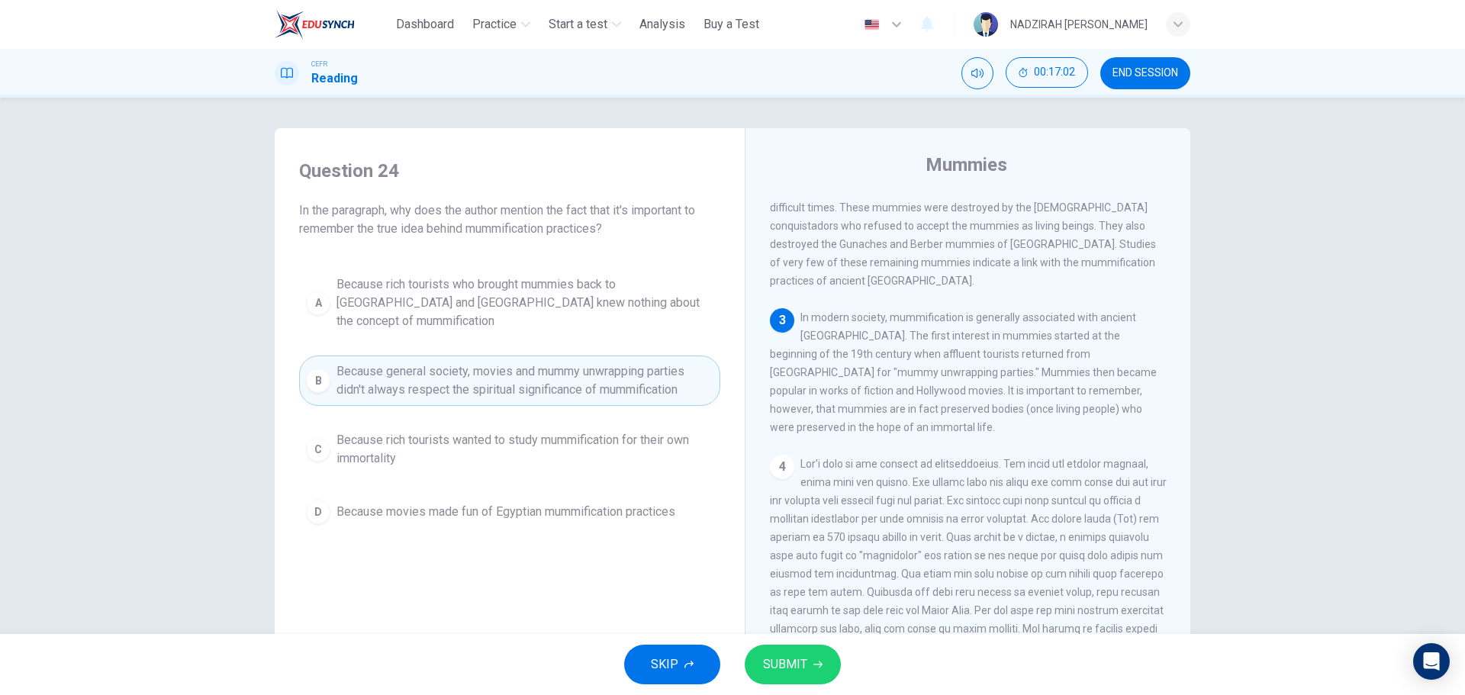
click at [821, 650] on button "SUBMIT" at bounding box center [793, 665] width 96 height 40
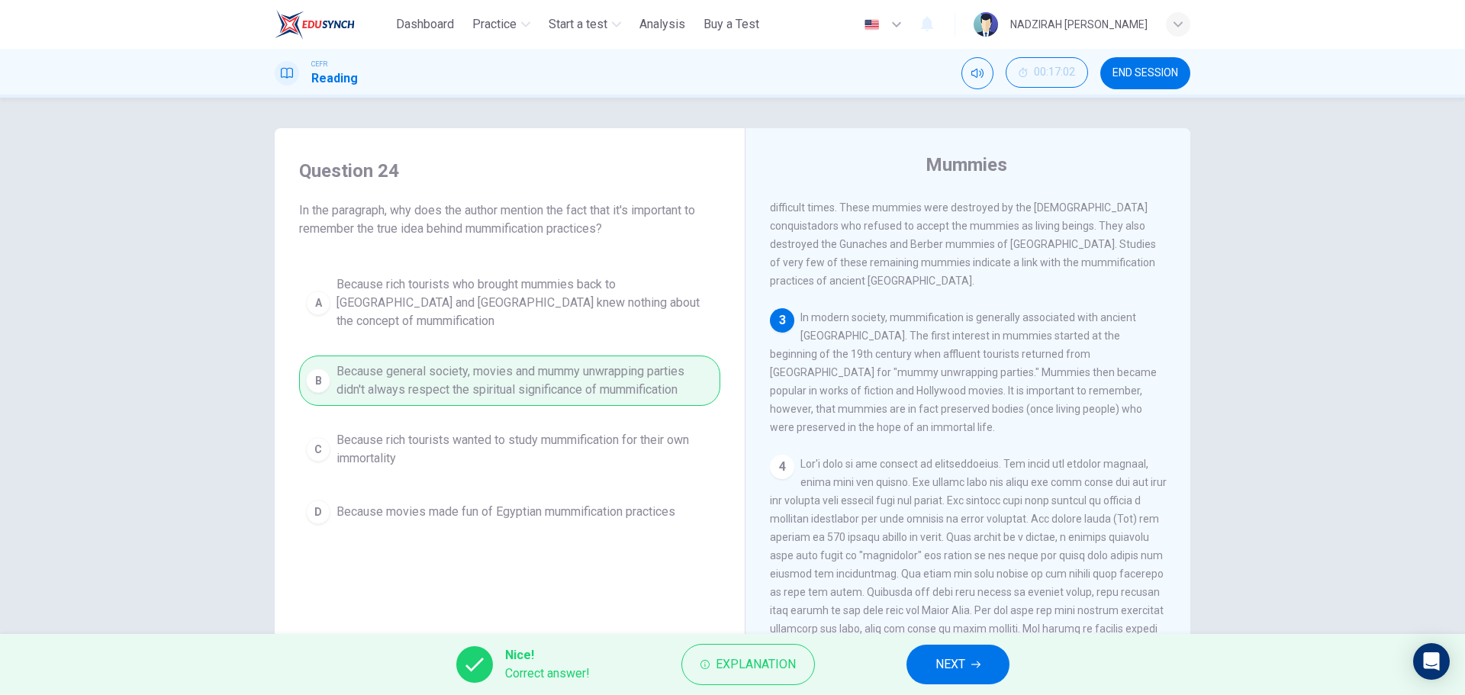
click at [929, 661] on button "NEXT" at bounding box center [957, 665] width 103 height 40
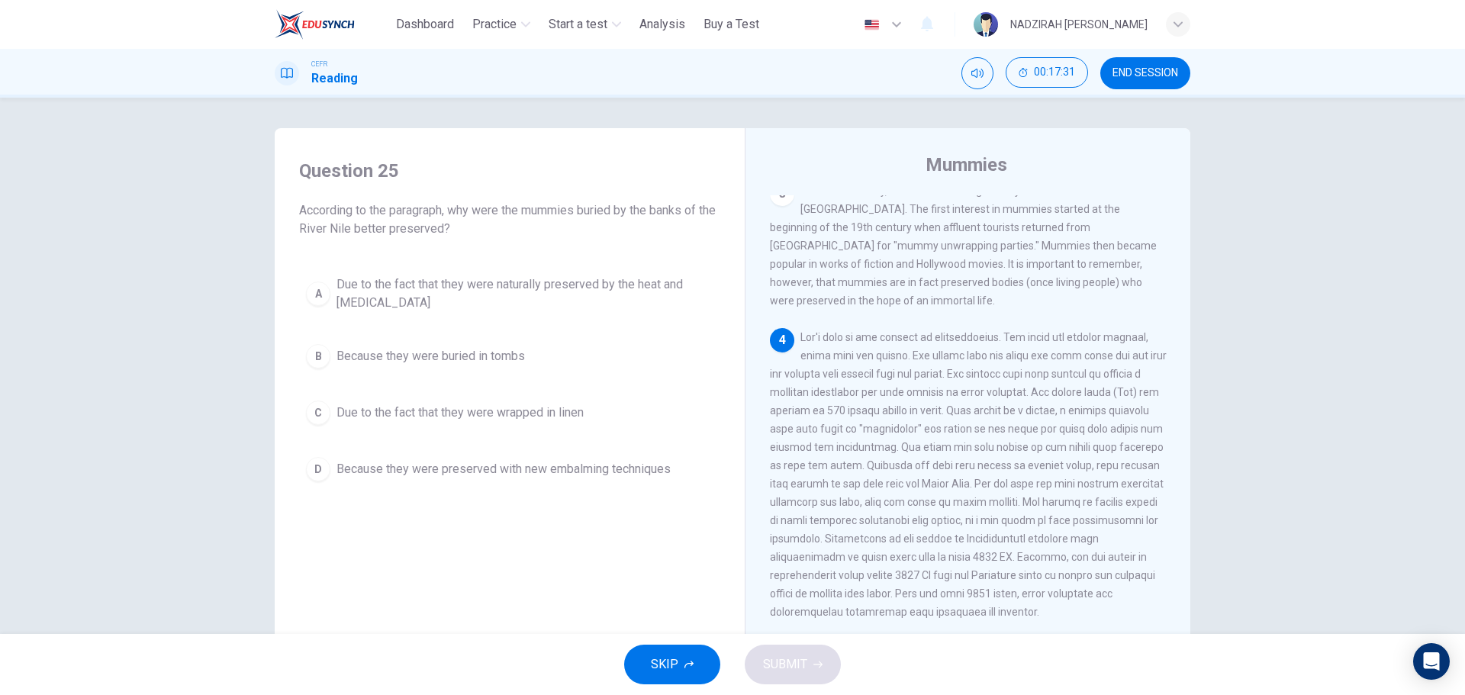
scroll to position [534, 0]
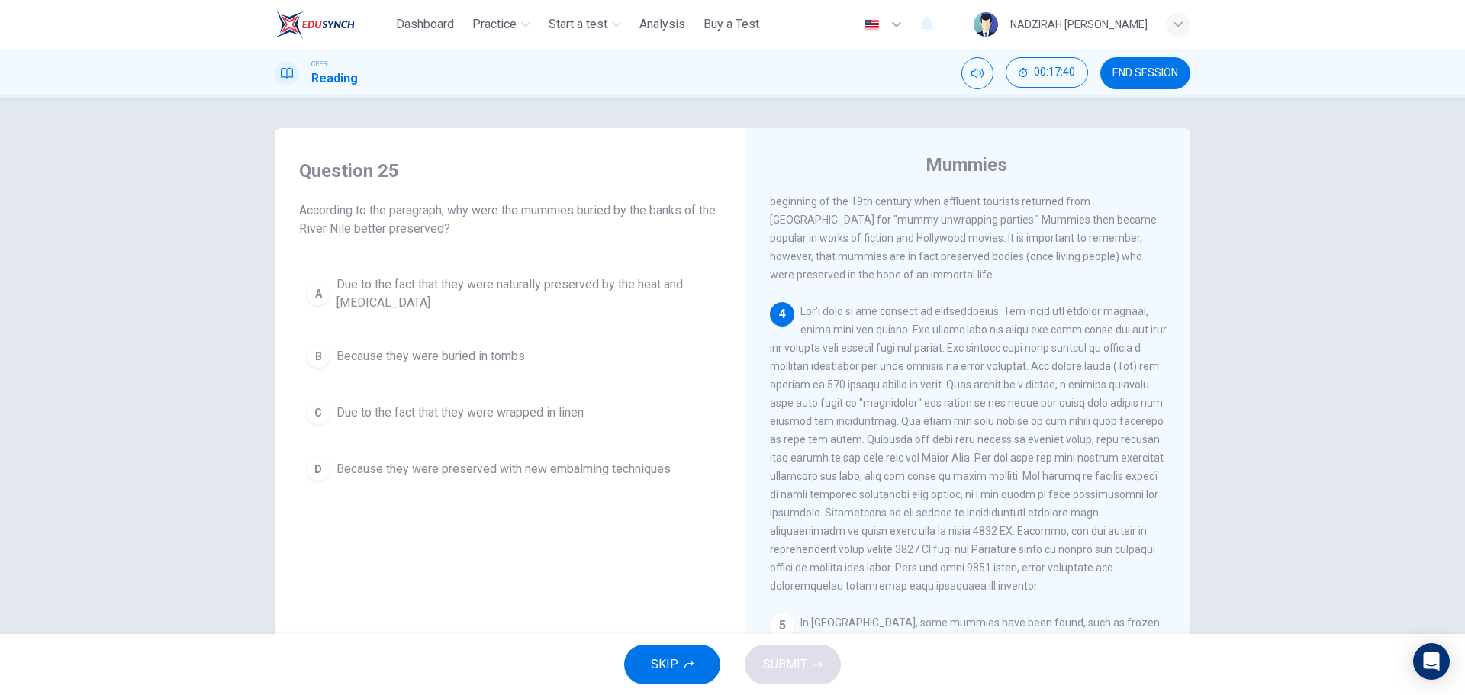
drag, startPoint x: 835, startPoint y: 398, endPoint x: 778, endPoint y: 396, distance: 56.5
click at [778, 396] on span at bounding box center [968, 448] width 397 height 287
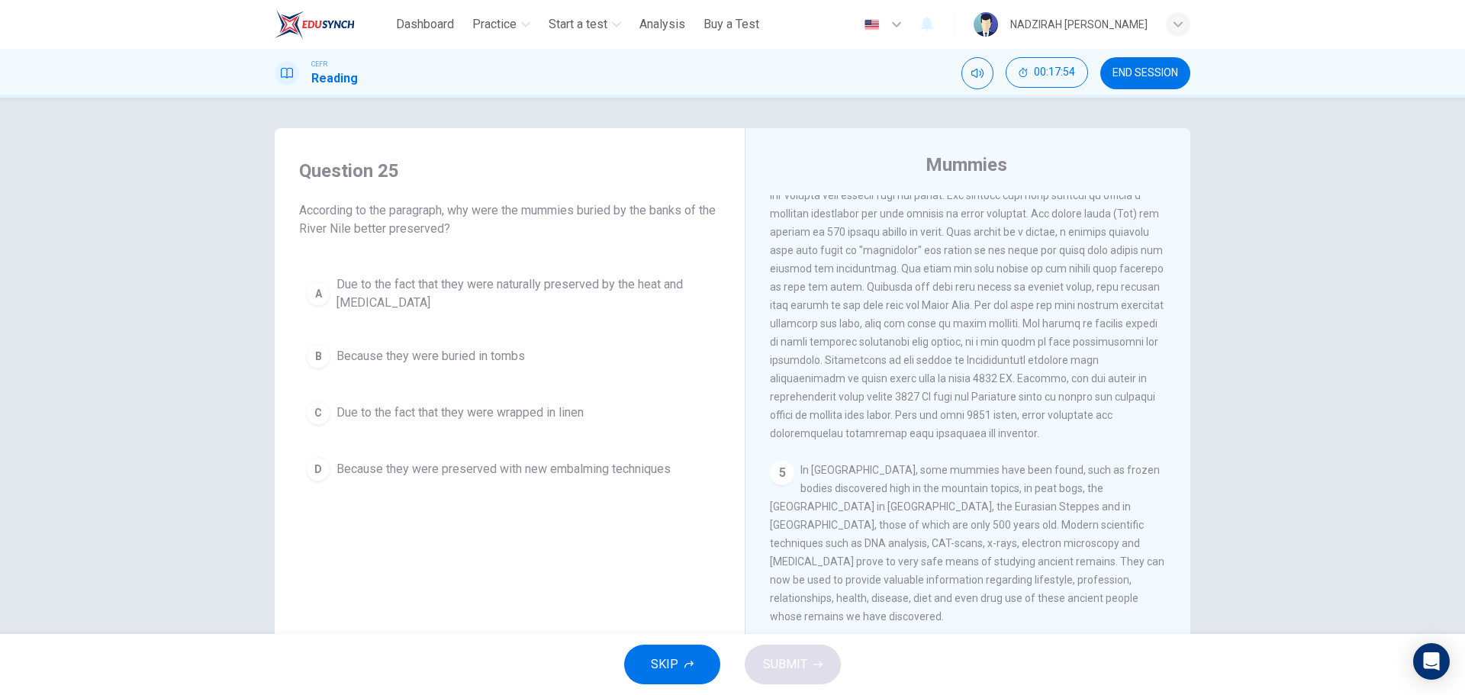
click at [550, 294] on span "Due to the fact that they were naturally preserved by the heat and [MEDICAL_DAT…" at bounding box center [524, 293] width 377 height 37
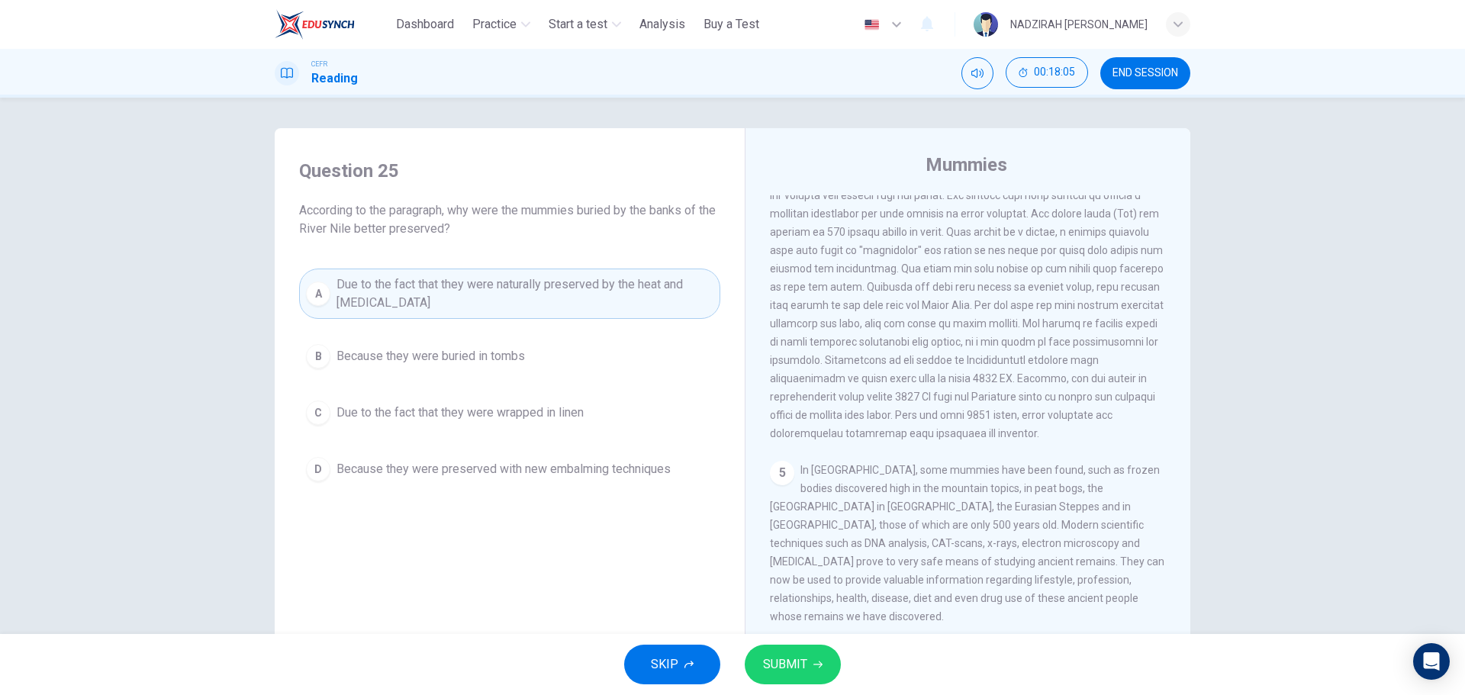
click at [807, 674] on button "SUBMIT" at bounding box center [793, 665] width 96 height 40
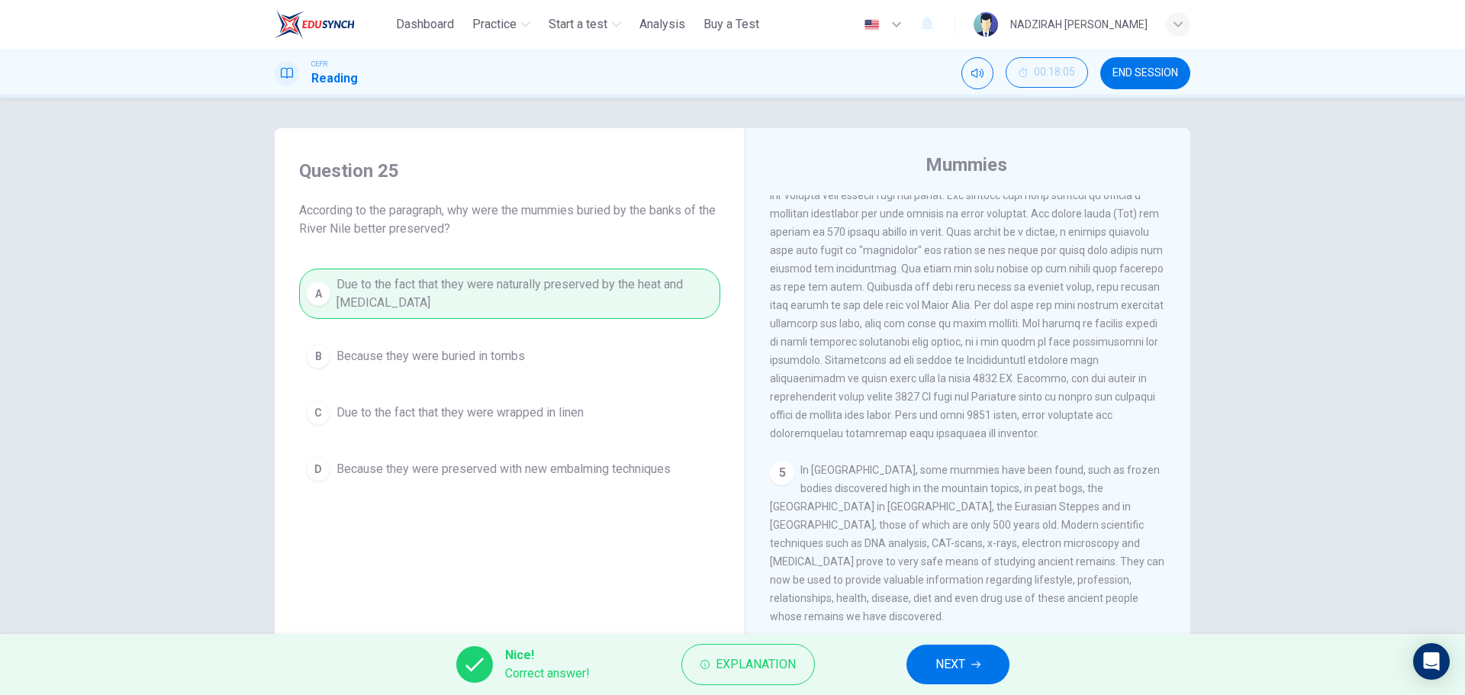
click at [979, 662] on icon "button" at bounding box center [975, 664] width 9 height 9
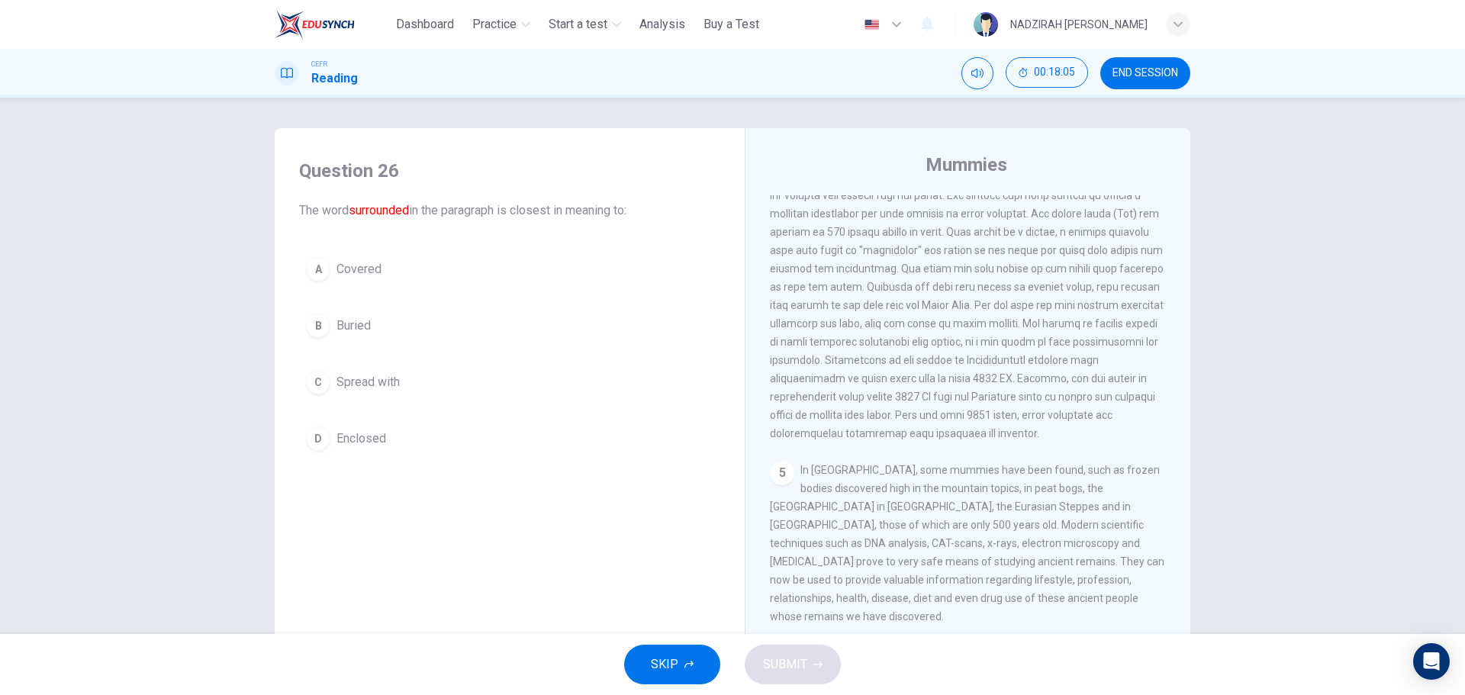
click at [1141, 69] on span "END SESSION" at bounding box center [1145, 73] width 66 height 12
